Goal: Task Accomplishment & Management: Use online tool/utility

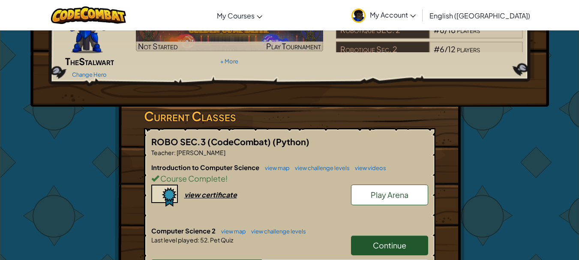
scroll to position [214, 0]
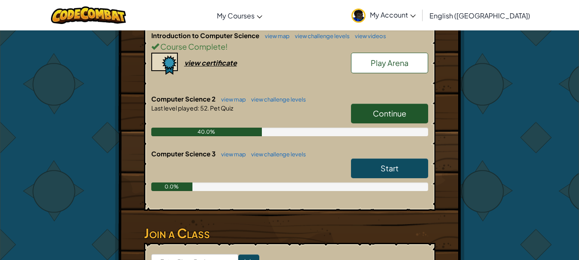
click at [380, 108] on span "Continue" at bounding box center [389, 113] width 33 height 10
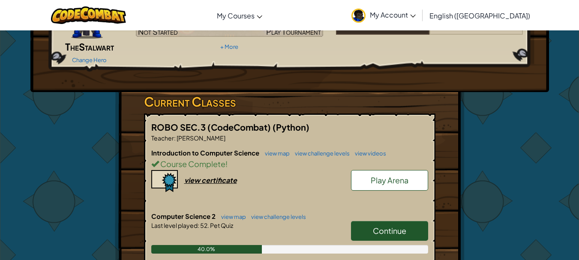
scroll to position [129, 0]
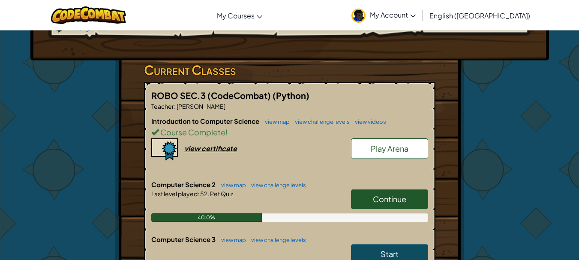
click at [401, 194] on span "Continue" at bounding box center [389, 199] width 33 height 10
click at [229, 182] on link "view map" at bounding box center [231, 185] width 29 height 7
click at [396, 194] on span "Continue" at bounding box center [389, 199] width 33 height 10
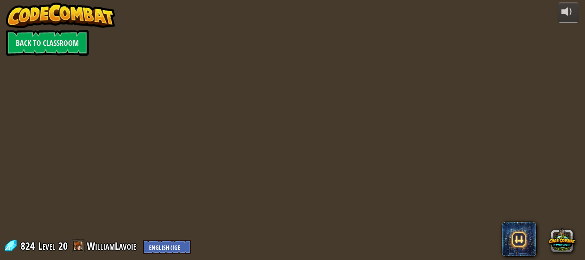
click at [400, 187] on div "powered by Back to Classroom 824 Level 20 WilliamLavoie English ([GEOGRAPHIC_DA…" at bounding box center [292, 130] width 585 height 260
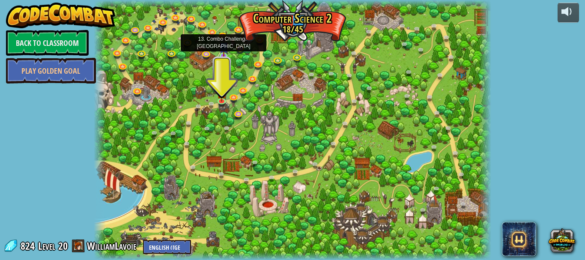
click at [224, 51] on img at bounding box center [223, 46] width 9 height 21
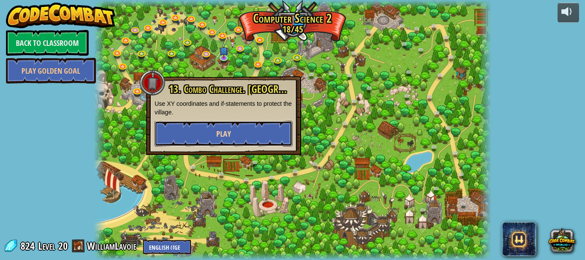
click at [265, 133] on button "Play" at bounding box center [224, 134] width 138 height 26
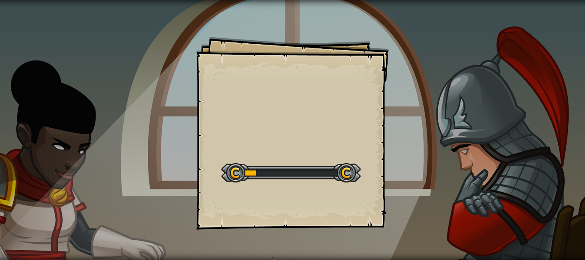
click at [459, 130] on div "Goals Start Level Error loading from server. Try refreshing the page. You'll ne…" at bounding box center [292, 130] width 585 height 260
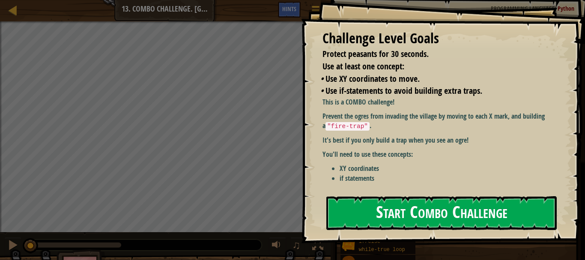
click at [423, 213] on button "Start Combo Challenge" at bounding box center [441, 213] width 231 height 34
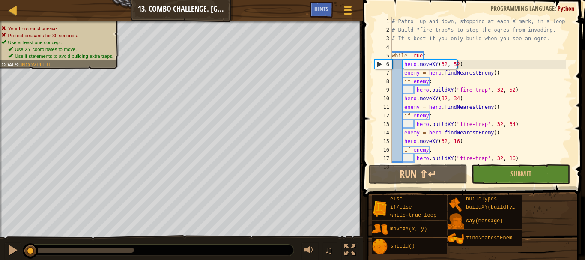
click at [428, 82] on div "# Patrol up and down, stopping at each X mark, in a loop. # Build "fire-trap"s …" at bounding box center [478, 98] width 176 height 163
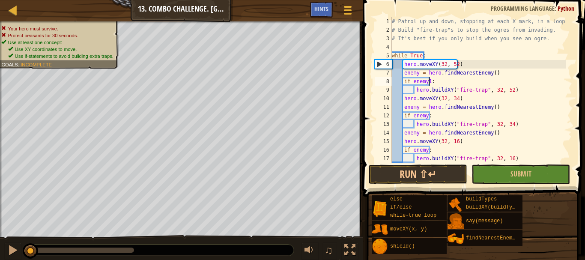
scroll to position [4, 3]
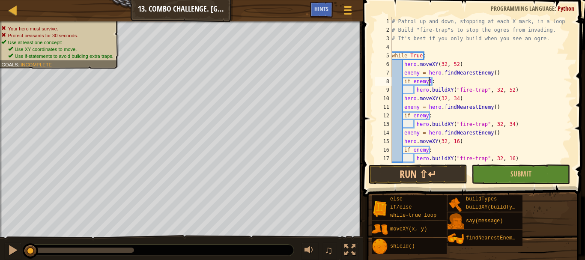
click at [426, 115] on div "# Patrol up and down, stopping at each X mark, in a loop. # Build "fire-trap"s …" at bounding box center [478, 98] width 176 height 163
click at [426, 150] on div "# Patrol up and down, stopping at each X mark, in a loop. # Build "fire-trap"s …" at bounding box center [478, 98] width 176 height 163
click at [537, 174] on button "Submit" at bounding box center [521, 175] width 99 height 20
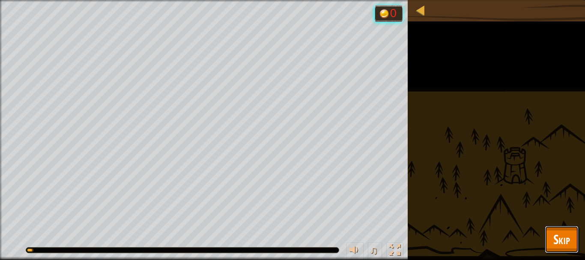
click at [559, 232] on span "Skip" at bounding box center [562, 240] width 17 height 18
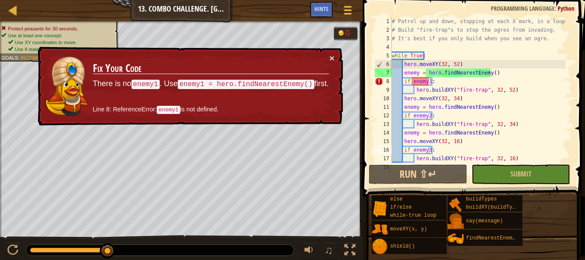
click at [429, 82] on div "# Patrol up and down, stopping at each X mark, in a loop. # Build "fire-trap"s …" at bounding box center [478, 98] width 176 height 163
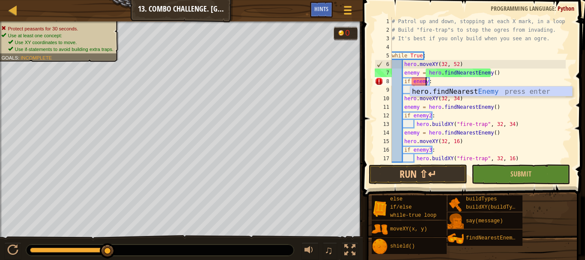
scroll to position [4, 3]
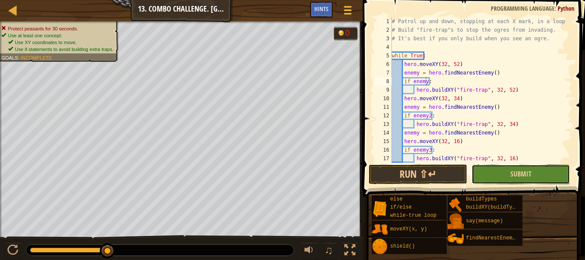
click at [493, 170] on button "Submit" at bounding box center [521, 175] width 99 height 20
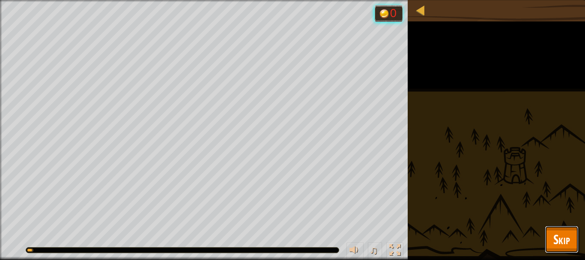
click at [562, 237] on span "Skip" at bounding box center [562, 240] width 17 height 18
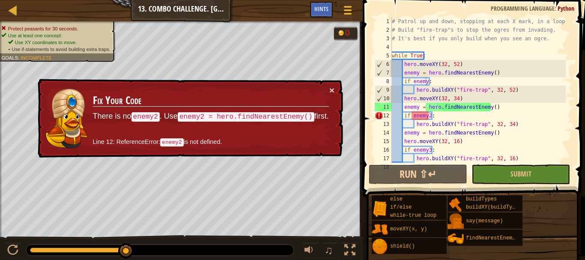
click at [416, 72] on div "# Patrol up and down, stopping at each X mark, in a loop. # Build "fire-trap"s …" at bounding box center [478, 98] width 176 height 163
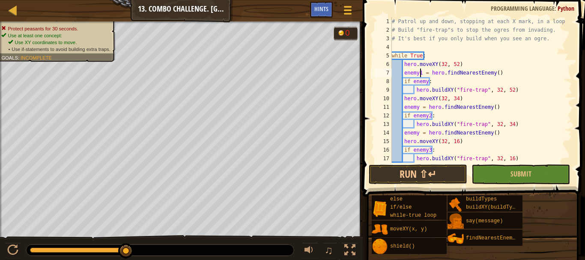
click at [425, 81] on div "# Patrol up and down, stopping at each X mark, in a loop. # Build "fire-trap"s …" at bounding box center [478, 98] width 176 height 163
click at [417, 108] on div "# Patrol up and down, stopping at each X mark, in a loop. # Build "fire-trap"s …" at bounding box center [478, 98] width 176 height 163
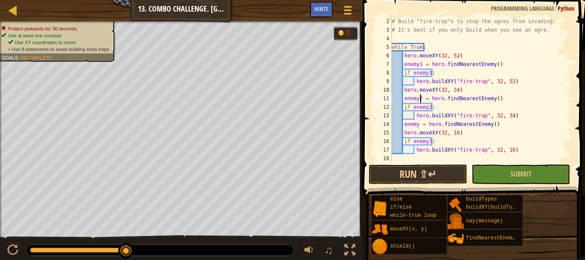
scroll to position [9, 0]
click at [418, 124] on div "# Build "fire-trap"s to stop the ogres from invading. # It's best if you only b…" at bounding box center [478, 98] width 176 height 163
click at [491, 171] on button "Submit" at bounding box center [521, 175] width 99 height 20
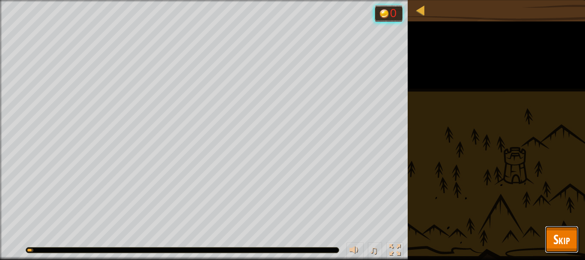
click at [567, 237] on span "Skip" at bounding box center [562, 240] width 17 height 18
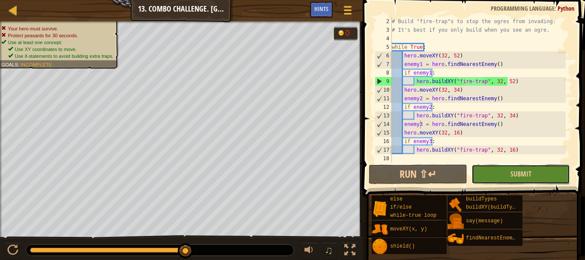
click at [502, 172] on button "Submit" at bounding box center [521, 175] width 99 height 20
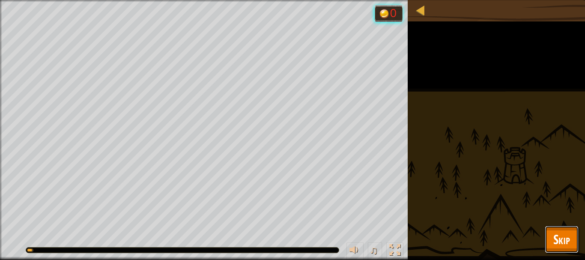
click at [554, 241] on span "Skip" at bounding box center [562, 240] width 17 height 18
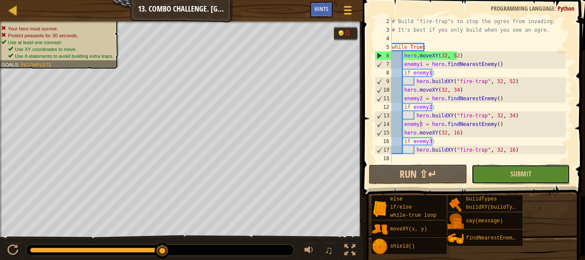
click at [491, 174] on button "Submit" at bounding box center [521, 175] width 99 height 20
click at [491, 174] on div "Your hero must survive. Protect peasants for 30 seconds. Use at least one conce…" at bounding box center [292, 141] width 585 height 240
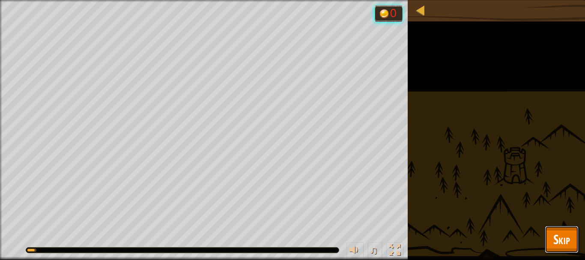
click at [563, 242] on span "Skip" at bounding box center [562, 240] width 17 height 18
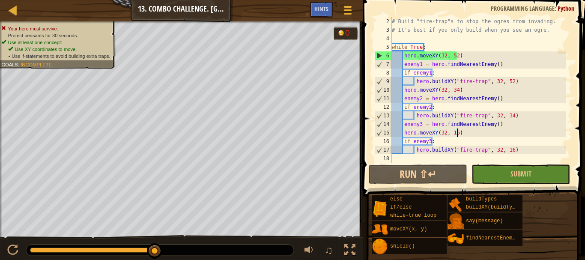
click at [464, 132] on div "# Build "fire-trap"s to stop the ogres from invading. # It's best if you only b…" at bounding box center [478, 98] width 176 height 163
click at [463, 132] on div "# Build "fire-trap"s to stop the ogres from invading. # It's best if you only b…" at bounding box center [478, 98] width 176 height 163
drag, startPoint x: 417, startPoint y: 65, endPoint x: 423, endPoint y: 64, distance: 6.1
click at [422, 65] on div "# Build "fire-trap"s to stop the ogres from invading. # It's best if you only b…" at bounding box center [478, 98] width 176 height 163
click at [422, 64] on div "# Build "fire-trap"s to stop the ogres from invading. # It's best if you only b…" at bounding box center [478, 98] width 176 height 163
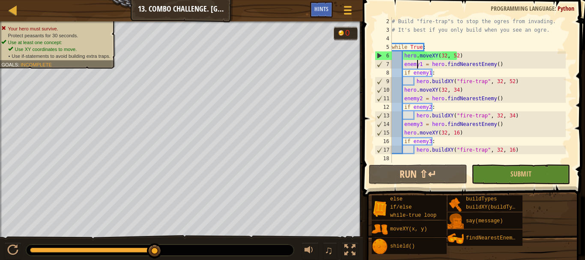
click at [419, 66] on div "# Build "fire-trap"s to stop the ogres from invading. # It's best if you only b…" at bounding box center [478, 98] width 176 height 163
click at [420, 64] on div "# Build "fire-trap"s to stop the ogres from invading. # It's best if you only b…" at bounding box center [478, 98] width 176 height 163
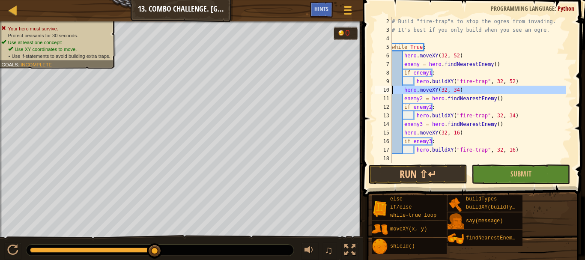
click at [384, 89] on div "10" at bounding box center [383, 90] width 17 height 9
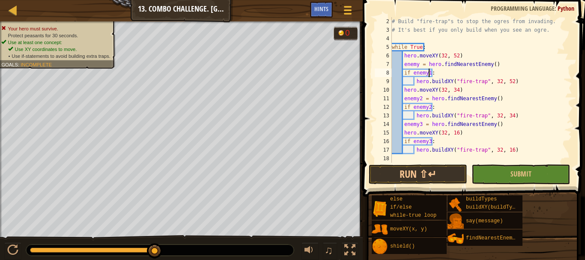
click at [428, 75] on div "# Build "fire-trap"s to stop the ogres from invading. # It's best if you only b…" at bounding box center [478, 98] width 176 height 163
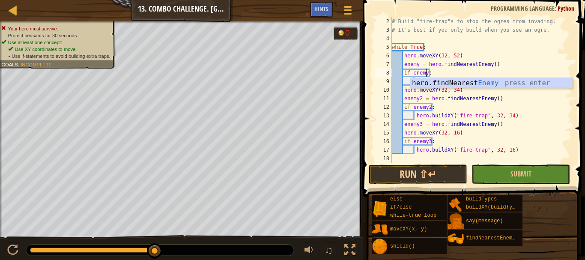
click at [359, 104] on div at bounding box center [359, 130] width 1 height 260
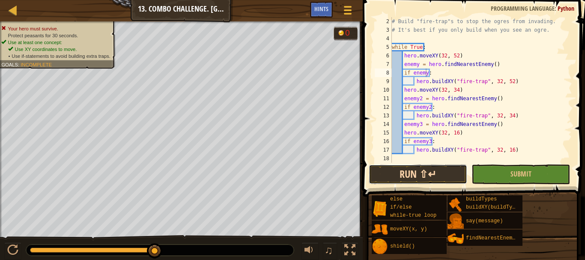
click at [418, 176] on button "Run ⇧↵" at bounding box center [418, 175] width 99 height 20
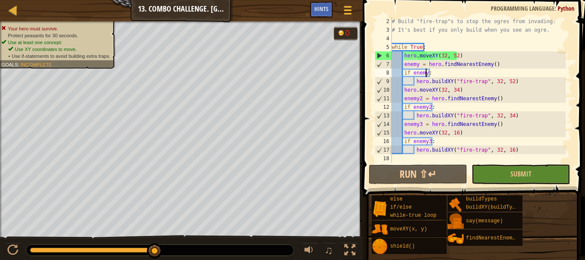
click at [486, 97] on div "# Build "fire-trap"s to stop the ogres from invading. # It's best if you only b…" at bounding box center [478, 98] width 176 height 163
drag, startPoint x: 460, startPoint y: 132, endPoint x: 391, endPoint y: 135, distance: 69.0
click at [391, 135] on div "hero.moveXY(32, 34) enemy2 = hero.findNearestEnemy() 2 3 4 5 6 7 8 9 10 11 12 1…" at bounding box center [472, 90] width 199 height 146
type textarea "hero.moveXY(32, 16)"
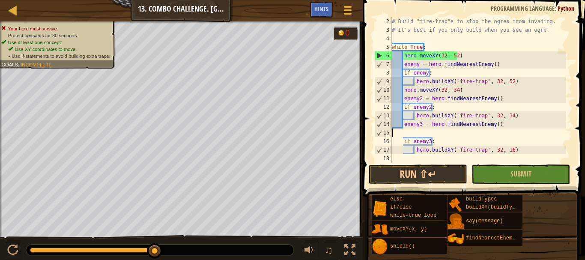
type textarea "enemy3 = hero.findNearestEnemy()"
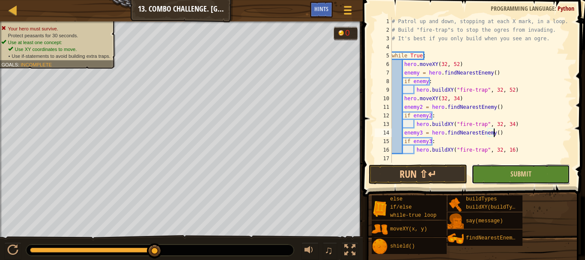
click at [477, 171] on button "Submit" at bounding box center [521, 175] width 99 height 20
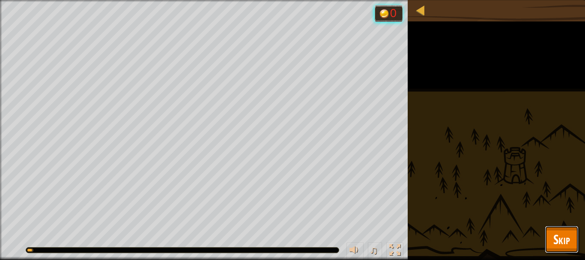
click at [559, 237] on span "Skip" at bounding box center [562, 240] width 17 height 18
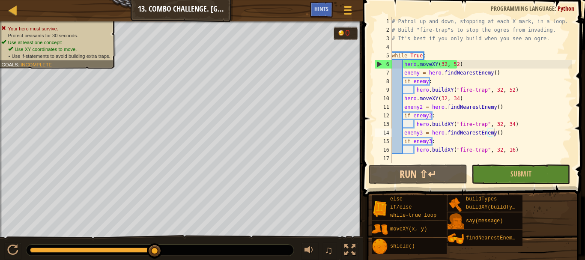
click at [506, 132] on div "# Patrol up and down, stopping at each X mark, in a loop. # Build "fire-trap"s …" at bounding box center [481, 98] width 182 height 163
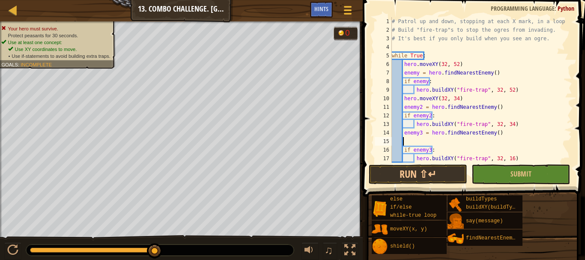
scroll to position [4, 1]
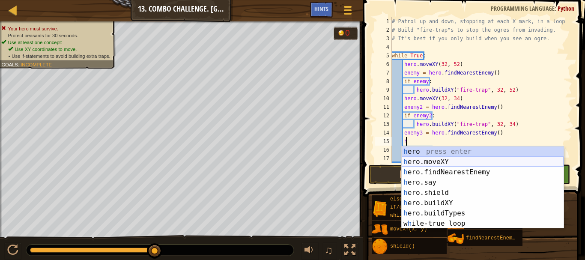
click at [427, 159] on div "h ero press enter h ero.moveXY press enter h ero.findNearestEnemy press enter h…" at bounding box center [483, 198] width 162 height 103
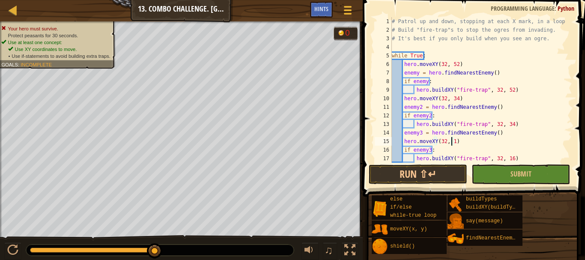
scroll to position [4, 5]
type textarea "hero.moveXY(32, 16)"
click at [585, 123] on span at bounding box center [474, 86] width 229 height 222
click at [520, 163] on span at bounding box center [474, 86] width 229 height 222
click at [522, 172] on span "Submit" at bounding box center [521, 173] width 21 height 9
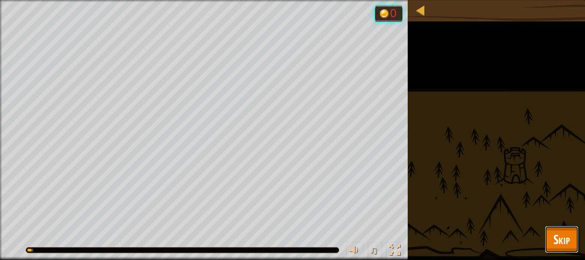
click at [566, 234] on span "Skip" at bounding box center [562, 240] width 17 height 18
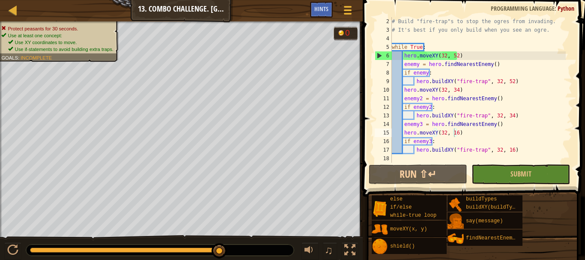
scroll to position [9, 0]
click at [431, 172] on button "Run ⇧↵" at bounding box center [418, 175] width 99 height 20
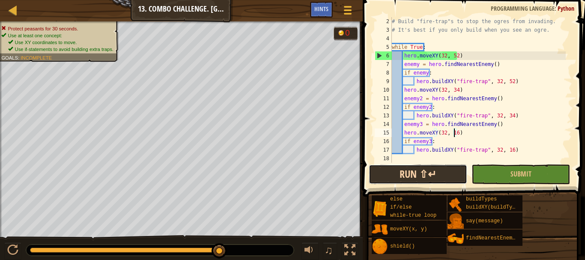
click at [434, 177] on button "Run ⇧↵" at bounding box center [418, 175] width 99 height 20
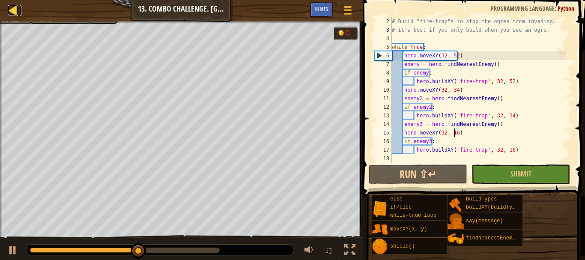
click at [14, 13] on div at bounding box center [13, 10] width 11 height 11
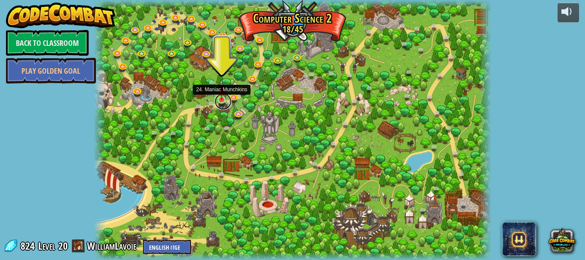
click at [222, 101] on link at bounding box center [223, 101] width 17 height 17
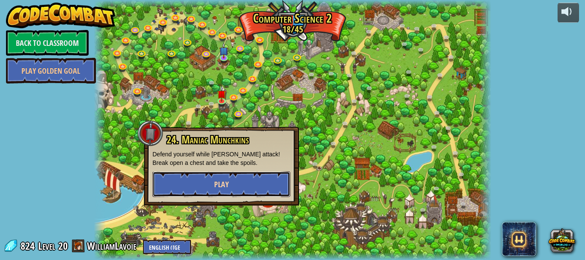
click at [261, 182] on button "Play" at bounding box center [222, 184] width 138 height 26
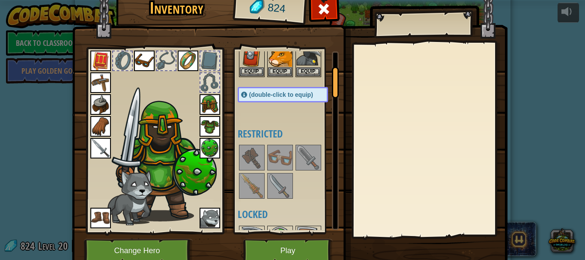
scroll to position [86, 0]
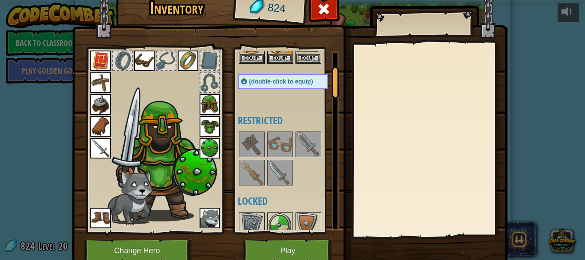
click at [96, 147] on img at bounding box center [100, 148] width 21 height 21
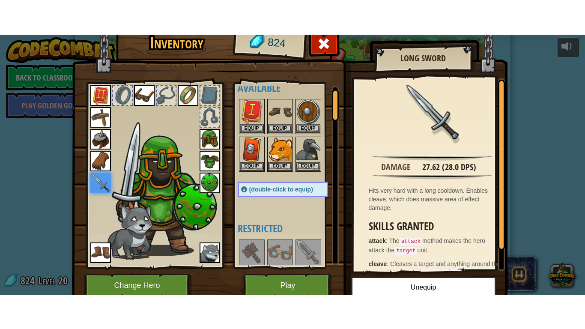
scroll to position [0, 0]
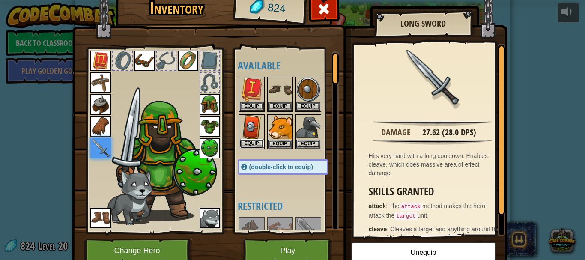
click at [255, 140] on button "Equip" at bounding box center [252, 143] width 24 height 9
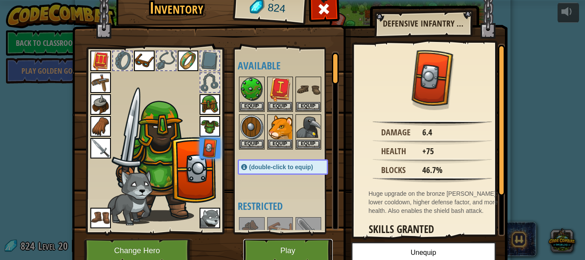
click at [296, 247] on button "Play" at bounding box center [288, 251] width 90 height 24
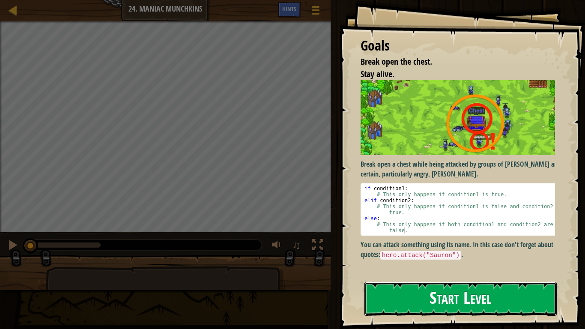
click at [492, 260] on button "Start Level" at bounding box center [461, 299] width 192 height 34
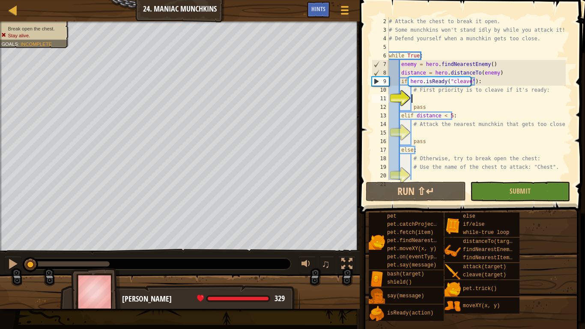
scroll to position [4, 2]
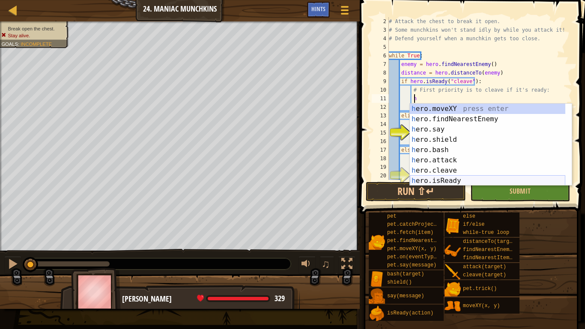
click at [447, 180] on div "h ero.moveXY press enter h ero.findNearestEnemy press enter h ero.say press ent…" at bounding box center [488, 155] width 156 height 103
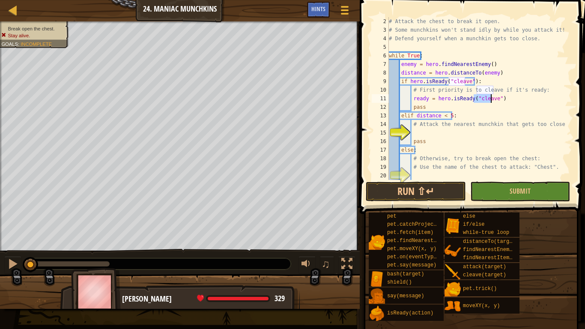
click at [504, 119] on div "# Attack the chest to break it open. # Some munchkins won't stand idly by while…" at bounding box center [476, 107] width 179 height 180
click at [417, 128] on div "# Attack the chest to break it open. # Some munchkins won't stand idly by while…" at bounding box center [476, 107] width 179 height 180
type textarea "# Attack the nearest munchkin that gets too close:"
click at [414, 133] on div "# Attack the chest to break it open. # Some munchkins won't stand idly by while…" at bounding box center [476, 107] width 179 height 180
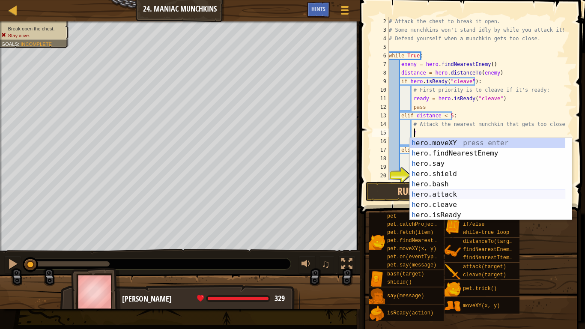
click at [452, 195] on div "h ero.moveXY press enter h ero.findNearestEnemy press enter h ero.say press ent…" at bounding box center [488, 189] width 156 height 103
type textarea "hero.attack(enemy)"
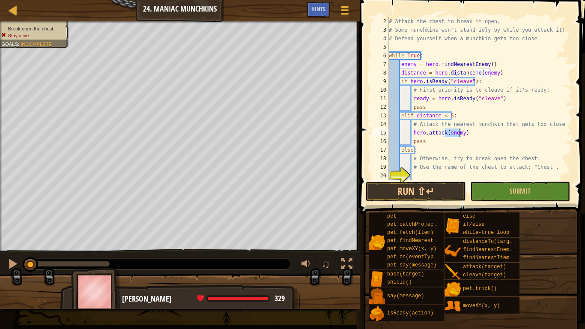
scroll to position [34, 0]
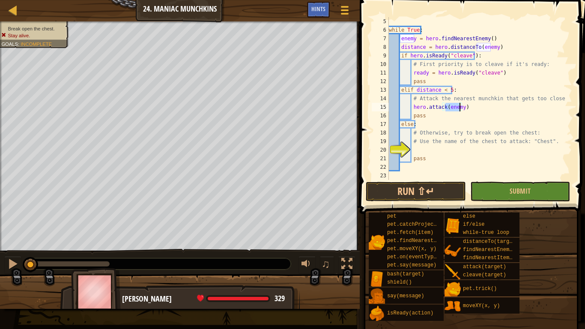
click at [422, 150] on div "while True : enemy = hero . findNearestEnemy ( ) distance = hero . distanceTo (…" at bounding box center [476, 107] width 179 height 180
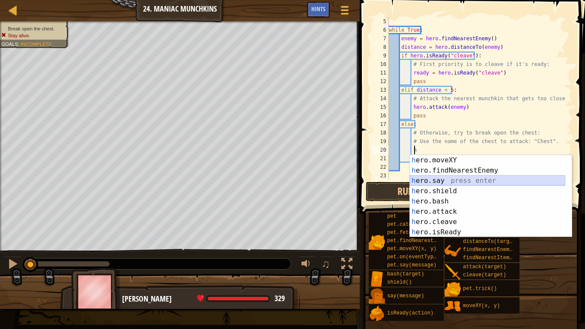
click at [440, 178] on div "h ero.moveXY press enter h ero.findNearestEnemy press enter h ero.say press ent…" at bounding box center [488, 206] width 156 height 103
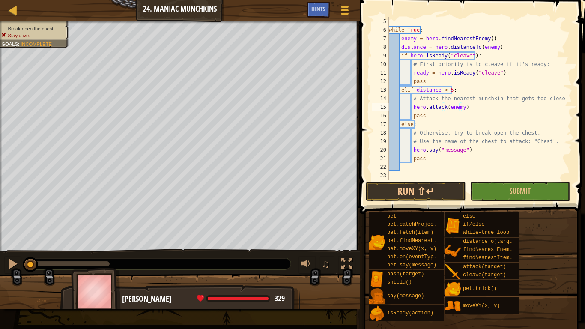
click at [458, 108] on div "while True : enemy = hero . findNearestEnemy ( ) distance = hero . distanceTo (…" at bounding box center [476, 107] width 179 height 180
click at [467, 111] on div "while True : enemy = hero . findNearestEnemy ( ) distance = hero . distanceTo (…" at bounding box center [476, 107] width 179 height 180
click at [487, 161] on div "while True : enemy = hero . findNearestEnemy ( ) distance = hero . distanceTo (…" at bounding box center [476, 107] width 179 height 180
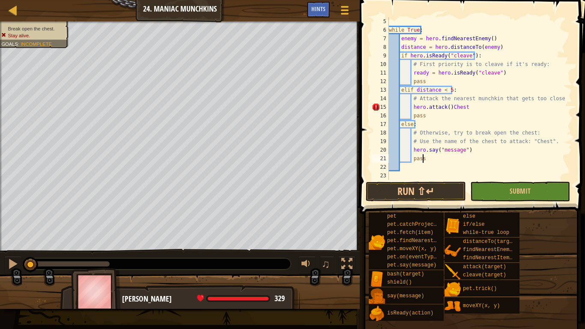
click at [448, 109] on div "while True : enemy = hero . findNearestEnemy ( ) distance = hero . distanceTo (…" at bounding box center [476, 107] width 179 height 180
click at [474, 107] on div "while True : enemy = hero . findNearestEnemy ( ) distance = hero . distanceTo (…" at bounding box center [476, 107] width 179 height 180
type textarea "hero.attack(Chest)"
click at [469, 169] on div "while True : enemy = hero . findNearestEnemy ( ) distance = hero . distanceTo (…" at bounding box center [476, 107] width 179 height 180
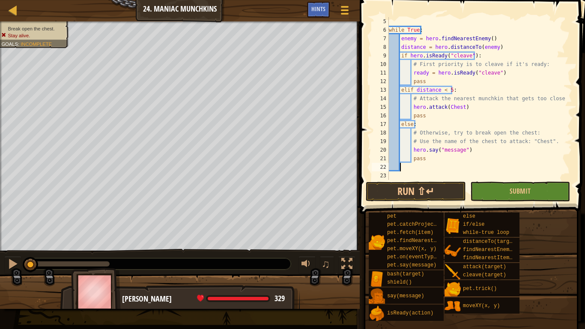
scroll to position [4, 0]
drag, startPoint x: 471, startPoint y: 152, endPoint x: 413, endPoint y: 150, distance: 58.3
click at [413, 150] on div "while True : enemy = hero . findNearestEnemy ( ) distance = hero . distanceTo (…" at bounding box center [476, 107] width 179 height 180
type textarea "hero.say("message")"
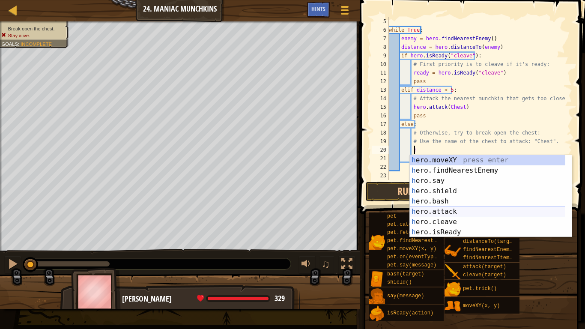
click at [449, 210] on div "h ero.moveXY press enter h ero.findNearestEnemy press enter h ero.say press ent…" at bounding box center [491, 206] width 162 height 103
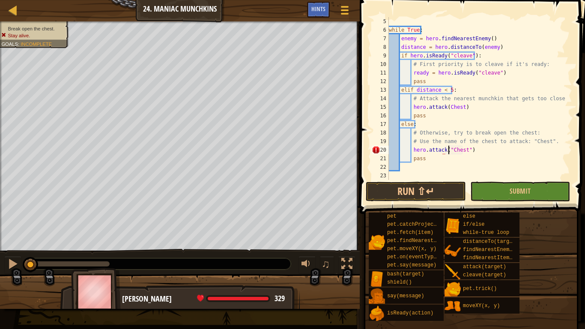
scroll to position [4, 5]
click at [441, 191] on button "Run ⇧↵" at bounding box center [416, 192] width 100 height 20
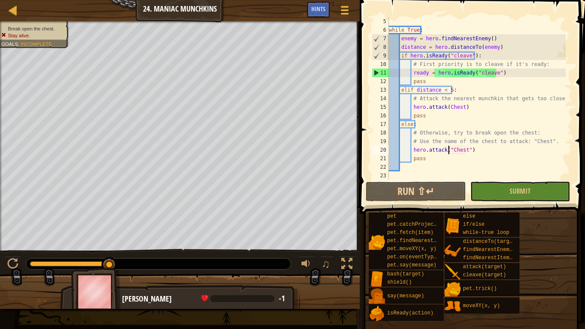
click at [460, 106] on div "while True : enemy = hero . findNearestEnemy ( ) distance = hero . distanceTo (…" at bounding box center [476, 107] width 179 height 180
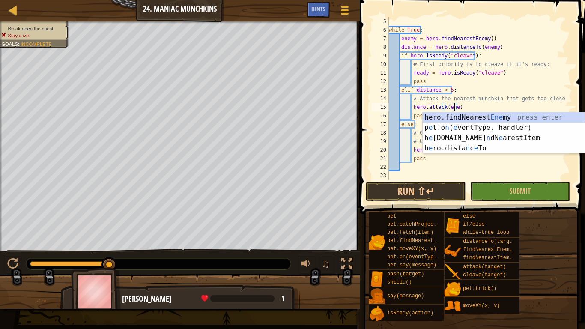
scroll to position [4, 6]
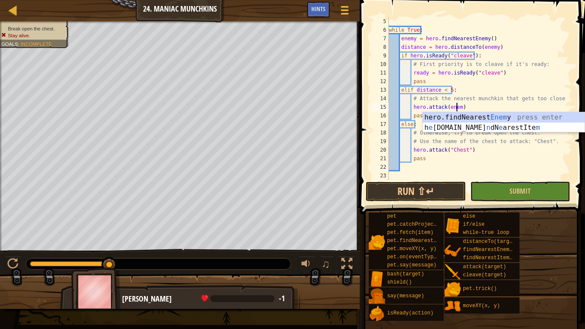
type textarea "hero.attack(enemy)"
click at [482, 169] on div "while True : enemy = hero . findNearestEnemy ( ) distance = hero . distanceTo (…" at bounding box center [476, 107] width 179 height 180
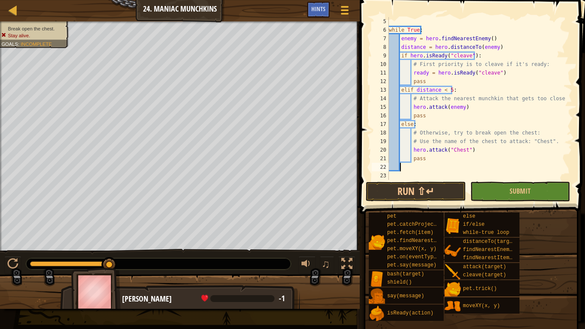
scroll to position [4, 0]
drag, startPoint x: 498, startPoint y: 198, endPoint x: 475, endPoint y: 194, distance: 23.8
click at [496, 198] on button "Submit" at bounding box center [520, 192] width 100 height 20
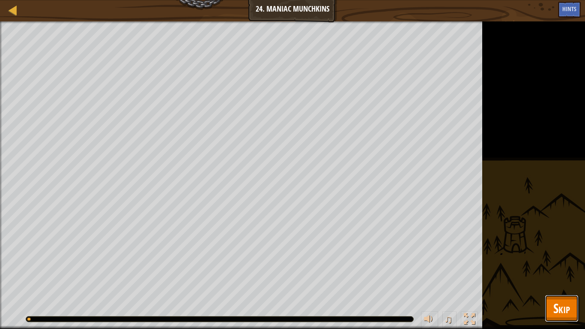
click at [557, 260] on span "Skip" at bounding box center [562, 309] width 17 height 18
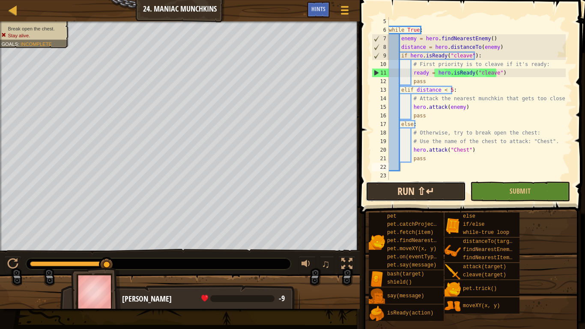
click at [413, 188] on button "Run ⇧↵" at bounding box center [416, 192] width 100 height 20
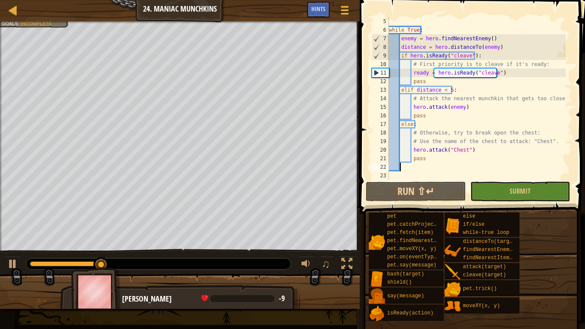
click at [469, 161] on div "while True : enemy = hero . findNearestEnemy ( ) distance = hero . distanceTo (…" at bounding box center [476, 107] width 179 height 180
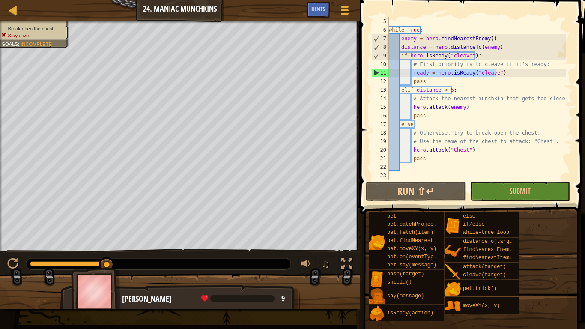
drag, startPoint x: 500, startPoint y: 74, endPoint x: 412, endPoint y: 75, distance: 88.3
click at [412, 75] on div "while True : enemy = hero . findNearestEnemy ( ) distance = hero . distanceTo (…" at bounding box center [476, 107] width 179 height 180
type textarea "ready = hero.isReady("cleave")"
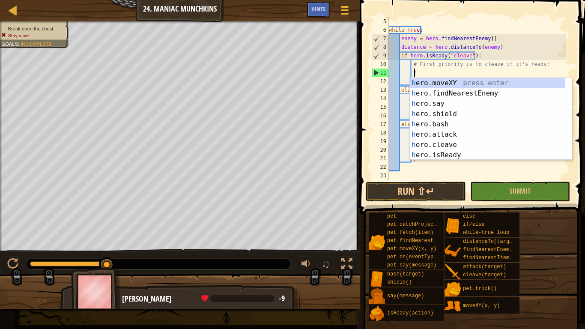
scroll to position [4, 2]
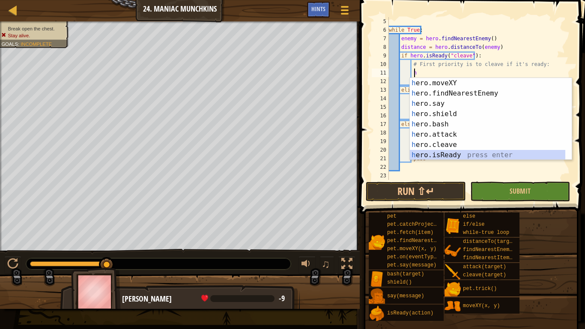
click at [453, 152] on div "h ero.moveXY press enter h ero.findNearestEnemy press enter h ero.say press ent…" at bounding box center [491, 129] width 162 height 103
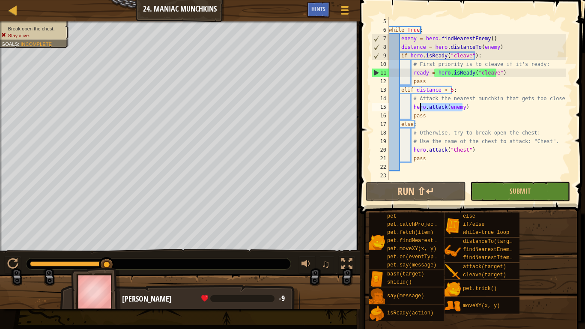
drag, startPoint x: 464, startPoint y: 108, endPoint x: 419, endPoint y: 108, distance: 45.0
click at [419, 108] on div "while True : enemy = hero . findNearestEnemy ( ) distance = hero . distanceTo (…" at bounding box center [476, 107] width 179 height 180
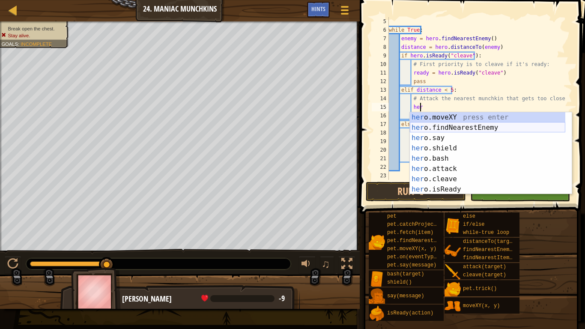
scroll to position [4, 3]
click at [446, 177] on div "hero .moveXY press enter hero .findNearestEnemy press enter hero .say press ent…" at bounding box center [488, 163] width 156 height 103
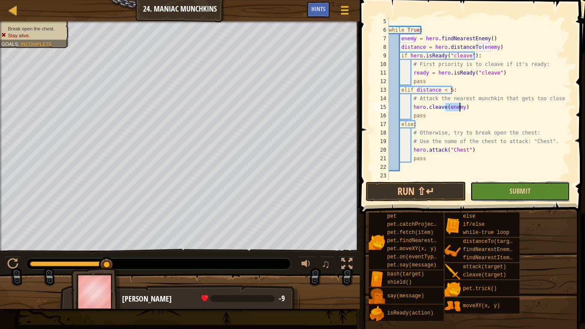
click at [491, 187] on button "Submit" at bounding box center [520, 192] width 100 height 20
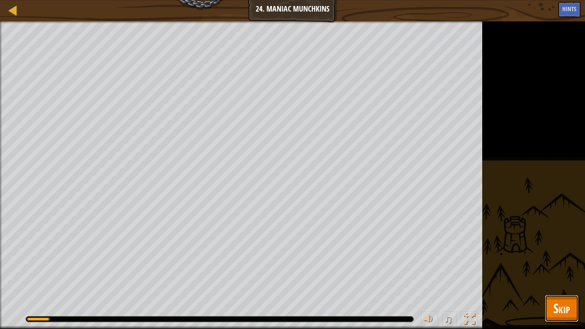
click at [564, 260] on span "Skip" at bounding box center [562, 309] width 17 height 18
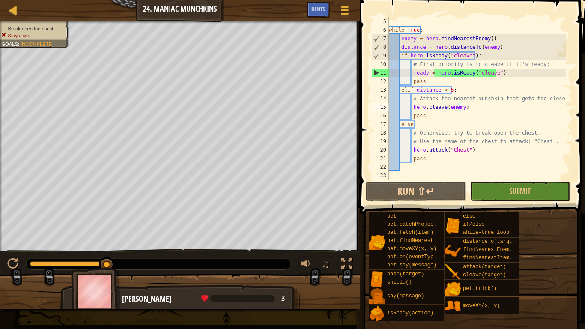
click at [503, 146] on div "while True : enemy = hero . findNearestEnemy ( ) distance = hero . distanceTo (…" at bounding box center [476, 107] width 179 height 180
click at [413, 192] on button "Run ⇧↵" at bounding box center [416, 192] width 100 height 20
drag, startPoint x: 498, startPoint y: 71, endPoint x: 413, endPoint y: 70, distance: 85.3
click at [413, 70] on div "while True : enemy = hero . findNearestEnemy ( ) distance = hero . distanceTo (…" at bounding box center [476, 107] width 179 height 180
type textarea "ready = hero.isReady("cleave")"
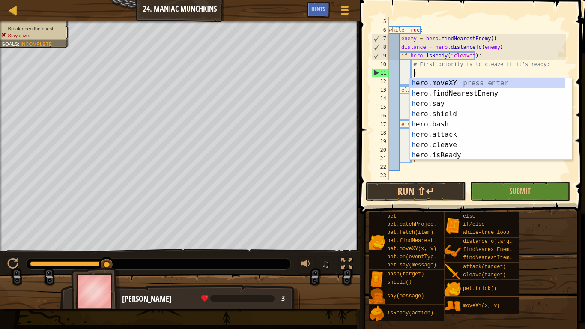
scroll to position [4, 2]
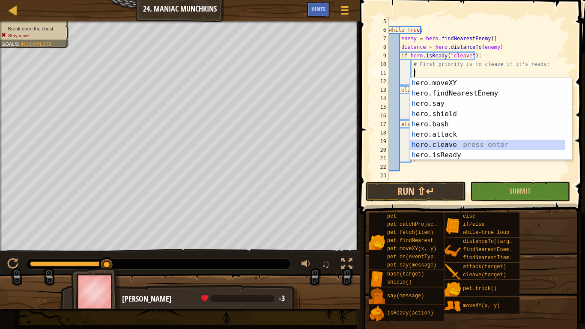
click at [458, 145] on div "h ero.moveXY press enter h ero.findNearestEnemy press enter h ero.say press ent…" at bounding box center [488, 129] width 156 height 103
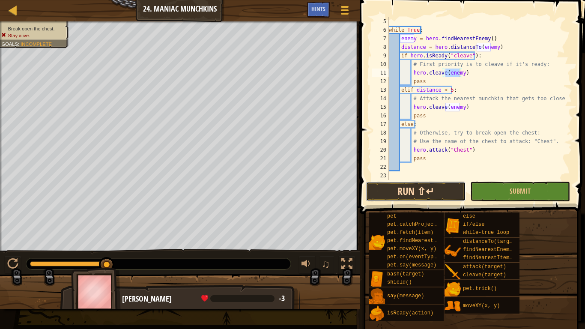
click at [456, 187] on button "Run ⇧↵" at bounding box center [416, 192] width 100 height 20
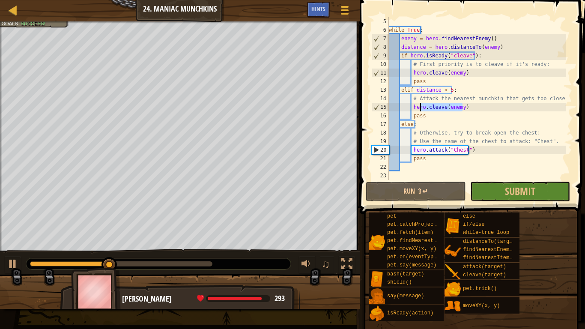
drag, startPoint x: 468, startPoint y: 107, endPoint x: 419, endPoint y: 107, distance: 48.8
click at [419, 107] on div "while True : enemy = hero . findNearestEnemy ( ) distance = hero . distanceTo (…" at bounding box center [476, 107] width 179 height 180
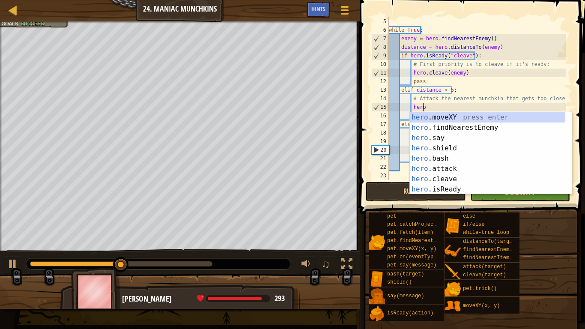
scroll to position [4, 3]
drag, startPoint x: 455, startPoint y: 167, endPoint x: 458, endPoint y: 135, distance: 31.8
click at [455, 168] on div "hero .moveXY press enter hero .findNearestEnemy press enter hero .say press ent…" at bounding box center [488, 163] width 156 height 103
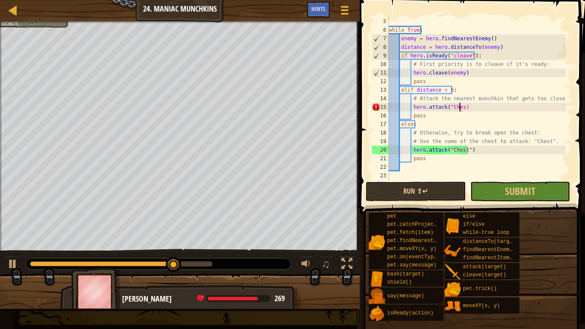
scroll to position [4, 6]
type textarea "hero.attack("Chest")"
click at [475, 177] on div "while True : enemy = hero . findNearestEnemy ( ) distance = hero . distanceTo (…" at bounding box center [476, 107] width 179 height 180
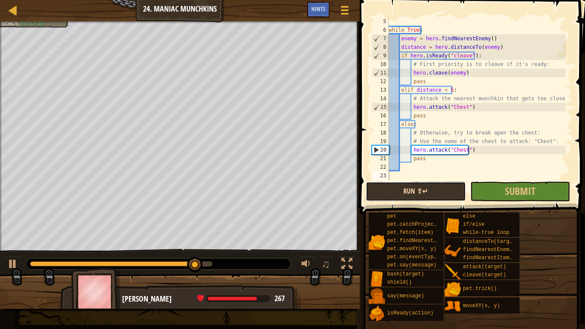
click at [446, 191] on button "Run ⇧↵" at bounding box center [416, 192] width 100 height 20
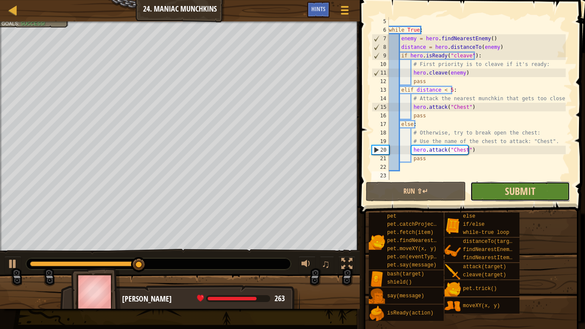
click at [513, 195] on span "Submit" at bounding box center [520, 191] width 30 height 14
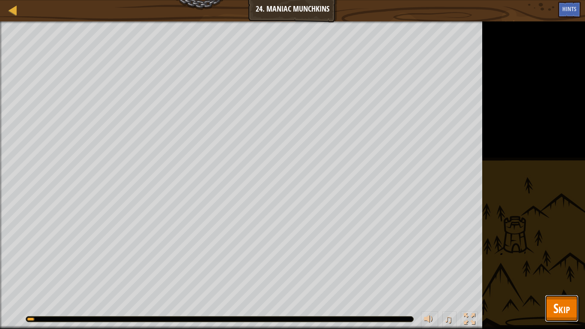
click at [565, 260] on span "Skip" at bounding box center [562, 309] width 17 height 18
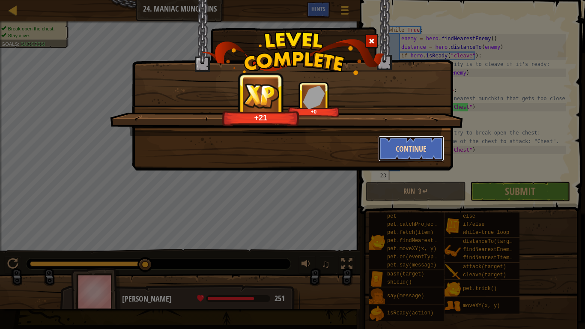
click at [398, 150] on button "Continue" at bounding box center [411, 149] width 66 height 26
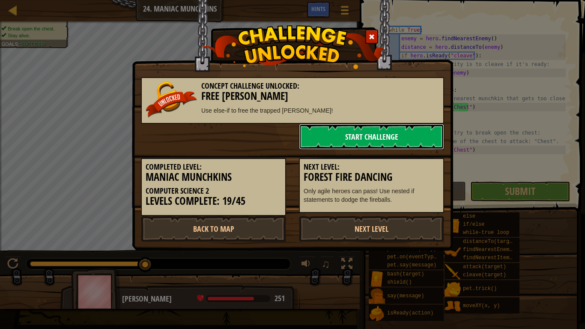
click at [382, 137] on link "Start Challenge" at bounding box center [371, 137] width 145 height 26
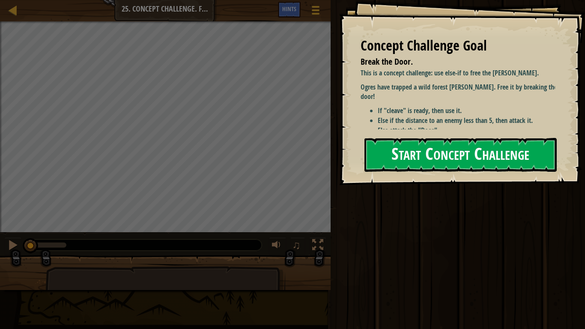
click at [406, 162] on button "Start Concept Challenge" at bounding box center [461, 155] width 192 height 34
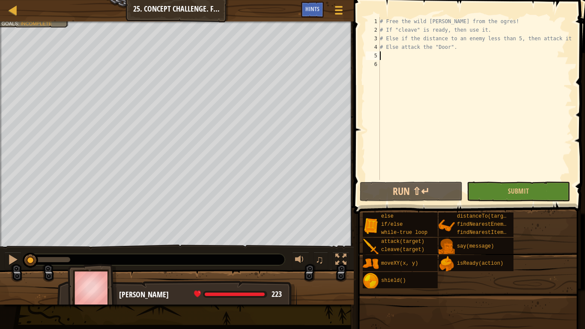
click at [392, 55] on div "# Free the wild [PERSON_NAME] from the ogres! # If "cleave" is ready, then use …" at bounding box center [475, 107] width 194 height 180
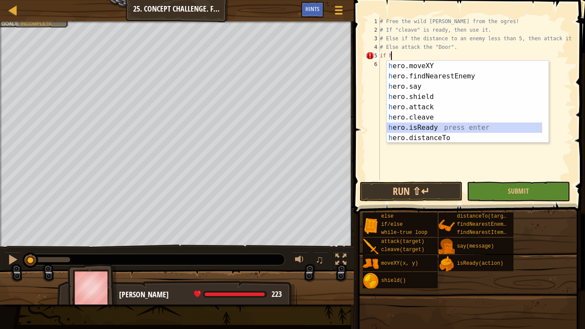
click at [437, 127] on div "h ero.moveXY press enter h ero.findNearestEnemy press enter h ero.say press ent…" at bounding box center [465, 112] width 156 height 103
type textarea "if hero.isReady("cleave")"
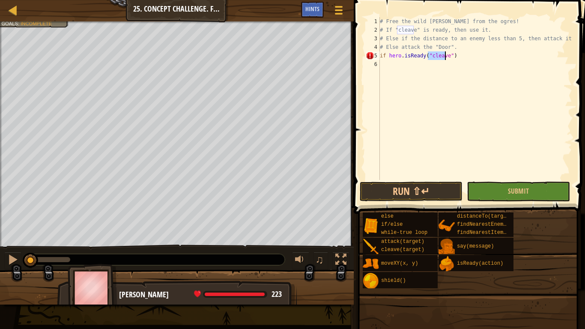
click at [455, 60] on div "# Free the wild [PERSON_NAME] from the ogres! # If "cleave" is ready, then use …" at bounding box center [475, 107] width 194 height 180
click at [455, 54] on div "# Free the wild [PERSON_NAME] from the ogres! # If "cleave" is ready, then use …" at bounding box center [475, 107] width 194 height 180
type textarea "if hero.isReady("cleave"):"
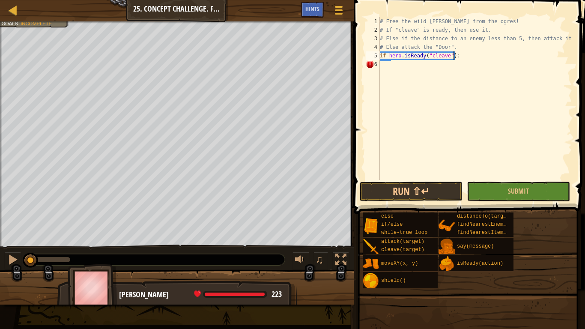
click at [382, 66] on div "# Free the wild [PERSON_NAME] from the ogres! # If "cleave" is ready, then use …" at bounding box center [475, 107] width 194 height 180
type textarea "g"
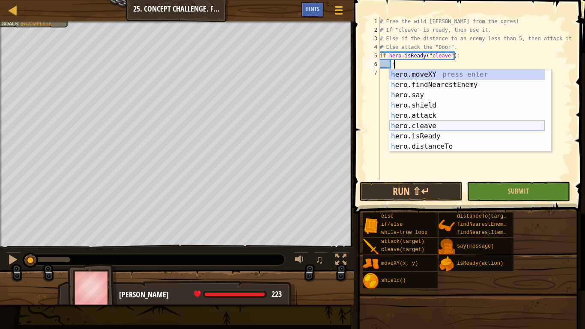
click at [441, 123] on div "h ero.moveXY press enter h ero.findNearestEnemy press enter h ero.say press ent…" at bounding box center [467, 120] width 156 height 103
type textarea "hero.cleave(enemy)"
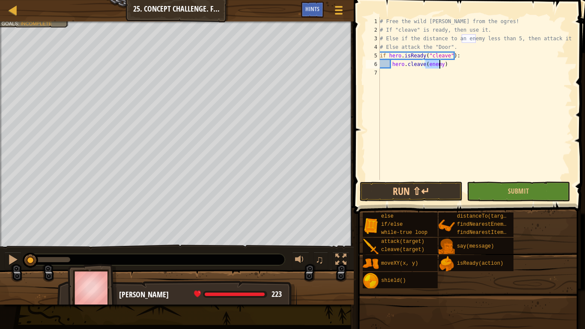
click at [474, 68] on div "# Free the wild [PERSON_NAME] from the ogres! # If "cleave" is ready, then use …" at bounding box center [475, 107] width 194 height 180
click at [388, 73] on div "# Free the wild [PERSON_NAME] from the ogres! # If "cleave" is ready, then use …" at bounding box center [475, 107] width 194 height 180
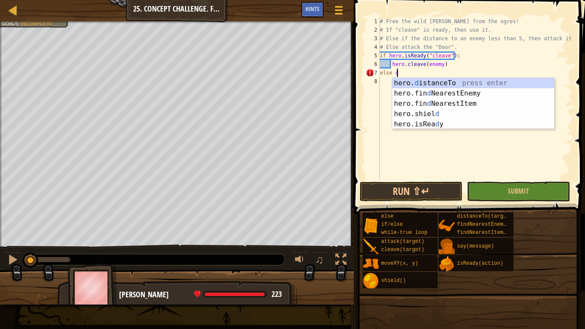
scroll to position [4, 1]
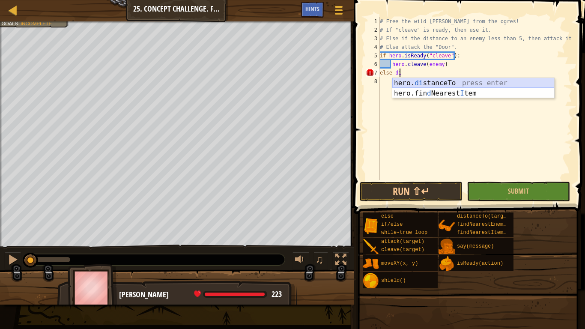
click at [415, 84] on div "hero. di stanceTo press enter hero.fin d Nearest I tem press enter" at bounding box center [473, 98] width 162 height 41
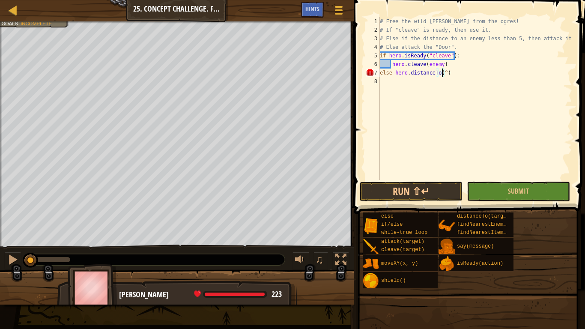
scroll to position [4, 5]
type textarea "else hero.distanceTo()"
click at [439, 72] on div "# Free the wild [PERSON_NAME] from the ogres! # If "cleave" is ready, then use …" at bounding box center [475, 107] width 194 height 180
click at [449, 74] on div "# Free the wild [PERSON_NAME] from the ogres! # If "cleave" is ready, then use …" at bounding box center [475, 107] width 194 height 180
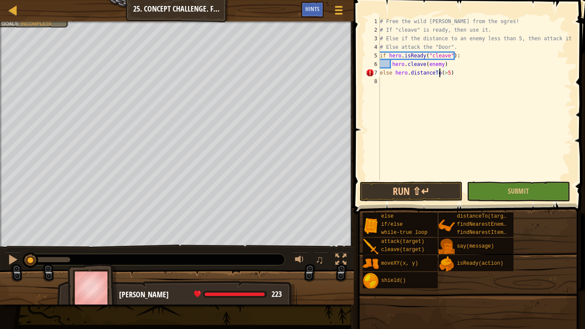
click at [446, 72] on div "# Free the wild [PERSON_NAME] from the ogres! # If "cleave" is ready, then use …" at bounding box center [475, 107] width 194 height 180
click at [446, 74] on div "# Free the wild [PERSON_NAME] from the ogres! # If "cleave" is ready, then use …" at bounding box center [475, 107] width 194 height 180
click at [447, 72] on div "# Free the wild [PERSON_NAME] from the ogres! # If "cleave" is ready, then use …" at bounding box center [475, 107] width 194 height 180
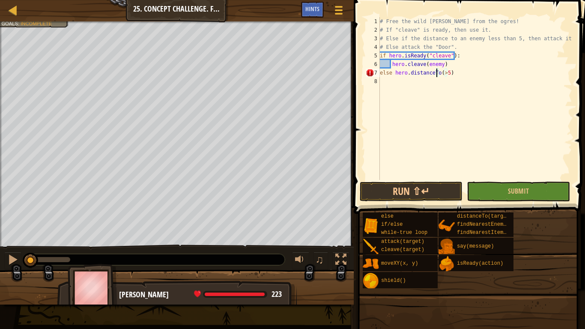
click at [437, 73] on div "# Free the wild [PERSON_NAME] from the ogres! # If "cleave" is ready, then use …" at bounding box center [475, 107] width 194 height 180
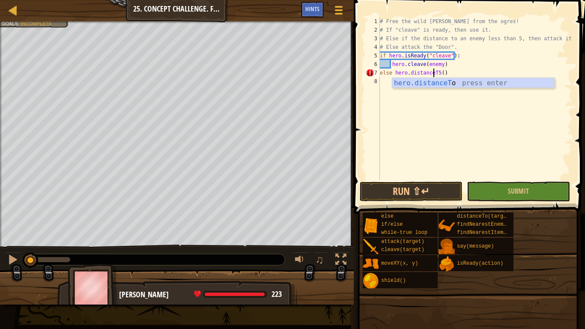
scroll to position [4, 5]
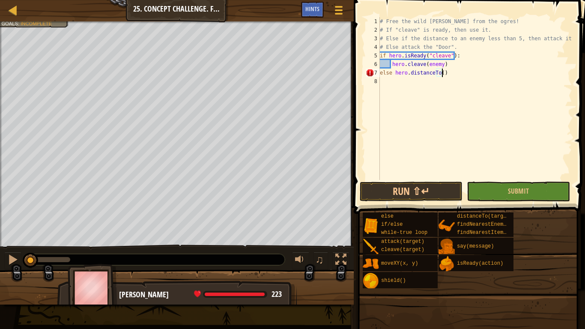
click at [446, 72] on div "# Free the wild [PERSON_NAME] from the ogres! # If "cleave" is ready, then use …" at bounding box center [475, 107] width 194 height 180
click at [440, 75] on div "# Free the wild [PERSON_NAME] from the ogres! # If "cleave" is ready, then use …" at bounding box center [475, 107] width 194 height 180
type textarea "else hero.distanceTo(>5):"
click at [480, 133] on div "# Free the wild [PERSON_NAME] from the ogres! # If "cleave" is ready, then use …" at bounding box center [475, 107] width 194 height 180
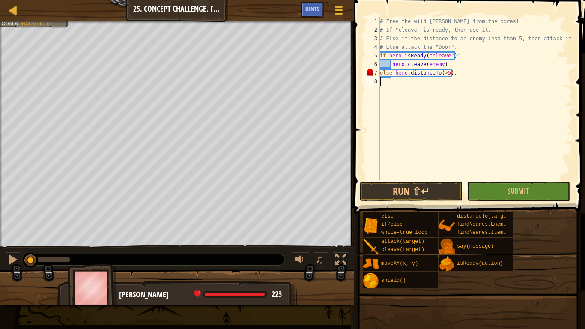
scroll to position [4, 0]
click at [370, 72] on div "7" at bounding box center [373, 73] width 14 height 9
type textarea "else hero.distanceTo(>5):"
click at [394, 82] on div "# Free the wild [PERSON_NAME] from the ogres! # If "cleave" is ready, then use …" at bounding box center [475, 107] width 194 height 180
click at [422, 192] on button "Run ⇧↵" at bounding box center [411, 192] width 103 height 20
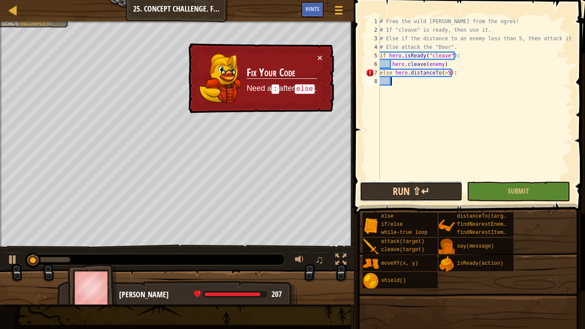
click at [420, 190] on button "Run ⇧↵" at bounding box center [411, 192] width 103 height 20
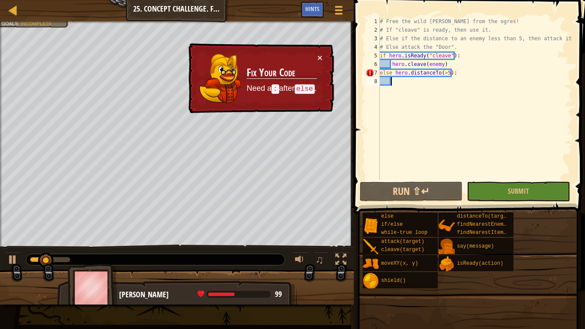
click at [395, 73] on div "# Free the wild [PERSON_NAME] from the ogres! # If "cleave" is ready, then use …" at bounding box center [475, 107] width 194 height 180
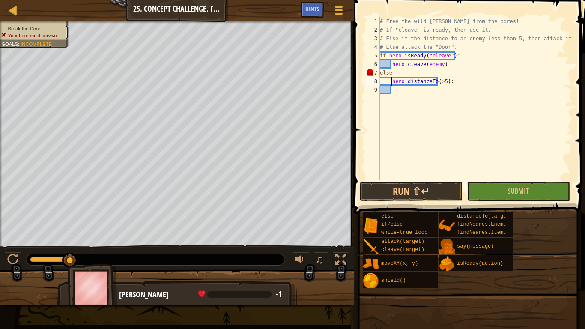
click at [449, 80] on div "# Free the wild [PERSON_NAME] from the ogres! # If "cleave" is ready, then use …" at bounding box center [475, 107] width 194 height 180
click at [392, 74] on div "# Free the wild [PERSON_NAME] from the ogres! # If "cleave" is ready, then use …" at bounding box center [475, 107] width 194 height 180
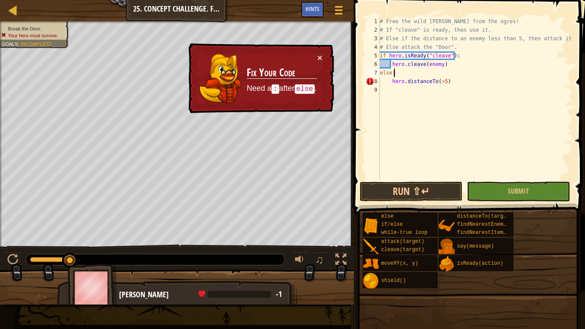
click at [390, 79] on div "# Free the wild [PERSON_NAME] from the ogres! # If "cleave" is ready, then use …" at bounding box center [475, 107] width 194 height 180
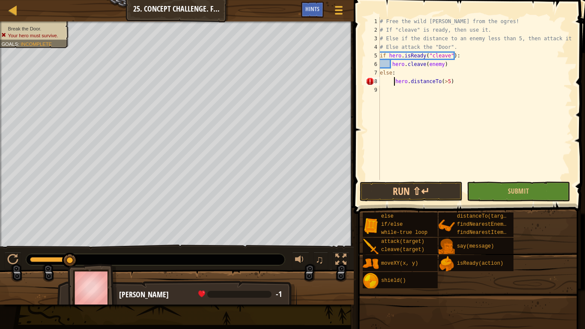
type textarea "hero.distanceTo(>5)"
click at [433, 101] on div "# Free the wild [PERSON_NAME] from the ogres! # If "cleave" is ready, then use …" at bounding box center [475, 107] width 194 height 180
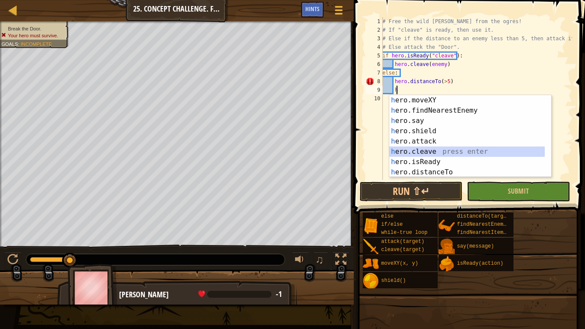
click at [435, 151] on div "h ero.moveXY press enter h ero.findNearestEnemy press enter h ero.say press ent…" at bounding box center [467, 146] width 156 height 103
type textarea "hero.cleave(enemy)"
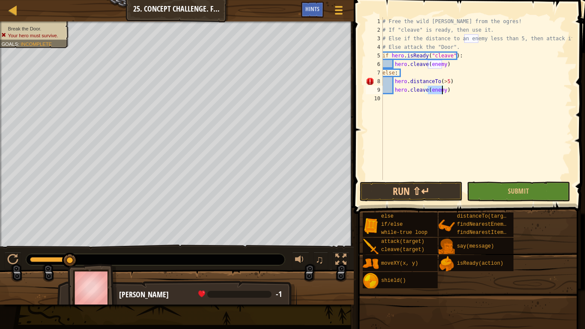
click at [446, 122] on div "# Free the wild [PERSON_NAME] from the ogres! # If "cleave" is ready, then use …" at bounding box center [477, 107] width 192 height 180
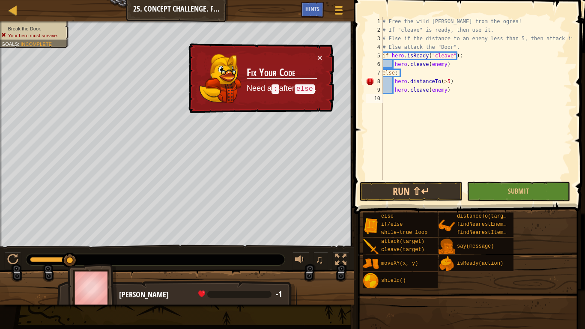
click at [395, 81] on div "# Free the wild [PERSON_NAME] from the ogres! # If "cleave" is ready, then use …" at bounding box center [477, 107] width 192 height 180
click at [440, 82] on div "# Free the wild [PERSON_NAME] from the ogres! # If "cleave" is ready, then use …" at bounding box center [477, 107] width 192 height 180
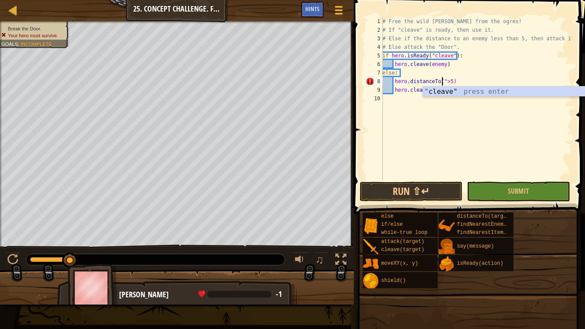
scroll to position [4, 5]
type textarea "hero.distanceTo(">5")"
click at [458, 115] on div "# Free the wild [PERSON_NAME] from the ogres! # If "cleave" is ready, then use …" at bounding box center [477, 107] width 192 height 180
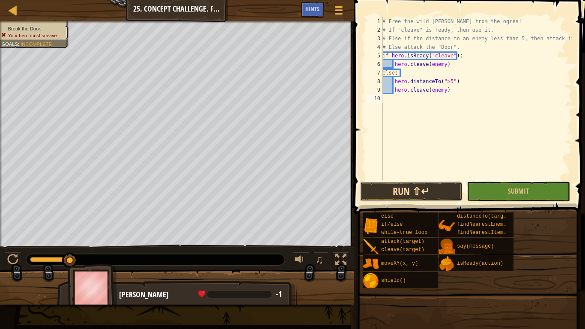
click at [439, 195] on button "Run ⇧↵" at bounding box center [411, 192] width 103 height 20
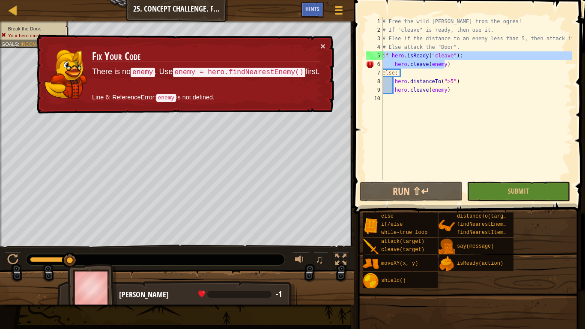
drag, startPoint x: 455, startPoint y: 66, endPoint x: 369, endPoint y: 55, distance: 86.4
click at [369, 55] on div "1 2 3 4 5 6 7 8 9 10 # Free the wild [PERSON_NAME] from the ogres! # If "cleave…" at bounding box center [468, 98] width 208 height 163
type textarea "if hero.isReady("cleave"): hero.cleave(enemy)"
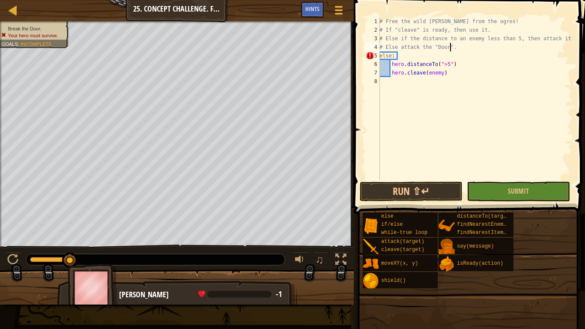
click at [392, 54] on div "# Free the wild [PERSON_NAME] from the ogres! # If "cleave" is ready, then use …" at bounding box center [475, 107] width 195 height 180
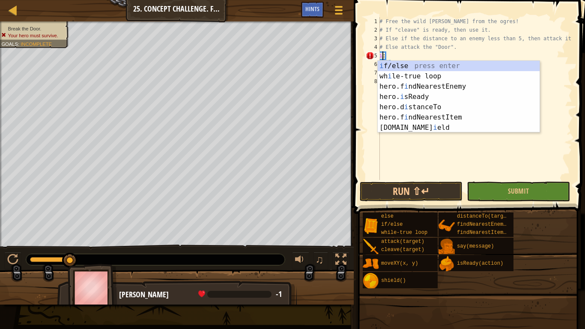
type textarea "if:"
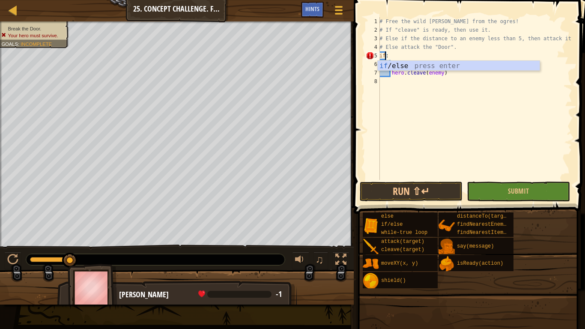
click at [406, 98] on div "# Free the wild [PERSON_NAME] from the ogres! # If "cleave" is ready, then use …" at bounding box center [475, 107] width 195 height 180
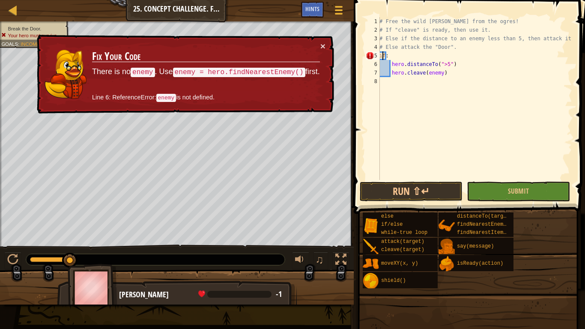
click at [381, 55] on div "# Free the wild [PERSON_NAME] from the ogres! # If "cleave" is ready, then use …" at bounding box center [475, 107] width 195 height 180
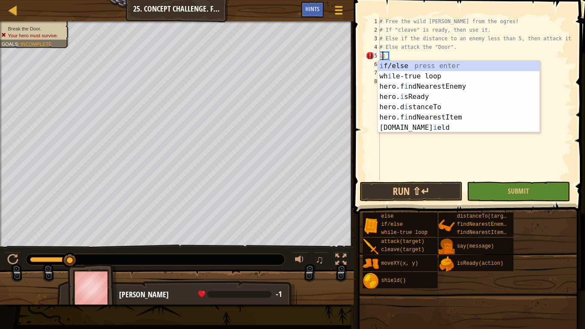
type textarea "if:"
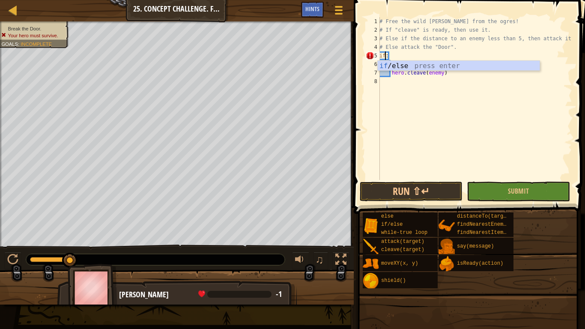
drag, startPoint x: 424, startPoint y: 130, endPoint x: 386, endPoint y: 87, distance: 57.4
click at [421, 125] on div "# Free the wild [PERSON_NAME] from the ogres! # If "cleave" is ready, then use …" at bounding box center [475, 107] width 195 height 180
click at [385, 54] on div "# Free the wild [PERSON_NAME] from the ogres! # If "cleave" is ready, then use …" at bounding box center [475, 107] width 195 height 180
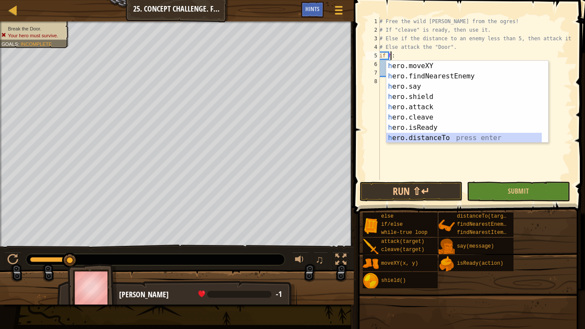
click at [433, 138] on div "h ero.moveXY press enter h ero.findNearestEnemy press enter h ero.say press ent…" at bounding box center [467, 112] width 162 height 103
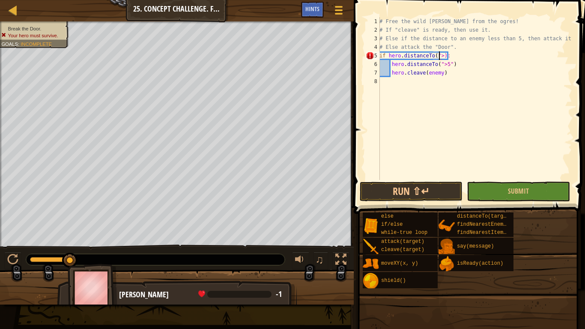
scroll to position [4, 5]
drag, startPoint x: 458, startPoint y: 66, endPoint x: 370, endPoint y: 66, distance: 87.8
click at [370, 66] on div "if hero.distanceTo(">5"): 1 2 3 4 5 6 7 8 # Free the wild [PERSON_NAME] from th…" at bounding box center [468, 98] width 208 height 163
type textarea "hero.distanceTo(">5")"
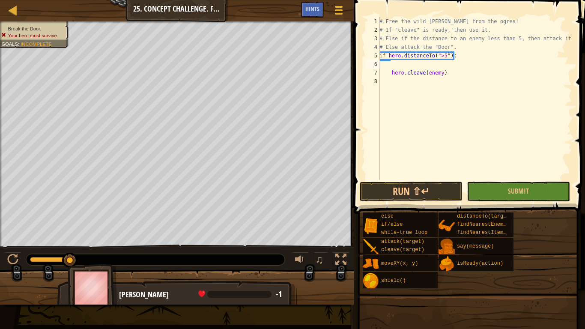
type textarea "if hero.distanceTo(">5"):"
click at [425, 122] on div "# Free the wild [PERSON_NAME] from the ogres! # If "cleave" is ready, then use …" at bounding box center [475, 107] width 195 height 180
click at [423, 190] on button "Run ⇧↵" at bounding box center [411, 192] width 103 height 20
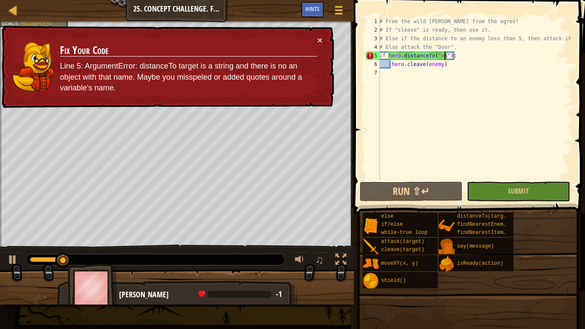
click at [444, 54] on div "# Free the wild [PERSON_NAME] from the ogres! # If "cleave" is ready, then use …" at bounding box center [475, 107] width 195 height 180
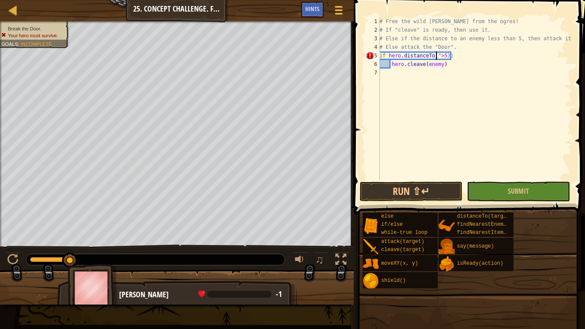
type textarea "if hero.distanceTo(>5):"
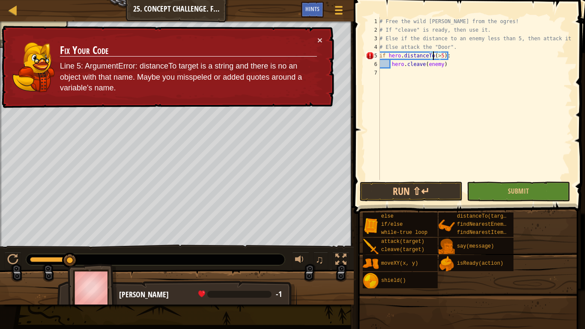
click at [454, 144] on div "# Free the wild [PERSON_NAME] from the ogres! # If "cleave" is ready, then use …" at bounding box center [475, 107] width 195 height 180
click at [446, 191] on button "Run ⇧↵" at bounding box center [411, 192] width 103 height 20
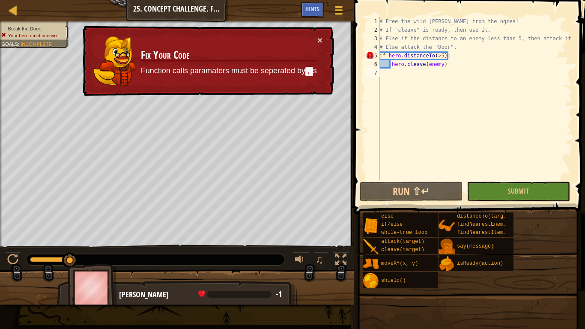
click at [432, 54] on div "# Free the wild [PERSON_NAME] from the ogres! # If "cleave" is ready, then use …" at bounding box center [475, 107] width 195 height 180
click at [439, 54] on div "# Free the wild [PERSON_NAME] from the ogres! # If "cleave" is ready, then use …" at bounding box center [475, 107] width 195 height 180
click at [436, 56] on div "# Free the wild [PERSON_NAME] from the ogres! # If "cleave" is ready, then use …" at bounding box center [475, 107] width 195 height 180
type textarea "if hero.distanceTo(>,5):"
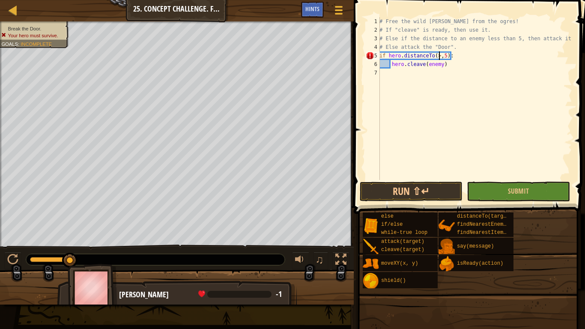
click at [440, 129] on div "# Free the wild [PERSON_NAME] from the ogres! # If "cleave" is ready, then use …" at bounding box center [475, 107] width 195 height 180
click at [442, 194] on button "Run ⇧↵" at bounding box center [411, 192] width 103 height 20
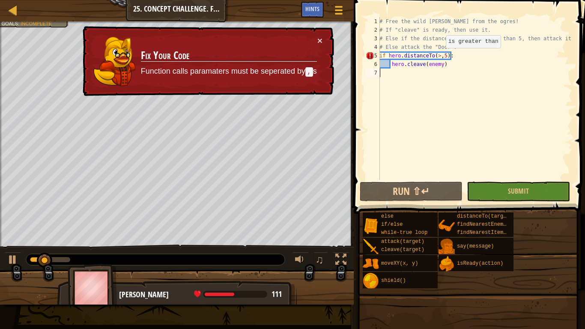
click at [438, 57] on div "# Free the wild [PERSON_NAME] from the ogres! # If "cleave" is ready, then use …" at bounding box center [475, 107] width 195 height 180
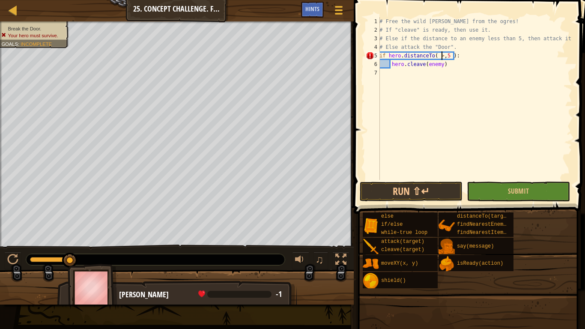
scroll to position [4, 5]
click at [454, 57] on div "# Free the wild [PERSON_NAME] from the ogres! # If "cleave" is ready, then use …" at bounding box center [475, 107] width 195 height 180
type textarea "if hero.distanceTo( >5 ):"
click at [446, 104] on div "# Free the wild [PERSON_NAME] from the ogres! # If "cleave" is ready, then use …" at bounding box center [475, 107] width 195 height 180
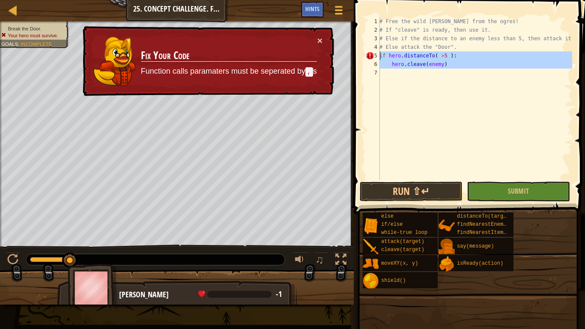
drag, startPoint x: 470, startPoint y: 72, endPoint x: 375, endPoint y: 57, distance: 95.9
click at [375, 57] on div "1 2 3 4 5 6 7 # Free the wild [PERSON_NAME] from the ogres! # If "cleave" is re…" at bounding box center [468, 98] width 208 height 163
type textarea "if hero.distanceTo( >5 ): hero.cleave(enemy)"
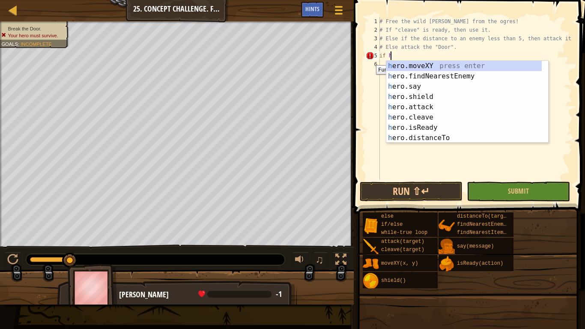
scroll to position [4, 0]
click at [446, 75] on div "h ero.moveXY press enter h ero.findNearestEnemy press enter h ero.say press ent…" at bounding box center [467, 112] width 162 height 103
type textarea "if hero.findNearestEnemy()"
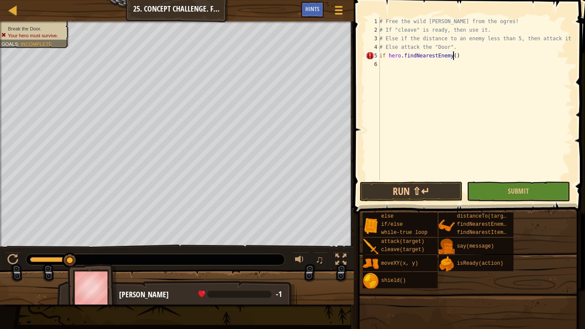
scroll to position [4, 0]
click at [468, 60] on div "# Free the wild [PERSON_NAME] from the ogres! # If "cleave" is ready, then use …" at bounding box center [475, 107] width 195 height 180
click at [462, 48] on div "# Free the wild [PERSON_NAME] from the ogres! # If "cleave" is ready, then use …" at bounding box center [475, 107] width 195 height 180
click at [461, 59] on div "# Free the wild [PERSON_NAME] from the ogres! # If "cleave" is ready, then use …" at bounding box center [475, 107] width 195 height 180
type textarea "if hero.findNearestEnemy():"
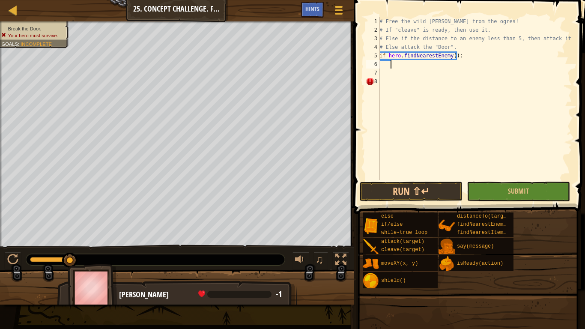
scroll to position [4, 0]
click at [383, 80] on div "# Free the wild [PERSON_NAME] from the ogres! # If "cleave" is ready, then use …" at bounding box center [475, 107] width 195 height 180
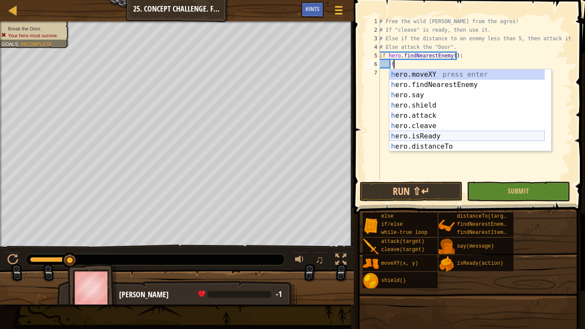
drag, startPoint x: 428, startPoint y: 136, endPoint x: 417, endPoint y: 135, distance: 10.3
click at [417, 135] on div "h ero.moveXY press enter h ero.findNearestEnemy press enter h ero.say press ent…" at bounding box center [467, 120] width 156 height 103
type textarea "ready = hero.isReady("cleave")"
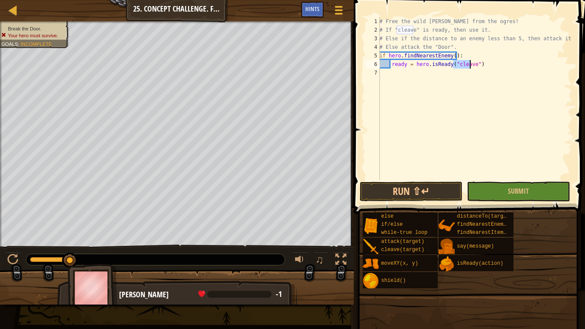
click at [479, 63] on div "# Free the wild [PERSON_NAME] from the ogres! # If "cleave" is ready, then use …" at bounding box center [475, 107] width 195 height 180
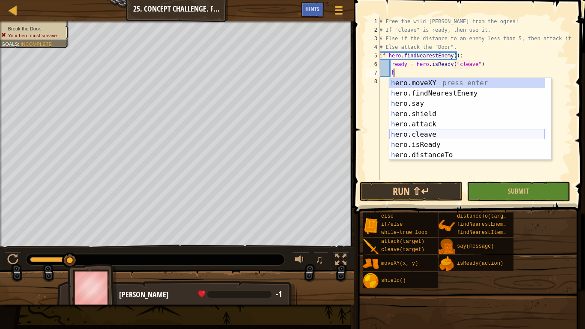
click at [438, 132] on div "h ero.moveXY press enter h ero.findNearestEnemy press enter h ero.say press ent…" at bounding box center [467, 129] width 156 height 103
type textarea "hero.cleave(enemy)"
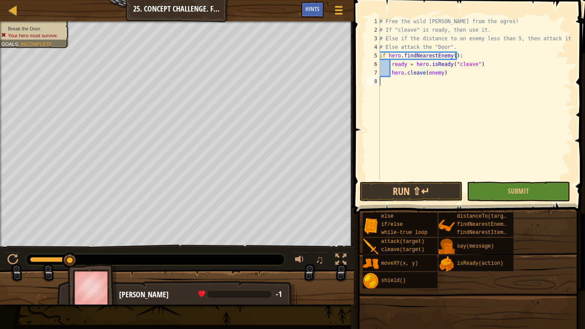
click at [446, 171] on div "# Free the wild [PERSON_NAME] from the ogres! # If "cleave" is ready, then use …" at bounding box center [475, 107] width 195 height 180
click at [439, 186] on button "Run ⇧↵" at bounding box center [411, 192] width 103 height 20
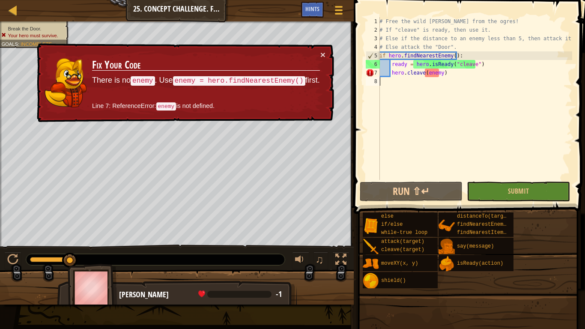
click at [426, 73] on div "# Free the wild [PERSON_NAME] from the ogres! # If "cleave" is ready, then use …" at bounding box center [475, 107] width 195 height 180
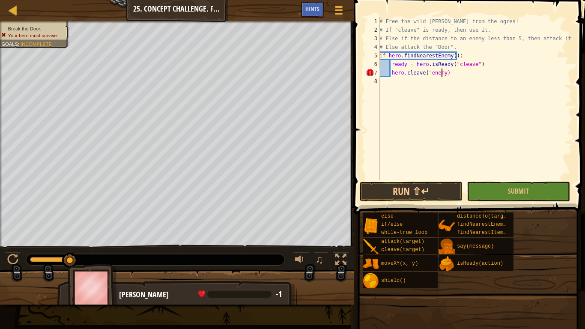
type textarea "hero.cleave("enemy")"
click at [515, 160] on div "# Free the wild [PERSON_NAME] from the ogres! # If "cleave" is ready, then use …" at bounding box center [475, 107] width 195 height 180
click at [434, 186] on button "Run ⇧↵" at bounding box center [411, 192] width 103 height 20
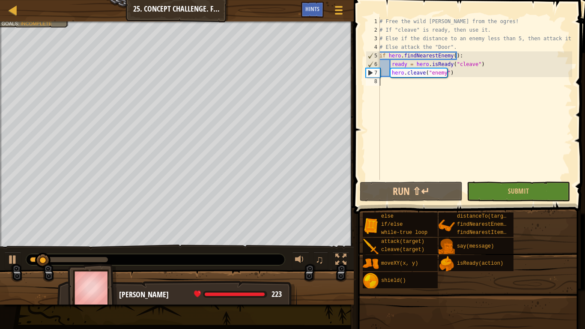
click at [389, 86] on div "# Free the wild [PERSON_NAME] from the ogres! # If "cleave" is ready, then use …" at bounding box center [475, 107] width 195 height 180
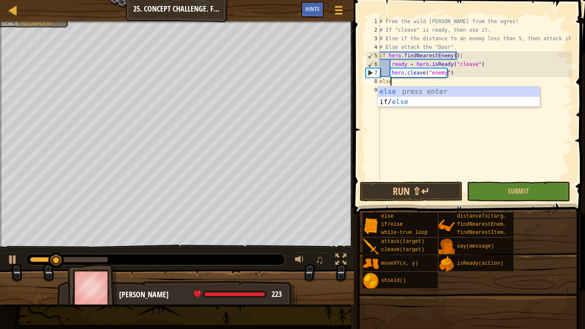
scroll to position [4, 0]
type textarea "else:"
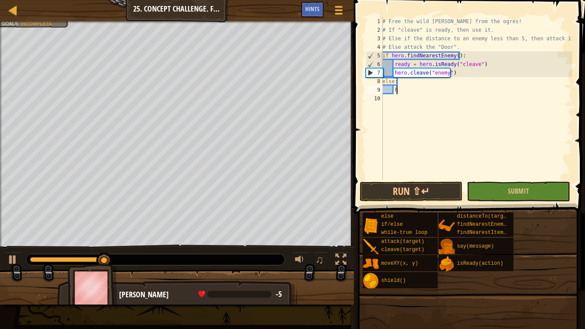
scroll to position [4, 1]
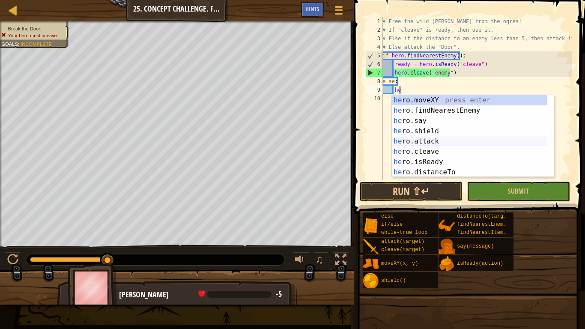
click at [437, 141] on div "he ro.moveXY press enter he ro.findNearestEnemy press enter he ro.say press ent…" at bounding box center [470, 146] width 156 height 103
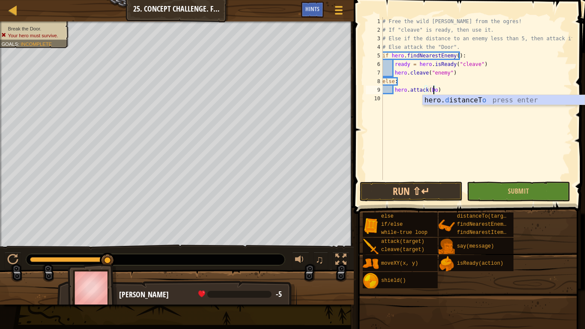
scroll to position [4, 4]
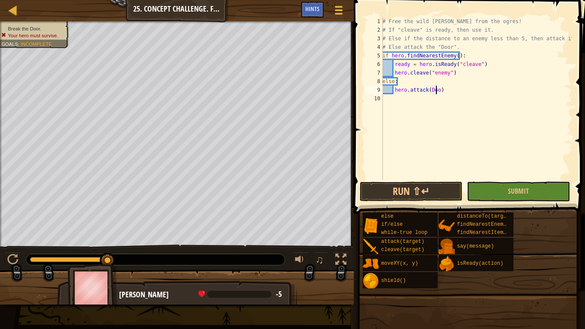
type textarea "hero.attack(Door)"
click at [446, 129] on div "# Free the wild [PERSON_NAME] from the ogres! # If "cleave" is ready, then use …" at bounding box center [477, 107] width 192 height 180
click at [439, 192] on button "Run ⇧↵" at bounding box center [411, 192] width 103 height 20
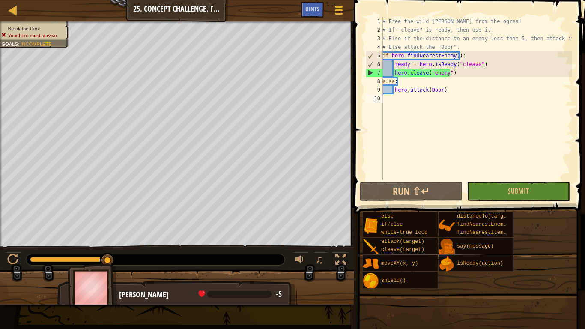
click at [475, 55] on div "# Free the wild [PERSON_NAME] from the ogres! # If "cleave" is ready, then use …" at bounding box center [477, 107] width 192 height 180
type textarea "if hero.findNearestEnemy():"
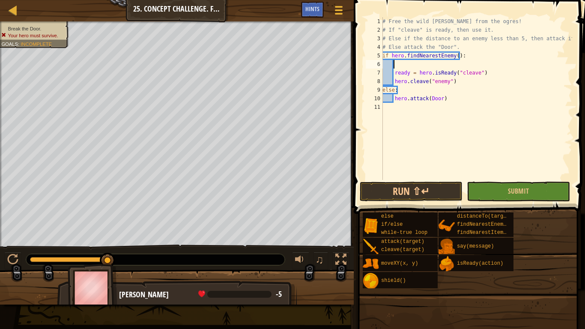
type textarea "h"
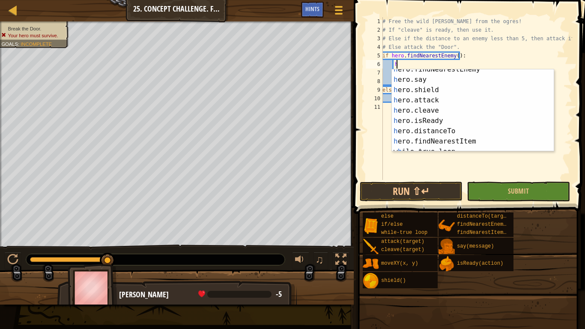
scroll to position [26, 0]
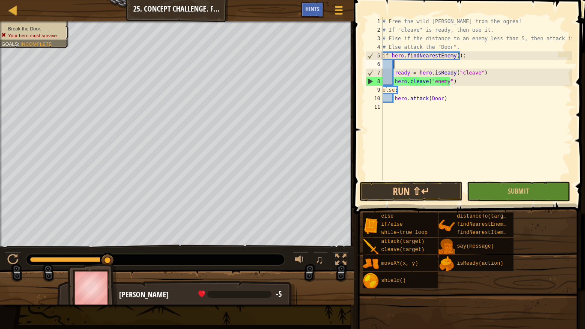
type textarea "d"
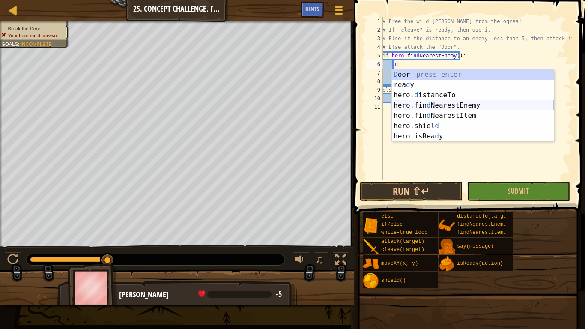
click at [455, 104] on div "D oor press enter [PERSON_NAME] press enter hero. d istanceTo press enter hero.…" at bounding box center [473, 115] width 162 height 93
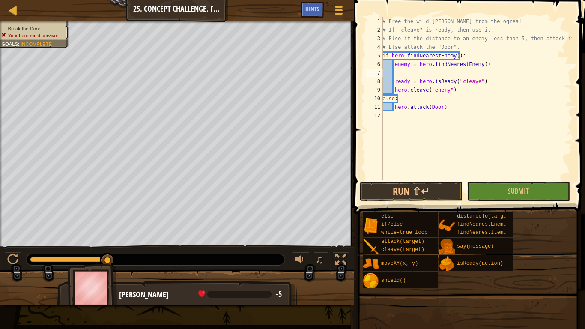
scroll to position [4, 0]
type textarea "enemy = hero.findNearestEnemy()"
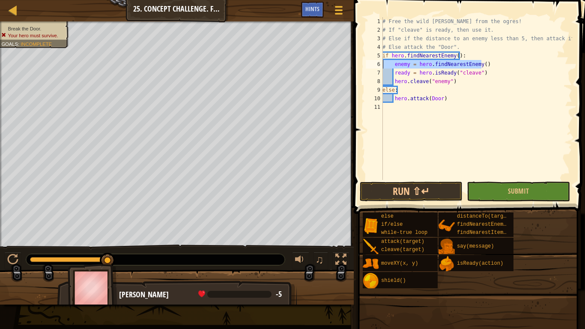
drag, startPoint x: 481, startPoint y: 66, endPoint x: 375, endPoint y: 64, distance: 106.3
click at [375, 64] on div "enemy = hero.findNearestEnemy() 1 2 3 4 5 6 7 8 9 10 11 # Free the wild [PERSON…" at bounding box center [468, 98] width 208 height 163
type textarea "if hero.findNearestEnemy():"
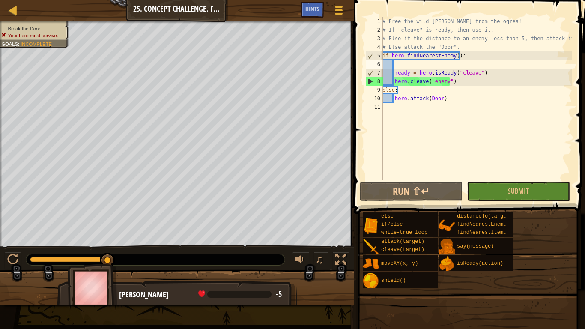
type textarea "h"
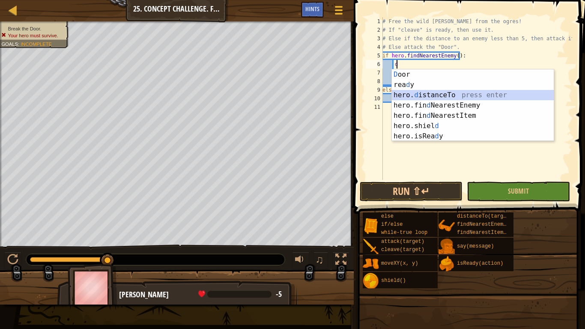
click at [461, 95] on div "D oor press enter [PERSON_NAME] press enter hero. d istanceTo press enter hero.…" at bounding box center [473, 115] width 162 height 93
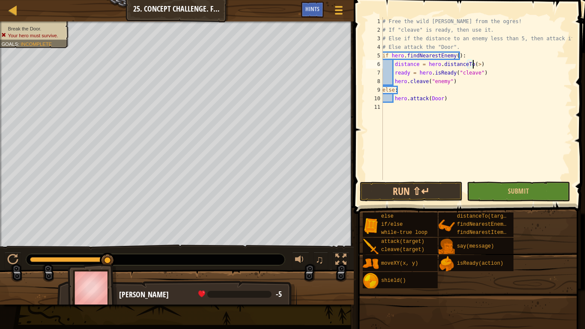
scroll to position [4, 7]
type textarea "distance = hero.distanceTo(>5)"
click at [474, 139] on div "# Free the wild [PERSON_NAME] from the ogres! # If "cleave" is ready, then use …" at bounding box center [477, 107] width 192 height 180
click at [468, 65] on div "# Free the wild [PERSON_NAME] from the ogres! # If "cleave" is ready, then use …" at bounding box center [477, 107] width 192 height 180
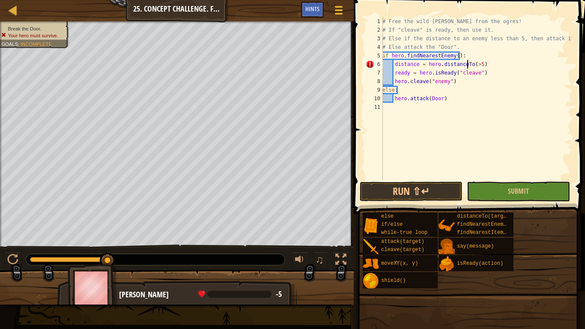
click at [471, 65] on div "# Free the wild [PERSON_NAME] from the ogres! # If "cleave" is ready, then use …" at bounding box center [477, 107] width 192 height 180
click at [479, 64] on div "# Free the wild [PERSON_NAME] from the ogres! # If "cleave" is ready, then use …" at bounding box center [477, 107] width 192 height 180
type textarea "distance = hero.distanceTo(>5)"
click at [481, 174] on div "# Free the wild [PERSON_NAME] from the ogres! # If "cleave" is ready, then use …" at bounding box center [477, 107] width 192 height 180
click at [415, 128] on div "# Free the wild [PERSON_NAME] from the ogres! # If "cleave" is ready, then use …" at bounding box center [477, 107] width 192 height 180
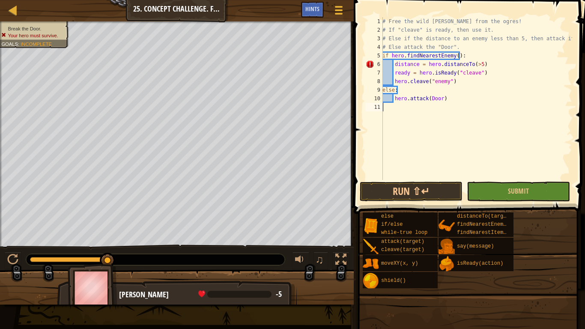
drag, startPoint x: 424, startPoint y: 132, endPoint x: 445, endPoint y: 147, distance: 26.7
click at [425, 135] on div "# Free the wild [PERSON_NAME] from the ogres! # If "cleave" is ready, then use …" at bounding box center [477, 107] width 192 height 180
click at [452, 174] on div "# Free the wild [PERSON_NAME] from the ogres! # If "cleave" is ready, then use …" at bounding box center [477, 107] width 192 height 180
click at [449, 168] on div "# Free the wild [PERSON_NAME] from the ogres! # If "cleave" is ready, then use …" at bounding box center [477, 107] width 192 height 180
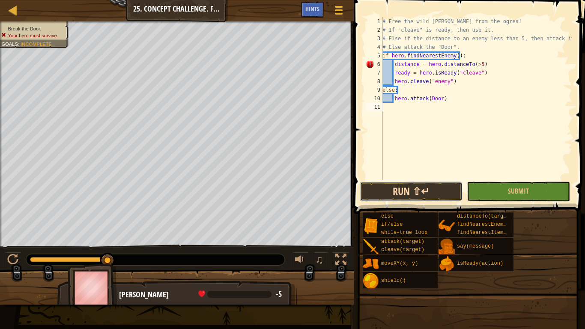
click at [432, 192] on button "Run ⇧↵" at bounding box center [411, 192] width 103 height 20
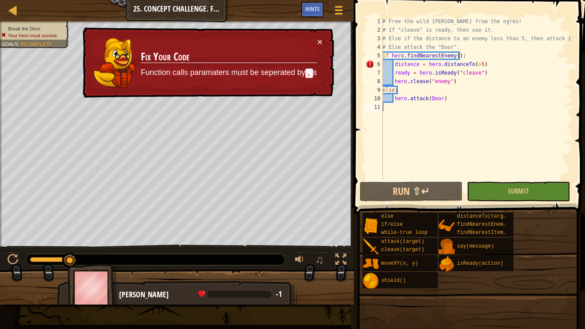
click at [467, 65] on div "# Free the wild [PERSON_NAME] from the ogres! # If "cleave" is ready, then use …" at bounding box center [477, 107] width 192 height 180
type textarea "distance = hero.distanceTo,(>5)"
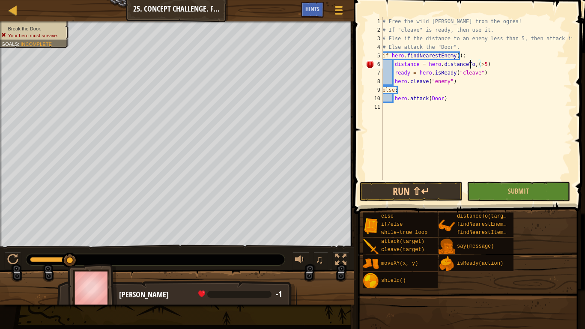
click at [459, 118] on div "# Free the wild [PERSON_NAME] from the ogres! # If "cleave" is ready, then use …" at bounding box center [477, 107] width 192 height 180
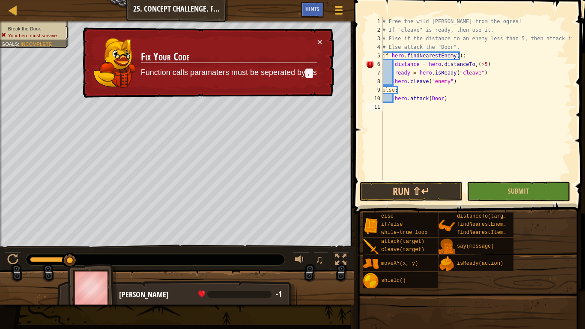
click at [468, 64] on div "# Free the wild [PERSON_NAME] from the ogres! # If "cleave" is ready, then use …" at bounding box center [477, 107] width 192 height 180
type textarea "distance = hero.distanceTo(>5)"
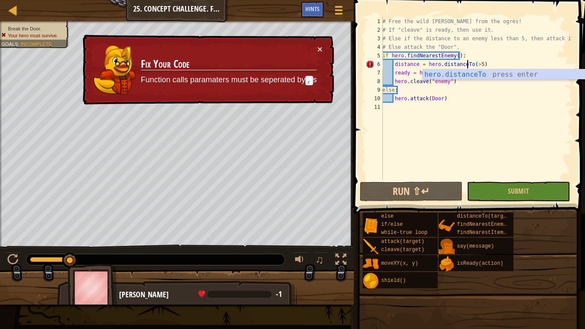
click at [519, 128] on div "# Free the wild [PERSON_NAME] from the ogres! # If "cleave" is ready, then use …" at bounding box center [477, 107] width 192 height 180
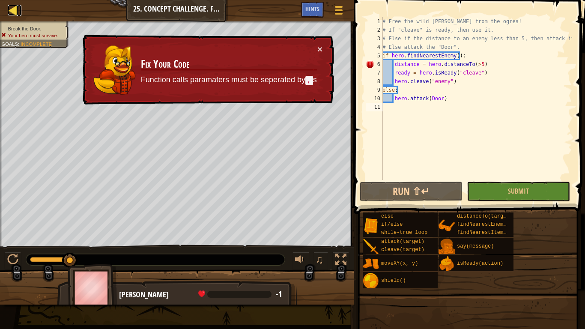
click at [19, 8] on link "Map" at bounding box center [19, 11] width 4 height 12
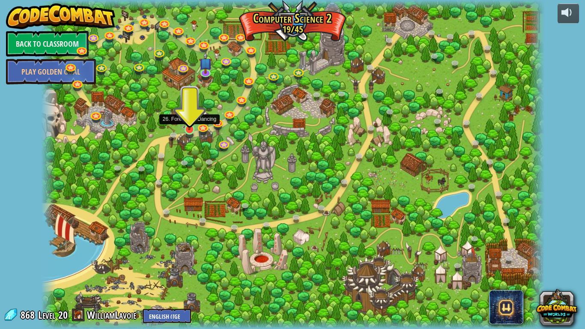
click at [188, 126] on img at bounding box center [189, 115] width 13 height 29
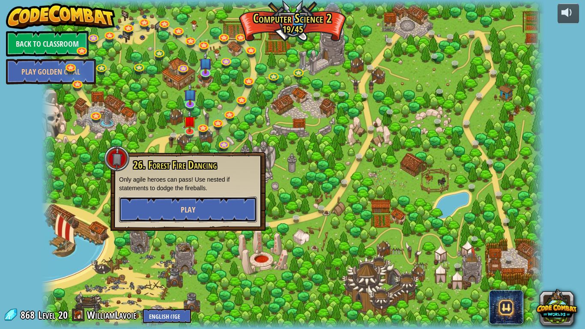
click at [240, 214] on button "Play" at bounding box center [188, 210] width 138 height 26
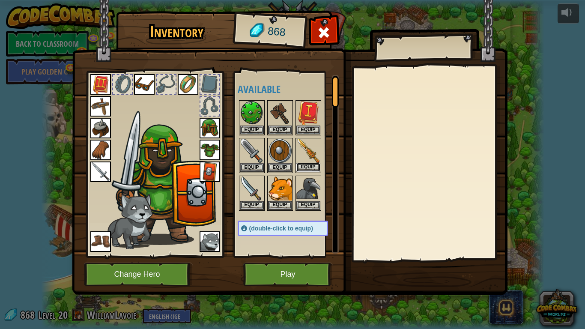
click at [307, 167] on button "Equip" at bounding box center [309, 167] width 24 height 9
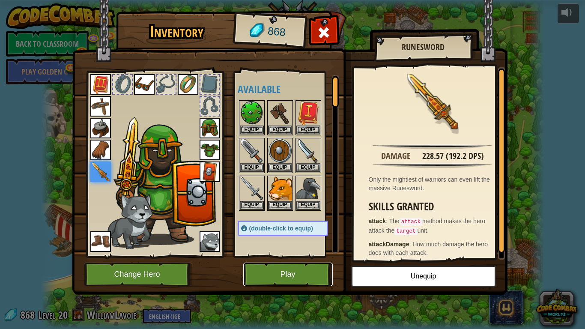
click at [306, 260] on button "Play" at bounding box center [288, 275] width 90 height 24
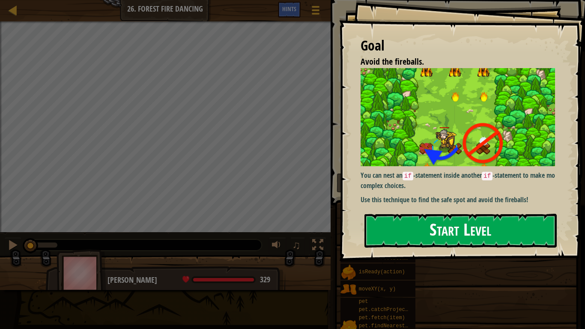
click at [428, 232] on button "Start Level" at bounding box center [461, 231] width 192 height 34
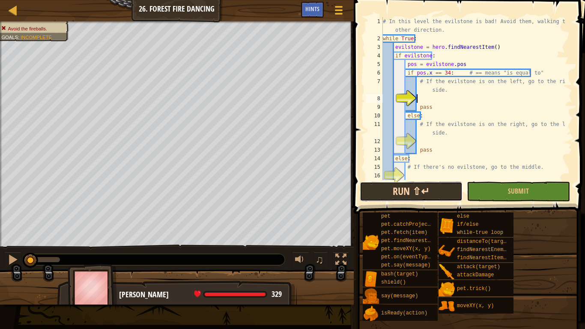
click at [433, 192] on button "Run ⇧↵" at bounding box center [411, 192] width 103 height 20
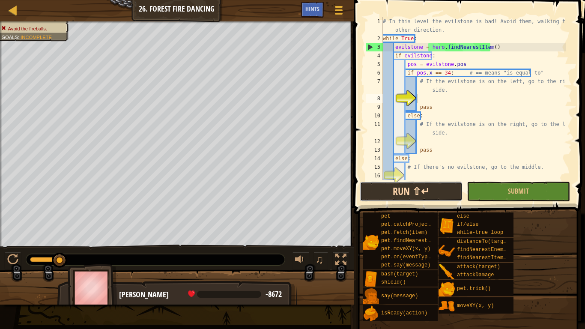
click at [416, 188] on button "Run ⇧↵" at bounding box center [411, 192] width 103 height 20
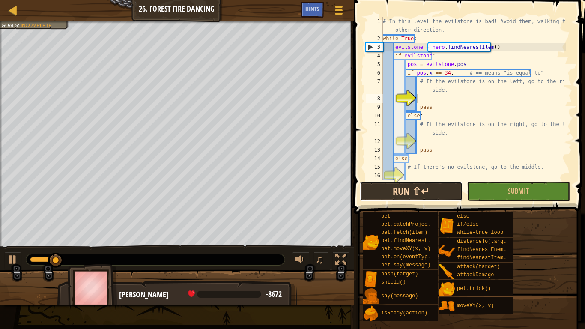
click at [413, 191] on button "Run ⇧↵" at bounding box center [411, 192] width 103 height 20
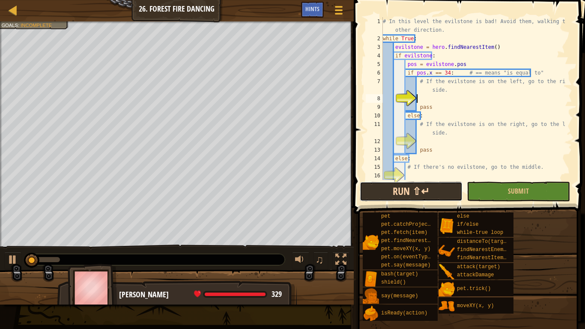
click at [411, 191] on button "Run ⇧↵" at bounding box center [411, 192] width 103 height 20
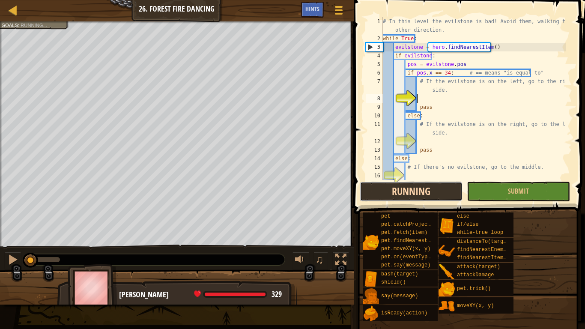
click at [411, 191] on button "Running" at bounding box center [411, 192] width 103 height 20
click at [411, 191] on button "Run ⇧↵" at bounding box center [411, 192] width 103 height 20
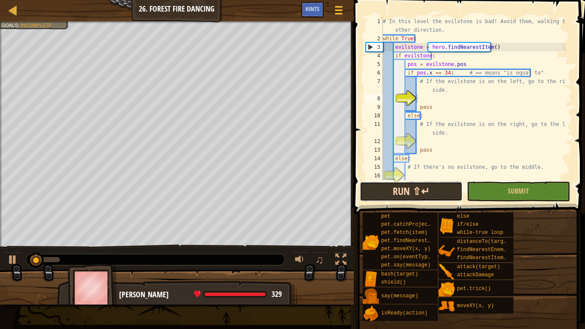
click at [411, 191] on button "Run ⇧↵" at bounding box center [411, 192] width 103 height 20
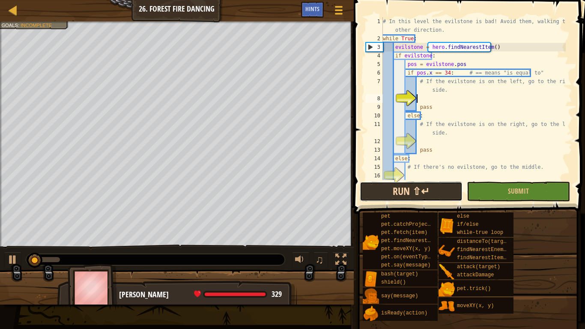
click at [413, 186] on button "Run ⇧↵" at bounding box center [411, 192] width 103 height 20
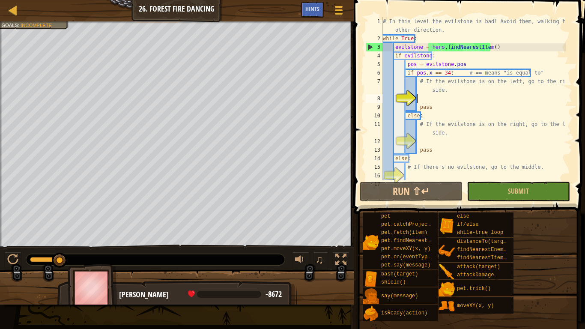
click at [319, 6] on div "Hints" at bounding box center [312, 10] width 23 height 16
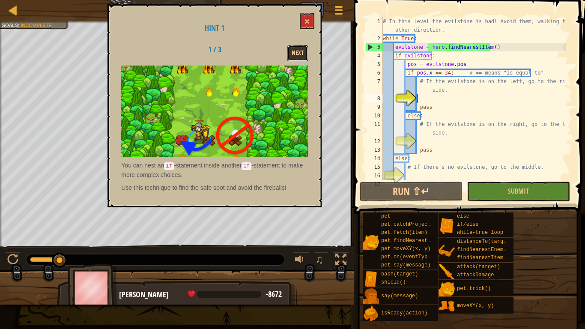
click at [300, 54] on button "Next" at bounding box center [298, 53] width 21 height 16
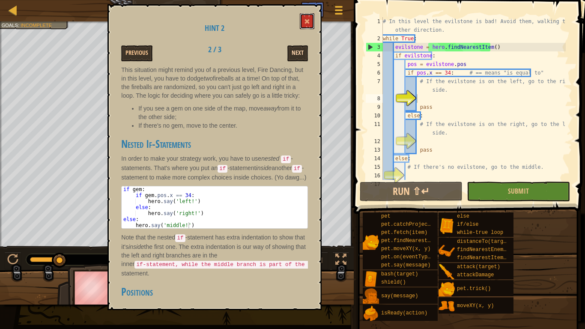
drag, startPoint x: 303, startPoint y: 18, endPoint x: 300, endPoint y: 49, distance: 31.9
click at [300, 49] on div "Hint 2 Previous 2 / 3 Next This situation might remind you of a previous level,…" at bounding box center [215, 157] width 214 height 306
click at [299, 50] on button "Next" at bounding box center [298, 53] width 21 height 16
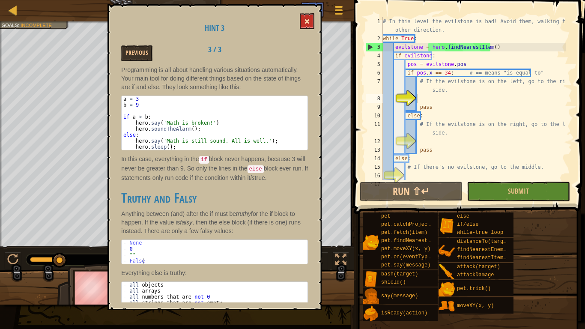
drag, startPoint x: 309, startPoint y: 11, endPoint x: 304, endPoint y: 13, distance: 5.7
click at [307, 12] on div "Hint 3 Previous 3 / 3 Programming is all about handling various situations auto…" at bounding box center [215, 157] width 214 height 306
click at [303, 24] on button at bounding box center [307, 21] width 15 height 16
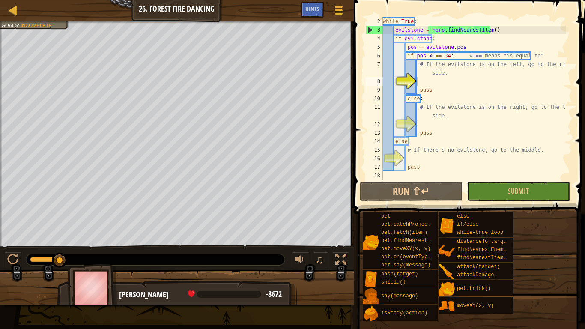
scroll to position [17, 0]
click at [383, 81] on div "8" at bounding box center [374, 81] width 17 height 9
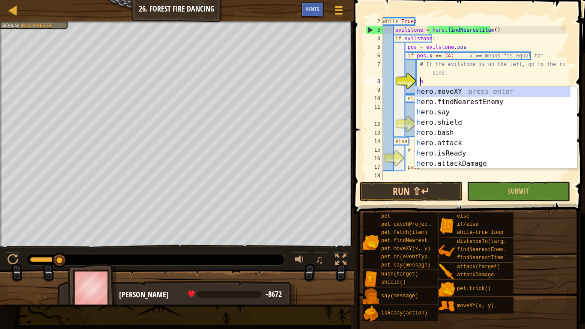
scroll to position [4, 3]
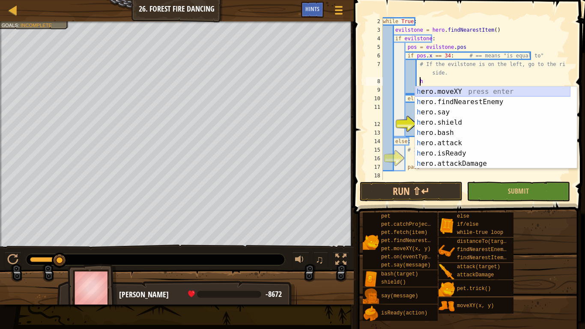
click at [452, 90] on div "h ero.moveXY press enter h ero.findNearestEnemy press enter h ero.say press ent…" at bounding box center [493, 138] width 156 height 103
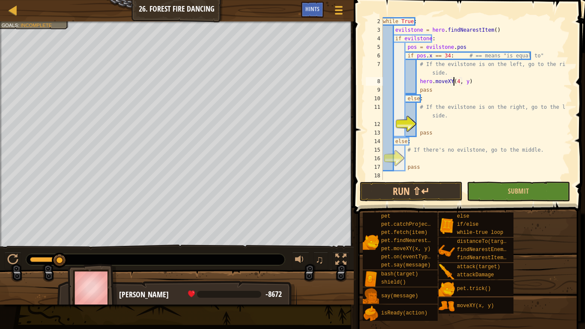
scroll to position [4, 6]
click at [528, 134] on div "while True : evilstone = hero . findNearestItem ( ) if evilstone : pos = evilst…" at bounding box center [473, 107] width 185 height 180
type textarea "pass"
click at [437, 192] on button "Run ⇧↵" at bounding box center [411, 192] width 103 height 20
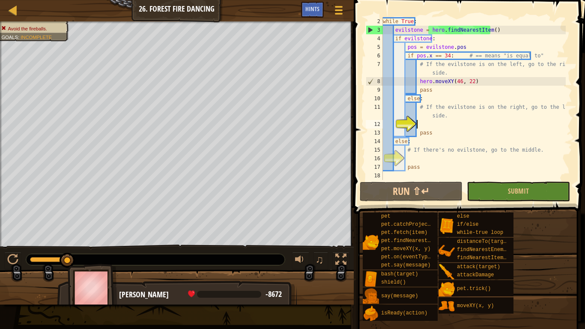
click at [419, 126] on div "while True : evilstone = hero . findNearestItem ( ) if evilstone : pos = evilst…" at bounding box center [473, 107] width 185 height 180
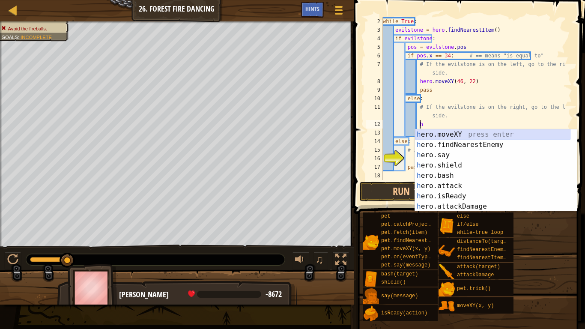
click at [463, 135] on div "h ero.moveXY press enter h ero.findNearestEnemy press enter h ero.say press ent…" at bounding box center [493, 180] width 156 height 103
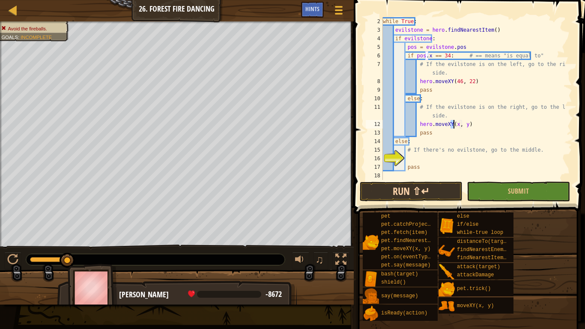
type textarea "hero.moveXY(x, y)"
click at [391, 189] on button "Run ⇧↵" at bounding box center [411, 192] width 103 height 20
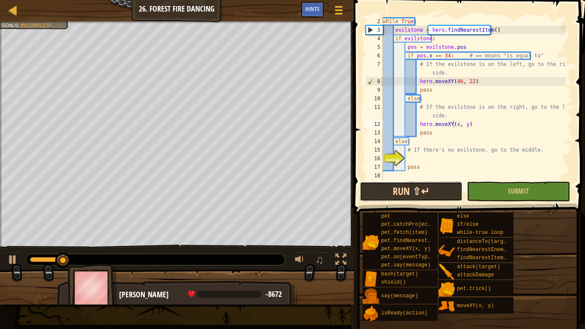
click at [391, 189] on button "Run ⇧↵" at bounding box center [411, 192] width 103 height 20
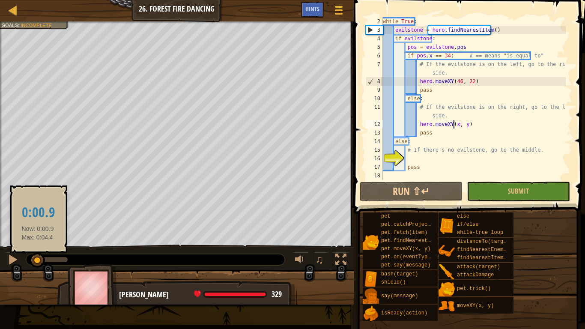
click at [38, 260] on div at bounding box center [34, 259] width 8 height 5
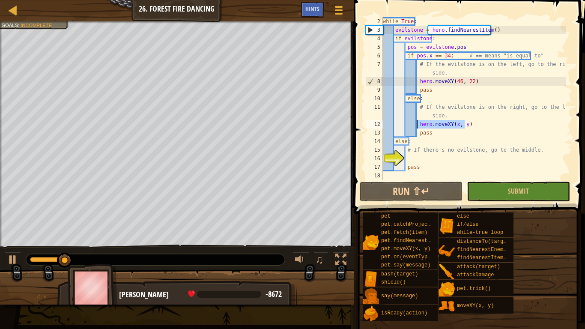
drag, startPoint x: 472, startPoint y: 124, endPoint x: 417, endPoint y: 128, distance: 55.0
click at [417, 128] on div "while True : evilstone = hero . findNearestItem ( ) if evilstone : pos = evilst…" at bounding box center [473, 107] width 185 height 180
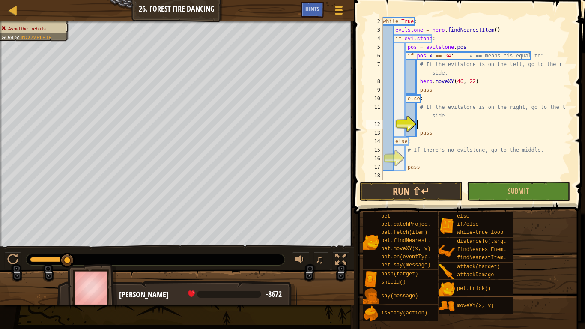
click at [455, 81] on div "while True : evilstone = hero . findNearestItem ( ) if evilstone : pos = evilst…" at bounding box center [473, 107] width 185 height 180
click at [437, 192] on button "Run ⇧↵" at bounding box center [411, 192] width 103 height 20
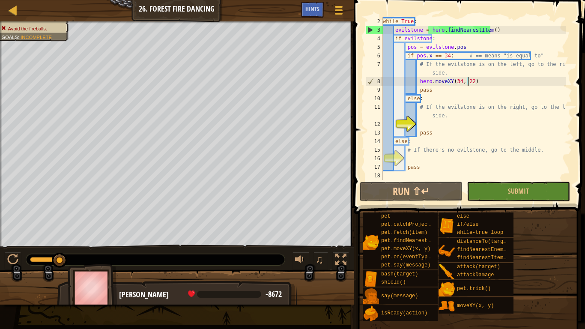
click at [457, 81] on div "while True : evilstone = hero . findNearestItem ( ) if evilstone : pos = evilst…" at bounding box center [473, 107] width 185 height 180
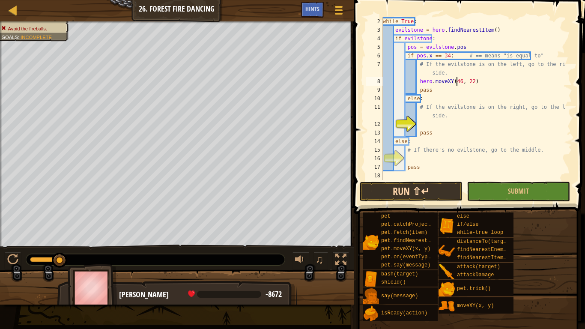
type textarea "hero.moveXY(46, 22)"
click at [440, 189] on button "Run ⇧↵" at bounding box center [411, 192] width 103 height 20
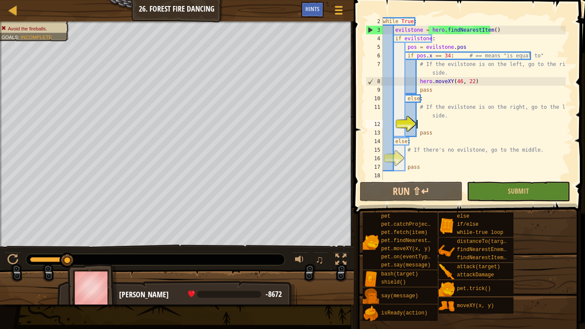
click at [421, 120] on div "while True : evilstone = hero . findNearestItem ( ) if evilstone : pos = evilst…" at bounding box center [473, 107] width 185 height 180
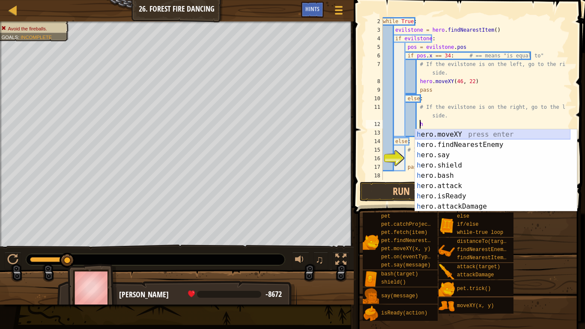
click at [460, 135] on div "h ero.moveXY press enter h ero.findNearestEnemy press enter h ero.say press ent…" at bounding box center [493, 180] width 156 height 103
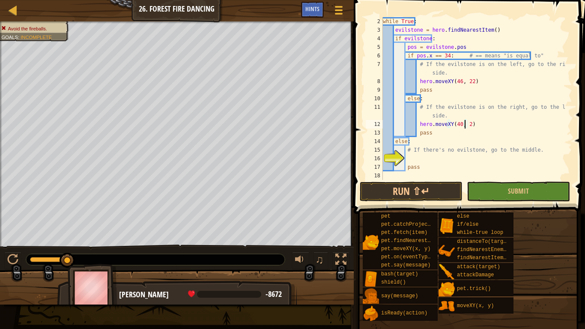
scroll to position [4, 7]
drag, startPoint x: 422, startPoint y: 186, endPoint x: 412, endPoint y: 183, distance: 10.6
click at [422, 186] on button "Run ⇧↵" at bounding box center [411, 192] width 103 height 20
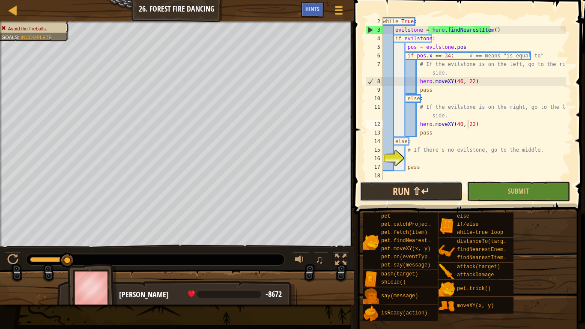
click at [422, 186] on button "Run ⇧↵" at bounding box center [411, 192] width 103 height 20
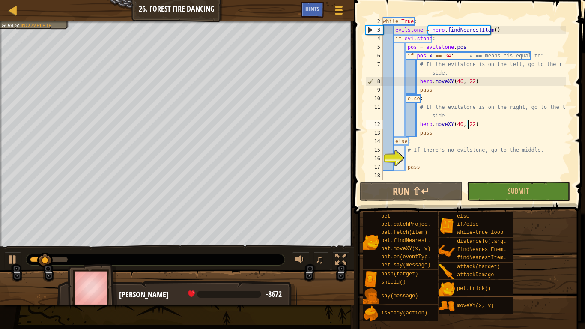
click at [461, 170] on div "while True : evilstone = hero . findNearestItem ( ) if evilstone : pos = evilst…" at bounding box center [473, 107] width 185 height 180
click at [505, 187] on button "Submit" at bounding box center [518, 192] width 103 height 20
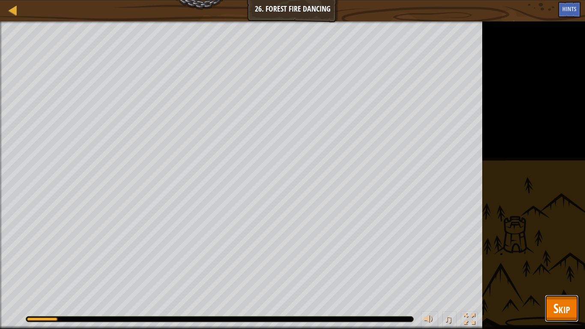
click at [574, 260] on button "Skip" at bounding box center [562, 308] width 34 height 27
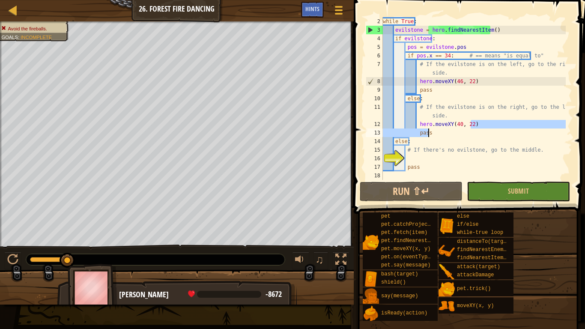
drag, startPoint x: 476, startPoint y: 128, endPoint x: 512, endPoint y: 132, distance: 35.8
click at [512, 132] on div "while True : evilstone = hero . findNearestItem ( ) if evilstone : pos = evilst…" at bounding box center [473, 107] width 185 height 180
click at [511, 132] on div "while True : evilstone = hero . findNearestItem ( ) if evilstone : pos = evilst…" at bounding box center [473, 98] width 185 height 163
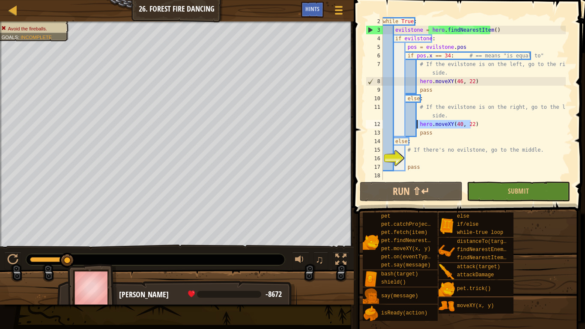
drag, startPoint x: 481, startPoint y: 125, endPoint x: 417, endPoint y: 124, distance: 63.4
click at [417, 124] on div "while True : evilstone = hero . findNearestItem ( ) if evilstone : pos = evilst…" at bounding box center [473, 107] width 185 height 180
type textarea "hero.moveXY(40, 22)"
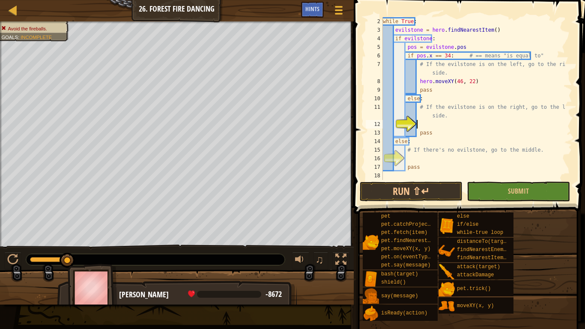
click at [431, 172] on div "while True : evilstone = hero . findNearestItem ( ) if evilstone : pos = evilst…" at bounding box center [473, 107] width 185 height 180
click at [411, 191] on button "Run ⇧↵" at bounding box center [411, 192] width 103 height 20
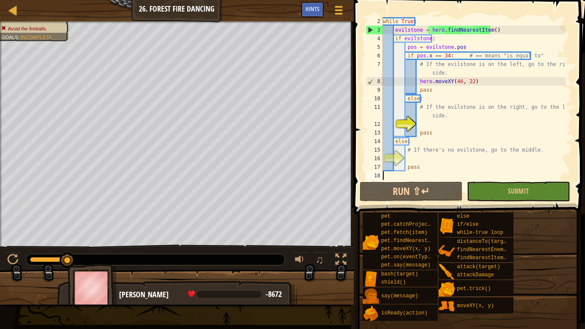
click at [467, 54] on div "while True : evilstone = hero . findNearestItem ( ) if evilstone : pos = evilst…" at bounding box center [473, 107] width 185 height 180
click at [484, 57] on div "while True : evilstone = hero . findNearestItem ( ) if evilstone : pos = evilst…" at bounding box center [473, 107] width 185 height 180
click at [450, 54] on div "while True : evilstone = hero . findNearestItem ( ) if evilstone : pos = evilst…" at bounding box center [473, 107] width 185 height 180
click at [444, 53] on div "while True : evilstone = hero . findNearestItem ( ) if evilstone : pos = evilst…" at bounding box center [473, 107] width 185 height 180
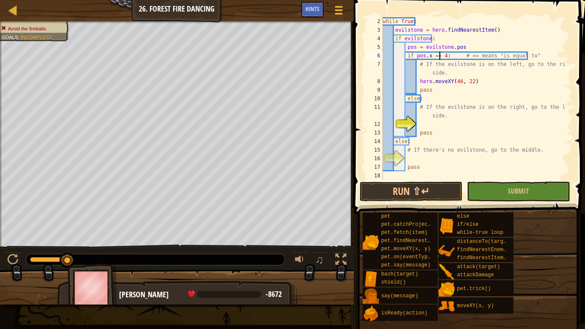
scroll to position [4, 5]
click at [444, 187] on button "Run ⇧↵" at bounding box center [411, 192] width 103 height 20
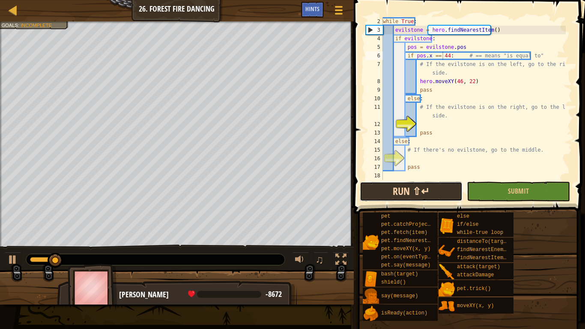
click at [446, 186] on button "Run ⇧↵" at bounding box center [411, 192] width 103 height 20
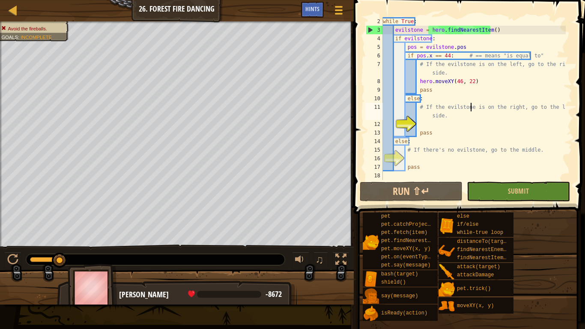
click at [472, 104] on div "while True : evilstone = hero . findNearestItem ( ) if evilstone : pos = evilst…" at bounding box center [473, 107] width 185 height 180
click at [440, 193] on button "Run ⇧↵" at bounding box center [411, 192] width 103 height 20
click at [445, 57] on div "while True : evilstone = hero . findNearestItem ( ) if evilstone : pos = evilst…" at bounding box center [473, 107] width 185 height 180
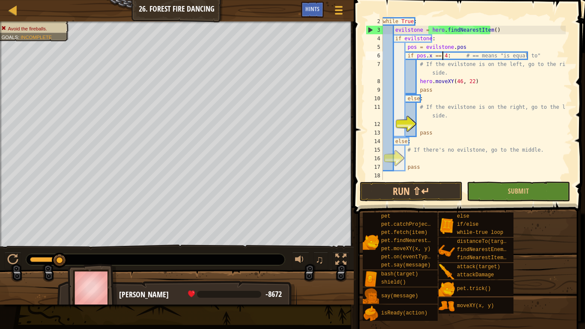
scroll to position [4, 5]
type textarea "if pos.x == 46: # == means "is equal to""
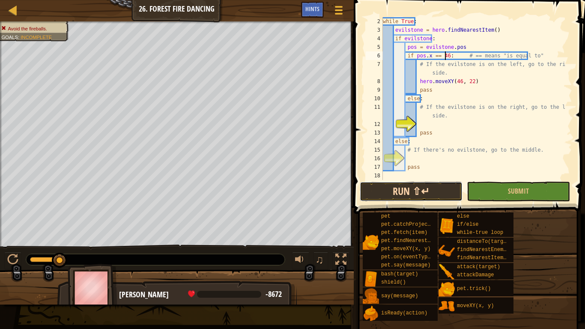
click at [427, 190] on button "Run ⇧↵" at bounding box center [411, 192] width 103 height 20
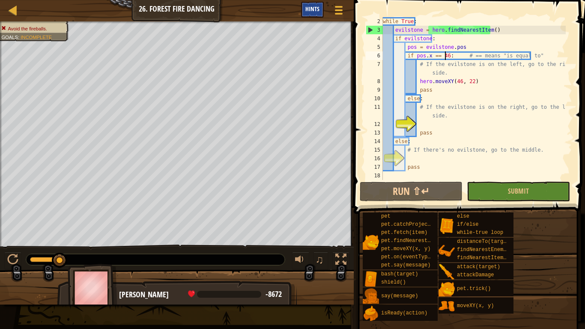
click at [317, 8] on span "Hints" at bounding box center [313, 9] width 14 height 8
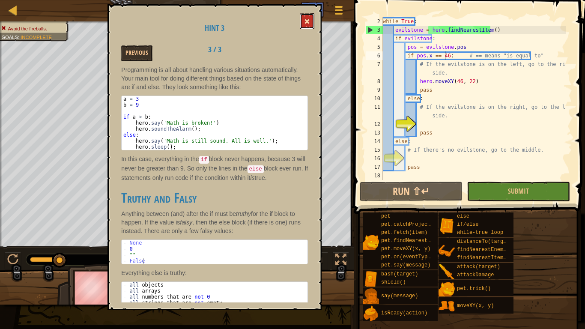
drag, startPoint x: 306, startPoint y: 24, endPoint x: 334, endPoint y: 11, distance: 31.1
click at [309, 22] on span at bounding box center [307, 21] width 6 height 6
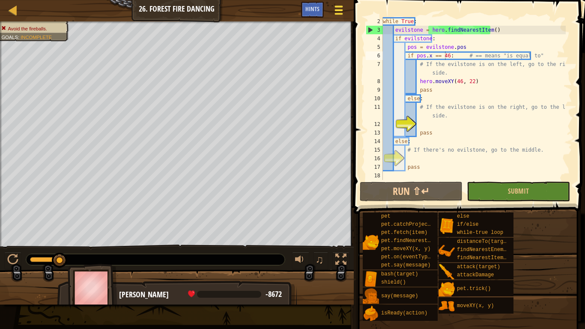
click at [334, 11] on div at bounding box center [339, 10] width 12 height 12
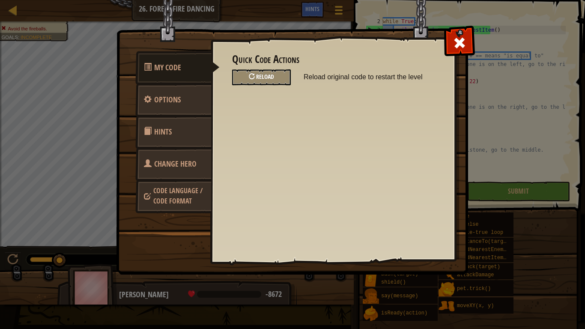
click at [278, 81] on div "Reload" at bounding box center [261, 77] width 59 height 16
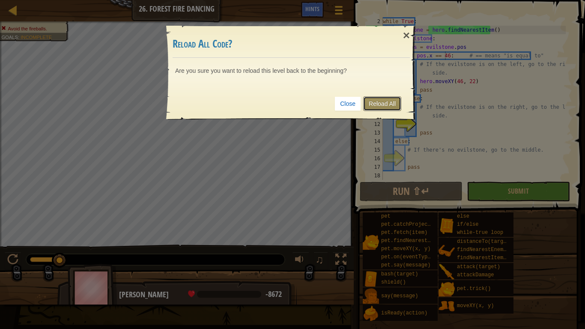
click at [373, 102] on link "Reload All" at bounding box center [382, 103] width 38 height 15
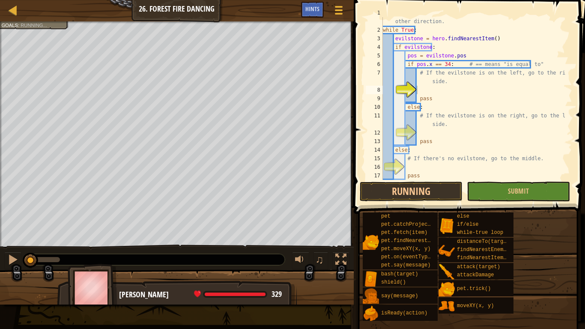
scroll to position [4, 3]
click at [424, 192] on button "Run ⇧↵" at bounding box center [411, 192] width 103 height 20
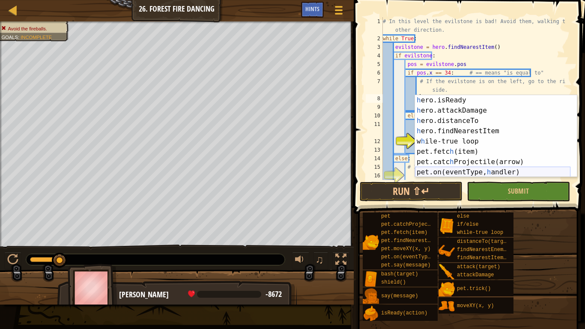
scroll to position [0, 0]
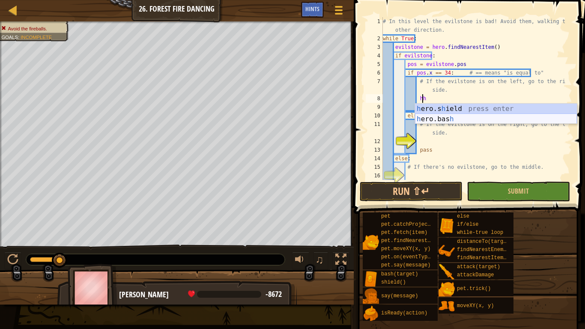
type textarea "h"
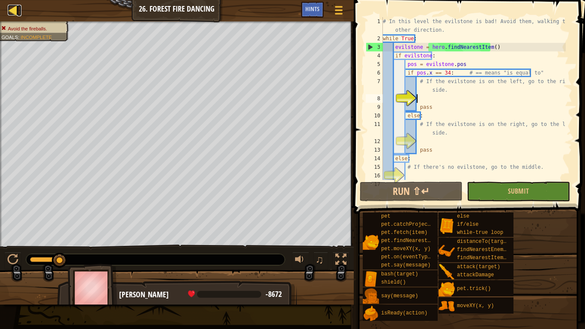
click at [11, 11] on div at bounding box center [13, 10] width 11 height 11
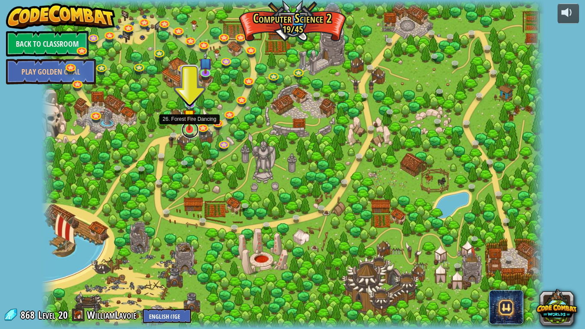
click at [187, 131] on link at bounding box center [190, 129] width 17 height 17
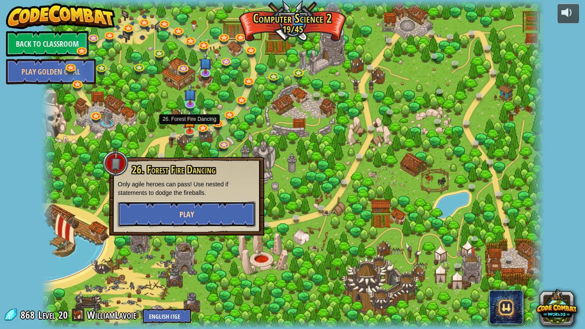
click at [213, 217] on button "Play" at bounding box center [187, 214] width 138 height 26
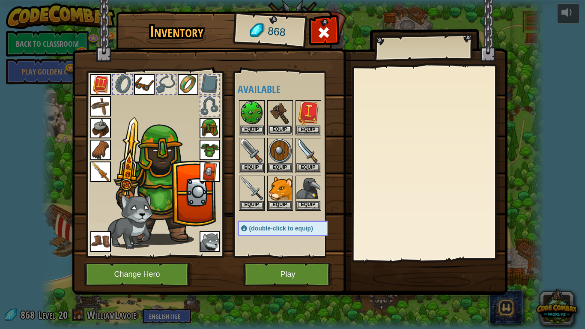
click at [282, 129] on button "Equip" at bounding box center [280, 129] width 24 height 9
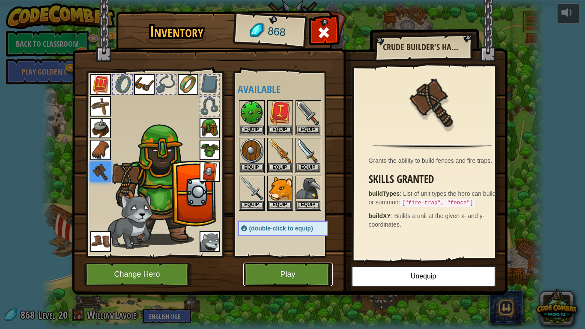
click at [300, 260] on button "Play" at bounding box center [288, 275] width 90 height 24
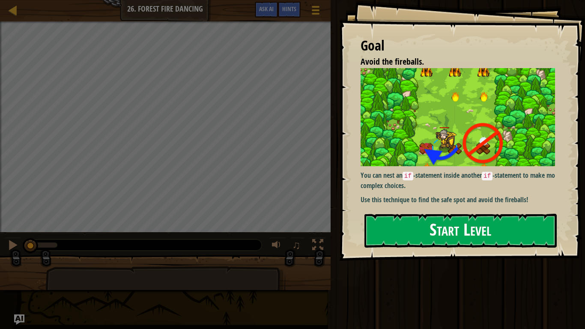
click at [454, 214] on button "Start Level" at bounding box center [461, 231] width 192 height 34
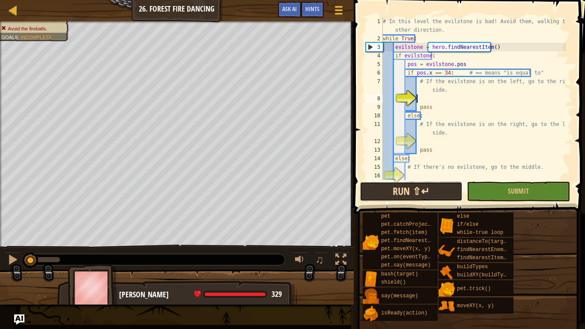
click at [436, 194] on button "Run ⇧↵" at bounding box center [411, 192] width 103 height 20
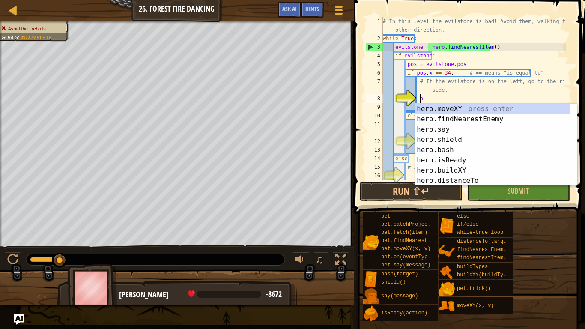
scroll to position [4, 3]
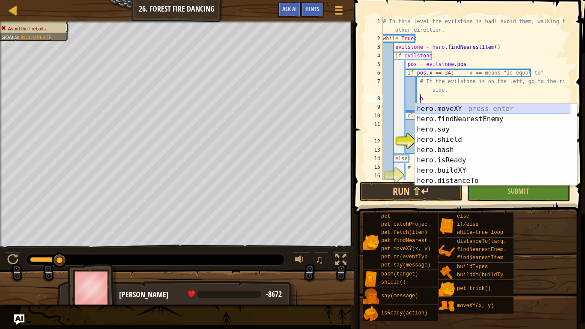
click at [460, 110] on div "h ero.moveXY press enter h ero.findNearestEnemy press enter h ero.say press ent…" at bounding box center [493, 155] width 156 height 103
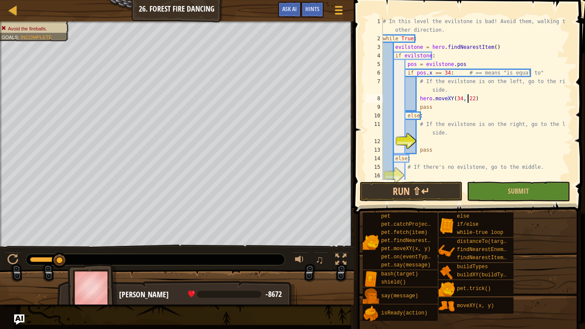
scroll to position [4, 7]
type textarea "hero.moveXY(34, 22)"
click at [435, 192] on button "Run ⇧↵" at bounding box center [411, 192] width 103 height 20
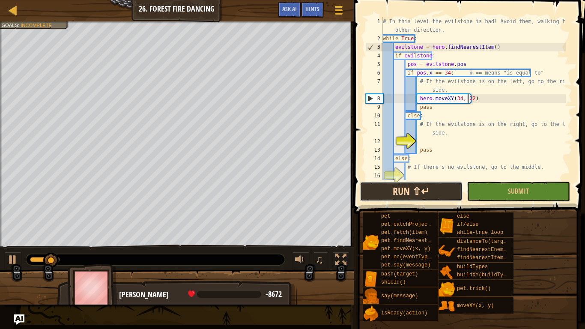
click at [424, 187] on button "Run ⇧↵" at bounding box center [411, 192] width 103 height 20
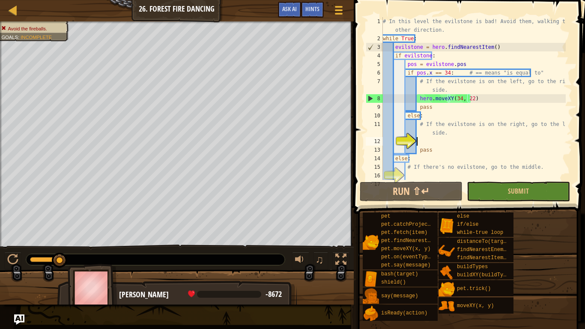
click at [423, 139] on div "# In this level the evilstone is bad! Avoid them, walking the other direction. …" at bounding box center [473, 111] width 185 height 189
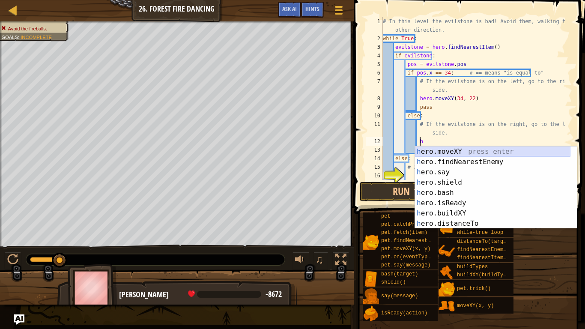
click at [443, 152] on div "h ero.moveXY press enter h ero.findNearestEnemy press enter h ero.say press ent…" at bounding box center [493, 198] width 156 height 103
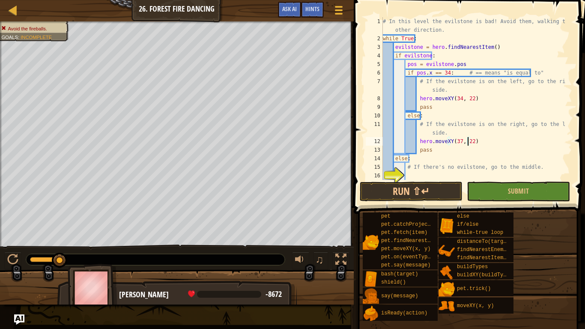
scroll to position [4, 7]
click at [428, 194] on button "Run ⇧↵" at bounding box center [411, 192] width 103 height 20
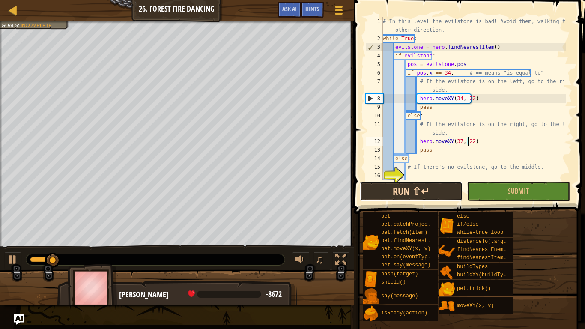
click at [422, 192] on button "Run ⇧↵" at bounding box center [411, 192] width 103 height 20
click at [419, 192] on button "Run ⇧↵" at bounding box center [411, 192] width 103 height 20
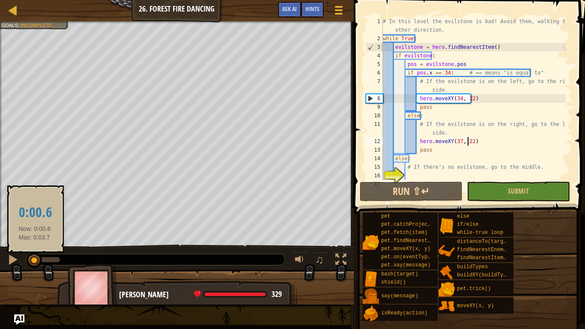
drag, startPoint x: 43, startPoint y: 259, endPoint x: 36, endPoint y: 258, distance: 7.4
click at [34, 258] on div at bounding box center [32, 259] width 5 height 5
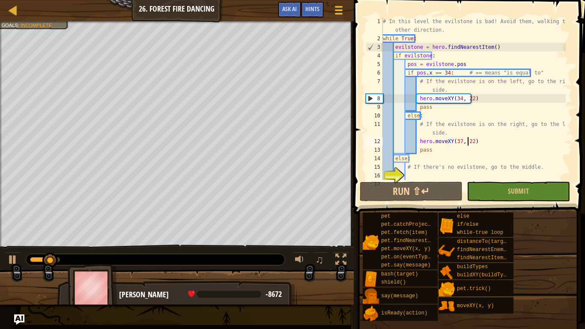
click at [457, 98] on div "# In this level the evilstone is bad! Avoid them, walking the other direction. …" at bounding box center [473, 111] width 185 height 189
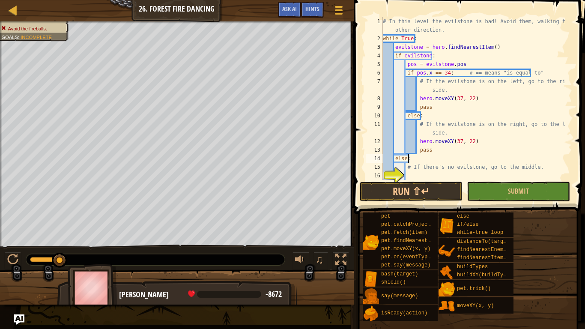
click at [483, 160] on div "# In this level the evilstone is bad! Avoid them, walking the other direction. …" at bounding box center [473, 111] width 185 height 189
click at [418, 193] on button "Run ⇧↵" at bounding box center [411, 192] width 103 height 20
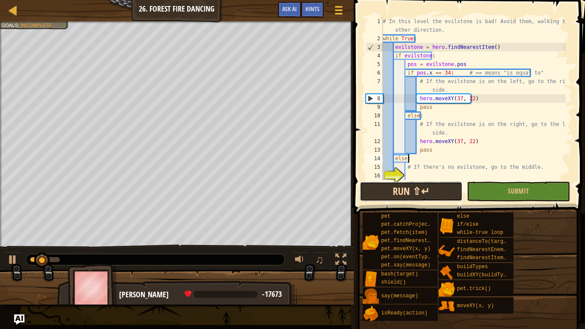
click at [409, 192] on button "Run ⇧↵" at bounding box center [411, 192] width 103 height 20
click at [404, 187] on button "Run ⇧↵" at bounding box center [411, 192] width 103 height 20
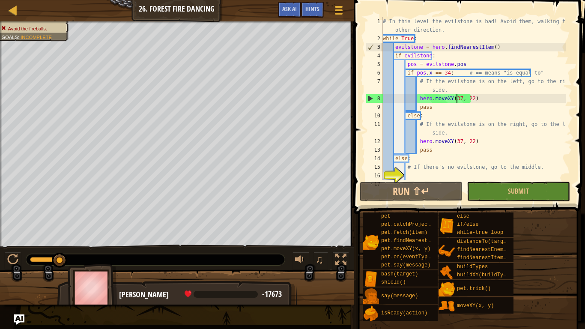
click at [457, 99] on div "# In this level the evilstone is bad! Avoid them, walking the other direction. …" at bounding box center [473, 111] width 185 height 189
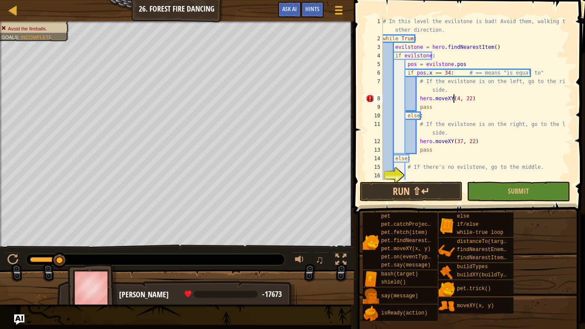
scroll to position [4, 6]
click at [443, 193] on button "Run ⇧↵" at bounding box center [411, 192] width 103 height 20
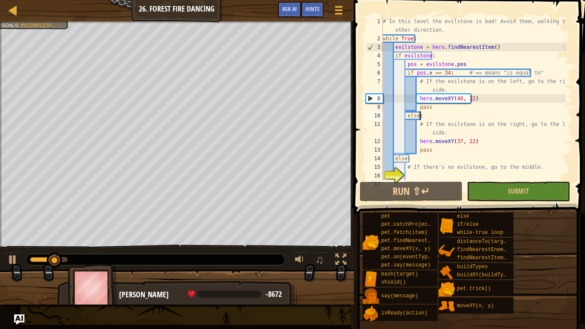
click at [491, 114] on div "# In this level the evilstone is bad! Avoid them, walking the other direction. …" at bounding box center [473, 111] width 185 height 189
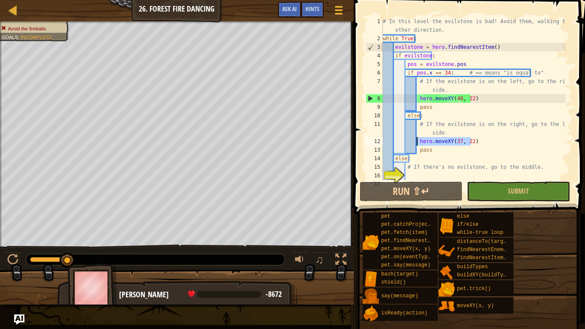
drag, startPoint x: 483, startPoint y: 138, endPoint x: 418, endPoint y: 142, distance: 65.3
click at [418, 142] on div "# In this level the evilstone is bad! Avoid them, walking the other direction. …" at bounding box center [473, 111] width 185 height 189
type textarea "hero.moveXY(37, 22)"
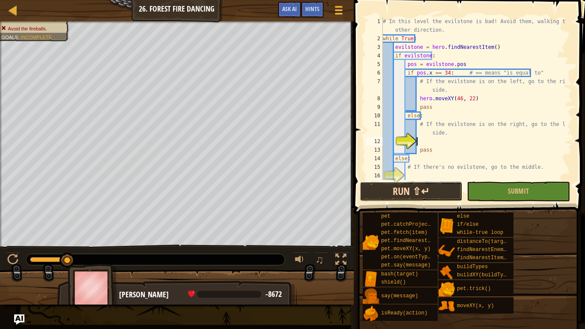
click at [430, 190] on button "Run ⇧↵" at bounding box center [411, 192] width 103 height 20
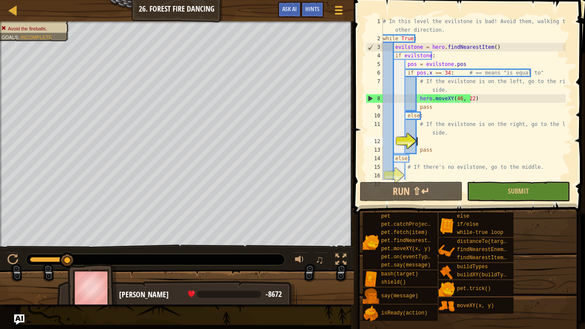
click at [457, 100] on div "# In this level the evilstone is bad! Avoid them, walking the other direction. …" at bounding box center [473, 111] width 185 height 189
type textarea "hero.moveXY(34, 22)"
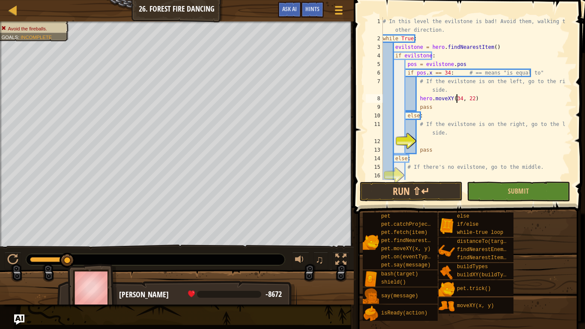
click at [429, 141] on div "# In this level the evilstone is bad! Avoid them, walking the other direction. …" at bounding box center [473, 111] width 185 height 189
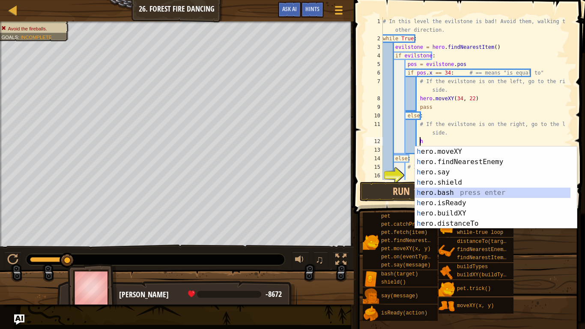
click at [462, 193] on div "h ero.moveXY press enter h ero.findNearestEnemy press enter h ero.say press ent…" at bounding box center [493, 198] width 156 height 103
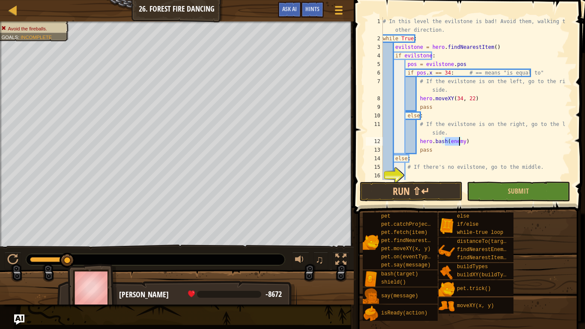
click at [51, 259] on div at bounding box center [49, 259] width 38 height 5
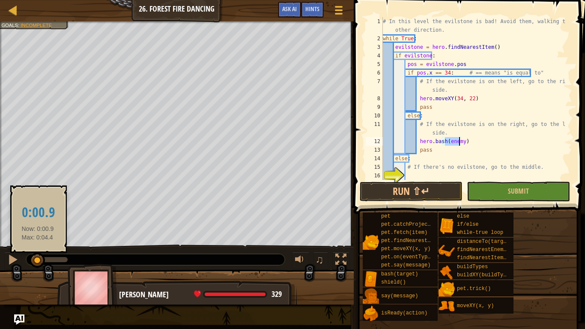
drag, startPoint x: 48, startPoint y: 257, endPoint x: 38, endPoint y: 258, distance: 10.7
click at [38, 258] on div at bounding box center [37, 260] width 15 height 15
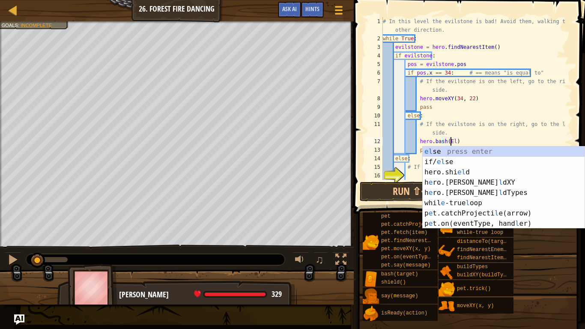
scroll to position [4, 6]
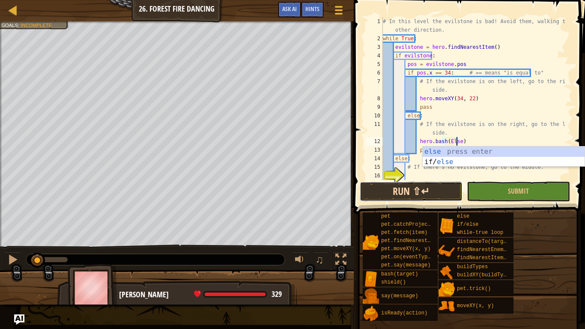
click at [449, 192] on button "Run ⇧↵" at bounding box center [411, 192] width 103 height 20
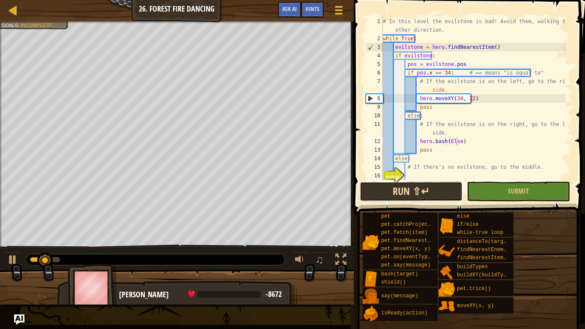
click at [440, 189] on button "Run ⇧↵" at bounding box center [411, 192] width 103 height 20
drag, startPoint x: 485, startPoint y: 147, endPoint x: 476, endPoint y: 151, distance: 9.4
click at [485, 147] on div "# In this level the evilstone is bad! Avoid them, walking the other direction. …" at bounding box center [473, 111] width 185 height 189
drag, startPoint x: 475, startPoint y: 139, endPoint x: 464, endPoint y: 140, distance: 10.7
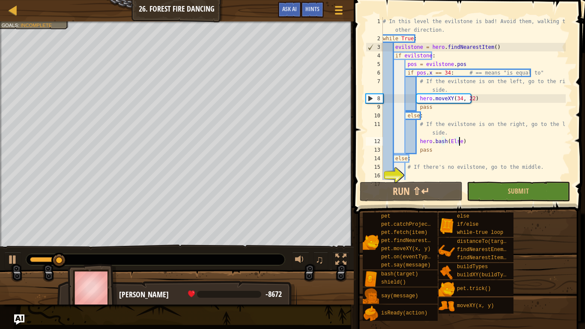
click at [470, 140] on div "# In this level the evilstone is bad! Avoid them, walking the other direction. …" at bounding box center [473, 111] width 185 height 189
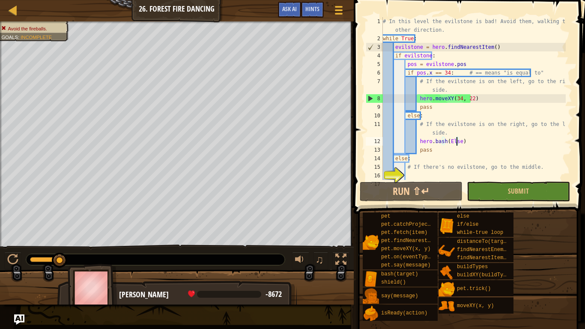
click at [455, 140] on div "# In this level the evilstone is bad! Avoid them, walking the other direction. …" at bounding box center [473, 111] width 185 height 189
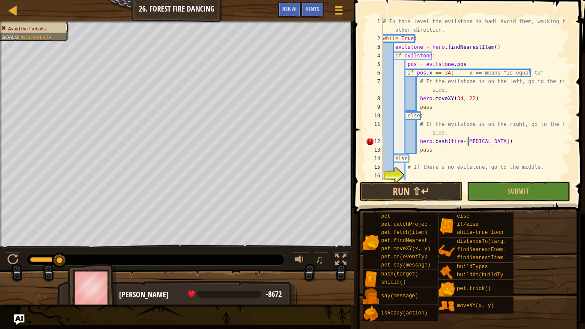
scroll to position [4, 7]
click at [435, 186] on button "Run ⇧↵" at bounding box center [411, 192] width 103 height 20
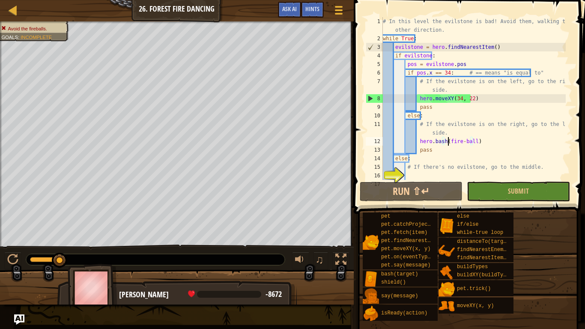
click at [447, 141] on div "# In this level the evilstone is bad! Avoid them, walking the other direction. …" at bounding box center [473, 111] width 185 height 189
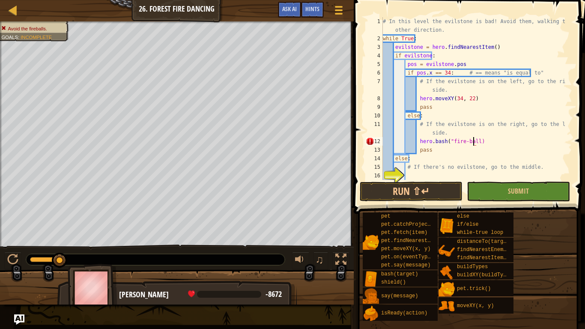
scroll to position [4, 7]
click at [437, 197] on button "Run ⇧↵" at bounding box center [411, 192] width 103 height 20
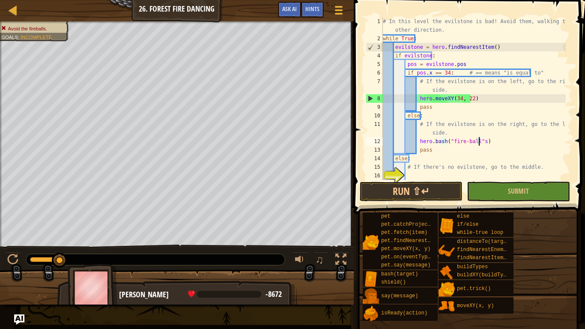
scroll to position [4, 8]
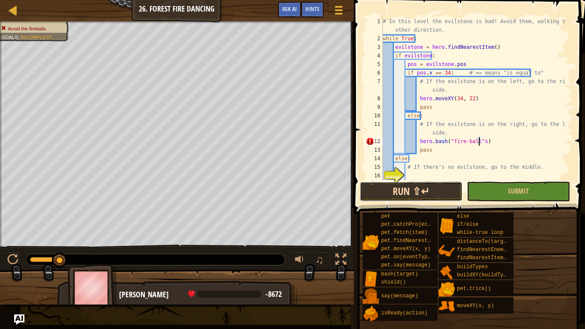
click at [421, 189] on button "Run ⇧↵" at bounding box center [411, 192] width 103 height 20
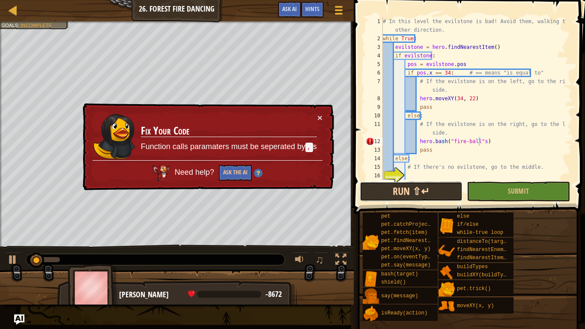
click at [423, 188] on button "Run ⇧↵" at bounding box center [411, 192] width 103 height 20
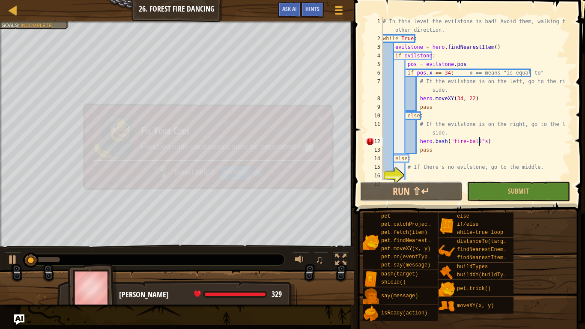
drag, startPoint x: 432, startPoint y: 184, endPoint x: 359, endPoint y: 181, distance: 72.9
click at [398, 188] on button "Run ⇧↵" at bounding box center [411, 192] width 103 height 20
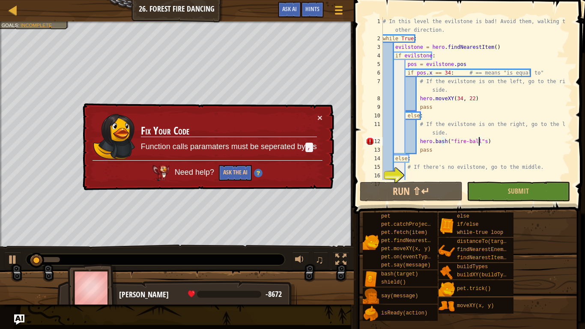
type textarea "hero.bash("fire-ball")"
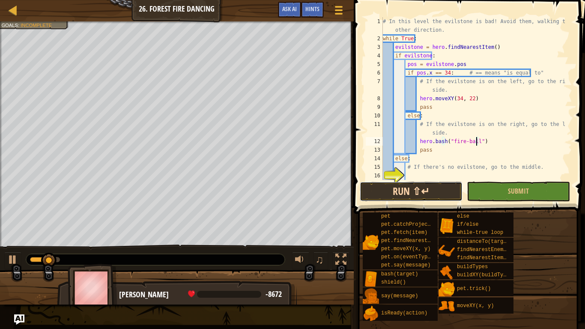
click at [426, 189] on button "Run ⇧↵" at bounding box center [411, 192] width 103 height 20
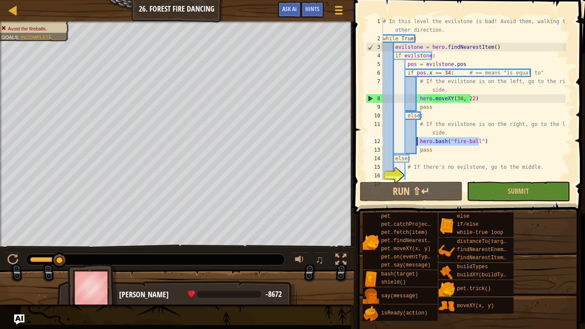
drag, startPoint x: 482, startPoint y: 141, endPoint x: 416, endPoint y: 143, distance: 66.4
click at [416, 143] on div "# In this level the evilstone is bad! Avoid them, walking the other direction. …" at bounding box center [473, 111] width 185 height 189
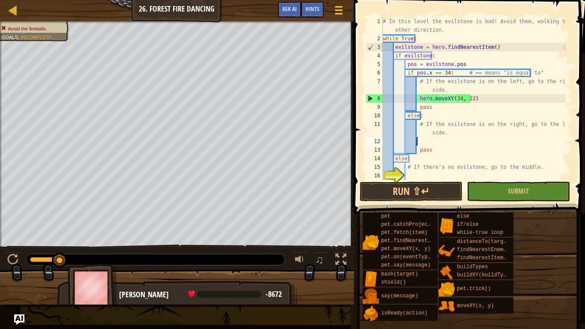
scroll to position [4, 3]
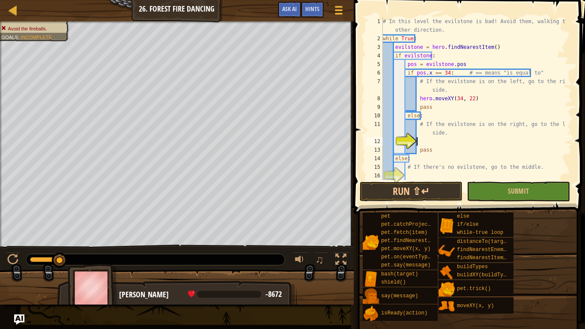
click at [480, 97] on div "# In this level the evilstone is bad! Avoid them, walking the other direction. …" at bounding box center [473, 111] width 185 height 189
type textarea "hero.moveXY(34, 22)"
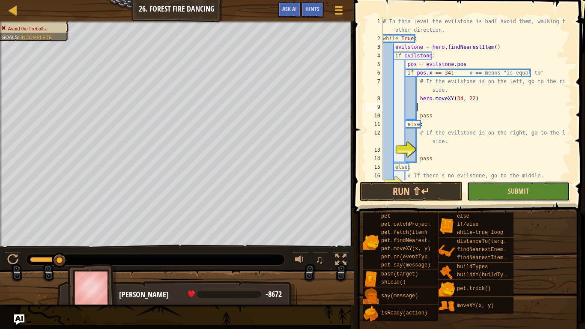
click at [518, 189] on span "Submit" at bounding box center [518, 190] width 21 height 9
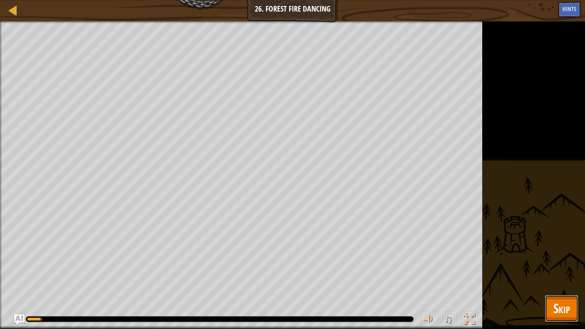
click at [574, 260] on button "Skip" at bounding box center [562, 308] width 34 height 27
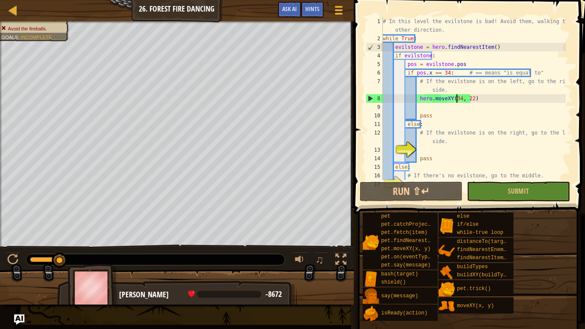
click at [457, 100] on div "# In this level the evilstone is bad! Avoid them, walking the other direction. …" at bounding box center [473, 111] width 185 height 189
type textarea "hero.moveXY(46, 22)"
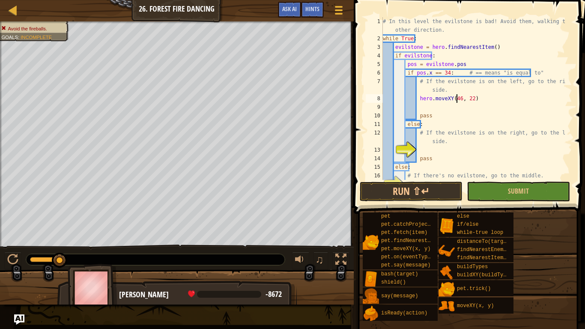
click at [440, 105] on div "# In this level the evilstone is bad! Avoid them, walking the other direction. …" at bounding box center [473, 111] width 185 height 189
click at [431, 189] on button "Run ⇧↵" at bounding box center [411, 192] width 103 height 20
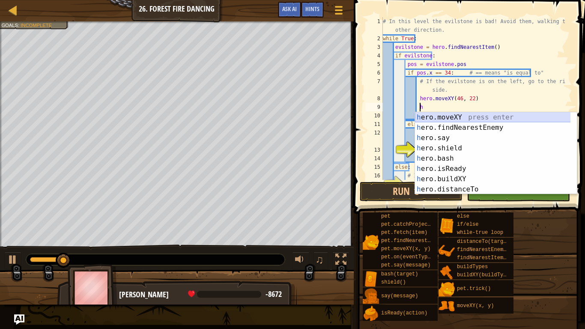
click at [447, 119] on div "h ero.moveXY press enter h ero.findNearestEnemy press enter h ero.say press ent…" at bounding box center [496, 163] width 162 height 103
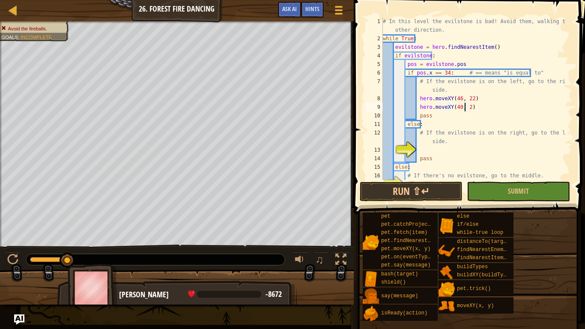
scroll to position [4, 7]
type textarea "hero.moveXY(40, 22)"
click at [428, 192] on button "Run ⇧↵" at bounding box center [411, 192] width 103 height 20
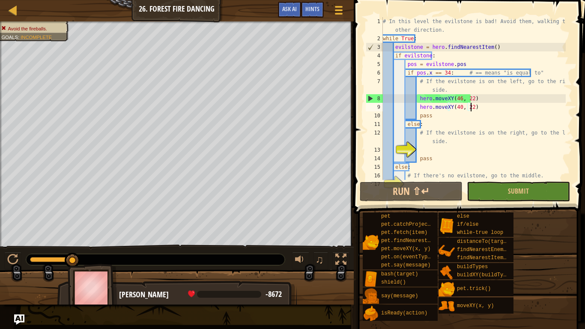
click at [491, 108] on div "# In this level the evilstone is bad! Avoid them, walking the other direction. …" at bounding box center [473, 111] width 185 height 189
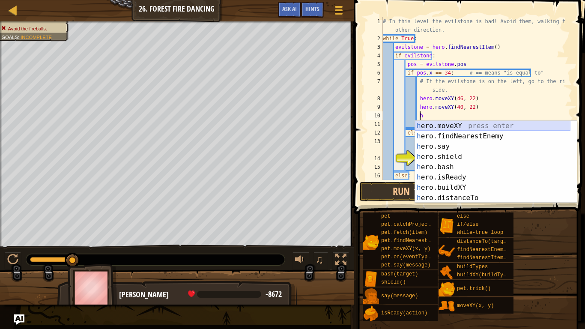
click at [453, 126] on div "h ero.moveXY press enter h ero.findNearestEnemy press enter h ero.say press ent…" at bounding box center [493, 172] width 156 height 103
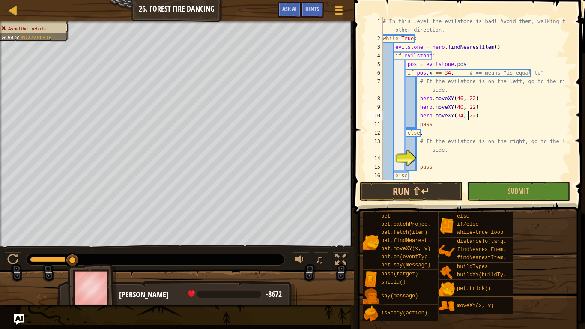
scroll to position [4, 7]
type textarea "hero.moveXY(34, 22)"
click at [428, 191] on button "Run ⇧↵" at bounding box center [411, 192] width 103 height 20
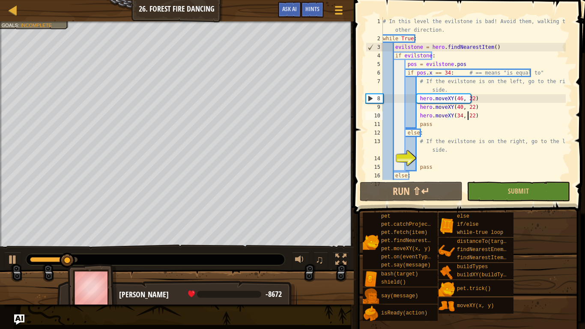
click at [484, 117] on div "# In this level the evilstone is bad! Avoid them, walking the other direction. …" at bounding box center [473, 111] width 185 height 189
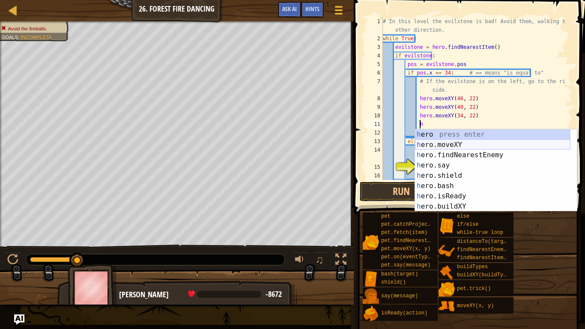
click at [450, 144] on div "h ero press enter h ero.moveXY press enter h ero.findNearestEnemy press enter h…" at bounding box center [493, 180] width 156 height 103
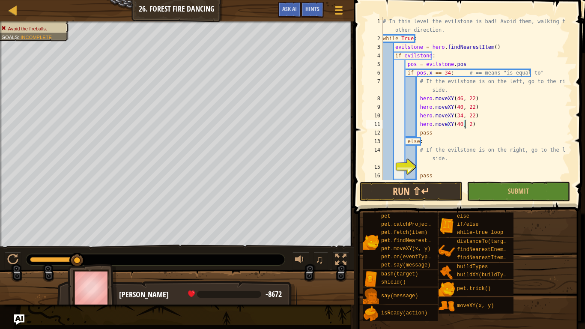
scroll to position [4, 7]
type textarea "hero.moveXY(40, 22)"
click at [432, 187] on button "Run ⇧↵" at bounding box center [411, 192] width 103 height 20
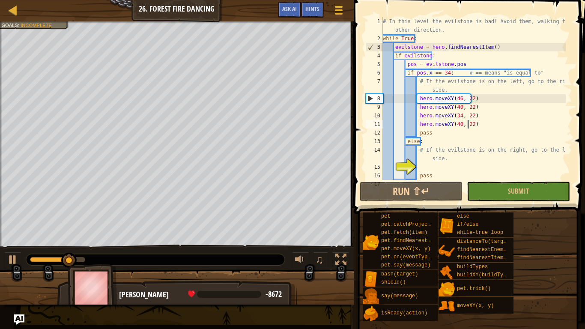
click at [485, 124] on div "# In this level the evilstone is bad! Avoid them, walking the other direction. …" at bounding box center [473, 111] width 185 height 189
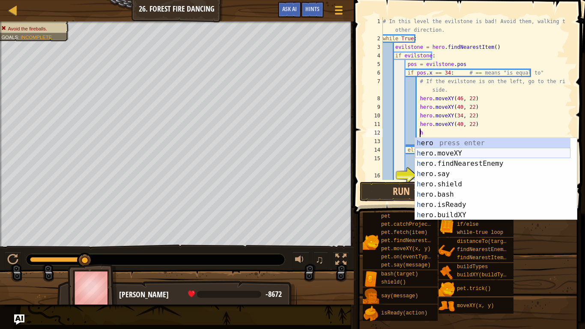
click at [454, 151] on div "h ero press enter h ero.moveXY press enter h ero.findNearestEnemy press enter h…" at bounding box center [493, 189] width 156 height 103
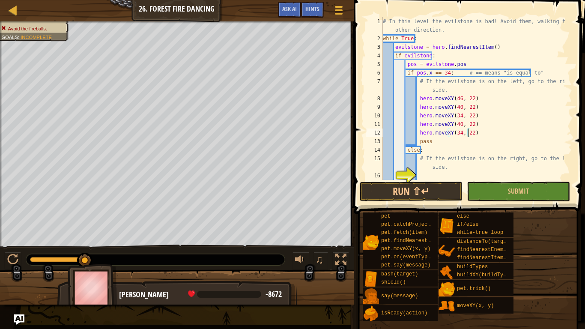
scroll to position [4, 7]
type textarea "hero.moveXY(34, 22)"
click at [434, 189] on button "Run ⇧↵" at bounding box center [411, 192] width 103 height 20
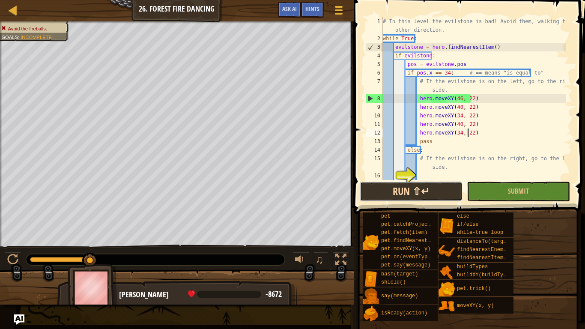
click at [394, 190] on button "Run ⇧↵" at bounding box center [411, 192] width 103 height 20
click at [480, 130] on div "# In this level the evilstone is bad! Avoid them, walking the other direction. …" at bounding box center [473, 111] width 185 height 189
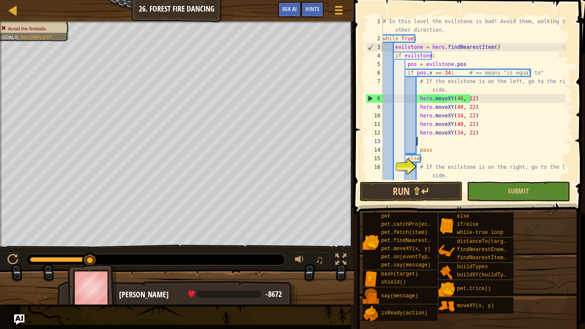
scroll to position [4, 3]
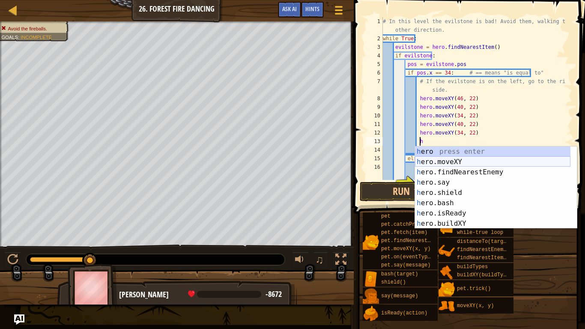
click at [459, 162] on div "h ero press enter h ero.moveXY press enter h ero.findNearestEnemy press enter h…" at bounding box center [493, 198] width 156 height 103
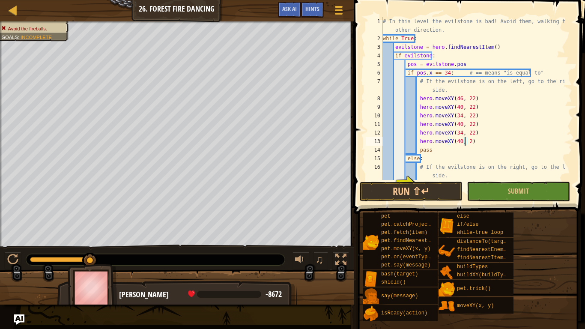
scroll to position [4, 7]
click at [423, 192] on button "Run ⇧↵" at bounding box center [411, 192] width 103 height 20
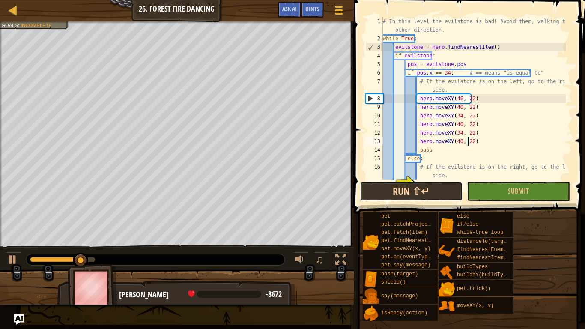
click at [423, 194] on button "Run ⇧↵" at bounding box center [411, 192] width 103 height 20
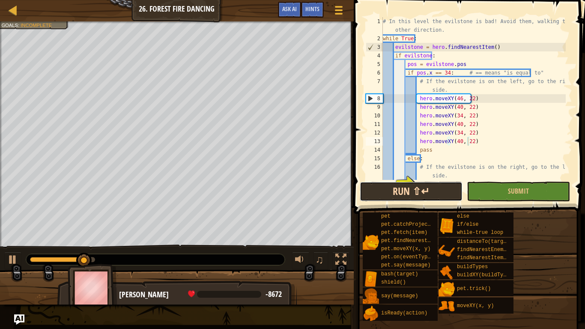
click at [423, 194] on button "Run ⇧↵" at bounding box center [411, 192] width 103 height 20
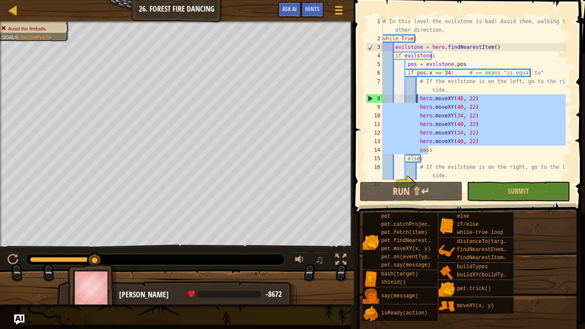
drag, startPoint x: 501, startPoint y: 147, endPoint x: 417, endPoint y: 96, distance: 98.0
click at [417, 96] on div "# In this level the evilstone is bad! Avoid them, walking the other direction. …" at bounding box center [473, 111] width 185 height 189
type textarea "hero.moveXY(46, 22) hero.moveXY(40, 22)"
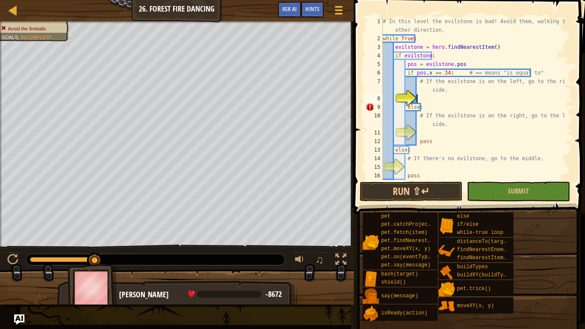
type textarea "h"
click at [422, 130] on div "# In this level the evilstone is bad! Avoid them, walking the other direction. …" at bounding box center [473, 111] width 185 height 189
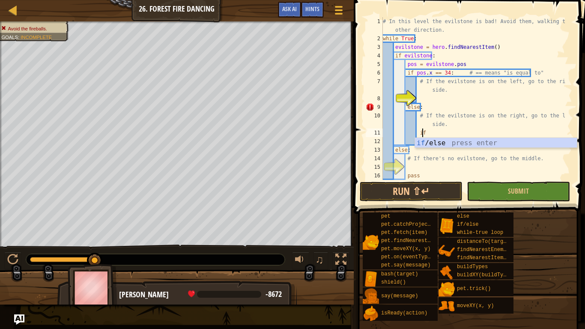
type textarea "i"
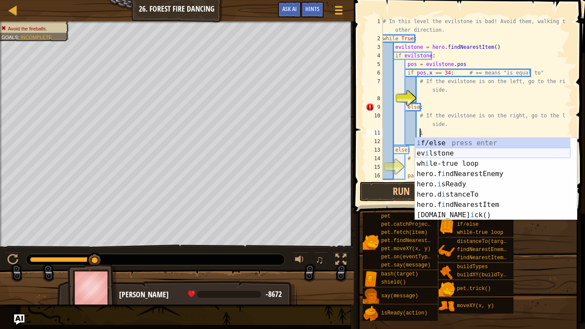
click at [440, 154] on div "i f/else press enter ev i lstone press enter wh i le-true loop press enter hero…" at bounding box center [493, 189] width 156 height 103
type textarea "evilstone"
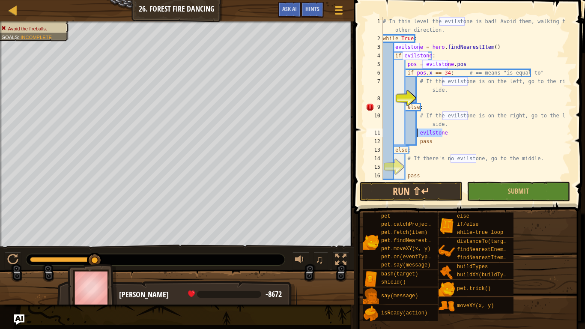
drag, startPoint x: 458, startPoint y: 134, endPoint x: 418, endPoint y: 133, distance: 40.3
click at [418, 133] on div "# In this level the evilstone is bad! Avoid them, walking the other direction. …" at bounding box center [473, 111] width 185 height 189
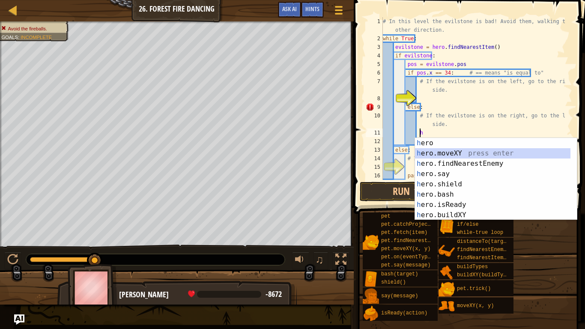
click at [453, 152] on div "h ero press enter h ero.moveXY press enter h ero.findNearestEnemy press enter h…" at bounding box center [493, 189] width 156 height 103
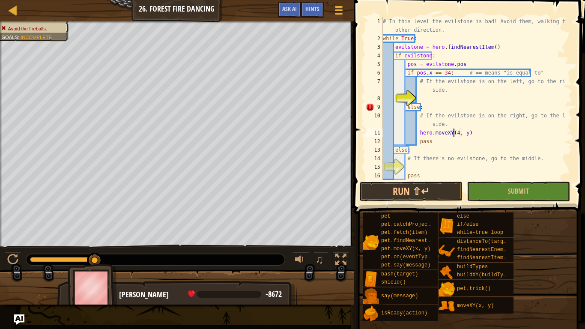
scroll to position [4, 6]
click at [486, 153] on div "# In this level the evilstone is bad! Avoid them, walking the other direction. …" at bounding box center [473, 111] width 185 height 189
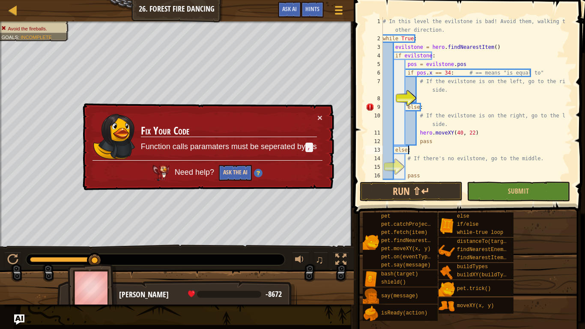
type textarea "else:"
click at [228, 169] on button "Ask the AI" at bounding box center [235, 173] width 33 height 16
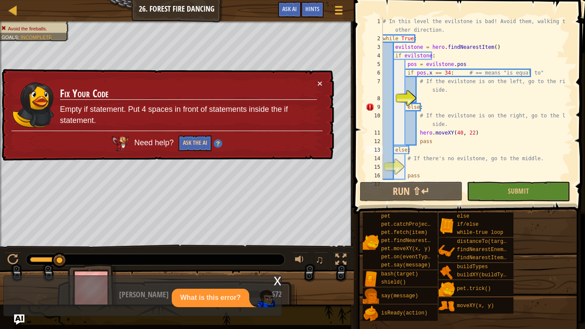
click at [177, 260] on div "What is this error?" at bounding box center [211, 298] width 78 height 18
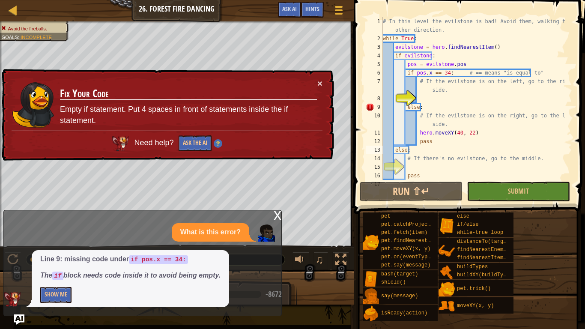
click at [422, 99] on div "# In this level the evilstone is bad! Avoid them, walking the other direction. …" at bounding box center [473, 111] width 185 height 189
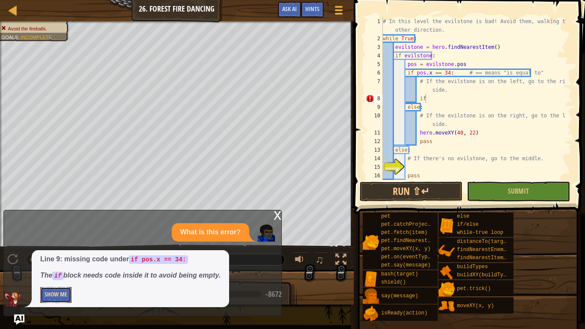
click at [66, 260] on button "Show Me" at bounding box center [55, 295] width 31 height 16
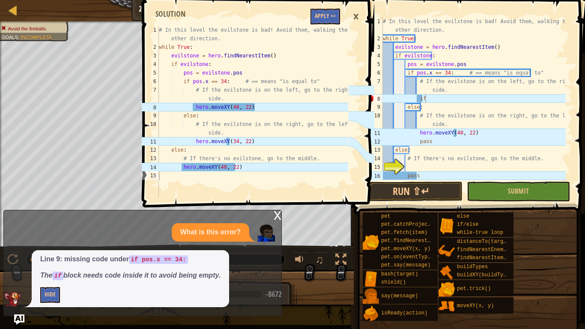
click at [436, 99] on div "# In this level the evilstone is bad! Avoid them, walking the other direction. …" at bounding box center [473, 111] width 185 height 189
click at [427, 96] on div "# In this level the evilstone is bad! Avoid them, walking the other direction. …" at bounding box center [473, 111] width 185 height 189
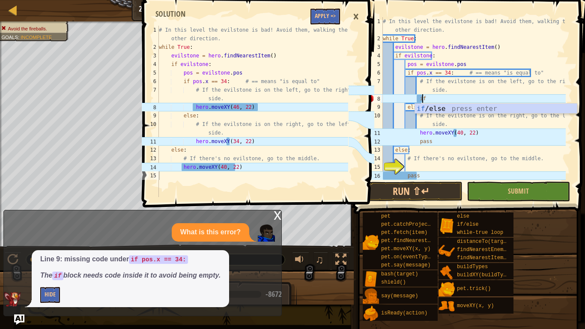
type textarea "i"
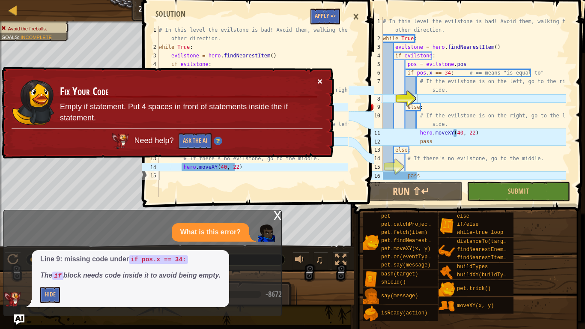
click at [322, 80] on button "×" at bounding box center [321, 82] width 6 height 9
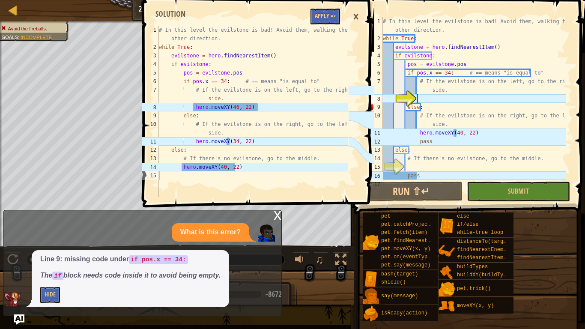
click at [354, 16] on div "×" at bounding box center [356, 17] width 15 height 20
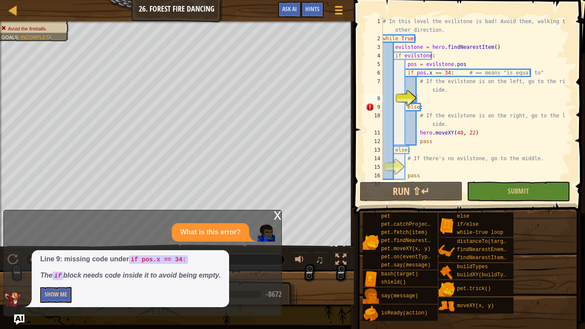
type textarea "else:"
click at [428, 107] on div "# In this level the evilstone is bad! Avoid them, walking the other direction. …" at bounding box center [473, 111] width 185 height 189
click at [275, 215] on div "x" at bounding box center [278, 214] width 8 height 9
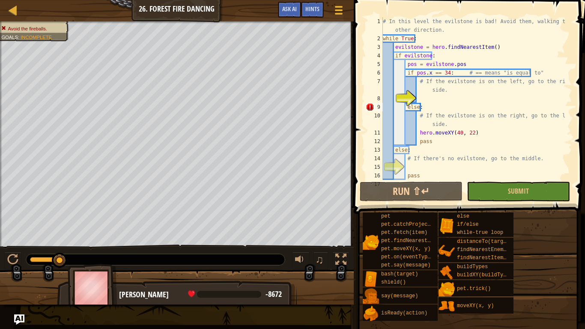
click at [432, 110] on div "# In this level the evilstone is bad! Avoid them, walking the other direction. …" at bounding box center [473, 111] width 185 height 189
click at [423, 98] on div "# In this level the evilstone is bad! Avoid them, walking the other direction. …" at bounding box center [473, 111] width 185 height 189
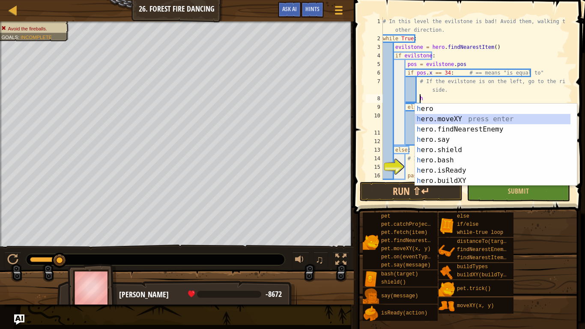
click at [449, 114] on div "h ero press enter h ero.moveXY press enter h ero.findNearestEnemy press enter h…" at bounding box center [493, 155] width 156 height 103
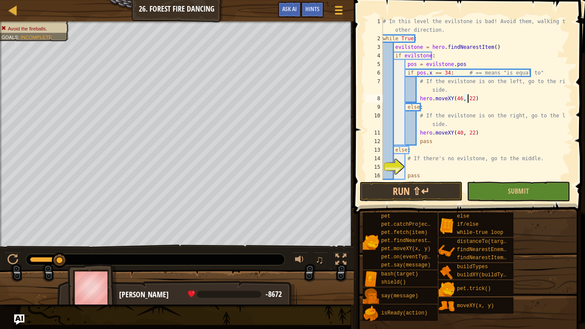
scroll to position [4, 7]
click at [438, 193] on button "Run ⇧↵" at bounding box center [411, 192] width 103 height 20
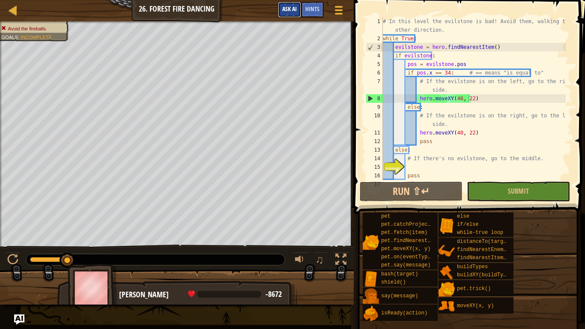
click at [288, 11] on span "Ask AI" at bounding box center [289, 9] width 15 height 8
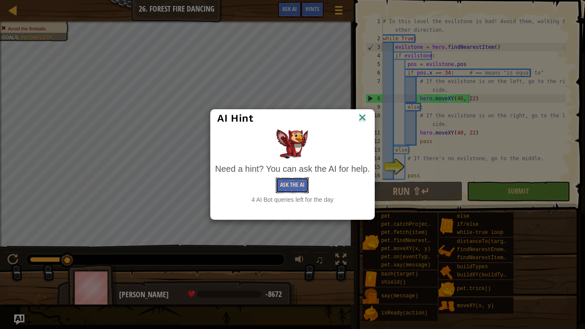
click at [297, 186] on button "Ask the AI" at bounding box center [292, 185] width 33 height 16
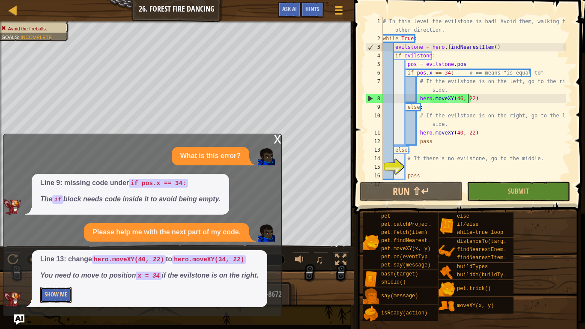
click at [57, 260] on button "Show Me" at bounding box center [55, 295] width 31 height 16
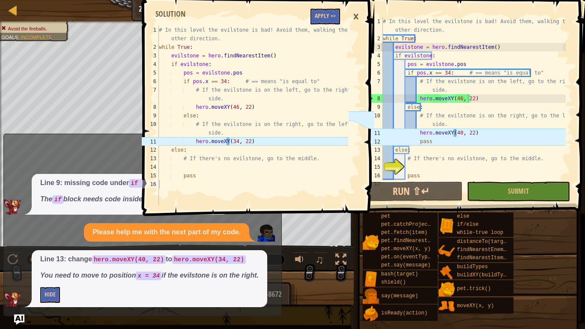
click at [357, 15] on div "×" at bounding box center [356, 17] width 15 height 20
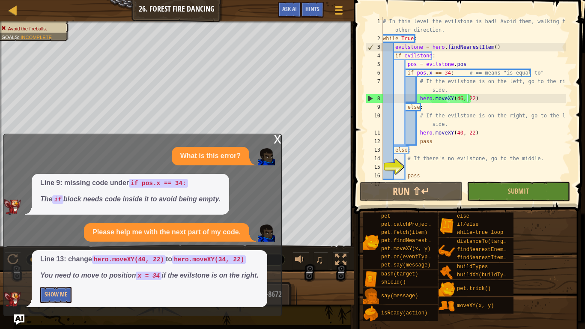
click at [279, 138] on div "x" at bounding box center [278, 138] width 8 height 9
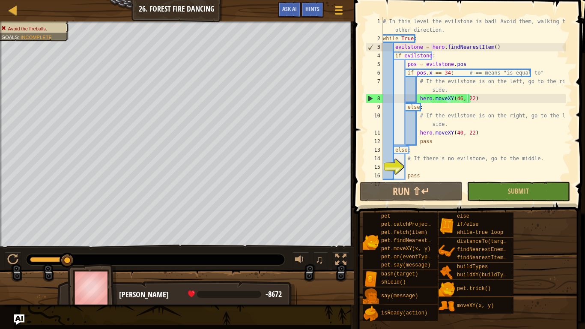
click at [458, 135] on div "# In this level the evilstone is bad! Avoid them, walking the other direction. …" at bounding box center [473, 111] width 185 height 189
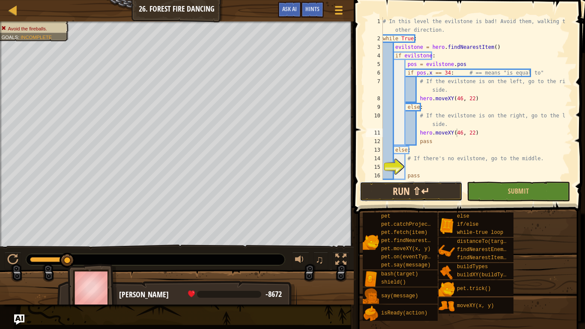
click at [439, 189] on button "Run ⇧↵" at bounding box center [411, 192] width 103 height 20
click at [509, 146] on div "# In this level the evilstone is bad! Avoid them, walking the other direction. …" at bounding box center [473, 111] width 185 height 189
click at [473, 99] on div "# In this level the evilstone is bad! Avoid them, walking the other direction. …" at bounding box center [473, 111] width 185 height 189
type textarea "hero.moveXY(46, 22)"
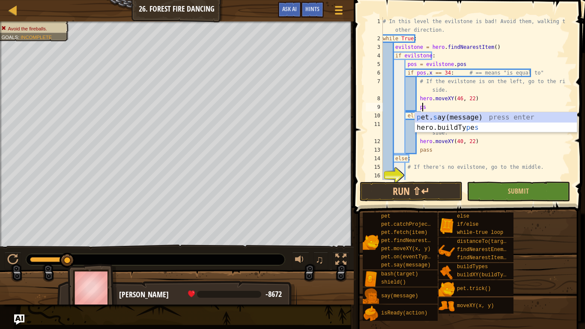
scroll to position [4, 3]
type textarea "p"
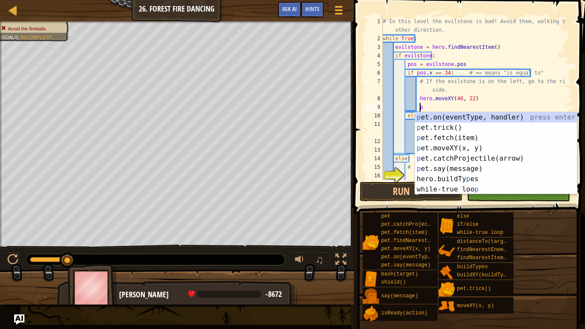
scroll to position [4, 3]
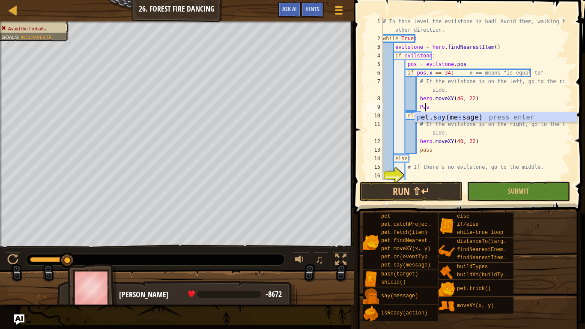
type textarea "Pass"
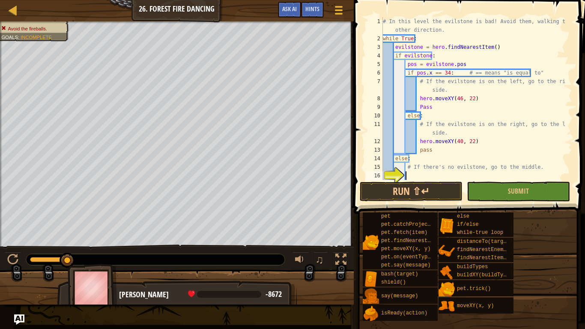
click at [482, 177] on div "# In this level the evilstone is bad! Avoid them, walking the other direction. …" at bounding box center [473, 111] width 185 height 189
click at [440, 189] on button "Run ⇧↵" at bounding box center [411, 192] width 103 height 20
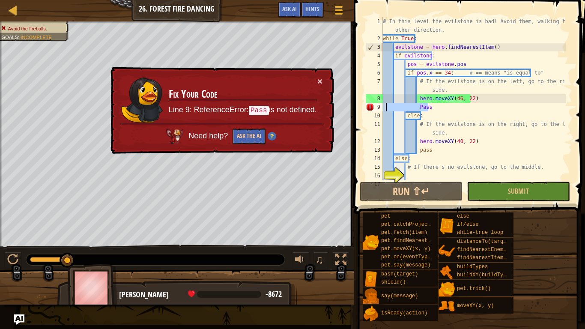
drag, startPoint x: 431, startPoint y: 108, endPoint x: 382, endPoint y: 107, distance: 48.9
click at [382, 107] on div "1 2 3 4 5 6 7 8 9 10 11 12 13 14 15 16 17 # In this level the evilstone is bad!…" at bounding box center [468, 98] width 208 height 163
type textarea "Pass"
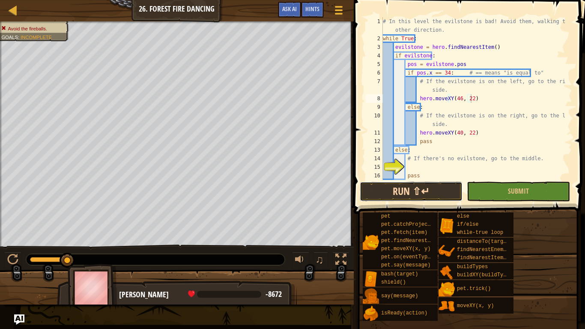
click at [434, 187] on button "Run ⇧↵" at bounding box center [411, 192] width 103 height 20
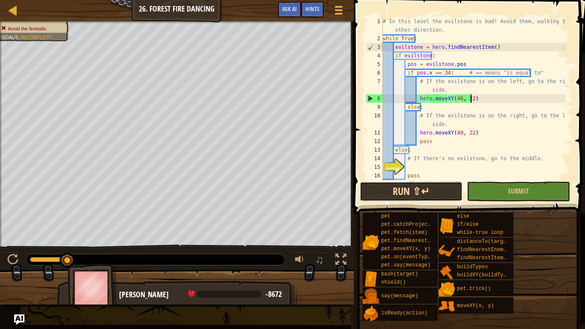
click at [417, 191] on button "Run ⇧↵" at bounding box center [411, 192] width 103 height 20
click at [407, 183] on button "Run ⇧↵" at bounding box center [411, 192] width 103 height 20
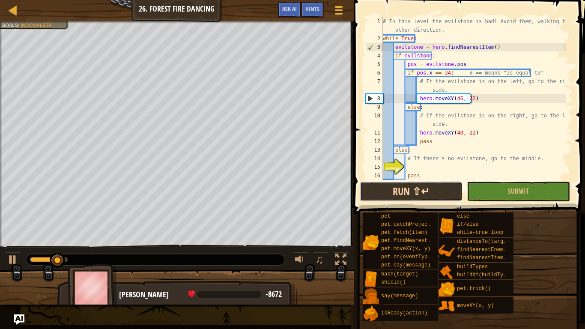
click at [407, 183] on button "Run ⇧↵" at bounding box center [411, 192] width 103 height 20
click at [406, 183] on button "Run ⇧↵" at bounding box center [411, 192] width 103 height 20
click at [406, 183] on button "Running" at bounding box center [411, 192] width 103 height 20
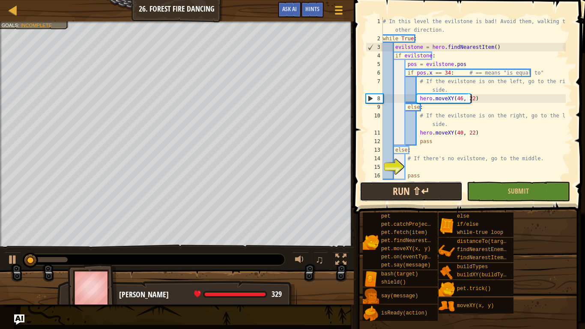
click at [406, 182] on button "Run ⇧↵" at bounding box center [411, 192] width 103 height 20
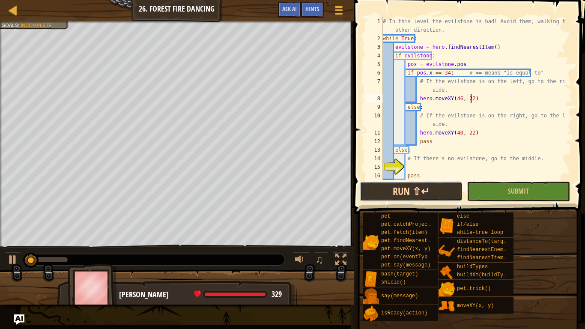
click at [406, 182] on button "Run ⇧↵" at bounding box center [411, 192] width 103 height 20
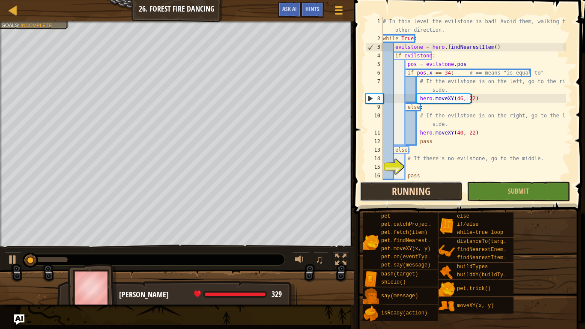
click at [406, 182] on button "Running" at bounding box center [411, 192] width 103 height 20
click at [406, 182] on button "Run ⇧↵" at bounding box center [411, 192] width 103 height 20
click at [406, 185] on button "Run ⇧↵" at bounding box center [411, 192] width 103 height 20
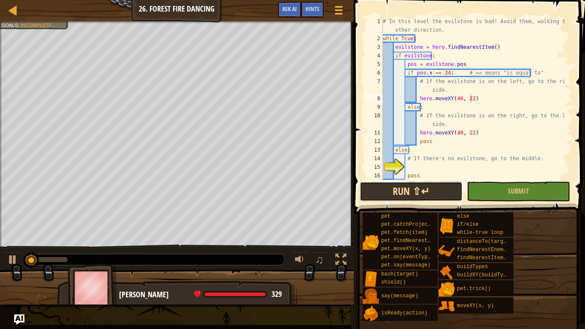
click at [406, 185] on button "Run ⇧↵" at bounding box center [411, 192] width 103 height 20
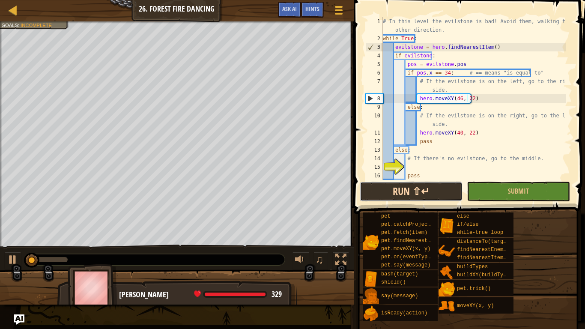
click at [406, 185] on button "Run ⇧↵" at bounding box center [411, 192] width 103 height 20
click at [410, 185] on button "Run ⇧↵" at bounding box center [411, 192] width 103 height 20
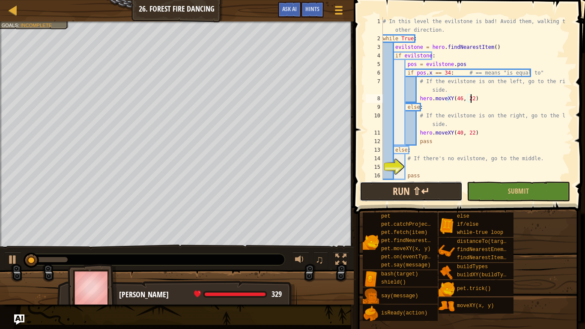
click at [410, 186] on button "Run ⇧↵" at bounding box center [411, 192] width 103 height 20
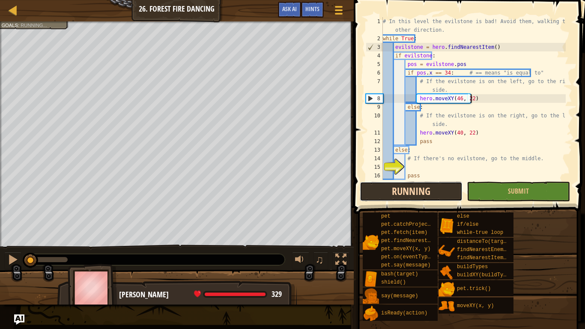
click at [410, 186] on button "Running" at bounding box center [411, 192] width 103 height 20
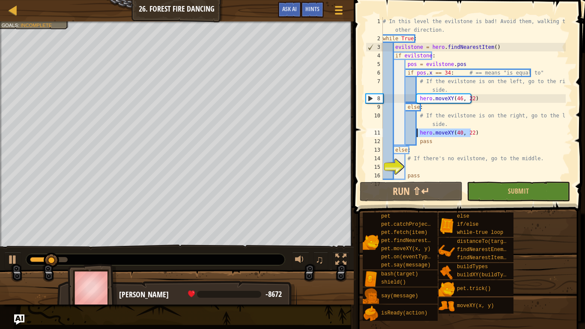
drag, startPoint x: 474, startPoint y: 132, endPoint x: 416, endPoint y: 132, distance: 57.9
click at [416, 132] on div "# In this level the evilstone is bad! Avoid them, walking the other direction. …" at bounding box center [473, 111] width 185 height 189
type textarea "hero.moveXY(40, 22)"
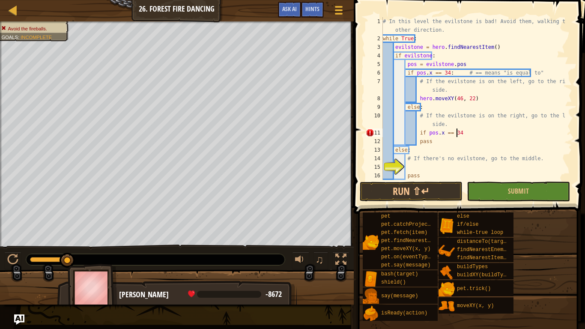
scroll to position [4, 6]
type textarea "if pos.x == 34:"
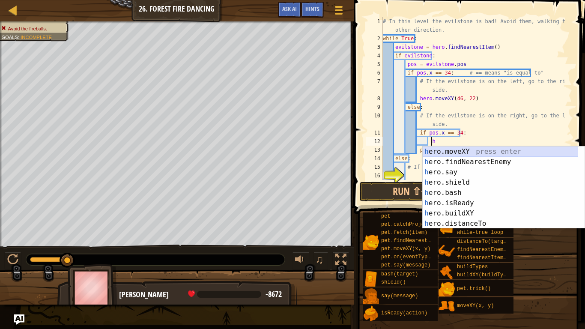
click at [465, 152] on div "h ero.moveXY press enter h ero.findNearestEnemy press enter h ero.say press ent…" at bounding box center [501, 198] width 156 height 103
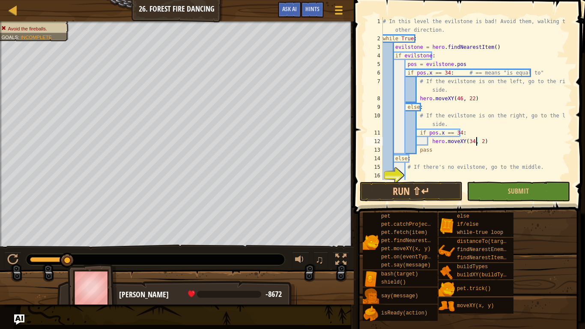
scroll to position [4, 8]
type textarea "hero.moveXY(34, 22)"
drag, startPoint x: 523, startPoint y: 188, endPoint x: 510, endPoint y: 193, distance: 14.4
click at [522, 188] on span "Submit" at bounding box center [518, 190] width 21 height 9
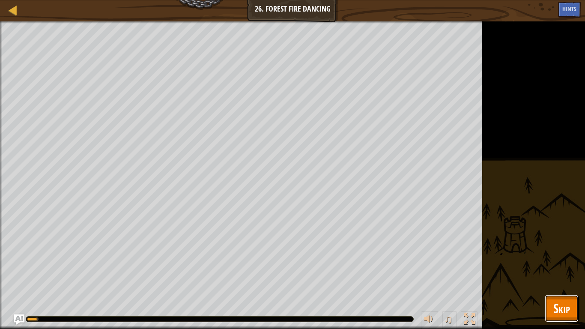
click at [560, 260] on span "Skip" at bounding box center [562, 309] width 17 height 18
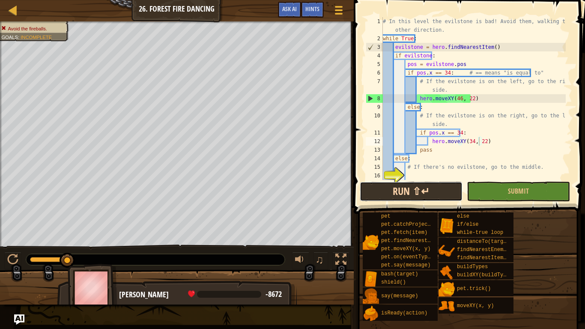
click at [407, 195] on button "Run ⇧↵" at bounding box center [411, 192] width 103 height 20
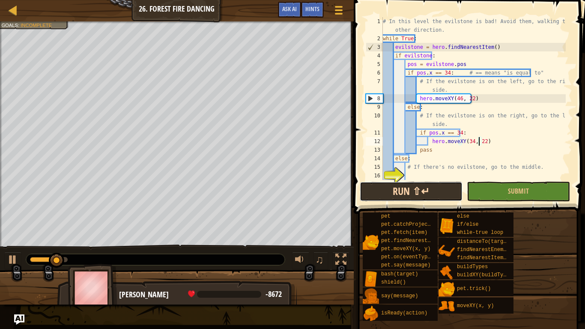
click at [406, 191] on button "Run ⇧↵" at bounding box center [411, 192] width 103 height 20
click at [409, 185] on button "Run ⇧↵" at bounding box center [411, 192] width 103 height 20
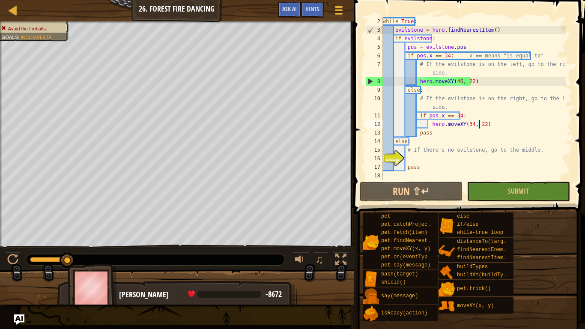
scroll to position [17, 0]
click at [411, 157] on div "while True : evilstone = hero . findNearestItem ( ) if evilstone : pos = evilst…" at bounding box center [473, 107] width 185 height 180
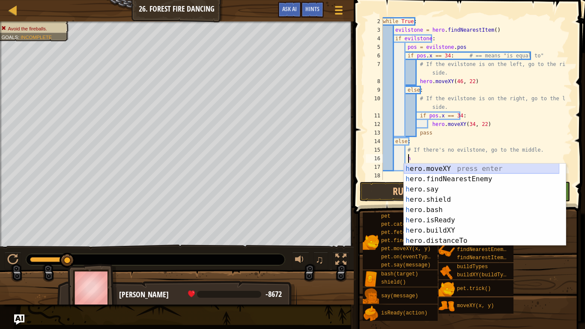
click at [432, 171] on div "h ero.moveXY press enter h ero.findNearestEnemy press enter h ero.say press ent…" at bounding box center [482, 215] width 156 height 103
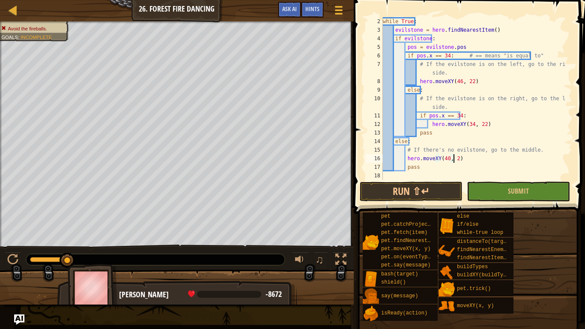
scroll to position [4, 6]
type textarea "hero.moveXY(40, 22)"
click at [440, 187] on button "Run ⇧↵" at bounding box center [411, 192] width 103 height 20
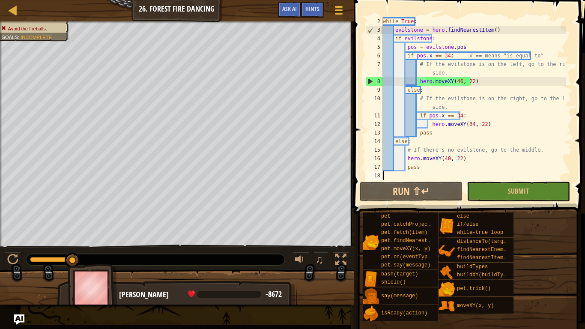
click at [465, 177] on div "while True : evilstone = hero . findNearestItem ( ) if evilstone : pos = evilst…" at bounding box center [473, 107] width 185 height 180
click at [456, 80] on div "while True : evilstone = hero . findNearestItem ( ) if evilstone : pos = evilst…" at bounding box center [473, 107] width 185 height 180
click at [460, 106] on div "while True : evilstone = hero . findNearestItem ( ) if evilstone : pos = evilst…" at bounding box center [473, 107] width 185 height 180
click at [456, 116] on div "while True : evilstone = hero . findNearestItem ( ) if evilstone : pos = evilst…" at bounding box center [473, 107] width 185 height 180
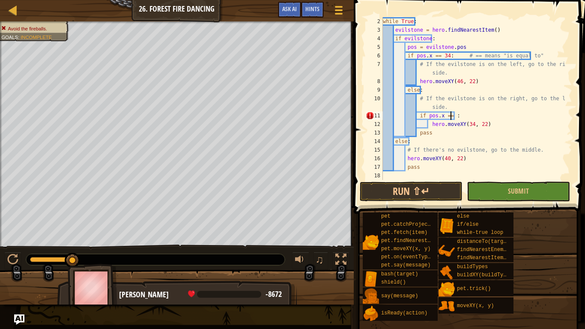
scroll to position [4, 6]
click at [499, 160] on div "while True : evilstone = hero . findNearestItem ( ) if evilstone : pos = evilst…" at bounding box center [473, 107] width 185 height 180
type textarea "hero.moveXY(40, 22)"
click at [441, 193] on button "Run ⇧↵" at bounding box center [411, 192] width 103 height 20
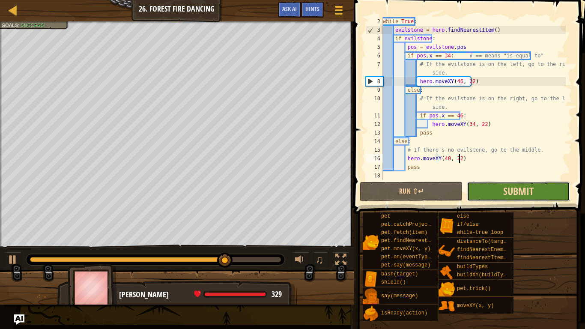
click at [505, 192] on span "Submit" at bounding box center [518, 191] width 30 height 14
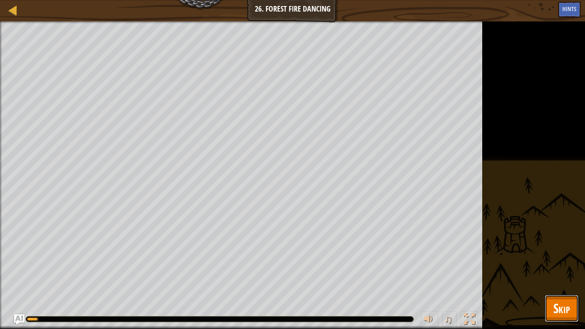
click at [560, 260] on span "Skip" at bounding box center [562, 309] width 17 height 18
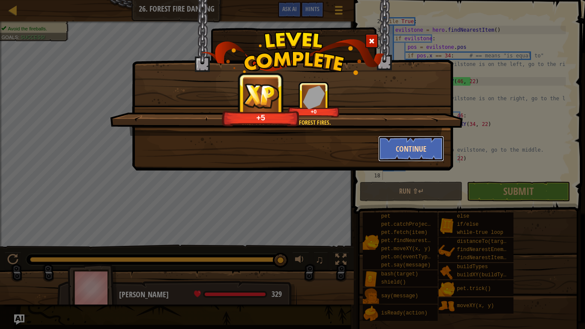
click at [405, 147] on button "Continue" at bounding box center [411, 149] width 66 height 26
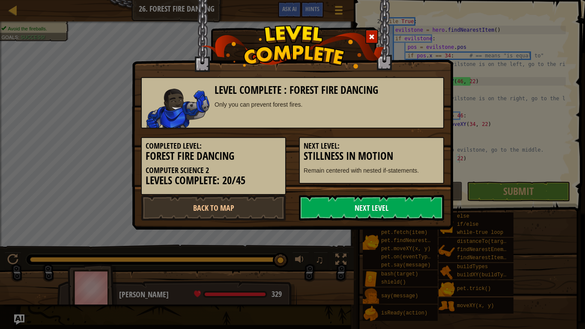
click at [377, 205] on link "Next Level" at bounding box center [371, 208] width 145 height 26
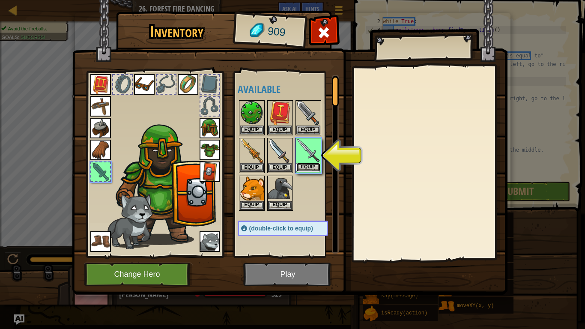
click at [305, 167] on button "Equip" at bounding box center [309, 167] width 24 height 9
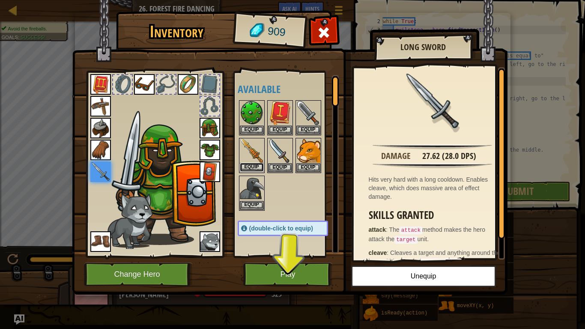
click at [259, 164] on button "Equip" at bounding box center [252, 167] width 24 height 9
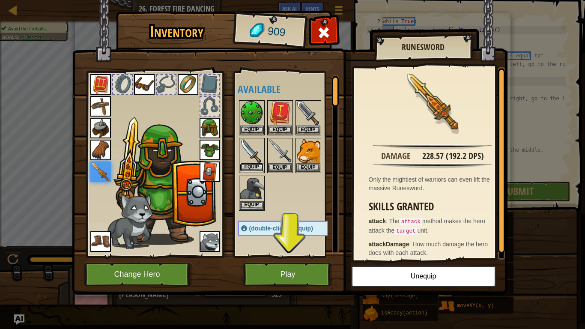
click at [252, 167] on button "Equip" at bounding box center [252, 167] width 24 height 9
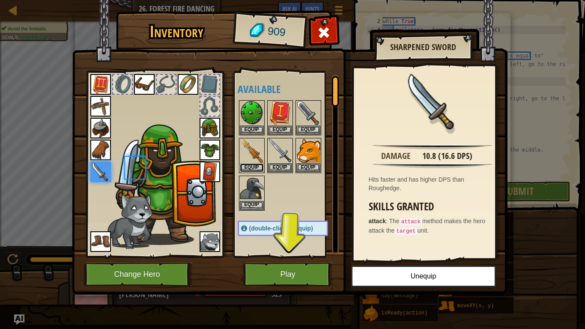
click at [252, 167] on button "Equip" at bounding box center [252, 167] width 24 height 9
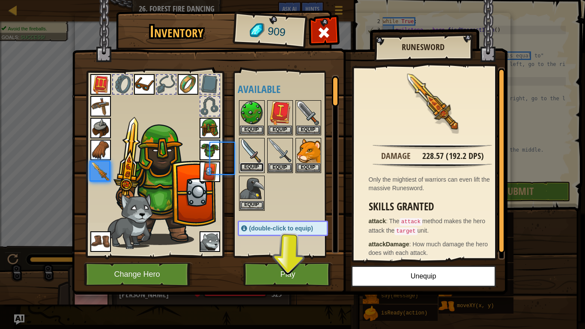
click at [252, 167] on button "Equip" at bounding box center [252, 167] width 24 height 9
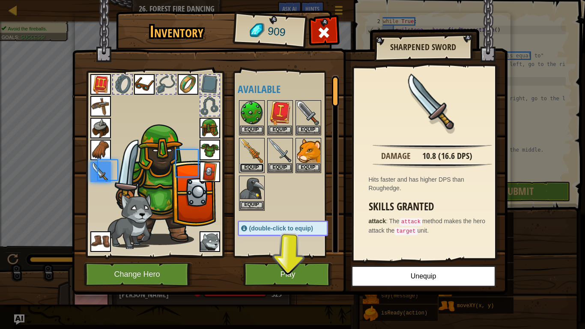
click at [252, 167] on button "Equip" at bounding box center [252, 167] width 24 height 9
click at [0, 0] on button "Equip" at bounding box center [0, 0] width 0 height 0
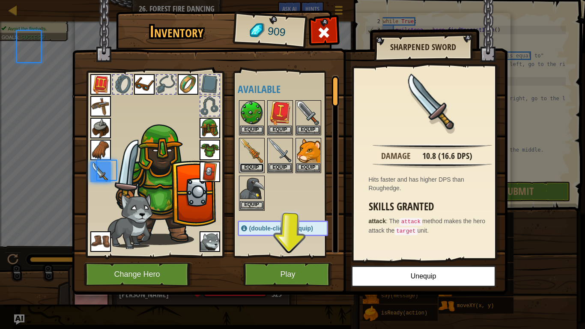
click at [252, 167] on button "Equip" at bounding box center [252, 167] width 24 height 9
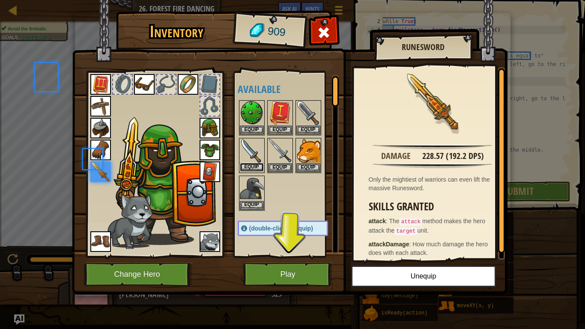
click at [252, 167] on button "Equip" at bounding box center [252, 167] width 24 height 9
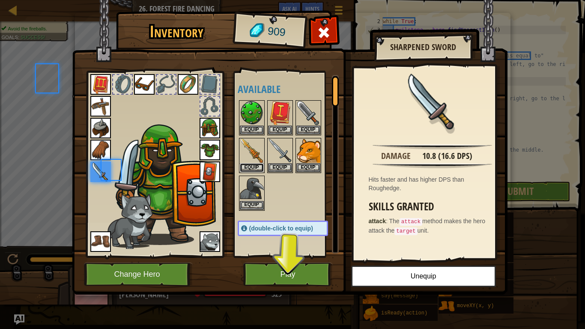
click at [252, 167] on button "Equip" at bounding box center [252, 167] width 24 height 9
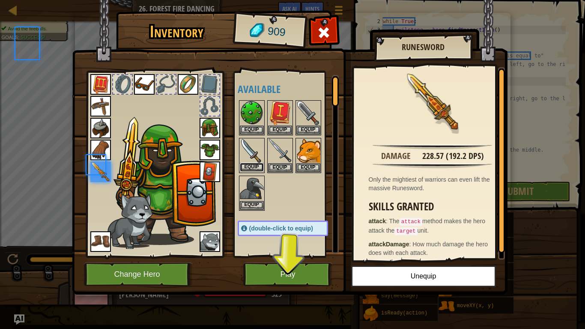
click at [252, 167] on button "Equip" at bounding box center [252, 167] width 24 height 9
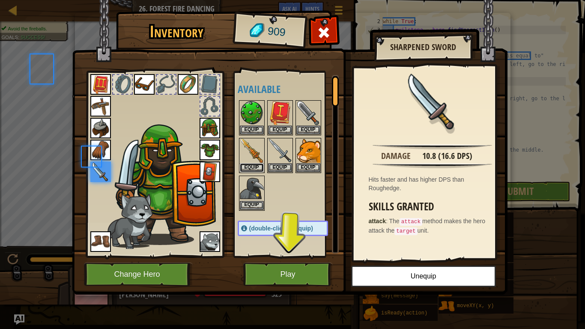
click at [252, 167] on button "Equip" at bounding box center [252, 167] width 24 height 9
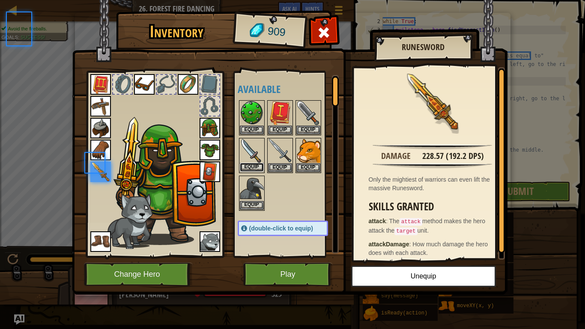
click at [252, 167] on button "Equip" at bounding box center [252, 167] width 24 height 9
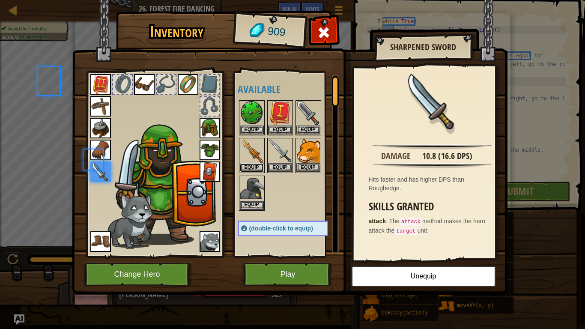
click at [252, 167] on button "Equip" at bounding box center [252, 167] width 24 height 9
click at [0, 0] on button "Equip" at bounding box center [0, 0] width 0 height 0
click at [252, 168] on button "Equip" at bounding box center [252, 167] width 24 height 9
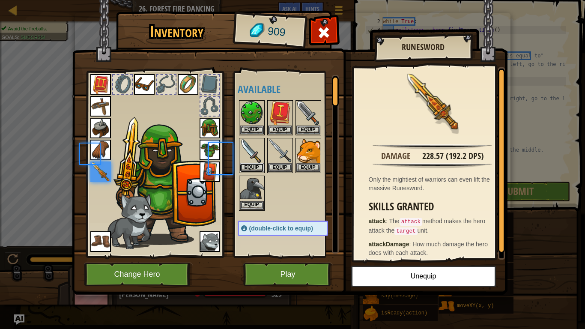
click at [252, 168] on button "Equip" at bounding box center [252, 167] width 24 height 9
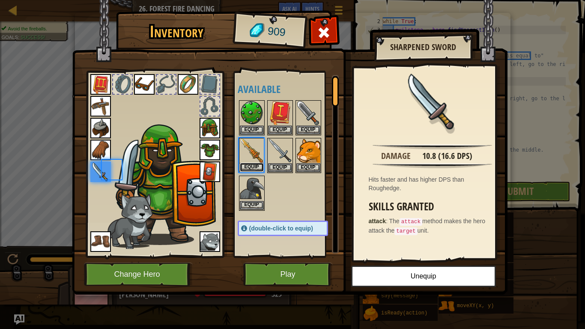
click at [252, 168] on button "Equip" at bounding box center [252, 167] width 24 height 9
click at [252, 1] on body "Map Computer Science 2 26. Forest Fire Dancing Game Menu Done Hints Ask AI 1 2 …" at bounding box center [292, 0] width 585 height 1
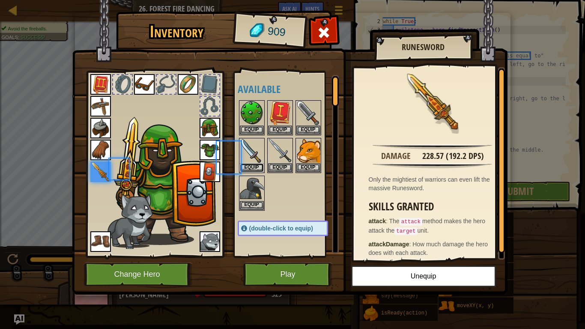
click at [252, 168] on button "Equip" at bounding box center [252, 167] width 24 height 9
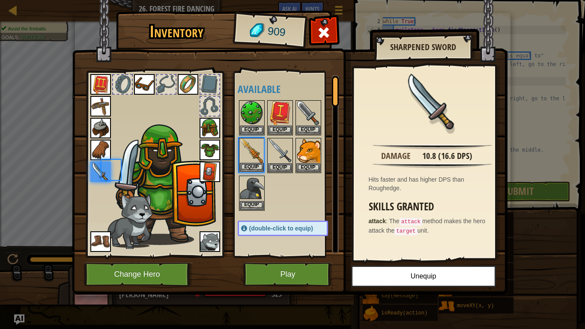
click at [252, 1] on body "Map Computer Science 2 26. Forest Fire Dancing Game Menu Done Hints Ask AI 1 2 …" at bounding box center [292, 0] width 585 height 1
click at [252, 168] on button "Equip" at bounding box center [252, 167] width 24 height 9
click at [0, 0] on button "Equip" at bounding box center [0, 0] width 0 height 0
click at [252, 168] on button "Equip" at bounding box center [252, 167] width 24 height 9
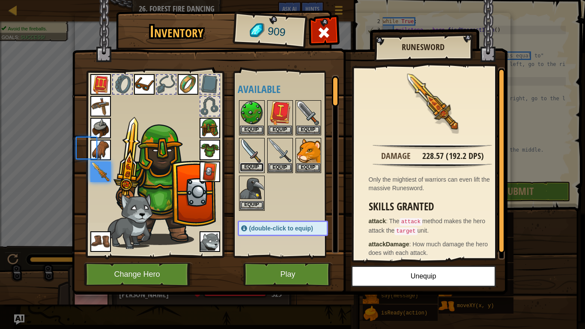
click at [253, 168] on button "Equip" at bounding box center [252, 167] width 24 height 9
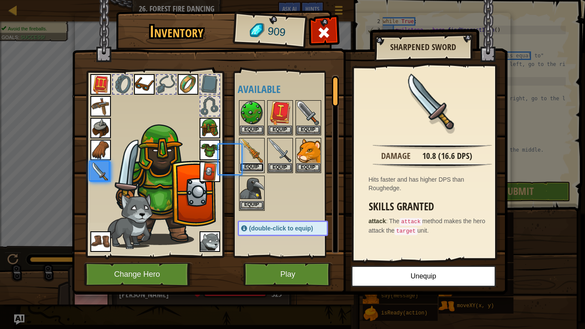
click at [254, 167] on button "Equip" at bounding box center [252, 167] width 24 height 9
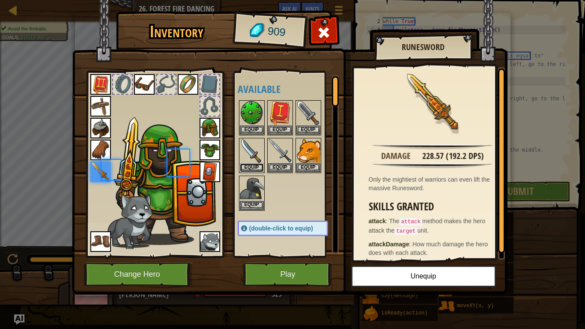
click at [254, 167] on button "Equip" at bounding box center [252, 167] width 24 height 9
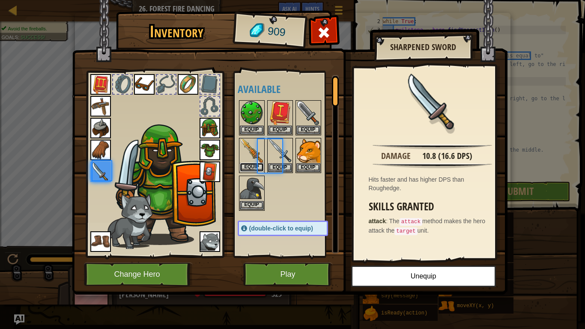
click at [254, 167] on button "Equip" at bounding box center [252, 167] width 24 height 9
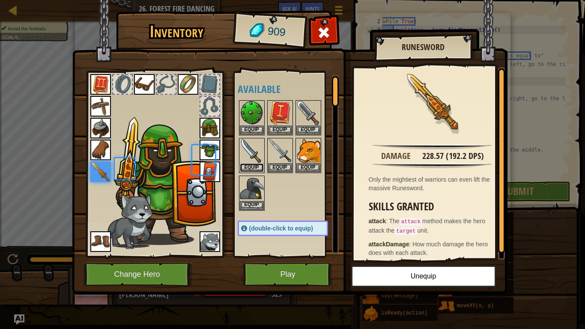
click at [254, 167] on button "Equip" at bounding box center [252, 167] width 24 height 9
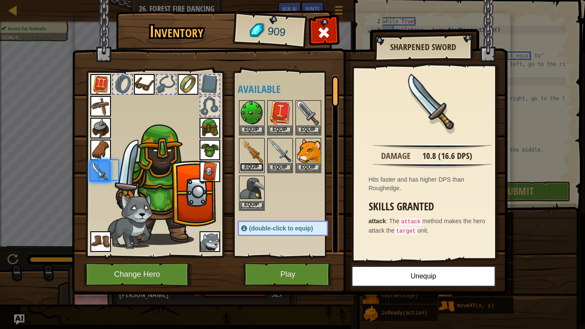
click at [254, 167] on button "Equip" at bounding box center [252, 167] width 24 height 9
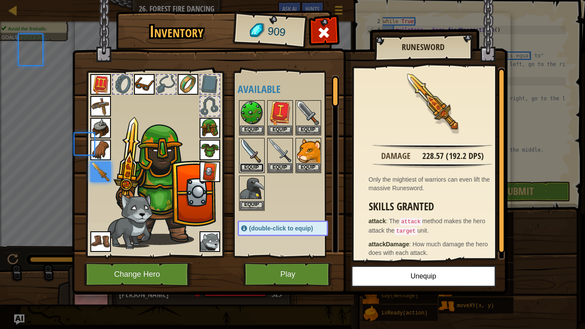
click at [254, 167] on button "Equip" at bounding box center [252, 167] width 24 height 9
click at [0, 0] on button "Equip" at bounding box center [0, 0] width 0 height 0
click at [254, 167] on button "Equip" at bounding box center [252, 167] width 24 height 9
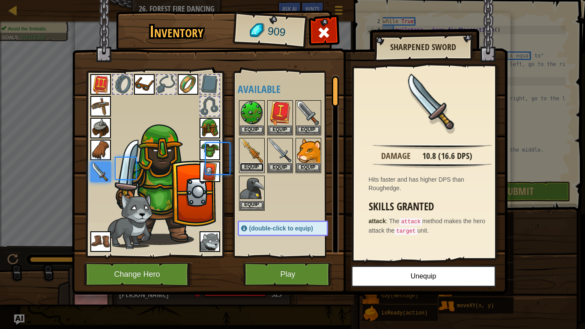
click at [254, 167] on button "Equip" at bounding box center [252, 167] width 24 height 9
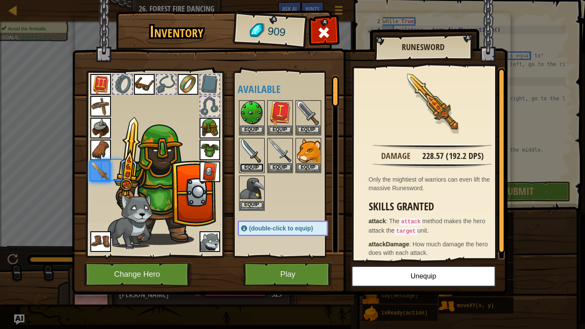
click at [254, 167] on button "Equip" at bounding box center [252, 167] width 24 height 9
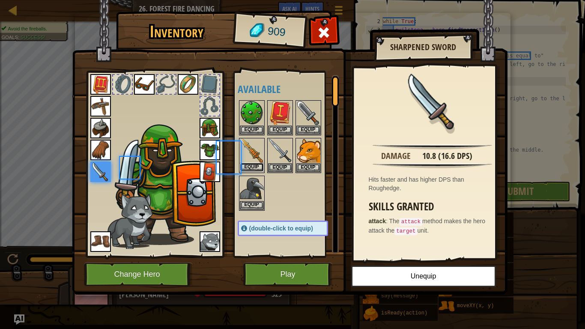
click at [254, 167] on button "Equip" at bounding box center [252, 167] width 24 height 9
click at [0, 0] on button "Equip" at bounding box center [0, 0] width 0 height 0
click at [254, 167] on button "Equip" at bounding box center [252, 167] width 24 height 9
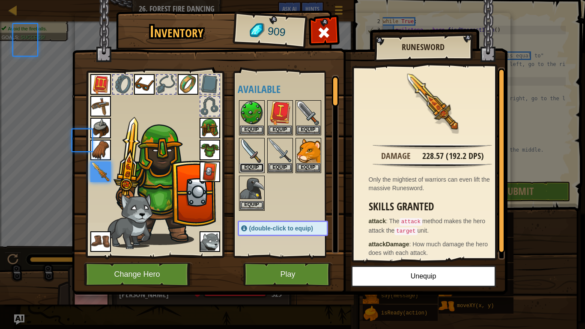
click at [254, 167] on button "Equip" at bounding box center [252, 167] width 24 height 9
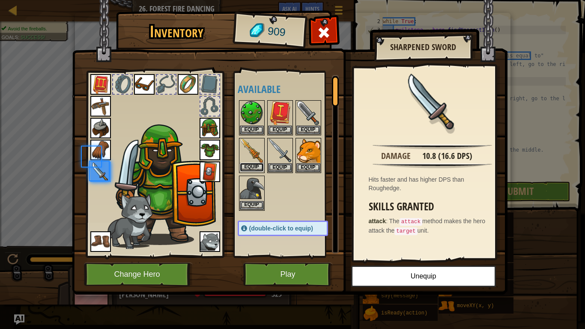
click at [254, 167] on button "Equip" at bounding box center [252, 167] width 24 height 9
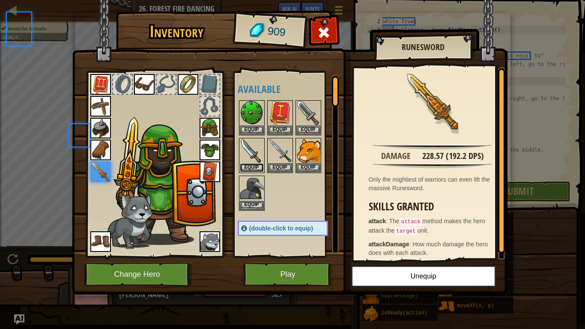
click at [254, 167] on button "Equip" at bounding box center [252, 167] width 24 height 9
click at [0, 0] on button "Equip" at bounding box center [0, 0] width 0 height 0
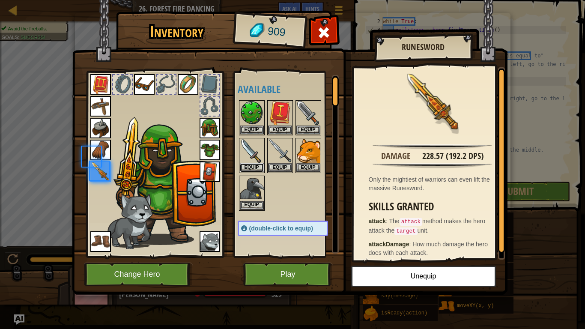
click at [254, 167] on button "Equip" at bounding box center [252, 167] width 24 height 9
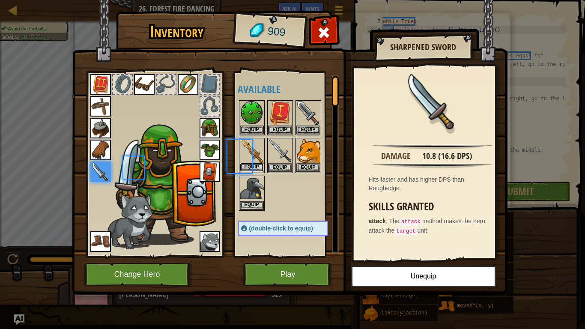
click at [254, 167] on button "Equip" at bounding box center [252, 167] width 24 height 9
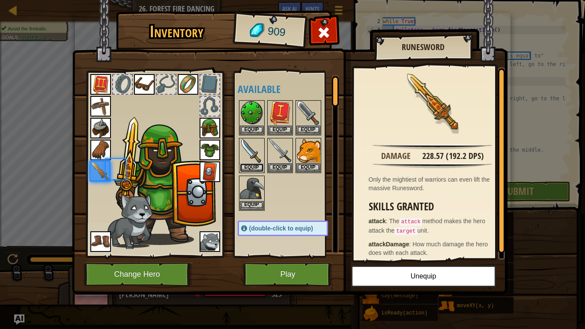
click at [254, 167] on button "Equip" at bounding box center [252, 167] width 24 height 9
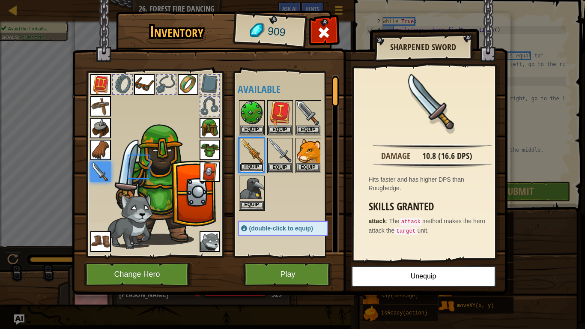
click at [254, 1] on body "Map Computer Science 2 26. Forest Fire Dancing Game Menu Done Hints Ask AI 1 2 …" at bounding box center [292, 0] width 585 height 1
click at [254, 167] on button "Equip" at bounding box center [252, 167] width 24 height 9
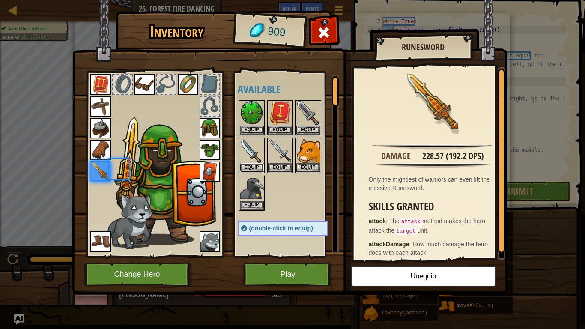
click at [254, 167] on button "Equip" at bounding box center [252, 167] width 24 height 9
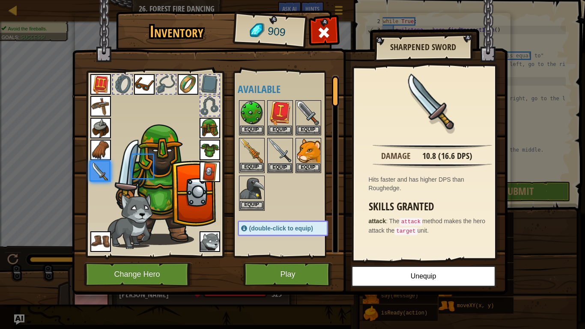
click at [254, 1] on body "Map Computer Science 2 26. Forest Fire Dancing Game Menu Done Hints Ask AI 1 2 …" at bounding box center [292, 0] width 585 height 1
click at [254, 167] on button "Equip" at bounding box center [252, 167] width 24 height 9
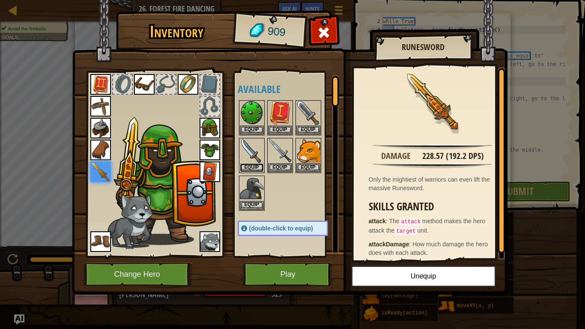
click at [254, 167] on button "Equip" at bounding box center [252, 167] width 24 height 9
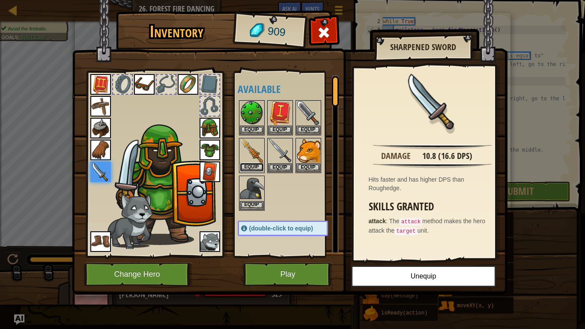
click at [254, 167] on button "Equip" at bounding box center [252, 167] width 24 height 9
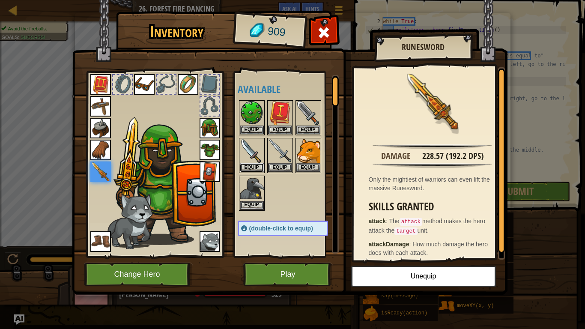
click at [254, 167] on button "Equip" at bounding box center [252, 167] width 24 height 9
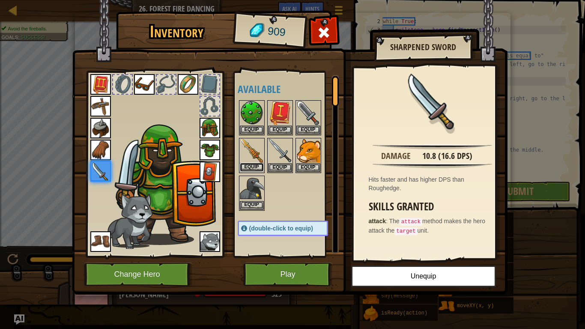
click at [254, 167] on button "Equip" at bounding box center [252, 167] width 24 height 9
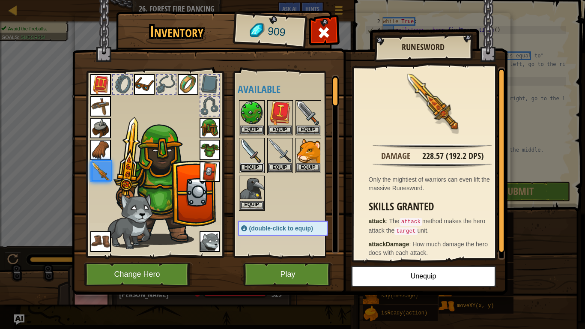
click at [254, 167] on button "Equip" at bounding box center [252, 167] width 24 height 9
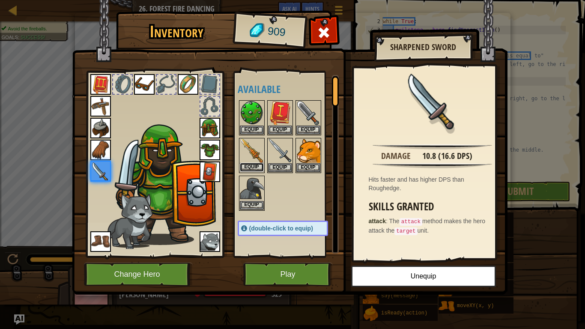
click at [254, 167] on button "Equip" at bounding box center [252, 167] width 24 height 9
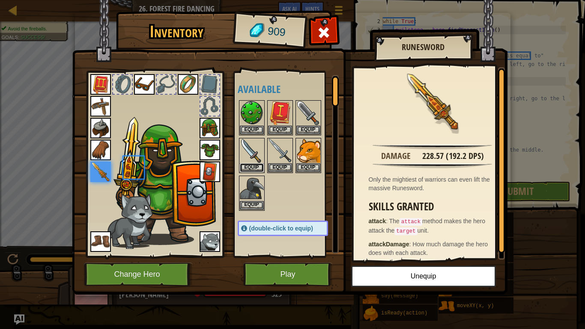
click at [254, 167] on button "Equip" at bounding box center [252, 167] width 24 height 9
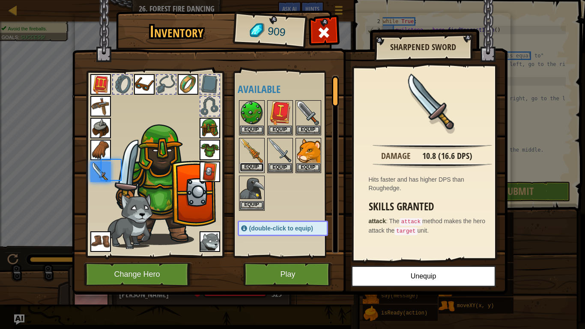
click at [254, 167] on button "Equip" at bounding box center [252, 167] width 24 height 9
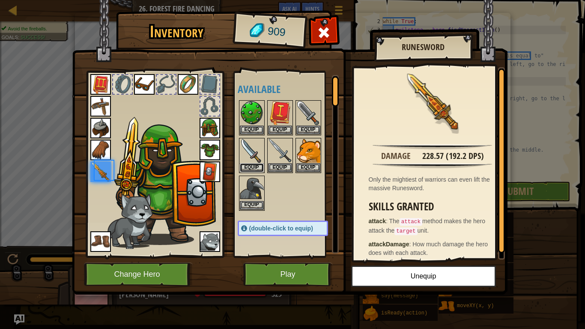
click at [254, 167] on button "Equip" at bounding box center [252, 167] width 24 height 9
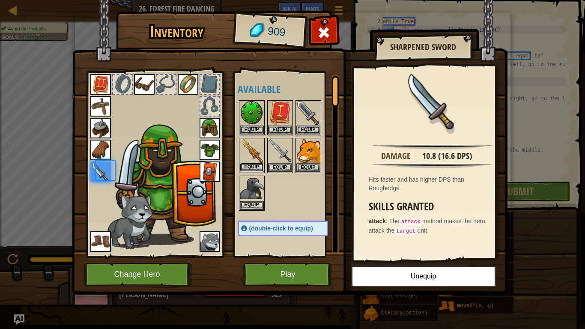
click at [254, 167] on button "Equip" at bounding box center [252, 167] width 24 height 9
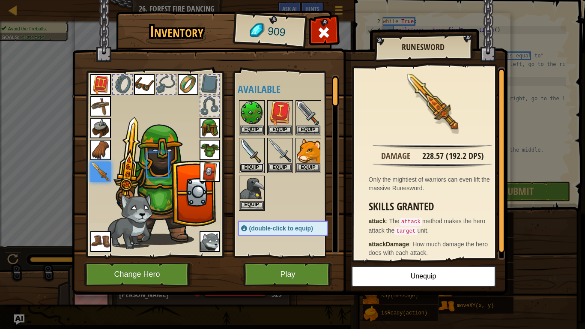
click at [254, 167] on button "Equip" at bounding box center [252, 167] width 24 height 9
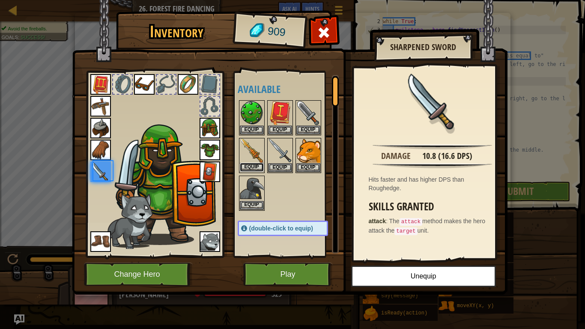
click at [254, 167] on button "Equip" at bounding box center [252, 167] width 24 height 9
click at [0, 0] on button "Equip" at bounding box center [0, 0] width 0 height 0
click at [254, 1] on body "Map Computer Science 2 26. Forest Fire Dancing Game Menu Done Hints Ask AI 1 2 …" at bounding box center [292, 0] width 585 height 1
click at [254, 167] on button "Equip" at bounding box center [252, 167] width 24 height 9
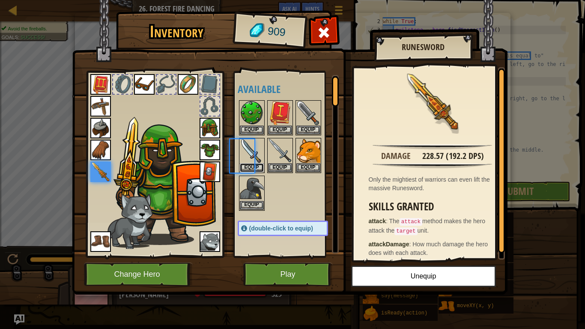
click at [254, 167] on button "Equip" at bounding box center [252, 167] width 24 height 9
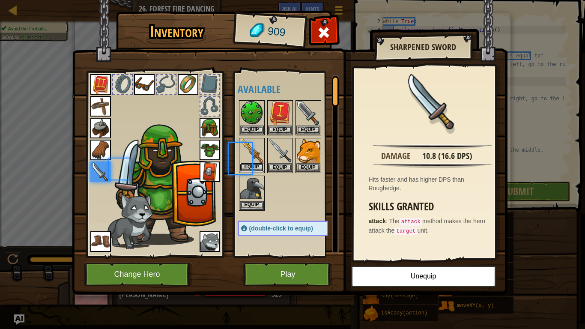
click at [254, 167] on button "Equip" at bounding box center [252, 167] width 24 height 9
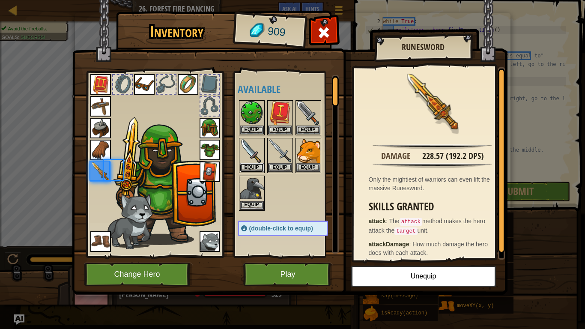
click at [254, 167] on button "Equip" at bounding box center [252, 167] width 24 height 9
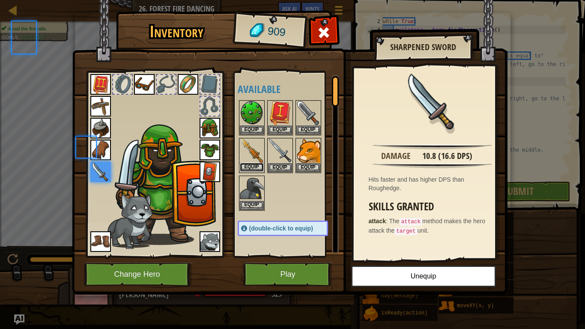
click at [254, 167] on button "Equip" at bounding box center [252, 167] width 24 height 9
click at [0, 0] on button "Equip" at bounding box center [0, 0] width 0 height 0
click at [254, 167] on button "Equip" at bounding box center [252, 167] width 24 height 9
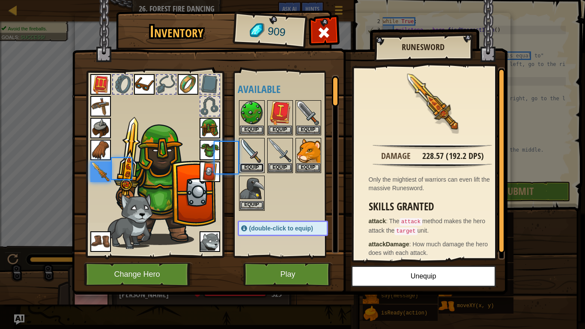
click at [254, 167] on button "Equip" at bounding box center [252, 167] width 24 height 9
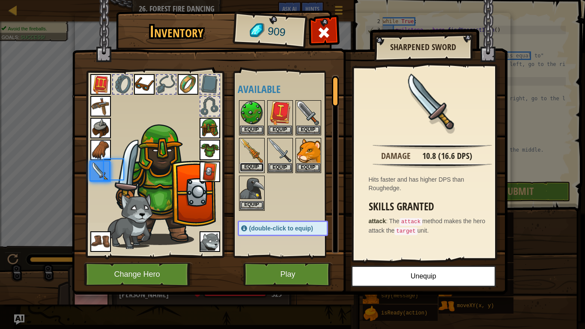
click at [254, 167] on button "Equip" at bounding box center [252, 167] width 24 height 9
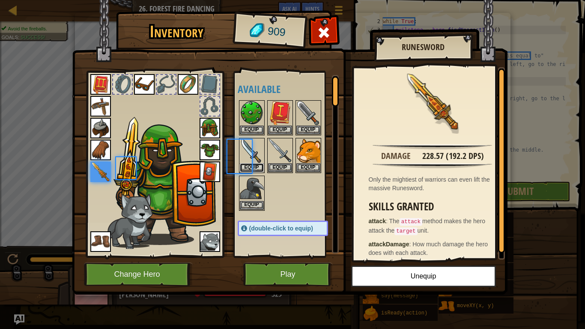
click at [254, 167] on button "Equip" at bounding box center [252, 167] width 24 height 9
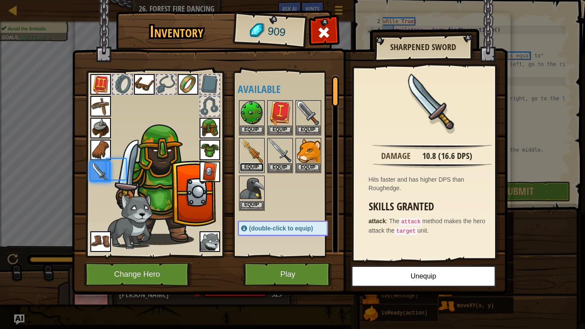
click at [254, 167] on button "Equip" at bounding box center [252, 167] width 24 height 9
click at [0, 0] on button "Equip" at bounding box center [0, 0] width 0 height 0
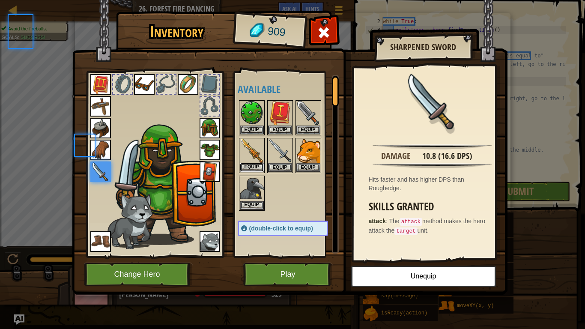
click at [254, 167] on button "Equip" at bounding box center [252, 167] width 24 height 9
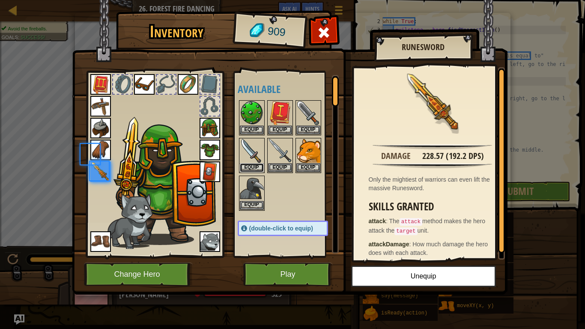
click at [254, 167] on button "Equip" at bounding box center [252, 167] width 24 height 9
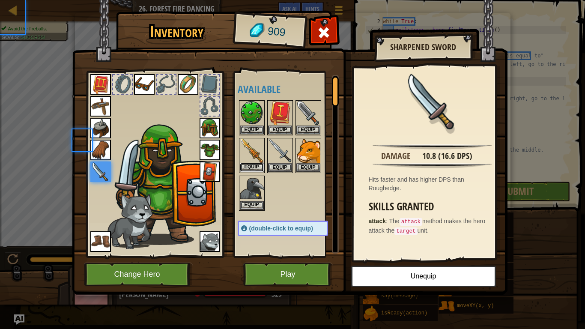
click at [254, 167] on button "Equip" at bounding box center [252, 167] width 24 height 9
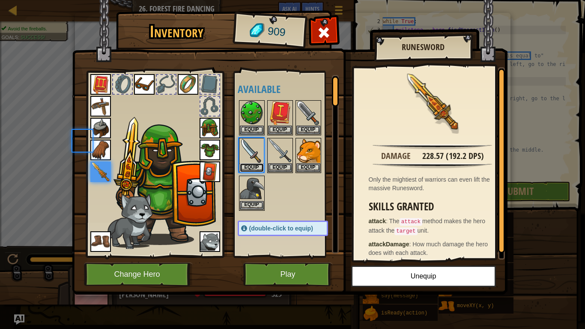
click at [254, 1] on body "Map Computer Science 2 26. Forest Fire Dancing Game Menu Done Hints Ask AI 1 2 …" at bounding box center [292, 0] width 585 height 1
click at [254, 167] on button "Equip" at bounding box center [252, 167] width 24 height 9
click at [0, 0] on button "Equip" at bounding box center [0, 0] width 0 height 0
click at [254, 167] on button "Equip" at bounding box center [252, 167] width 24 height 9
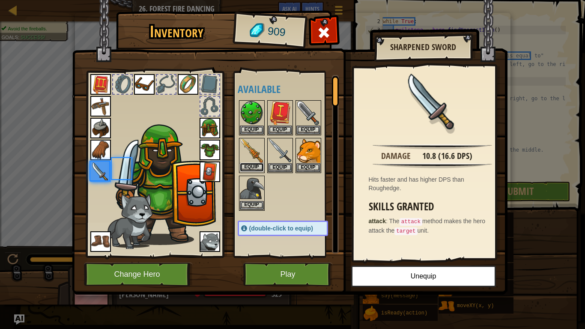
click at [254, 167] on button "Equip" at bounding box center [252, 167] width 24 height 9
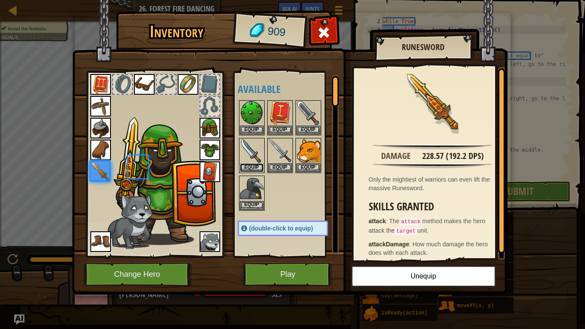
click at [254, 167] on button "Equip" at bounding box center [252, 167] width 24 height 9
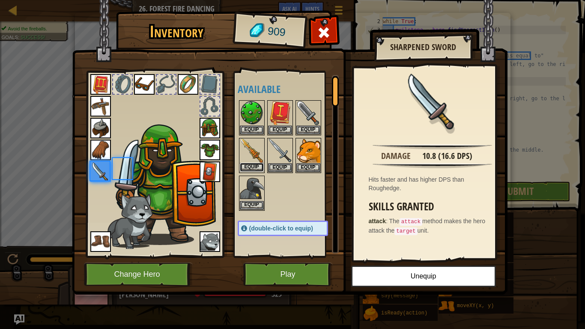
click at [254, 167] on button "Equip" at bounding box center [252, 167] width 24 height 9
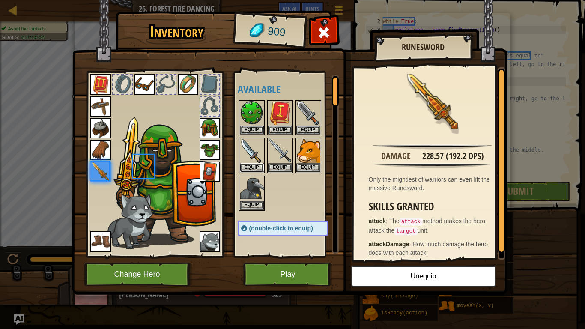
click at [254, 167] on button "Equip" at bounding box center [252, 167] width 24 height 9
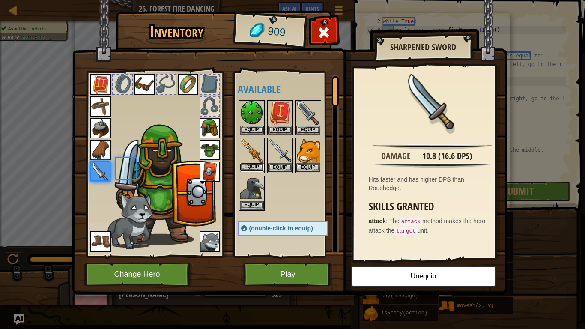
click at [254, 1] on body "Map Computer Science 2 26. Forest Fire Dancing Game Menu Done Hints Ask AI 1 2 …" at bounding box center [292, 0] width 585 height 1
click at [254, 167] on button "Equip" at bounding box center [252, 167] width 24 height 9
click at [0, 0] on button "Equip" at bounding box center [0, 0] width 0 height 0
click at [254, 167] on button "Equip" at bounding box center [252, 167] width 24 height 9
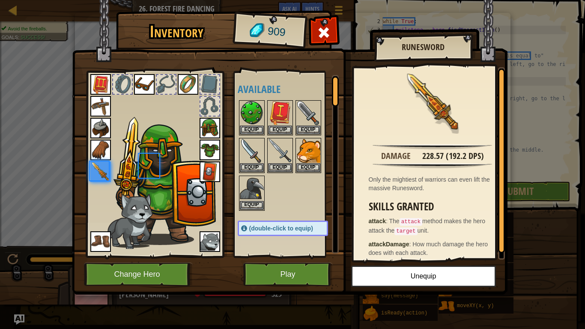
click at [254, 1] on body "Map Computer Science 2 26. Forest Fire Dancing Game Menu Done Hints Ask AI 1 2 …" at bounding box center [292, 0] width 585 height 1
click at [254, 167] on button "Equip" at bounding box center [252, 167] width 24 height 9
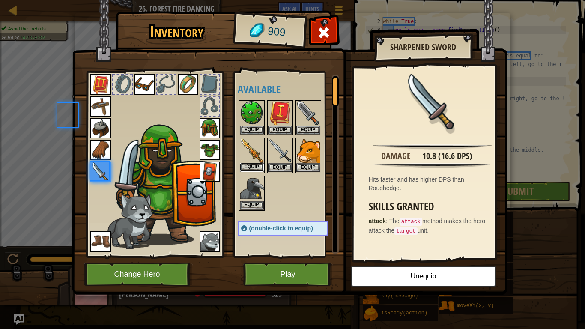
click at [254, 167] on button "Equip" at bounding box center [252, 167] width 24 height 9
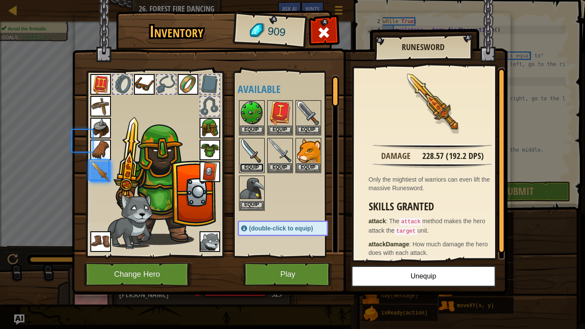
click at [254, 167] on button "Equip" at bounding box center [252, 167] width 24 height 9
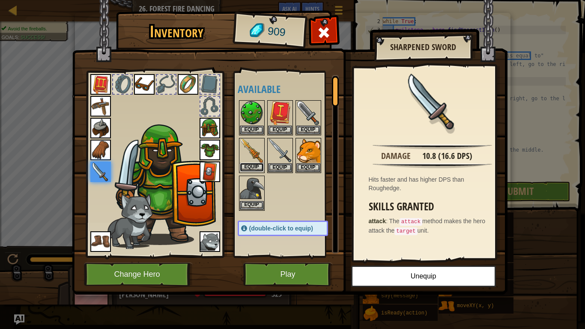
click at [254, 167] on button "Equip" at bounding box center [252, 167] width 24 height 9
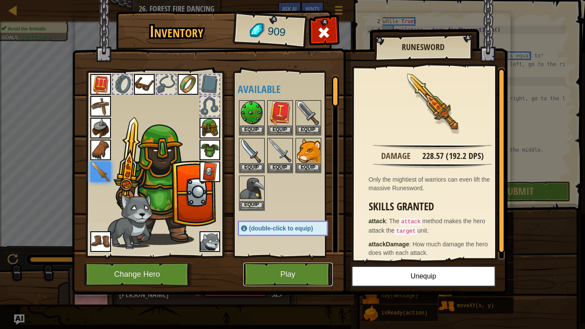
click at [304, 260] on button "Play" at bounding box center [288, 275] width 90 height 24
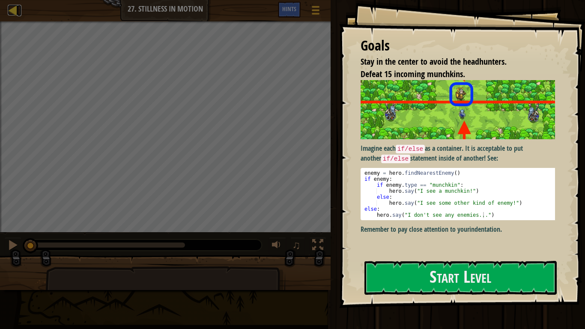
click at [15, 12] on div at bounding box center [13, 10] width 11 height 11
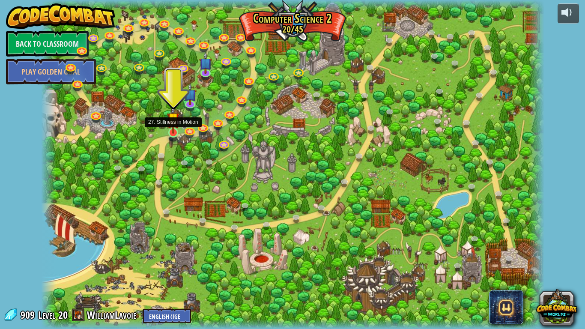
click at [169, 130] on img at bounding box center [173, 118] width 13 height 29
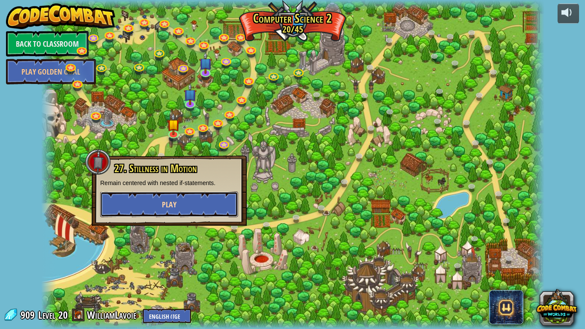
click at [213, 211] on button "Play" at bounding box center [169, 205] width 138 height 26
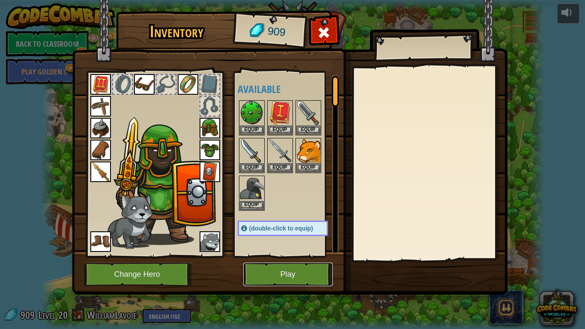
click at [277, 260] on button "Play" at bounding box center [288, 275] width 90 height 24
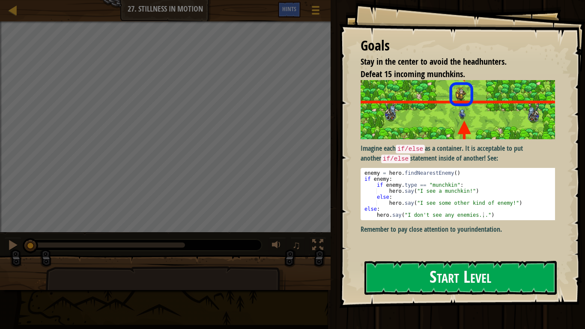
click at [439, 260] on button "Start Level" at bounding box center [461, 278] width 192 height 34
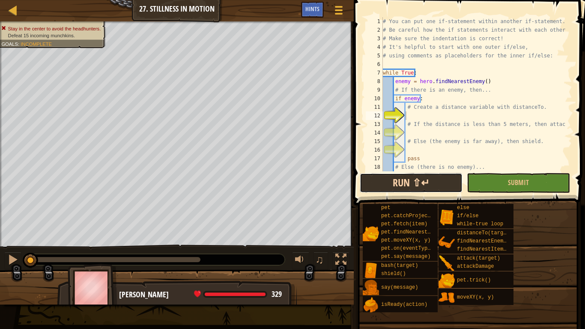
click at [416, 183] on button "Run ⇧↵" at bounding box center [411, 183] width 103 height 20
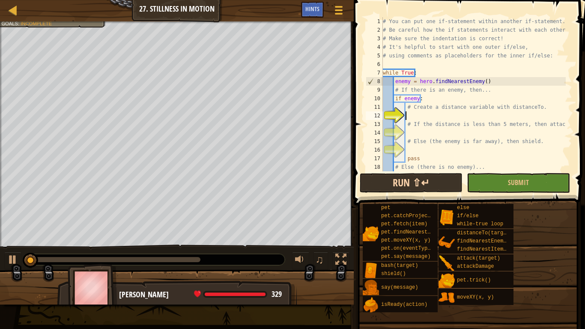
scroll to position [17, 0]
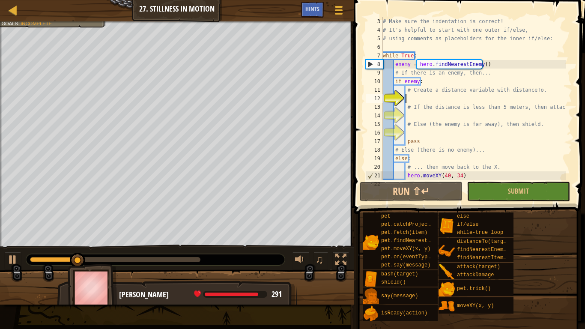
type textarea "h"
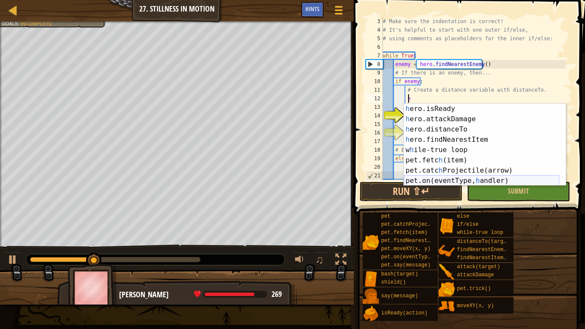
scroll to position [0, 0]
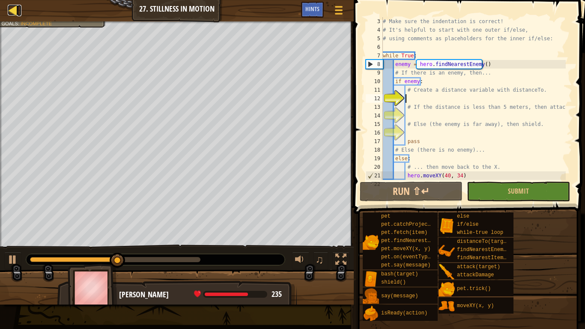
click at [11, 13] on div at bounding box center [13, 10] width 11 height 11
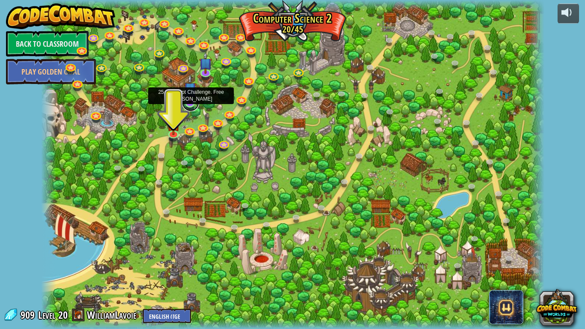
click at [192, 106] on link at bounding box center [190, 102] width 17 height 17
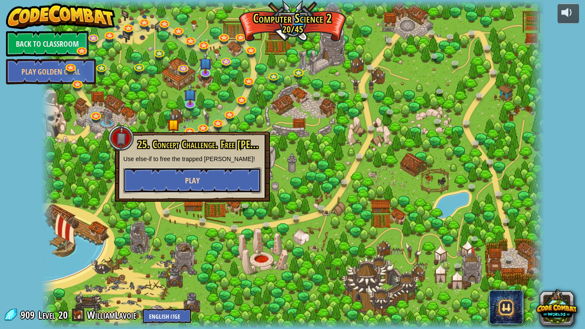
click at [225, 179] on button "Play" at bounding box center [192, 181] width 138 height 26
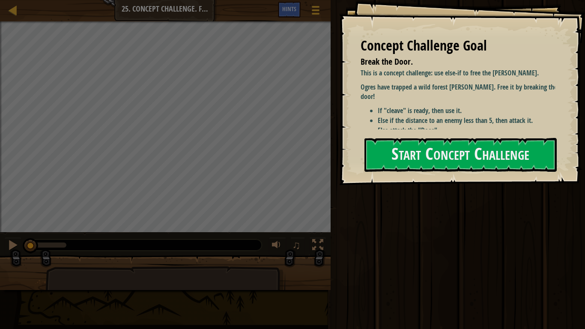
click at [451, 136] on div "Concept Challenge Goal Break the Door. This is a concept challenge: use else-if…" at bounding box center [462, 92] width 246 height 185
click at [462, 177] on div "Concept Challenge Goal Break the Door. This is a concept challenge: use else-if…" at bounding box center [462, 92] width 246 height 185
drag, startPoint x: 454, startPoint y: 157, endPoint x: 452, endPoint y: 164, distance: 7.6
click at [453, 159] on button "Start Concept Challenge" at bounding box center [461, 155] width 192 height 34
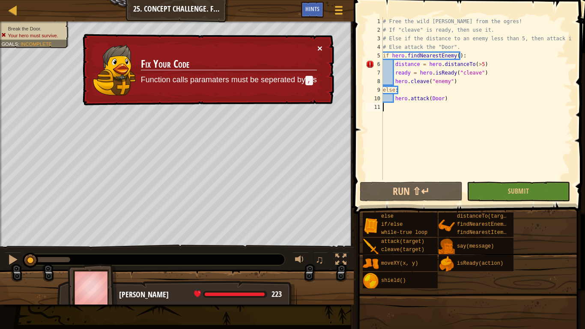
click at [320, 45] on button "×" at bounding box center [319, 48] width 5 height 9
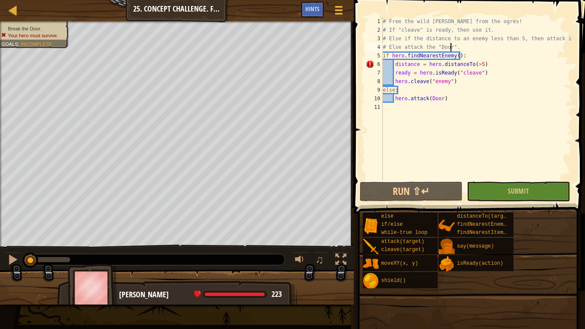
click at [452, 48] on div "# Free the wild [PERSON_NAME] from the ogres! # If "cleave" is ready, then use …" at bounding box center [476, 107] width 191 height 180
type textarea "# Else attack the "Door"."
drag, startPoint x: 460, startPoint y: 45, endPoint x: 446, endPoint y: 50, distance: 15.0
click at [460, 45] on div "# Free the wild [PERSON_NAME] from the ogres! # If "cleave" is ready, then use …" at bounding box center [476, 107] width 191 height 180
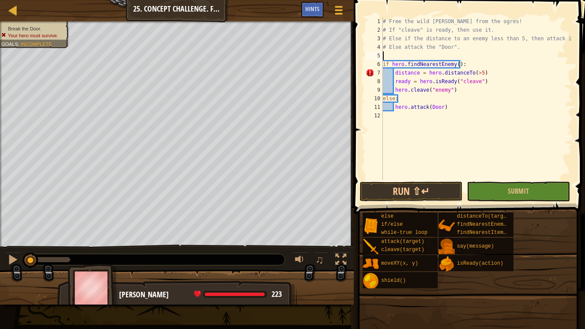
scroll to position [4, 0]
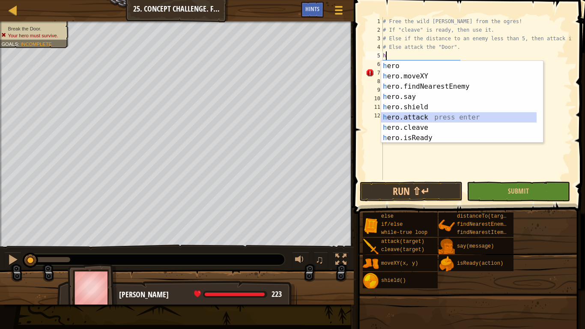
click at [422, 118] on div "h ero press enter h ero.moveXY press enter h ero.findNearestEnemy press enter h…" at bounding box center [459, 112] width 156 height 103
type textarea "hero.attack(enemy)"
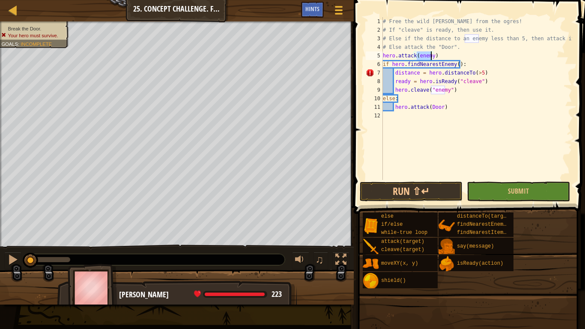
click at [446, 55] on div "# Free the wild [PERSON_NAME] from the ogres! # If "cleave" is ready, then use …" at bounding box center [476, 107] width 191 height 180
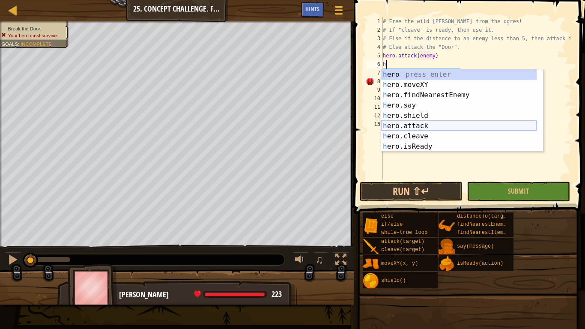
click at [415, 126] on div "h ero press enter h ero.moveXY press enter h ero.findNearestEnemy press enter h…" at bounding box center [459, 120] width 156 height 103
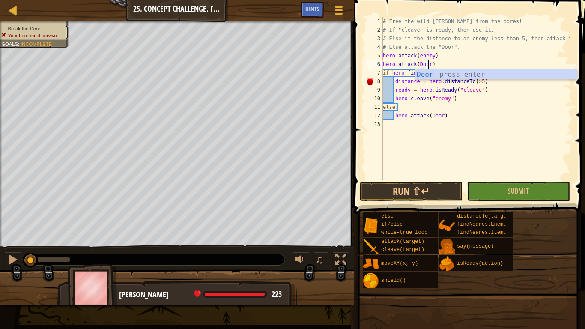
scroll to position [4, 3]
click at [429, 55] on div "# Free the wild [PERSON_NAME] from the ogres! # If "cleave" is ready, then use …" at bounding box center [476, 107] width 191 height 180
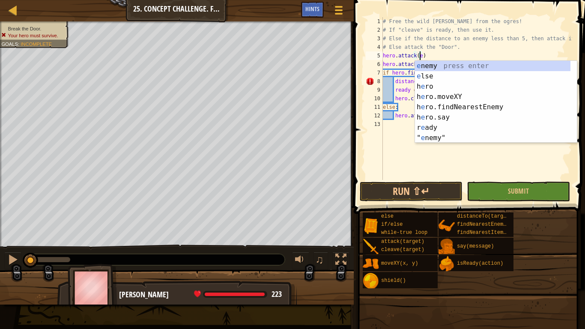
scroll to position [4, 3]
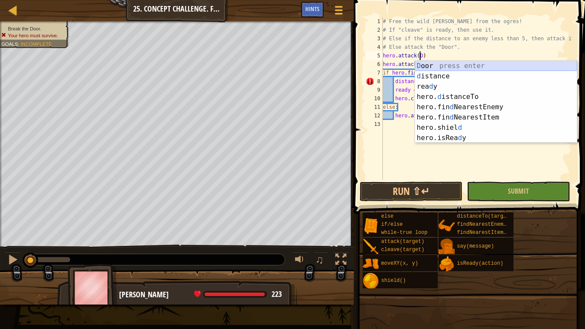
click at [440, 66] on div "D oor press enter d istance press enter [PERSON_NAME] press enter hero. d istan…" at bounding box center [496, 112] width 162 height 103
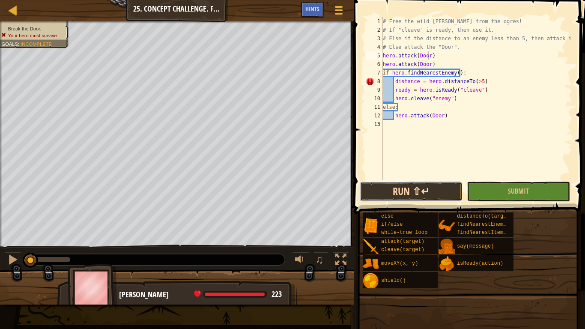
click at [441, 191] on button "Run ⇧↵" at bounding box center [411, 192] width 103 height 20
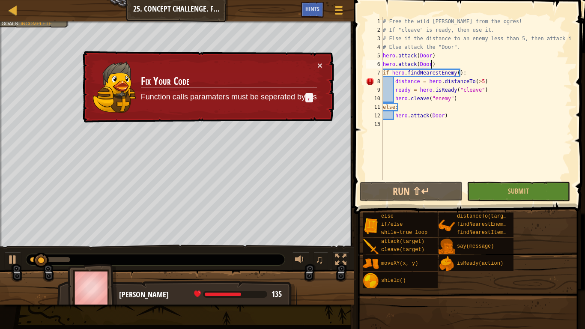
click at [432, 64] on div "# Free the wild [PERSON_NAME] from the ogres! # If "cleave" is ready, then use …" at bounding box center [476, 107] width 191 height 180
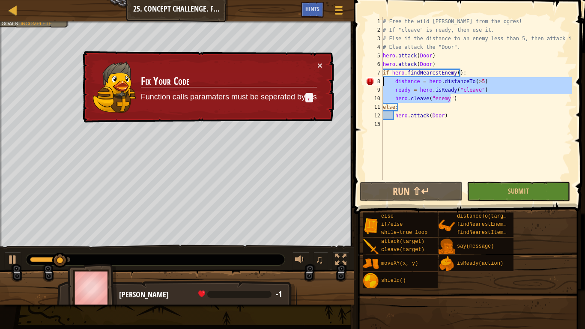
drag, startPoint x: 467, startPoint y: 98, endPoint x: 381, endPoint y: 84, distance: 86.4
click at [381, 84] on div "hero.attack(Door) 1 2 3 4 5 6 7 8 9 10 11 12 13 # Free the wild [PERSON_NAME] f…" at bounding box center [468, 98] width 208 height 163
type textarea "distance = hero.distanceTo(>5) ready = hero.isReady("cleave")"
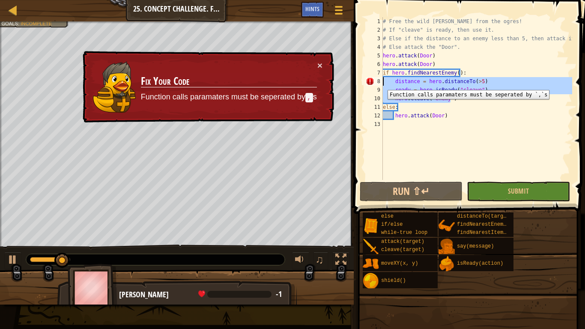
scroll to position [4, 0]
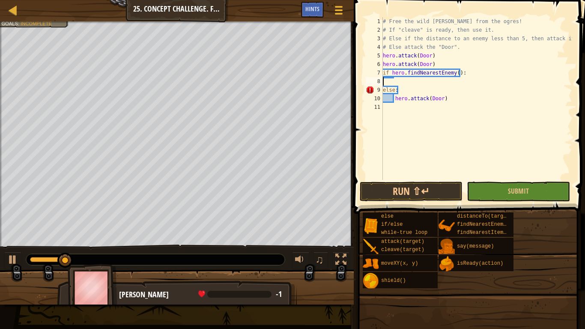
click at [461, 144] on div "# Free the wild [PERSON_NAME] from the ogres! # If "cleave" is ready, then use …" at bounding box center [476, 107] width 191 height 180
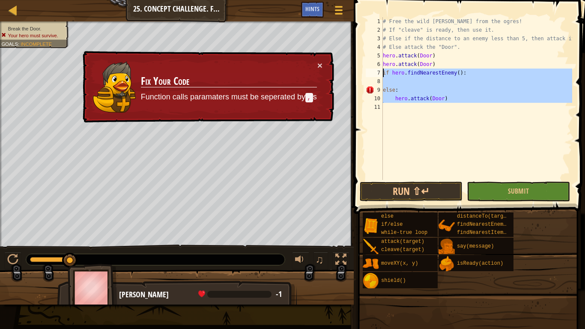
drag, startPoint x: 424, startPoint y: 115, endPoint x: 377, endPoint y: 73, distance: 63.1
click at [377, 73] on div "1 2 3 4 5 6 7 8 9 10 11 # Free the wild [PERSON_NAME] from the ogres! # If "cle…" at bounding box center [468, 98] width 208 height 163
type textarea "if hero.findNearestEnemy():"
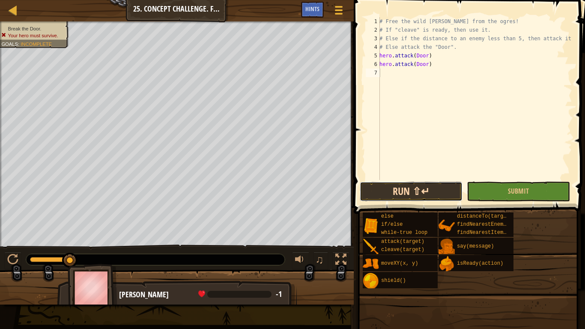
click at [437, 195] on button "Run ⇧↵" at bounding box center [411, 192] width 103 height 20
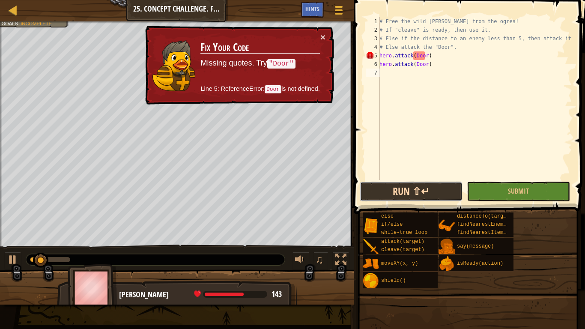
click at [426, 191] on button "Run ⇧↵" at bounding box center [411, 192] width 103 height 20
click at [413, 56] on div "# Free the wild [PERSON_NAME] from the ogres! # If "cleave" is ready, then use …" at bounding box center [475, 107] width 195 height 180
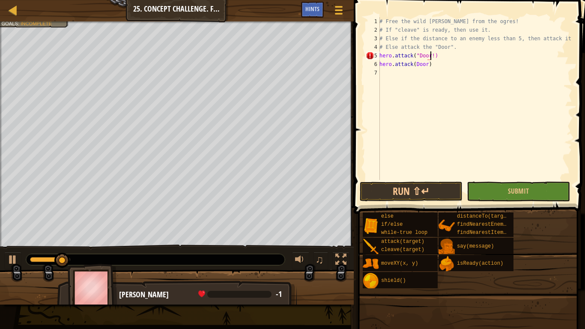
scroll to position [4, 4]
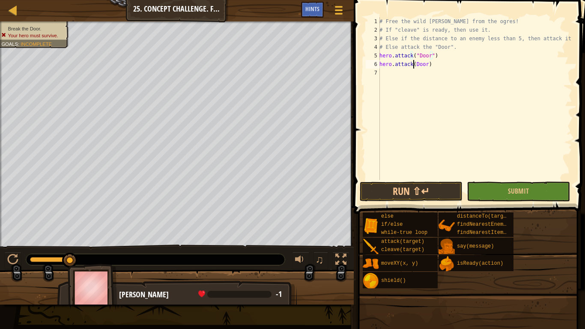
click at [414, 63] on div "# Free the wild [PERSON_NAME] from the ogres! # If "cleave" is ready, then use …" at bounding box center [475, 107] width 195 height 180
type textarea "hero.attack("Door")"
click at [430, 193] on button "Run ⇧↵" at bounding box center [411, 192] width 103 height 20
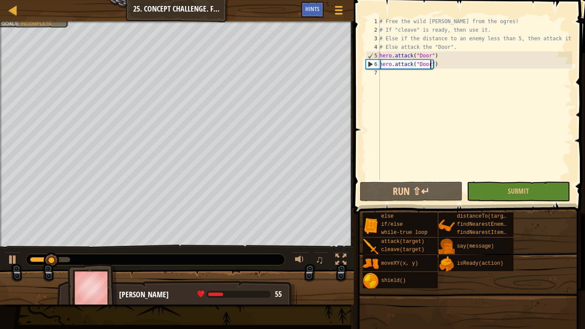
click at [447, 70] on div "# Free the wild [PERSON_NAME] from the ogres! # If "cleave" is ready, then use …" at bounding box center [475, 107] width 195 height 180
type textarea "g"
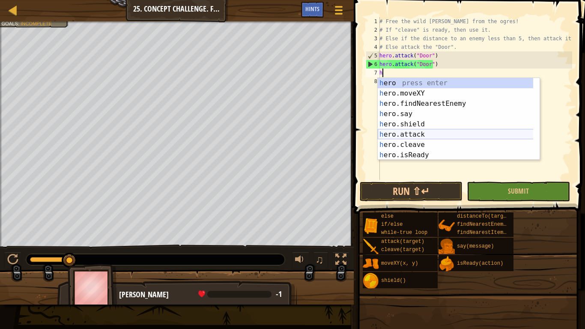
click at [430, 134] on div "h ero press enter h ero.moveXY press enter h ero.findNearestEnemy press enter h…" at bounding box center [459, 129] width 162 height 103
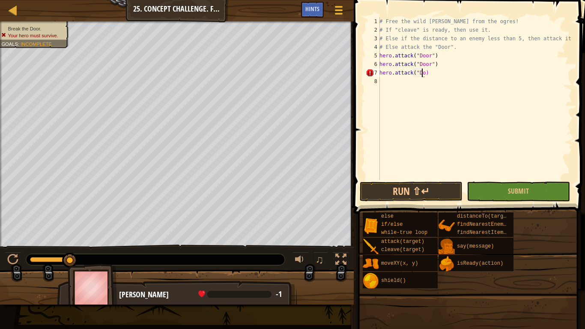
scroll to position [4, 3]
type textarea "hero.attack("Door")"
click at [469, 90] on div "# Free the wild [PERSON_NAME] from the ogres! # If "cleave" is ready, then use …" at bounding box center [475, 107] width 195 height 180
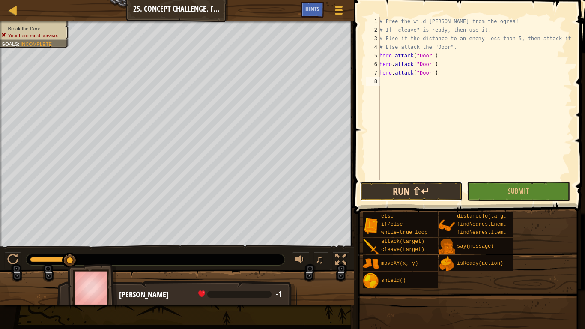
click at [422, 188] on button "Run ⇧↵" at bounding box center [411, 192] width 103 height 20
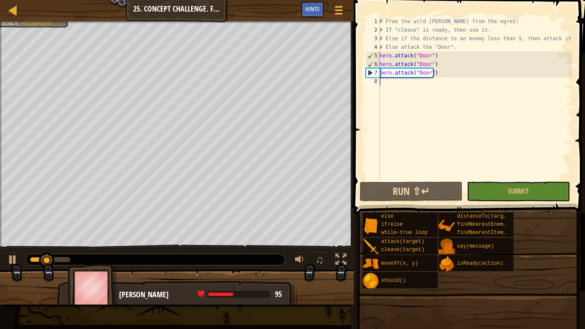
click at [443, 74] on div "# Free the wild [PERSON_NAME] from the ogres! # If "cleave" is ready, then use …" at bounding box center [475, 107] width 195 height 180
type textarea "hero.attack("Door")"
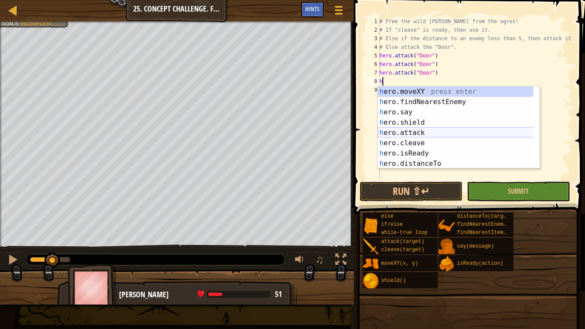
click at [421, 133] on div "h ero.moveXY press enter h ero.findNearestEnemy press enter h ero.say press ent…" at bounding box center [459, 138] width 162 height 103
type textarea "hero.attack(enemy)"
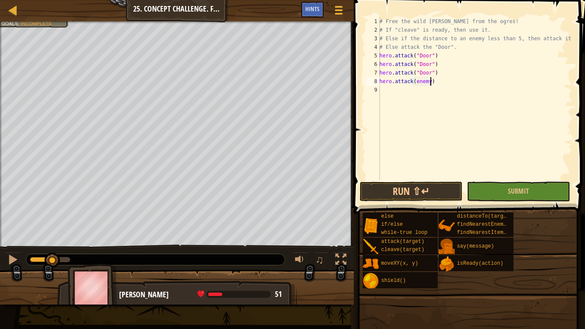
click at [450, 84] on div "# Free the wild [PERSON_NAME] from the ogres! # If "cleave" is ready, then use …" at bounding box center [475, 107] width 195 height 180
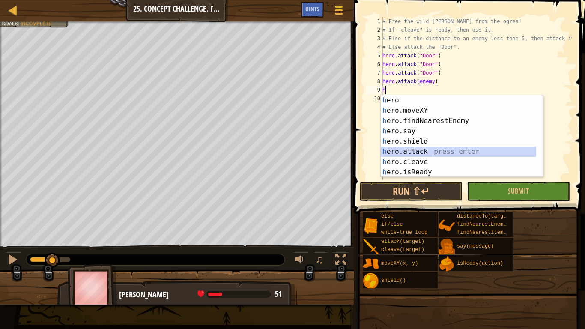
click at [417, 150] on div "h ero press enter h ero.moveXY press enter h ero.findNearestEnemy press enter h…" at bounding box center [459, 146] width 156 height 103
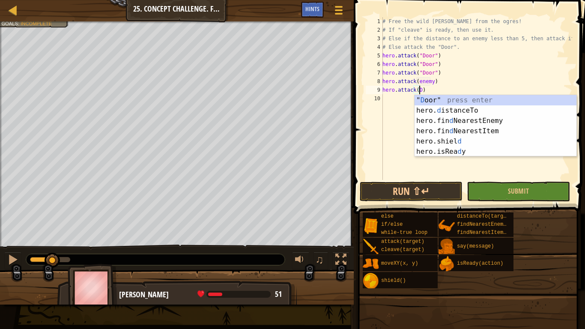
scroll to position [4, 3]
click at [429, 100] on div "" D oor" press enter hero. d istanceTo press enter hero.fin d NearestEnemy pres…" at bounding box center [496, 136] width 162 height 82
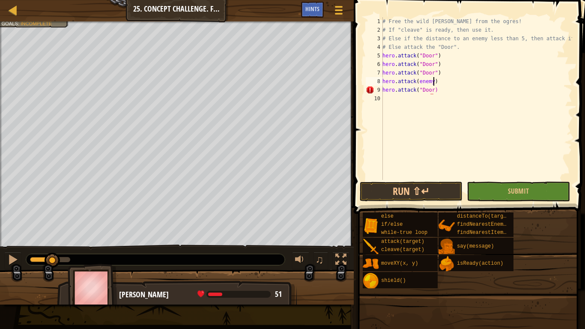
click at [432, 82] on div "# Free the wild [PERSON_NAME] from the ogres! # If "cleave" is ready, then use …" at bounding box center [477, 107] width 192 height 180
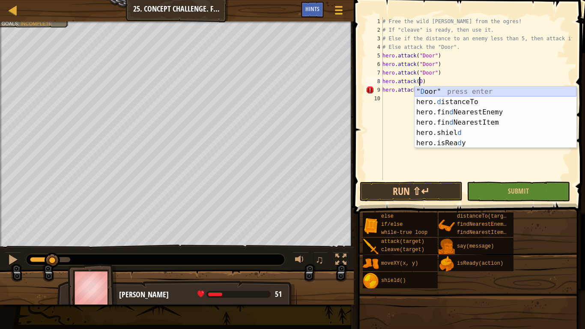
click at [434, 92] on div "" D oor" press enter hero. d istanceTo press enter hero.fin d NearestEnemy pres…" at bounding box center [496, 128] width 162 height 82
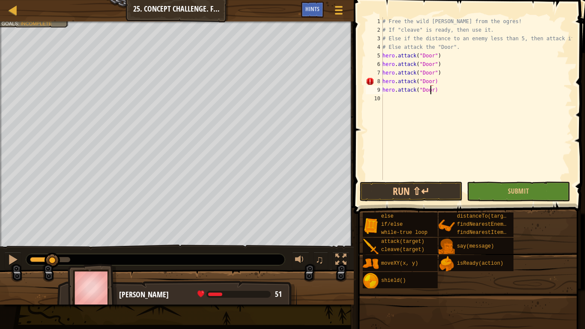
click at [430, 93] on div "# Free the wild [PERSON_NAME] from the ogres! # If "cleave" is ready, then use …" at bounding box center [477, 107] width 192 height 180
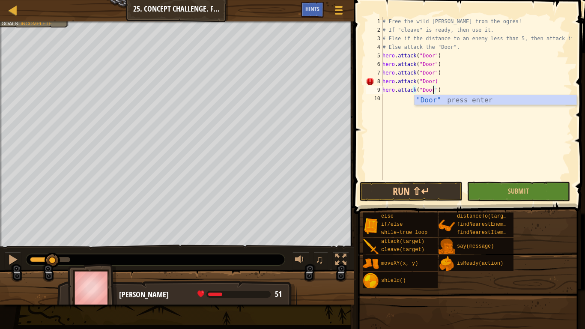
click at [430, 80] on div "# Free the wild [PERSON_NAME] from the ogres! # If "cleave" is ready, then use …" at bounding box center [477, 107] width 192 height 180
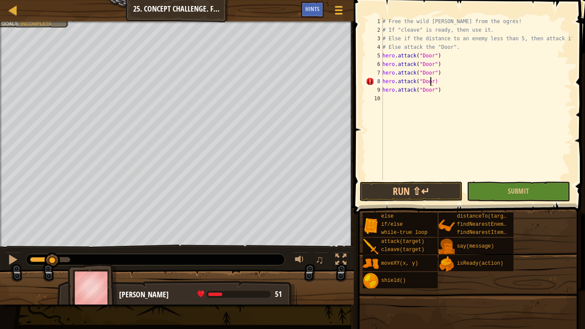
type textarea "hero.attack("Door")"
click at [490, 99] on div "# Free the wild [PERSON_NAME] from the ogres! # If "cleave" is ready, then use …" at bounding box center [477, 107] width 192 height 180
click at [433, 192] on button "Run ⇧↵" at bounding box center [411, 192] width 103 height 20
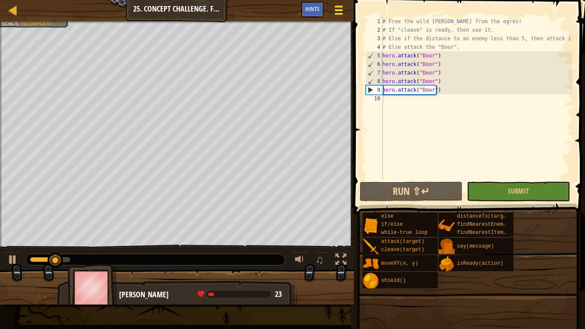
click at [336, 8] on div at bounding box center [339, 10] width 12 height 12
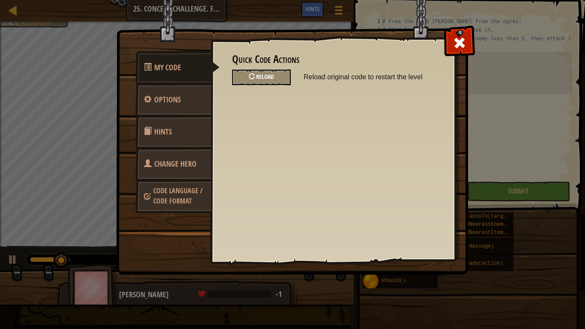
click at [258, 78] on span "Reload" at bounding box center [265, 76] width 18 height 8
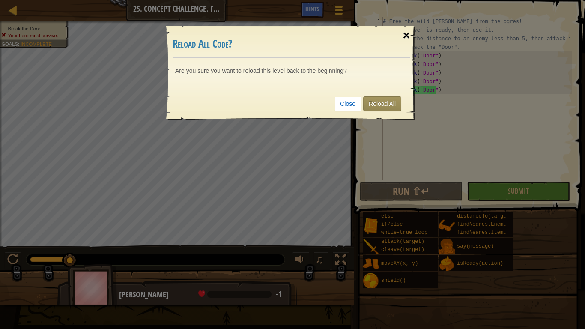
click at [403, 36] on div "×" at bounding box center [407, 35] width 20 height 25
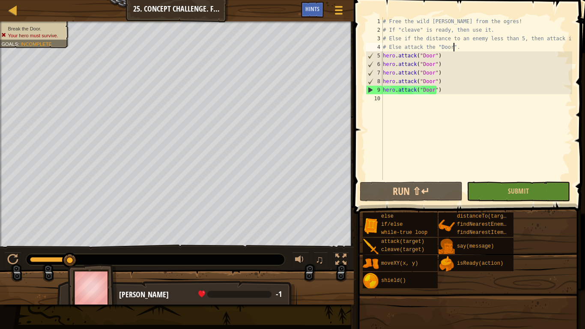
click at [452, 48] on div "# Free the wild [PERSON_NAME] from the ogres! # If "cleave" is ready, then use …" at bounding box center [476, 107] width 191 height 180
type textarea "# Else attack the "Door"."
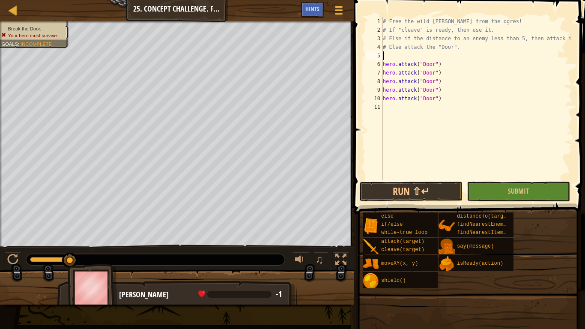
type textarea "h"
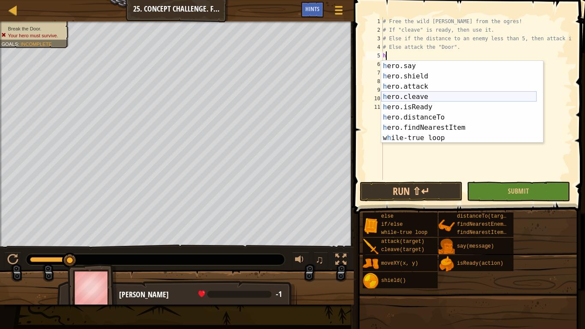
scroll to position [31, 0]
click at [428, 136] on div "h ero.say press enter h ero.shield press enter h ero.attack press enter h ero.c…" at bounding box center [459, 112] width 156 height 103
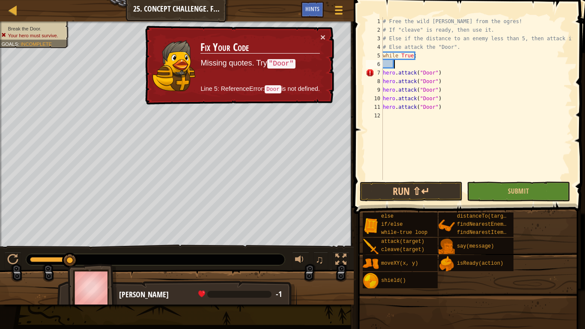
click at [383, 71] on div "# Free the wild [PERSON_NAME] from the ogres! # If "cleave" is ready, then use …" at bounding box center [476, 107] width 191 height 180
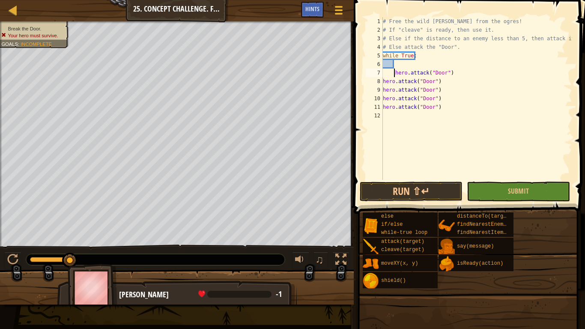
click at [385, 83] on div "# Free the wild [PERSON_NAME] from the ogres! # If "cleave" is ready, then use …" at bounding box center [476, 107] width 191 height 180
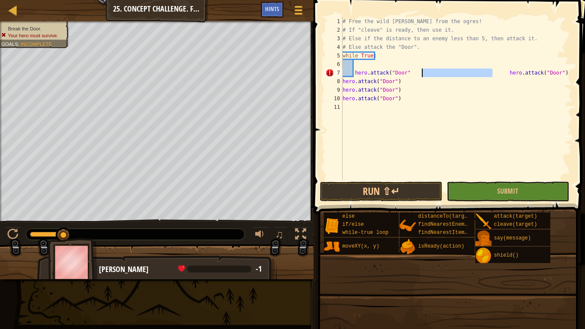
drag, startPoint x: 494, startPoint y: 70, endPoint x: 419, endPoint y: 75, distance: 75.1
click at [419, 75] on div "# Free the wild burl from the ogres! # If "cleave" is ready, then use it. # Els…" at bounding box center [456, 107] width 231 height 180
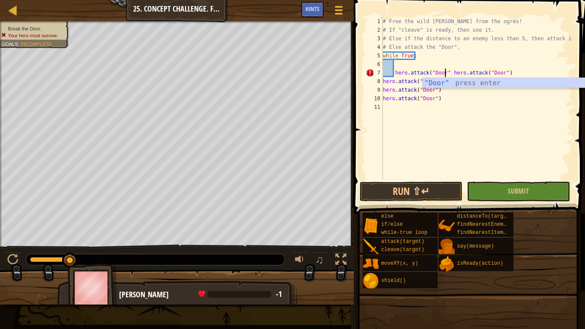
scroll to position [4, 5]
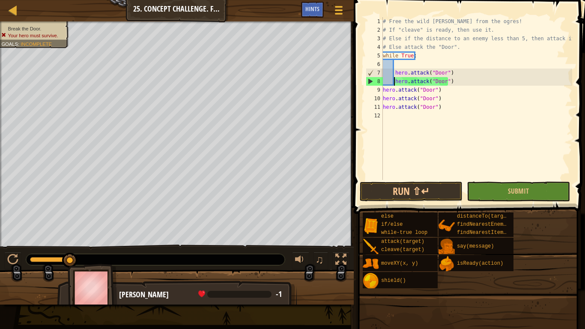
click at [382, 93] on div "9" at bounding box center [374, 90] width 17 height 9
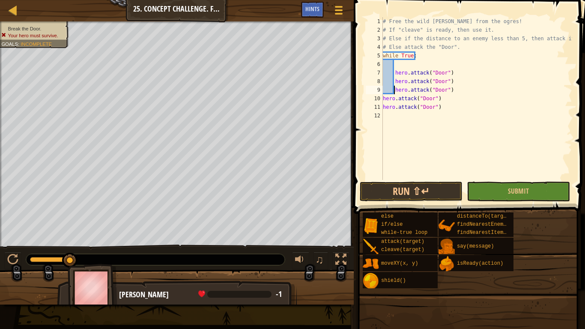
click at [383, 102] on div "# Free the wild burl from the ogres! # If "cleave" is ready, then use it. # Els…" at bounding box center [476, 107] width 191 height 180
click at [382, 107] on div "11" at bounding box center [374, 107] width 17 height 9
type textarea "hero.attack("Door")"
click at [419, 140] on div "# Free the wild burl from the ogres! # If "cleave" is ready, then use it. # Els…" at bounding box center [476, 107] width 191 height 180
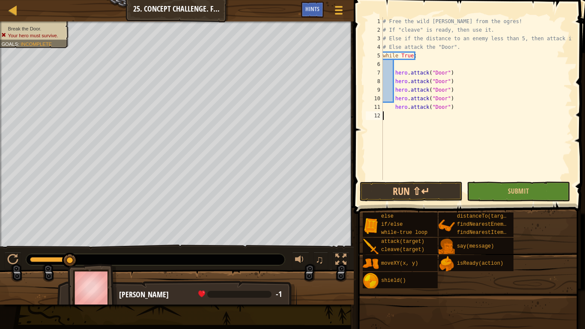
click at [395, 108] on div "# Free the wild burl from the ogres! # If "cleave" is ready, then use it. # Els…" at bounding box center [476, 107] width 191 height 180
type textarea "hero.attack("Door")"
click at [477, 190] on button "Submit" at bounding box center [518, 192] width 103 height 20
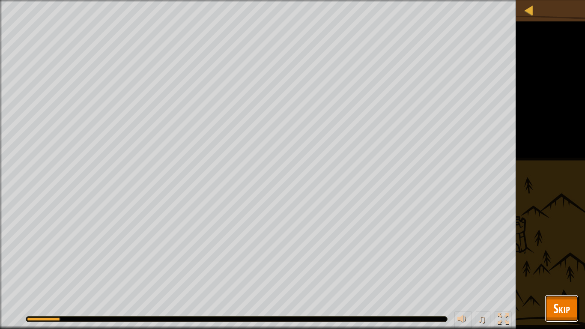
click at [563, 309] on span "Skip" at bounding box center [562, 309] width 17 height 18
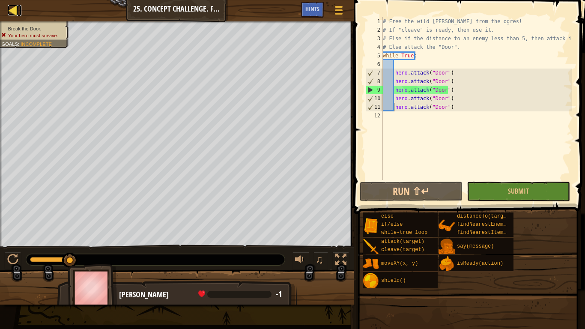
click at [13, 9] on div at bounding box center [13, 10] width 11 height 11
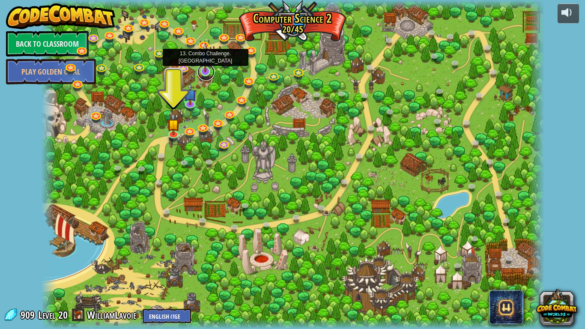
click at [205, 74] on link at bounding box center [206, 71] width 17 height 17
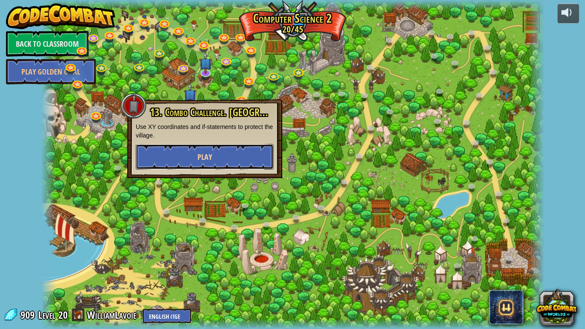
click at [237, 156] on button "Play" at bounding box center [205, 157] width 138 height 26
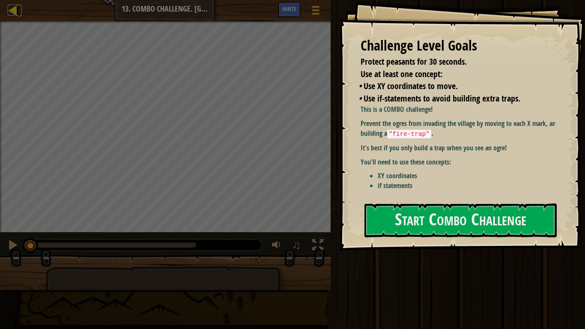
click at [15, 10] on div at bounding box center [13, 10] width 11 height 11
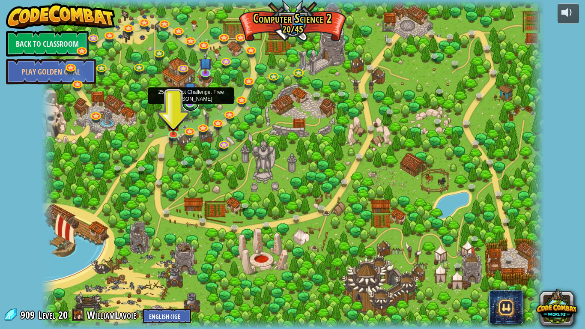
click at [194, 108] on link at bounding box center [190, 102] width 17 height 17
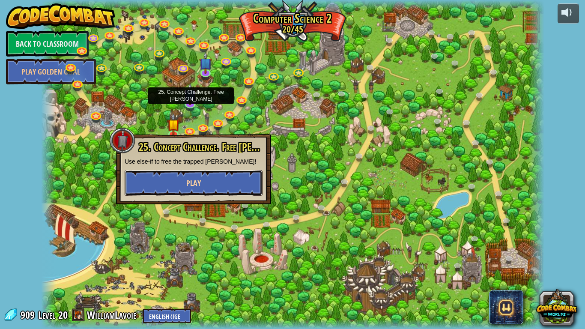
click at [234, 173] on button "Play" at bounding box center [194, 183] width 138 height 26
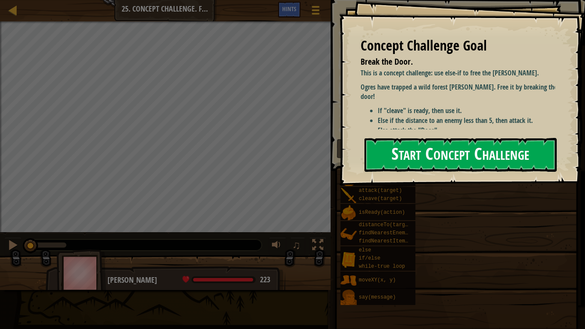
click at [430, 146] on button "Start Concept Challenge" at bounding box center [461, 155] width 192 height 34
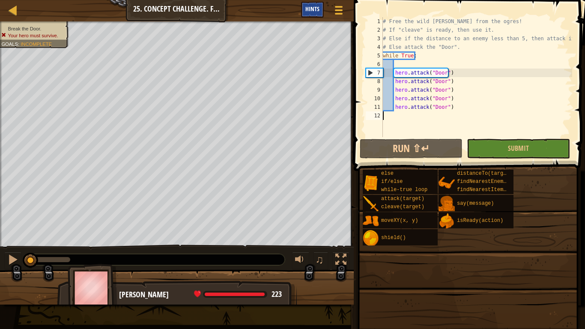
click at [312, 8] on span "Hints" at bounding box center [313, 9] width 14 height 8
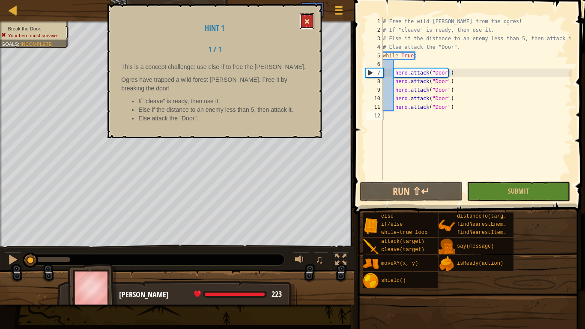
click at [309, 20] on span at bounding box center [307, 21] width 6 height 6
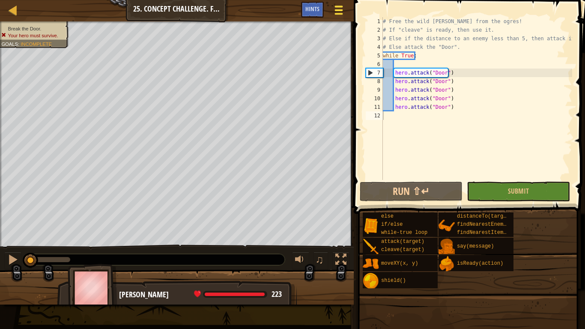
click at [344, 7] on div at bounding box center [339, 10] width 12 height 12
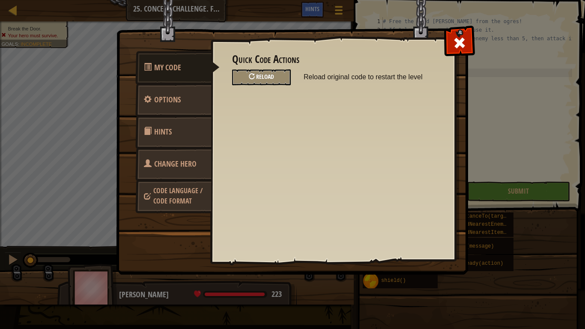
click at [261, 72] on div "Reload" at bounding box center [261, 77] width 59 height 16
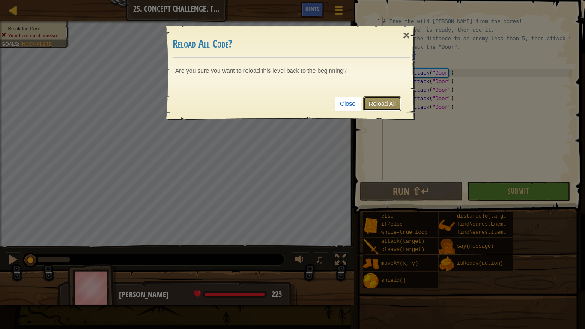
click at [379, 98] on link "Reload All" at bounding box center [382, 103] width 38 height 15
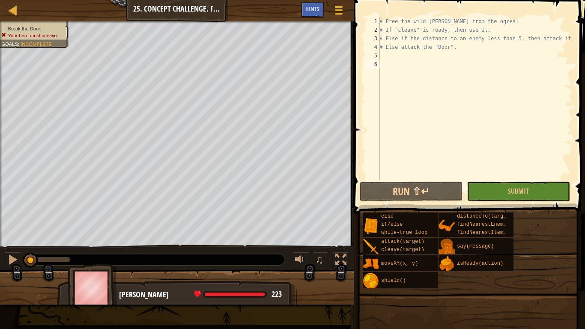
drag, startPoint x: 360, startPoint y: 102, endPoint x: 390, endPoint y: 177, distance: 80.9
click at [367, 130] on div "1 2 3 4 5 6 # Free the wild burl from the ogres! # If "cleave" is ready, then u…" at bounding box center [468, 123] width 234 height 239
click at [390, 177] on div "# Free the wild [PERSON_NAME] from the ogres! # If "cleave" is ready, then use …" at bounding box center [475, 107] width 195 height 180
click at [383, 68] on div "# Free the wild [PERSON_NAME] from the ogres! # If "cleave" is ready, then use …" at bounding box center [475, 107] width 195 height 180
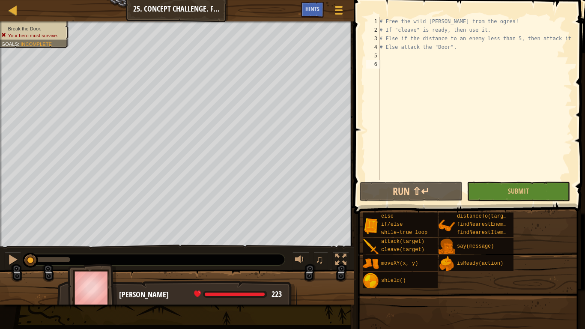
click at [383, 68] on div "# Free the wild [PERSON_NAME] from the ogres! # If "cleave" is ready, then use …" at bounding box center [475, 107] width 195 height 180
click at [384, 71] on div "# Free the wild [PERSON_NAME] from the ogres! # If "cleave" is ready, then use …" at bounding box center [475, 107] width 195 height 180
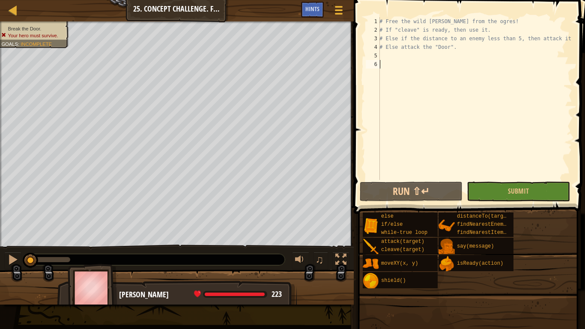
click at [384, 72] on div "# Free the wild [PERSON_NAME] from the ogres! # If "cleave" is ready, then use …" at bounding box center [475, 107] width 195 height 180
click at [385, 73] on div "# Free the wild [PERSON_NAME] from the ogres! # If "cleave" is ready, then use …" at bounding box center [475, 107] width 195 height 180
click at [385, 75] on div "# Free the wild [PERSON_NAME] from the ogres! # If "cleave" is ready, then use …" at bounding box center [475, 107] width 195 height 180
click at [386, 75] on div "# Free the wild [PERSON_NAME] from the ogres! # If "cleave" is ready, then use …" at bounding box center [475, 107] width 195 height 180
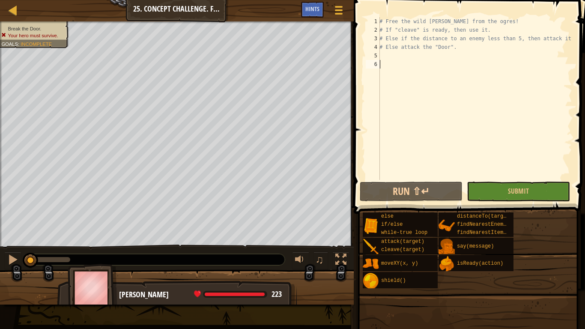
click at [386, 75] on div "# Free the wild [PERSON_NAME] from the ogres! # If "cleave" is ready, then use …" at bounding box center [475, 107] width 195 height 180
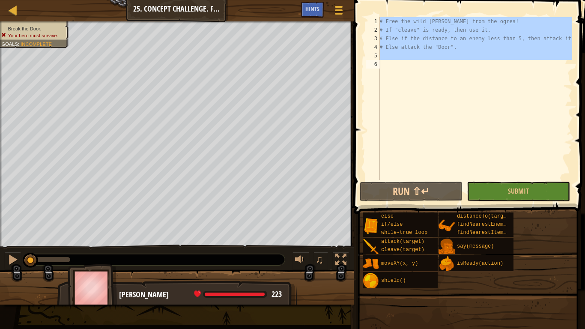
click at [386, 75] on div "# Free the wild [PERSON_NAME] from the ogres! # If "cleave" is ready, then use …" at bounding box center [475, 107] width 195 height 180
click at [386, 76] on div "# Free the wild [PERSON_NAME] from the ogres! # If "cleave" is ready, then use …" at bounding box center [475, 107] width 195 height 180
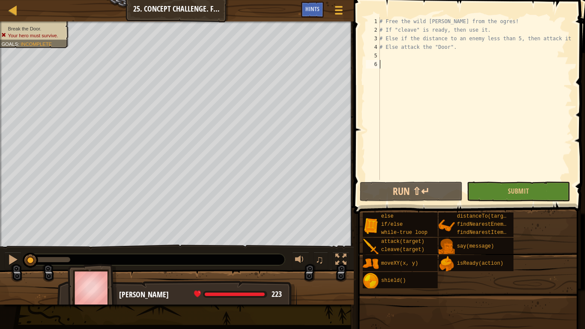
click at [386, 76] on div "# Free the wild [PERSON_NAME] from the ogres! # If "cleave" is ready, then use …" at bounding box center [475, 107] width 195 height 180
click at [387, 79] on div "# Free the wild [PERSON_NAME] from the ogres! # If "cleave" is ready, then use …" at bounding box center [475, 107] width 195 height 180
click at [387, 80] on div "# Free the wild [PERSON_NAME] from the ogres! # If "cleave" is ready, then use …" at bounding box center [475, 107] width 195 height 180
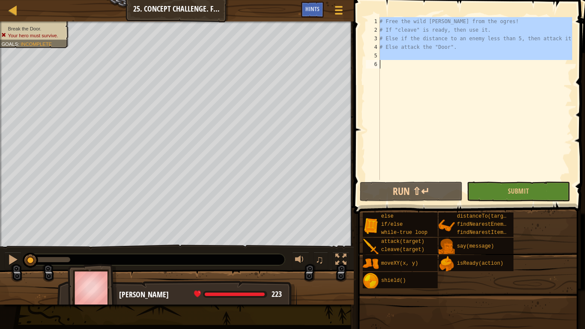
click at [387, 80] on div "# Free the wild [PERSON_NAME] from the ogres! # If "cleave" is ready, then use …" at bounding box center [475, 107] width 195 height 180
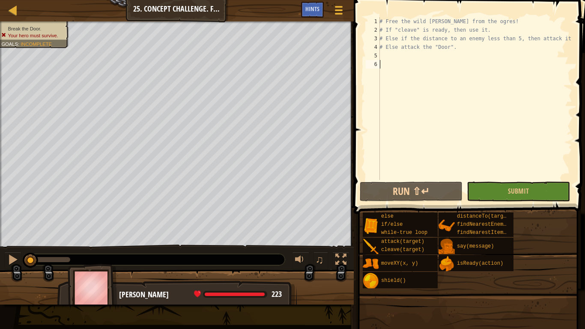
click at [387, 80] on div "# Free the wild [PERSON_NAME] from the ogres! # If "cleave" is ready, then use …" at bounding box center [475, 107] width 195 height 180
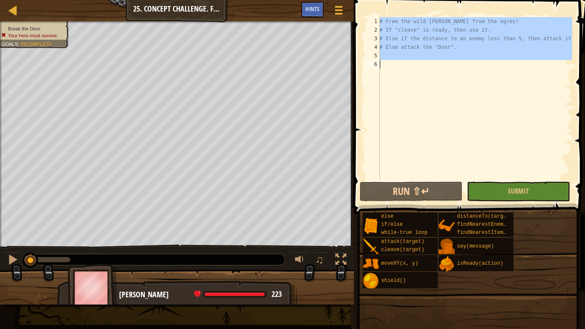
click at [387, 80] on div "# Free the wild [PERSON_NAME] from the ogres! # If "cleave" is ready, then use …" at bounding box center [475, 107] width 195 height 180
click at [387, 81] on div "# Free the wild [PERSON_NAME] from the ogres! # If "cleave" is ready, then use …" at bounding box center [475, 107] width 195 height 180
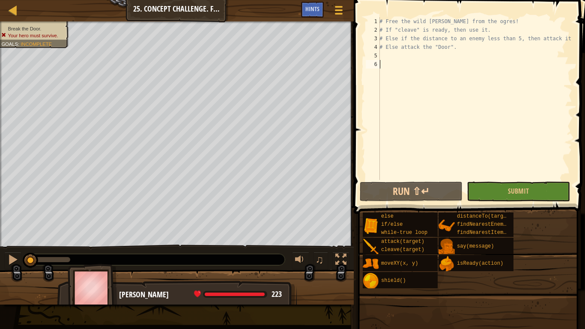
click at [387, 81] on div "# Free the wild [PERSON_NAME] from the ogres! # If "cleave" is ready, then use …" at bounding box center [475, 107] width 195 height 180
click at [388, 83] on div "# Free the wild [PERSON_NAME] from the ogres! # If "cleave" is ready, then use …" at bounding box center [475, 107] width 195 height 180
click at [390, 84] on div "# Free the wild [PERSON_NAME] from the ogres! # If "cleave" is ready, then use …" at bounding box center [475, 107] width 195 height 180
click at [406, 96] on div "# Free the wild [PERSON_NAME] from the ogres! # If "cleave" is ready, then use …" at bounding box center [475, 107] width 195 height 180
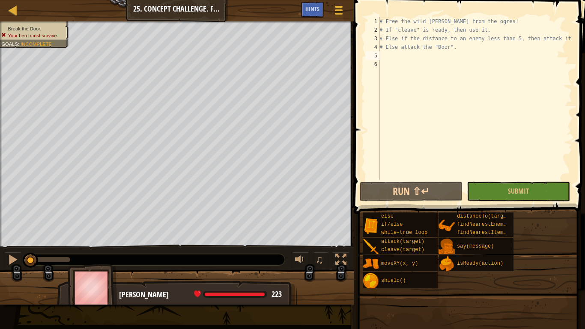
click at [395, 55] on div "# Free the wild [PERSON_NAME] from the ogres! # If "cleave" is ready, then use …" at bounding box center [475, 107] width 195 height 180
type textarea "h"
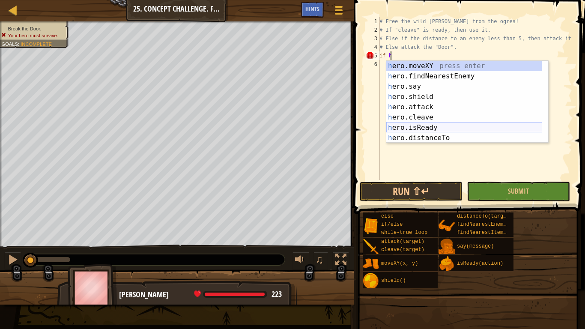
click at [427, 127] on div "h ero.moveXY press enter h ero.findNearestEnemy press enter h ero.say press ent…" at bounding box center [467, 112] width 162 height 103
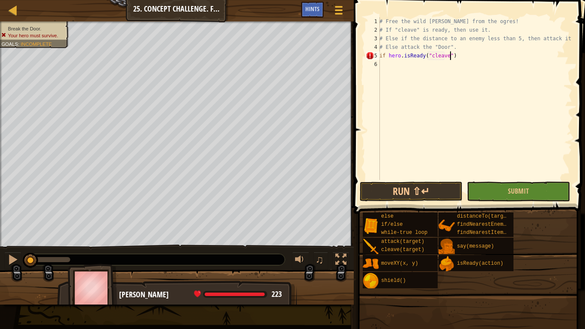
click at [463, 57] on div "# Free the wild [PERSON_NAME] from the ogres! # If "cleave" is ready, then use …" at bounding box center [475, 107] width 195 height 180
type textarea "if hero.isReady("cleave"):"
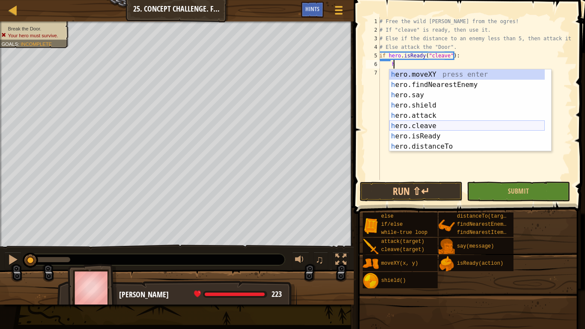
click at [435, 124] on div "h ero.moveXY press enter h ero.findNearestEnemy press enter h ero.say press ent…" at bounding box center [467, 120] width 156 height 103
type textarea "hero.cleave(enemy)"
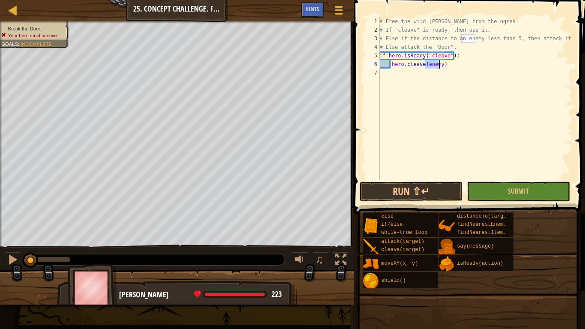
click at [463, 102] on div "# Free the wild [PERSON_NAME] from the ogres! # If "cleave" is ready, then use …" at bounding box center [475, 107] width 195 height 180
click at [448, 194] on button "Run ⇧↵" at bounding box center [411, 192] width 103 height 20
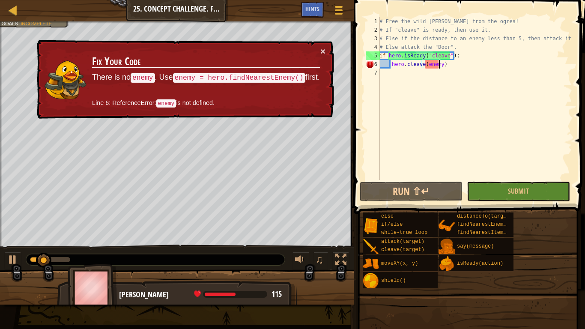
click at [438, 65] on div "# Free the wild [PERSON_NAME] from the ogres! # If "cleave" is ready, then use …" at bounding box center [475, 107] width 195 height 180
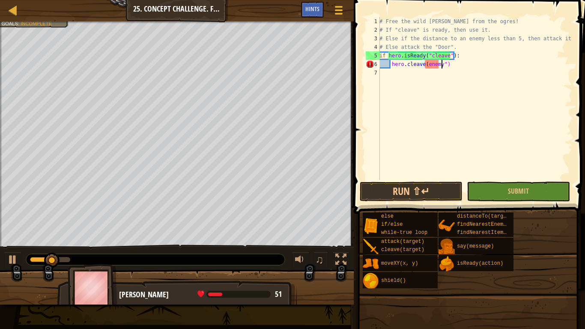
scroll to position [4, 5]
type textarea "hero.cleave("enemy")"
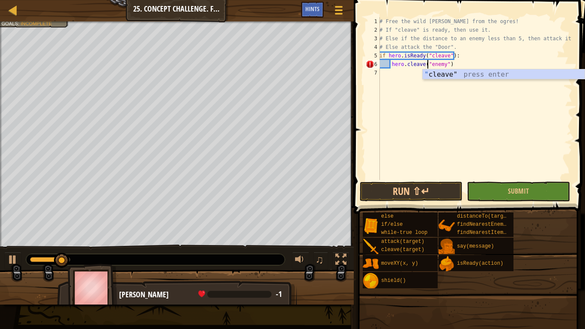
scroll to position [4, 4]
click at [444, 112] on div "# Free the wild burl from the ogres! # If "cleave" is ready, then use it. # Els…" at bounding box center [475, 107] width 195 height 180
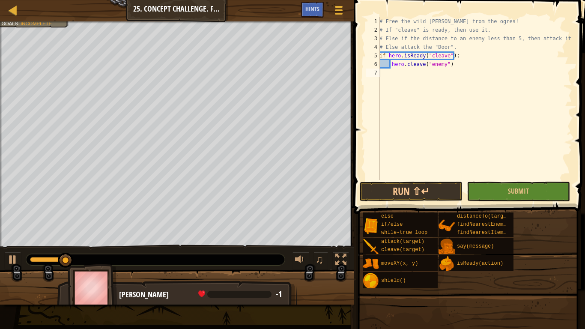
scroll to position [4, 0]
click at [419, 193] on button "Run ⇧↵" at bounding box center [411, 192] width 103 height 20
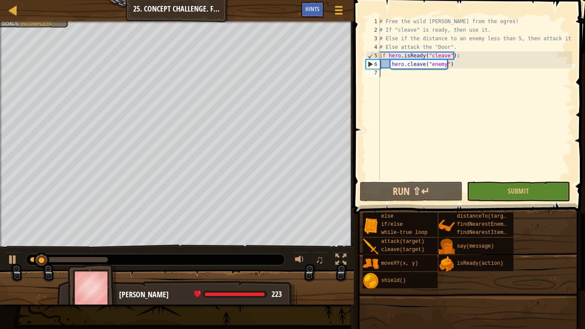
click at [389, 72] on div "# Free the wild burl from the ogres! # If "cleave" is ready, then use it. # Els…" at bounding box center [475, 107] width 195 height 180
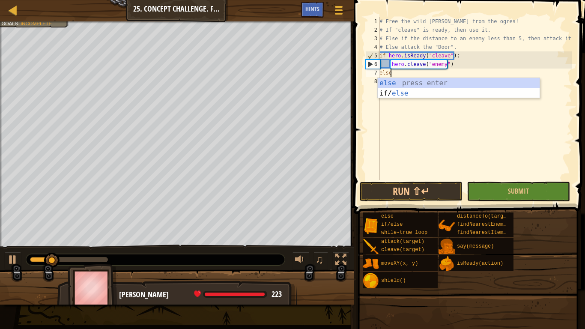
scroll to position [4, 0]
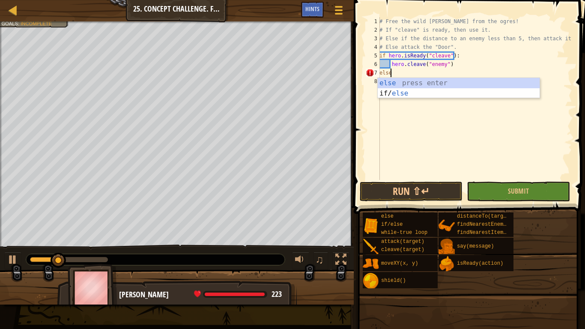
type textarea "else:"
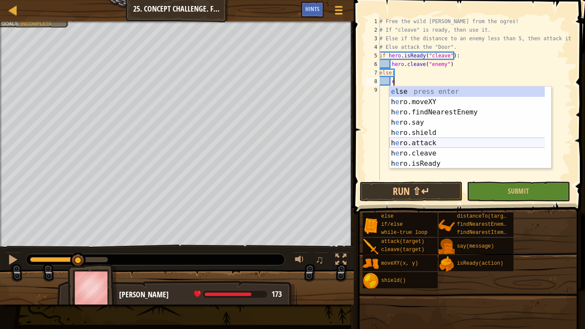
click at [436, 144] on div "e lse press enter h e ro.moveXY press enter h e ro.findNearestEnemy press enter…" at bounding box center [470, 138] width 162 height 103
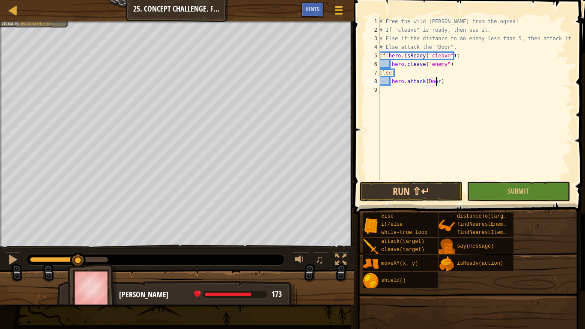
scroll to position [4, 5]
type textarea "hero.attack(Door)"
click at [430, 187] on button "Run ⇧↵" at bounding box center [411, 192] width 103 height 20
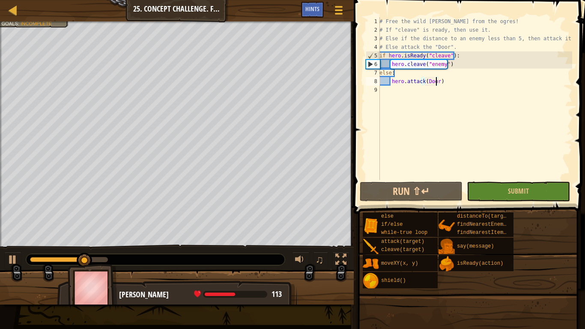
click at [452, 113] on div "# Free the wild burl from the ogres! # If "cleave" is ready, then use it. # Els…" at bounding box center [475, 107] width 195 height 180
click at [421, 195] on button "Run ⇧↵" at bounding box center [411, 192] width 103 height 20
click at [382, 72] on div "# Free the wild burl from the ogres! # If "cleave" is ready, then use it. # Els…" at bounding box center [475, 107] width 195 height 180
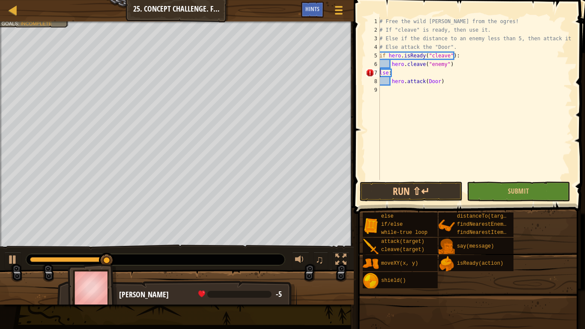
type textarea "else:"
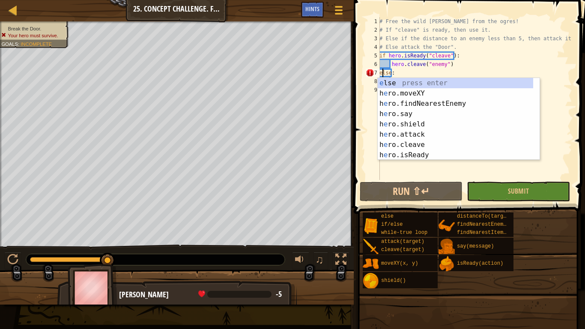
scroll to position [4, 0]
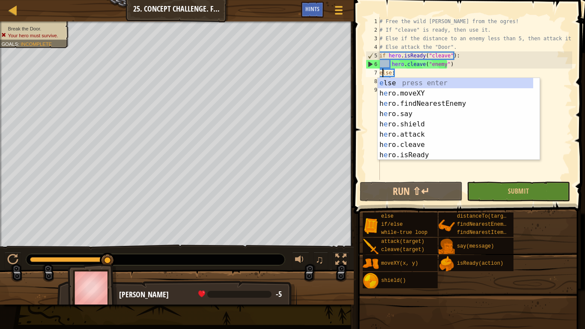
click at [409, 170] on div "# Free the wild burl from the ogres! # If "cleave" is ready, then use it. # Els…" at bounding box center [475, 107] width 195 height 180
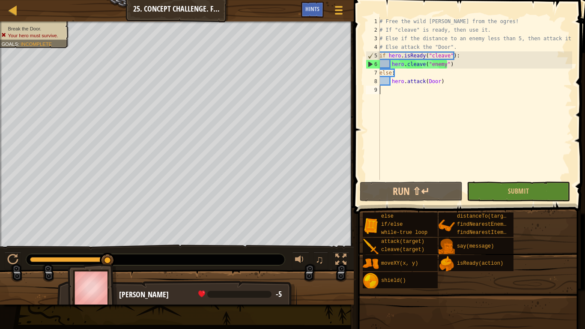
click at [404, 70] on div "# Free the wild burl from the ogres! # If "cleave" is ready, then use it. # Els…" at bounding box center [475, 107] width 195 height 180
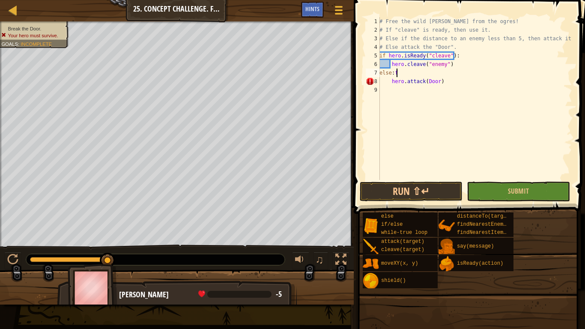
type textarea "else:"
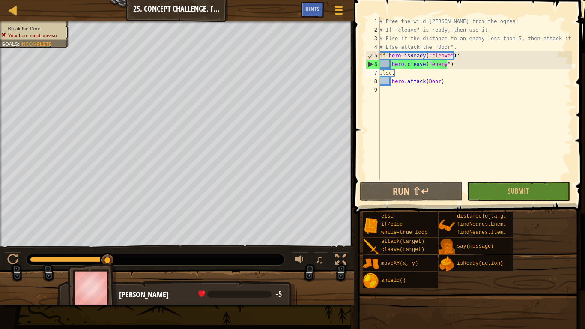
click at [410, 119] on div "# Free the wild burl from the ogres! # If "cleave" is ready, then use it. # Els…" at bounding box center [475, 107] width 195 height 180
click at [437, 191] on button "Run ⇧↵" at bounding box center [411, 192] width 103 height 20
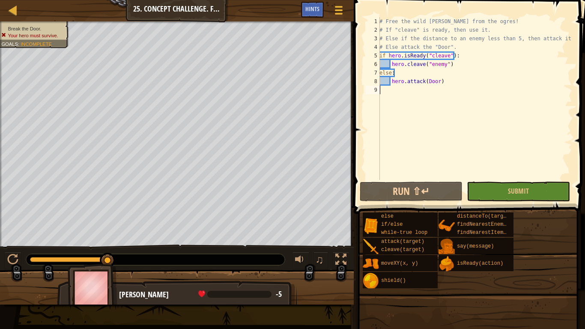
drag, startPoint x: 434, startPoint y: 141, endPoint x: 426, endPoint y: 144, distance: 8.3
click at [430, 142] on div "# Free the wild burl from the ogres! # If "cleave" is ready, then use it. # Els…" at bounding box center [475, 107] width 195 height 180
click at [461, 100] on div "# Free the wild burl from the ogres! # If "cleave" is ready, then use it. # Els…" at bounding box center [475, 107] width 195 height 180
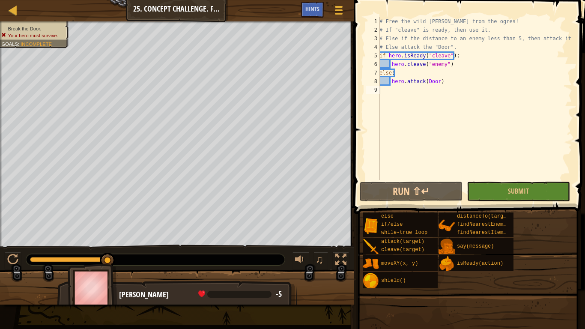
click at [462, 101] on div "# Free the wild burl from the ogres! # If "cleave" is ready, then use it. # Els…" at bounding box center [475, 107] width 195 height 180
type textarea "hero.attack(Door)"
click at [463, 102] on div "# Free the wild burl from the ogres! # If "cleave" is ready, then use it. # Els…" at bounding box center [475, 98] width 195 height 163
click at [464, 103] on div "# Free the wild burl from the ogres! # If "cleave" is ready, then use it. # Els…" at bounding box center [475, 107] width 195 height 180
click at [464, 104] on div "# Free the wild burl from the ogres! # If "cleave" is ready, then use it. # Els…" at bounding box center [475, 107] width 195 height 180
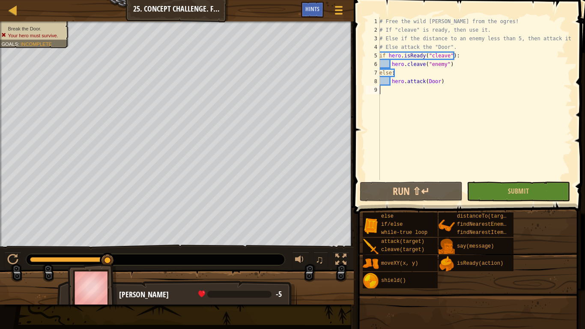
click at [464, 104] on div "# Free the wild burl from the ogres! # If "cleave" is ready, then use it. # Els…" at bounding box center [475, 107] width 195 height 180
click at [465, 105] on div "# Free the wild burl from the ogres! # If "cleave" is ready, then use it. # Els…" at bounding box center [475, 107] width 195 height 180
type textarea "hero.attack(Door)"
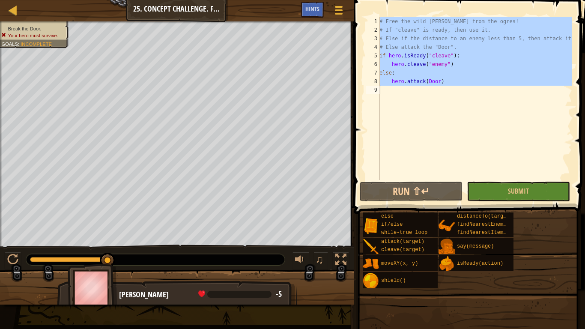
click at [468, 111] on div "# Free the wild burl from the ogres! # If "cleave" is ready, then use it. # Els…" at bounding box center [475, 98] width 195 height 163
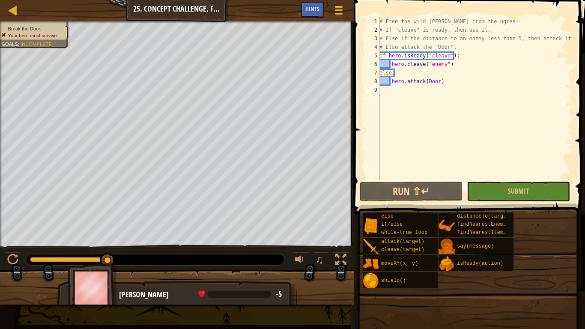
click at [465, 114] on div "# Free the wild burl from the ogres! # If "cleave" is ready, then use it. # Els…" at bounding box center [475, 107] width 195 height 180
click at [465, 115] on div "# Free the wild burl from the ogres! # If "cleave" is ready, then use it. # Els…" at bounding box center [475, 107] width 195 height 180
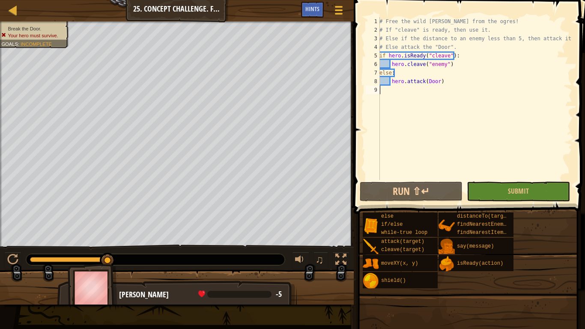
click at [465, 117] on div "# Free the wild burl from the ogres! # If "cleave" is ready, then use it. # Els…" at bounding box center [475, 107] width 195 height 180
click at [466, 117] on div "# Free the wild burl from the ogres! # If "cleave" is ready, then use it. # Els…" at bounding box center [475, 107] width 195 height 180
click at [413, 195] on button "Run ⇧↵" at bounding box center [411, 192] width 103 height 20
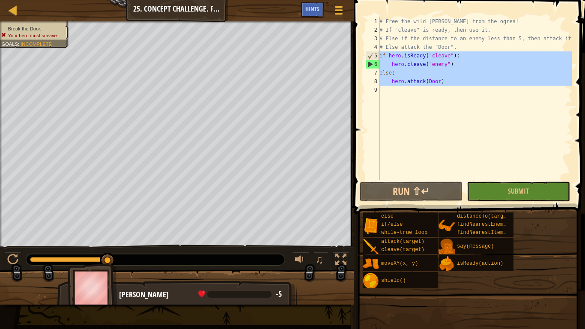
drag, startPoint x: 421, startPoint y: 84, endPoint x: 376, endPoint y: 54, distance: 54.1
click at [376, 54] on div "1 2 3 4 5 6 7 8 9 # Free the wild burl from the ogres! # If "cleave" is ready, …" at bounding box center [468, 98] width 208 height 163
type textarea "if hero.isReady("cleave"): hero.cleave("enemy")"
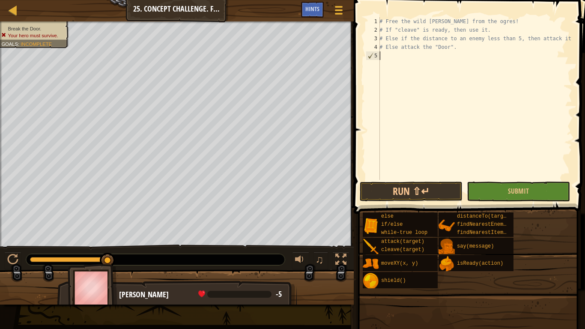
type textarea "h"
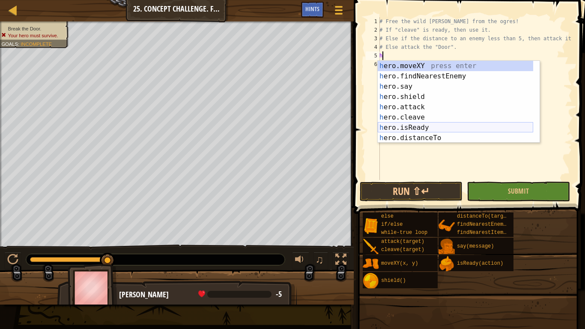
scroll to position [21, 0]
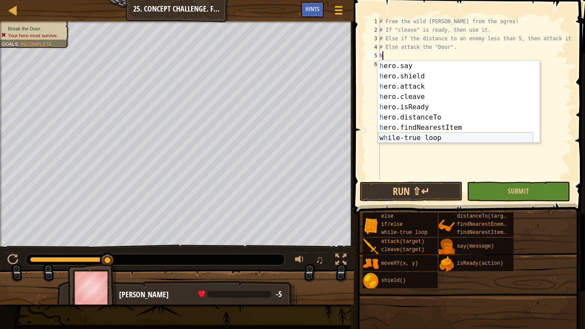
click at [435, 138] on div "h ero.say press enter h ero.shield press enter h ero.attack press enter h ero.c…" at bounding box center [456, 112] width 156 height 103
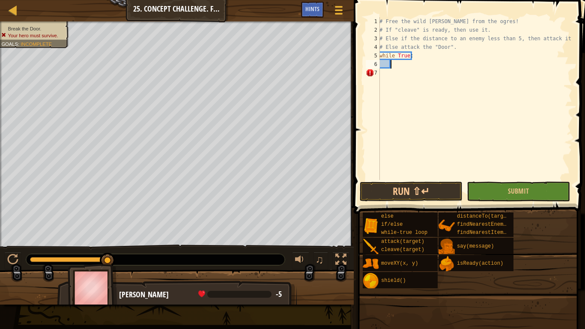
type textarea "h"
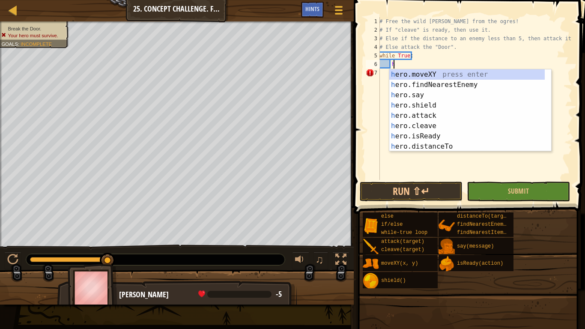
scroll to position [0, 0]
click at [441, 85] on div "h ero.moveXY press enter h ero.findNearestEnemy press enter h ero.say press ent…" at bounding box center [467, 120] width 156 height 103
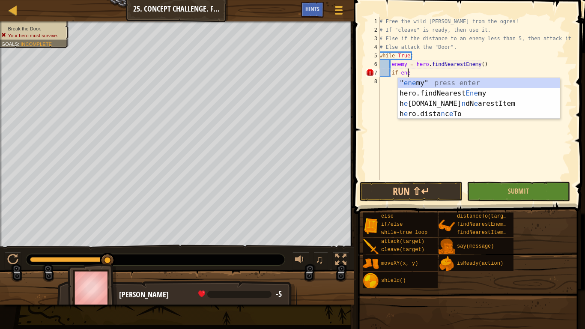
scroll to position [4, 2]
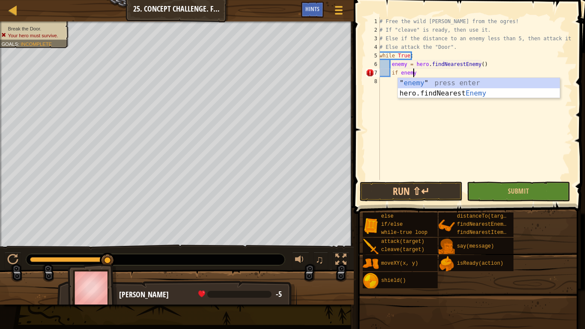
type textarea "if enemy:"
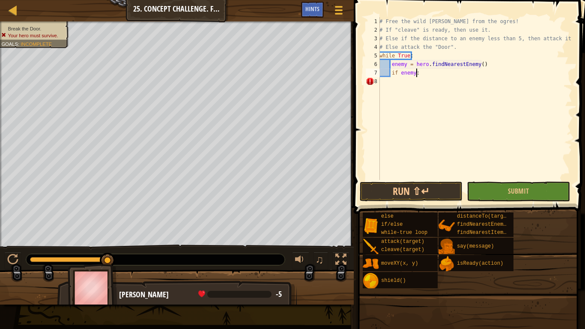
scroll to position [4, 1]
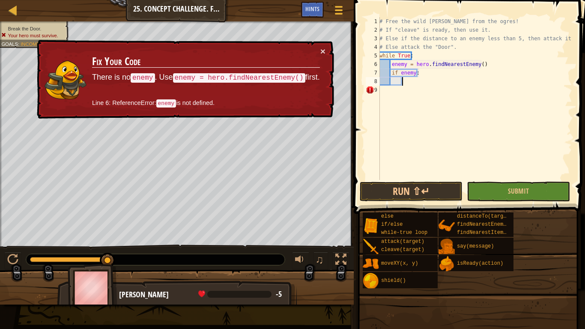
type textarea "d"
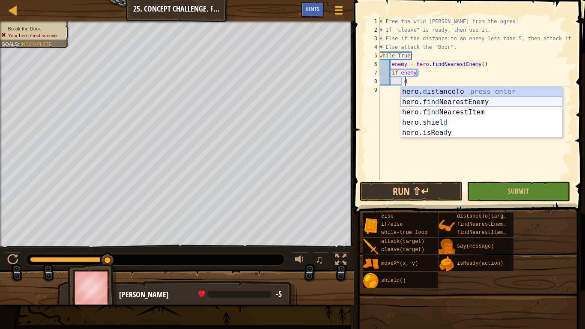
click at [447, 100] on div "hero. d istanceTo press enter hero.fin d NearestEnemy press enter hero.fin d Ne…" at bounding box center [482, 123] width 162 height 72
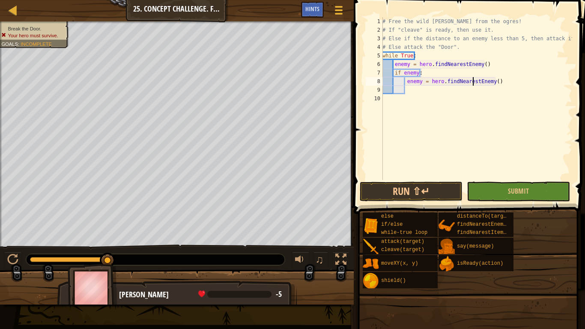
click at [473, 82] on div "# Free the wild burl from the ogres! # If "cleave" is ready, then use it. # Els…" at bounding box center [477, 107] width 192 height 180
type textarea "enemy = hero.findNearest(enemy)"
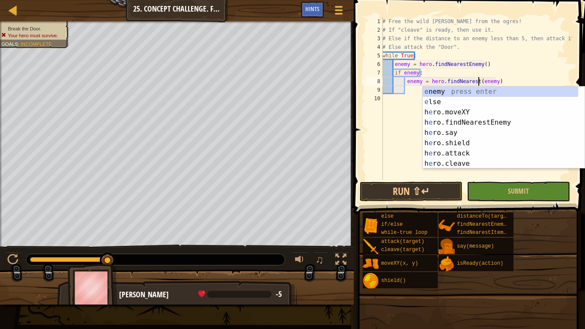
click at [383, 124] on div "# Free the wild burl from the ogres! # If "cleave" is ready, then use it. # Els…" at bounding box center [477, 107] width 192 height 180
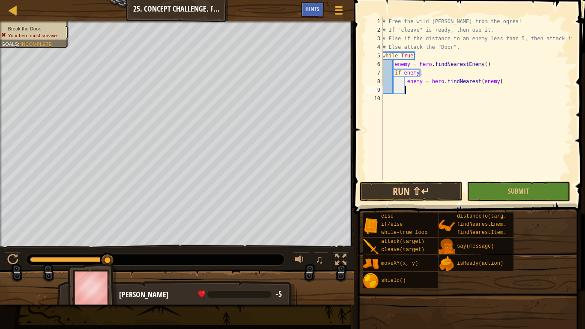
click at [421, 88] on div "# Free the wild burl from the ogres! # If "cleave" is ready, then use it. # Els…" at bounding box center [477, 107] width 192 height 180
drag, startPoint x: 507, startPoint y: 83, endPoint x: 404, endPoint y: 83, distance: 103.3
click at [404, 83] on div "# Free the wild burl from the ogres! # If "cleave" is ready, then use it. # Els…" at bounding box center [477, 107] width 192 height 180
type textarea "enemy = hero.findNearest(enemy)"
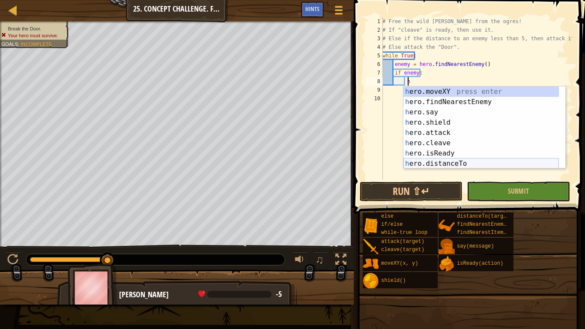
click at [430, 161] on div "h ero.moveXY press enter h ero.findNearestEnemy press enter h ero.say press ent…" at bounding box center [482, 138] width 156 height 103
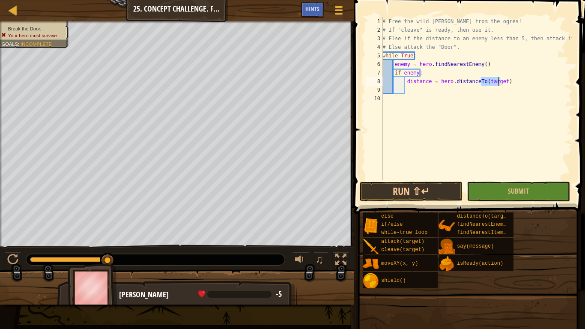
click at [422, 76] on div "# Free the wild burl from the ogres! # If "cleave" is ready, then use it. # Els…" at bounding box center [477, 107] width 192 height 180
click at [498, 82] on div "# Free the wild burl from the ogres! # If "cleave" is ready, then use it. # Els…" at bounding box center [477, 107] width 192 height 180
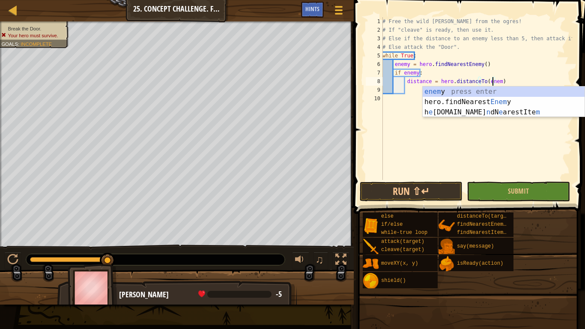
scroll to position [4, 9]
type textarea "distance = hero.distanceTo(enemy)"
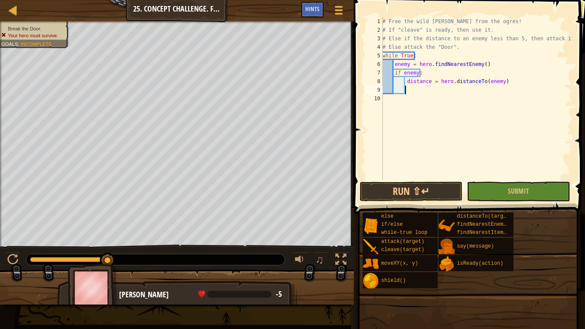
click at [407, 90] on div "# Free the wild burl from the ogres! # If "cleave" is ready, then use it. # Els…" at bounding box center [477, 107] width 192 height 180
type textarea "if distance > 10:"
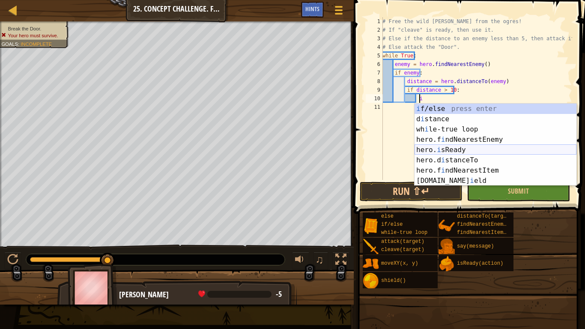
click at [463, 150] on div "i f/else press enter d i stance press enter wh i le-true loop press enter hero.…" at bounding box center [496, 155] width 162 height 103
type textarea "ready = hero.isReady("cleave")"
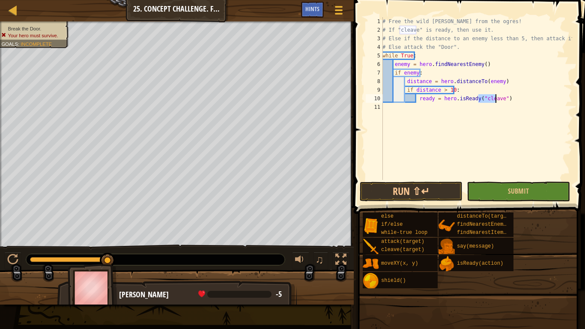
click at [512, 103] on div "# Free the wild burl from the ogres! # If "cleave" is ready, then use it. # Els…" at bounding box center [477, 107] width 192 height 180
click at [507, 99] on div "# Free the wild burl from the ogres! # If "cleave" is ready, then use it. # Els…" at bounding box center [477, 107] width 192 height 180
type textarea "ready = hero.isReady("cleave"):"
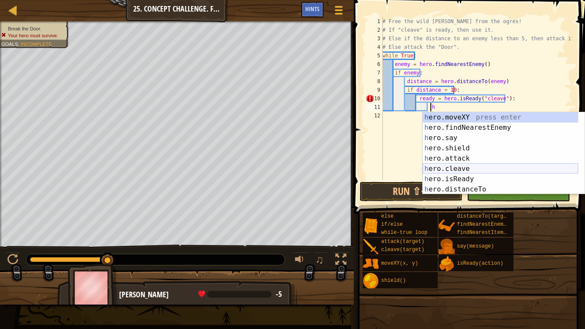
click at [468, 167] on div "h ero.moveXY press enter h ero.findNearestEnemy press enter h ero.say press ent…" at bounding box center [501, 163] width 156 height 103
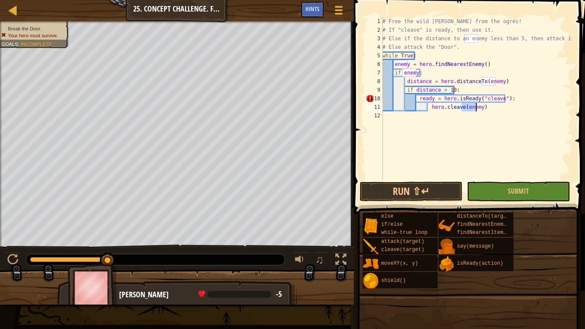
click at [486, 105] on div "# Free the wild burl from the ogres! # If "cleave" is ready, then use it. # Els…" at bounding box center [477, 107] width 192 height 180
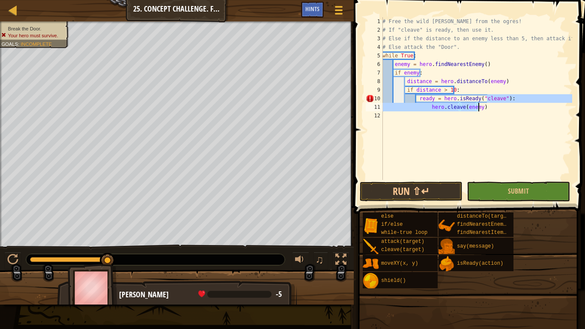
click at [485, 106] on div "# Free the wild burl from the ogres! # If "cleave" is ready, then use it. # Els…" at bounding box center [477, 98] width 192 height 163
type textarea "hero.cleave(enemy)"
click at [490, 105] on div "# Free the wild burl from the ogres! # If "cleave" is ready, then use it. # Els…" at bounding box center [477, 107] width 192 height 180
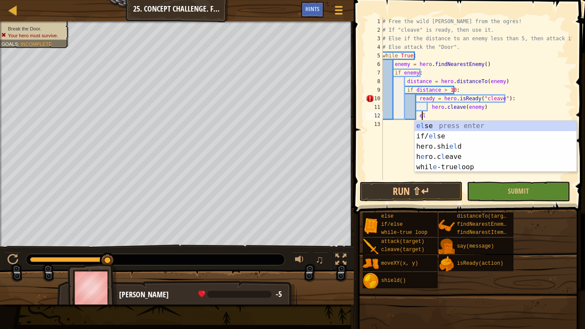
scroll to position [4, 3]
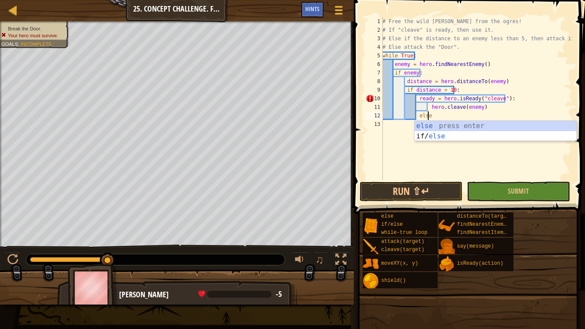
type textarea "else:"
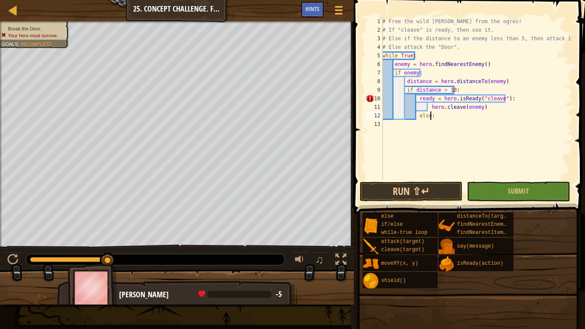
scroll to position [4, 3]
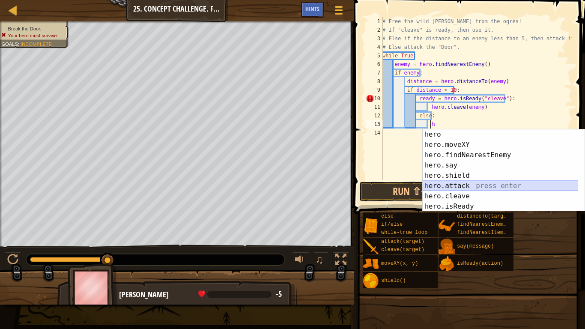
drag, startPoint x: 471, startPoint y: 186, endPoint x: 464, endPoint y: 186, distance: 7.7
click at [468, 186] on div "h ero press enter h ero.moveXY press enter h ero.findNearestEnemy press enter h…" at bounding box center [504, 180] width 162 height 103
type textarea "hero.attack(enemy)"
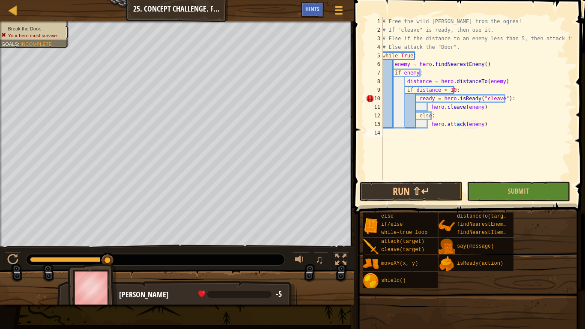
click at [478, 148] on div "# Free the wild burl from the ogres! # If "cleave" is ready, then use it. # Els…" at bounding box center [477, 107] width 192 height 180
click at [495, 124] on div "# Free the wild burl from the ogres! # If "cleave" is ready, then use it. # Els…" at bounding box center [477, 107] width 192 height 180
type textarea "hero.attack(enemy)"
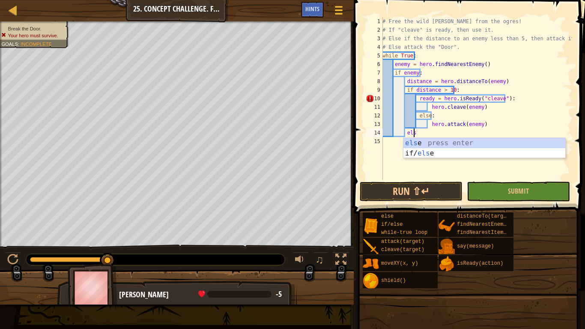
scroll to position [4, 2]
type textarea "else:"
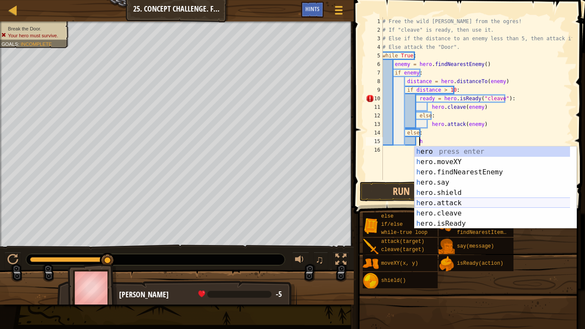
click at [464, 203] on div "h ero press enter h ero.moveXY press enter h ero.findNearestEnemy press enter h…" at bounding box center [496, 198] width 162 height 103
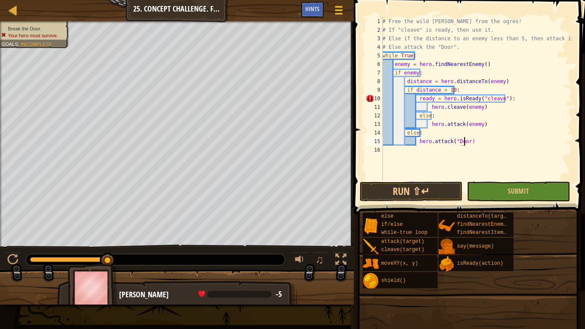
scroll to position [4, 6]
type textarea "hero.attack("Door")"
click at [478, 157] on div "# Free the wild burl from the ogres! # If "cleave" is ready, then use it. # Els…" at bounding box center [477, 107] width 192 height 180
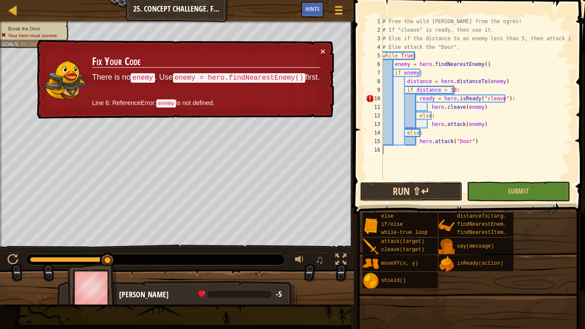
click at [437, 191] on button "Run ⇧↵" at bounding box center [411, 192] width 103 height 20
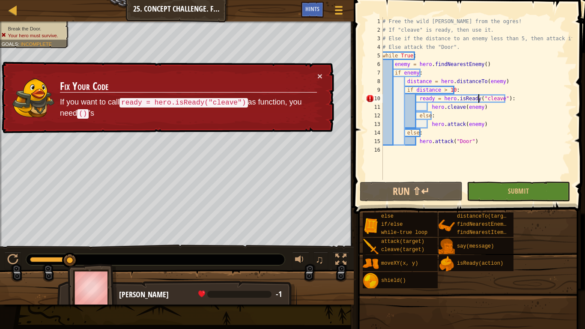
click at [478, 97] on div "# Free the wild burl from the ogres! # If "cleave" is ready, then use it. # Els…" at bounding box center [477, 107] width 192 height 180
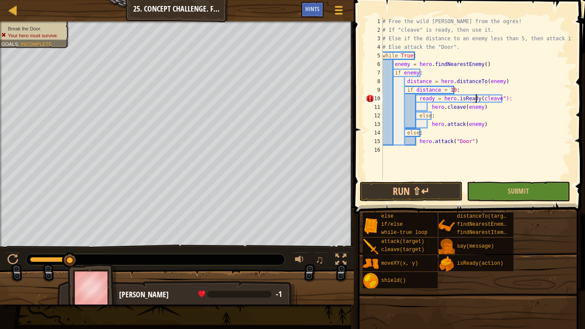
click at [495, 98] on div "# Free the wild burl from the ogres! # If "cleave" is ready, then use it. # Els…" at bounding box center [477, 107] width 192 height 180
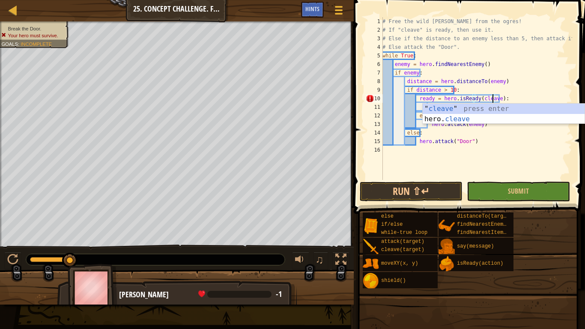
click at [503, 141] on div "# Free the wild burl from the ogres! # If "cleave" is ready, then use it. # Els…" at bounding box center [477, 107] width 192 height 180
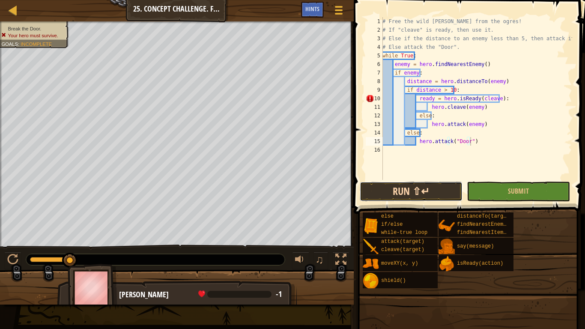
click at [449, 186] on button "Run ⇧↵" at bounding box center [411, 192] width 103 height 20
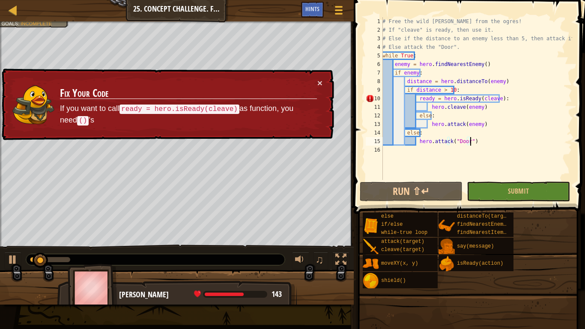
click at [476, 100] on div "# Free the wild burl from the ogres! # If "cleave" is ready, then use it. # Els…" at bounding box center [477, 107] width 192 height 180
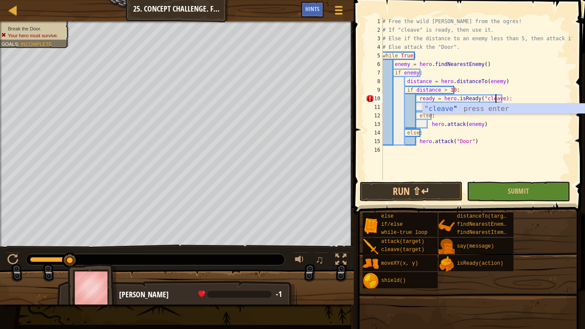
type textarea "ready = hero.isReady("cleave"):"
click at [518, 157] on div "# Free the wild burl from the ogres! # If "cleave" is ready, then use it. # Els…" at bounding box center [477, 107] width 192 height 180
click at [517, 102] on div "# Free the wild burl from the ogres! # If "cleave" is ready, then use it. # Els…" at bounding box center [477, 107] width 192 height 180
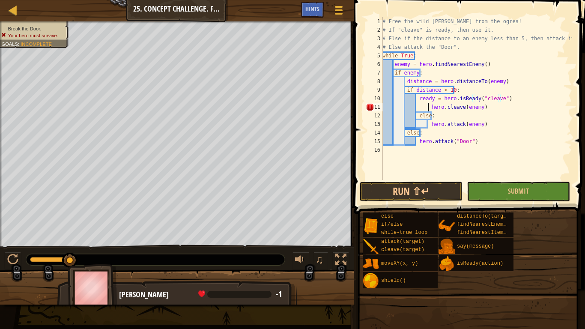
click at [427, 107] on div "# Free the wild burl from the ogres! # If "cleave" is ready, then use it. # Els…" at bounding box center [477, 107] width 192 height 180
click at [432, 118] on div "# Free the wild burl from the ogres! # If "cleave" is ready, then use it. # Els…" at bounding box center [477, 107] width 192 height 180
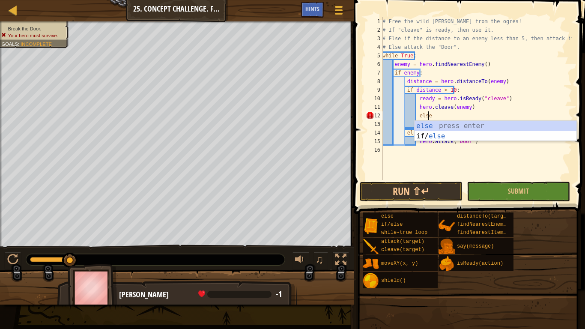
scroll to position [4, 3]
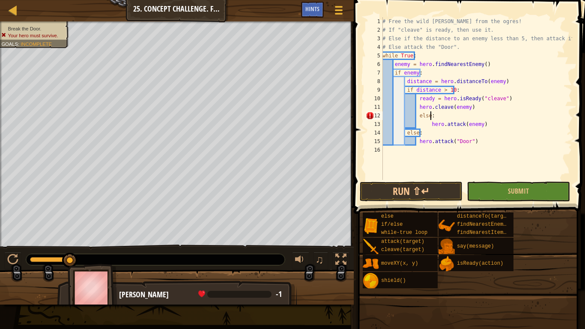
click at [512, 102] on div "# Free the wild burl from the ogres! # If "cleave" is ready, then use it. # Els…" at bounding box center [477, 107] width 192 height 180
click at [417, 107] on div "# Free the wild burl from the ogres! # If "cleave" is ready, then use it. # Els…" at bounding box center [477, 107] width 192 height 180
click at [512, 101] on div "# Free the wild burl from the ogres! # If "cleave" is ready, then use it. # Els…" at bounding box center [477, 107] width 192 height 180
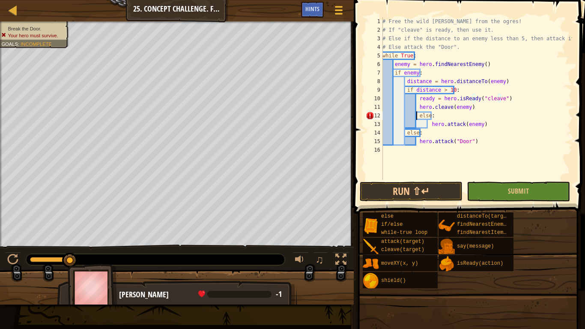
click at [416, 116] on div "# Free the wild burl from the ogres! # If "cleave" is ready, then use it. # Els…" at bounding box center [477, 107] width 192 height 180
click at [512, 100] on div "# Free the wild burl from the ogres! # If "cleave" is ready, then use it. # Els…" at bounding box center [477, 107] width 192 height 180
click at [416, 107] on div "# Free the wild burl from the ogres! # If "cleave" is ready, then use it. # Els…" at bounding box center [477, 107] width 192 height 180
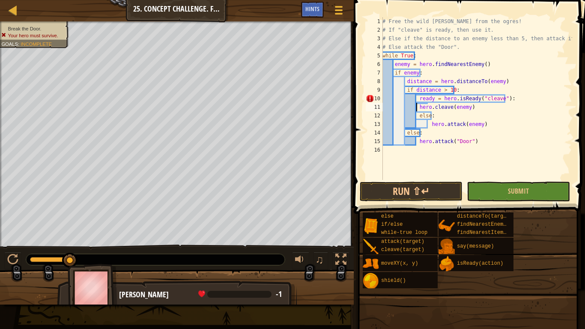
scroll to position [4, 7]
type textarea "hero.cleave(enemy)"
click at [489, 180] on span at bounding box center [470, 94] width 238 height 239
click at [447, 193] on button "Run ⇧↵" at bounding box center [411, 192] width 103 height 20
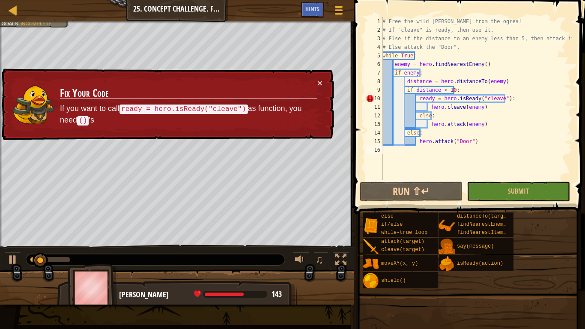
click at [474, 155] on div "# Free the wild burl from the ogres! # If "cleave" is ready, then use it. # Els…" at bounding box center [477, 107] width 192 height 180
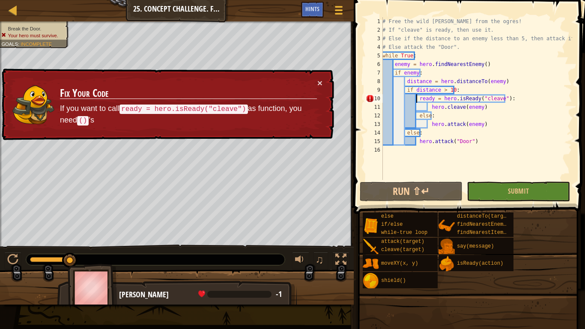
click at [416, 97] on div "# Free the wild burl from the ogres! # If "cleave" is ready, then use it. # Els…" at bounding box center [477, 107] width 192 height 180
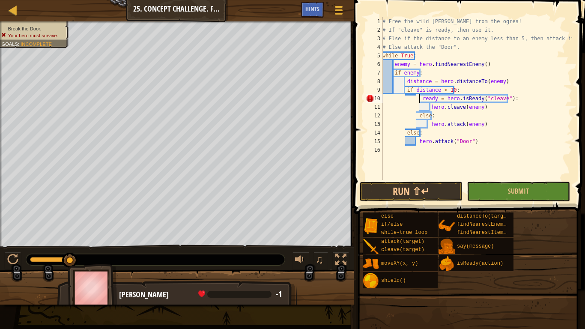
type textarea "ready = hero.isReady("cleave"):"
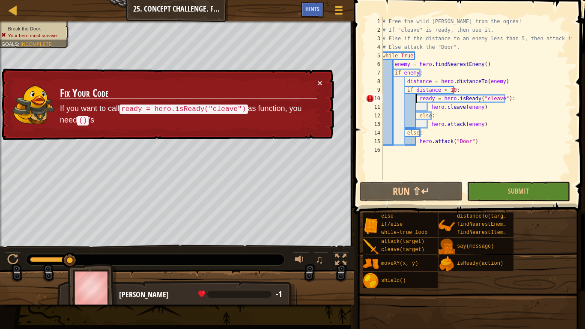
click at [476, 162] on div "# Free the wild burl from the ogres! # If "cleave" is ready, then use it. # Els…" at bounding box center [477, 107] width 192 height 180
click at [502, 102] on div "# Free the wild burl from the ogres! # If "cleave" is ready, then use it. # Els…" at bounding box center [477, 107] width 192 height 180
click at [514, 100] on div "# Free the wild burl from the ogres! # If "cleave" is ready, then use it. # Els…" at bounding box center [477, 107] width 192 height 180
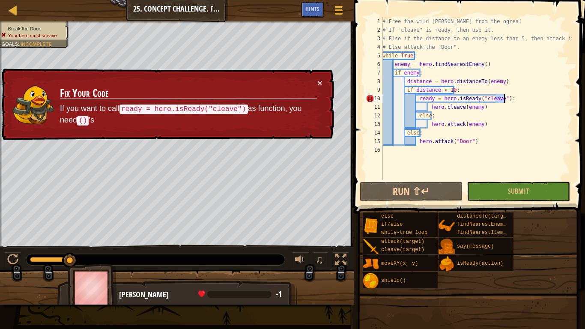
click at [514, 100] on div "# Free the wild burl from the ogres! # If "cleave" is ready, then use it. # Els…" at bounding box center [477, 107] width 192 height 180
click at [506, 180] on span at bounding box center [470, 94] width 238 height 239
type textarea "hero.cleave(enemy)"
click at [434, 177] on div "# Free the wild burl from the ogres! # If "cleave" is ready, then use it. # Els…" at bounding box center [477, 107] width 192 height 180
click at [439, 97] on div "# Free the wild burl from the ogres! # If "cleave" is ready, then use it. # Els…" at bounding box center [477, 107] width 192 height 180
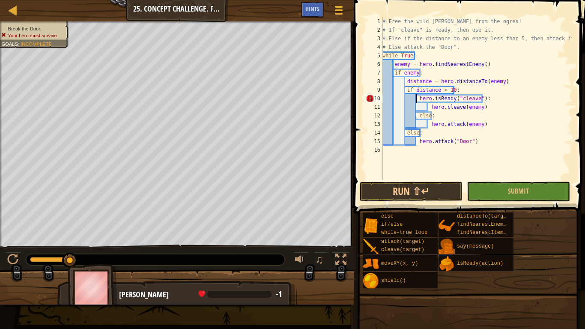
scroll to position [4, 3]
click at [507, 187] on button "Submit" at bounding box center [518, 192] width 103 height 20
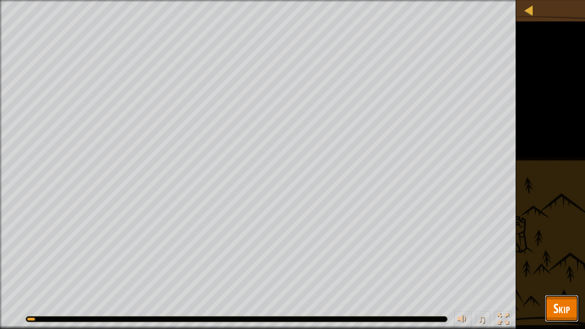
click at [551, 299] on button "Skip" at bounding box center [562, 308] width 34 height 27
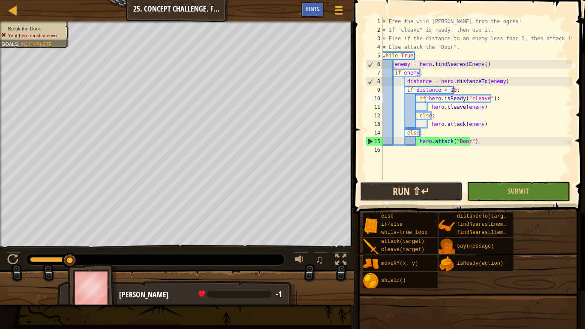
click at [431, 189] on button "Run ⇧↵" at bounding box center [411, 192] width 103 height 20
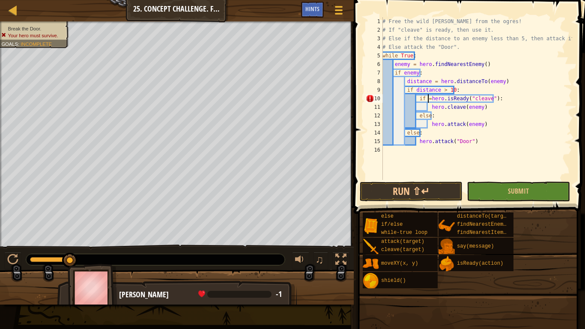
type textarea "if hero.isReady("cleave"):"
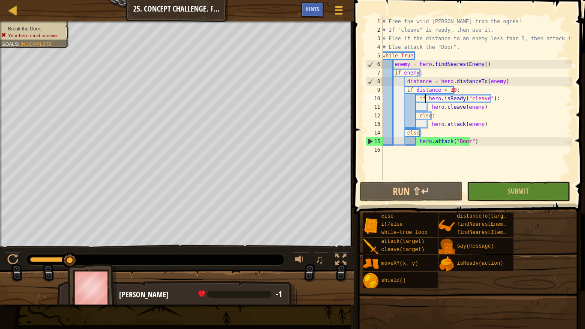
click at [426, 176] on div "# Free the wild burl from the ogres! # If "cleave" is ready, then use it. # Els…" at bounding box center [477, 107] width 192 height 180
click at [425, 185] on button "Run ⇧↵" at bounding box center [411, 192] width 103 height 20
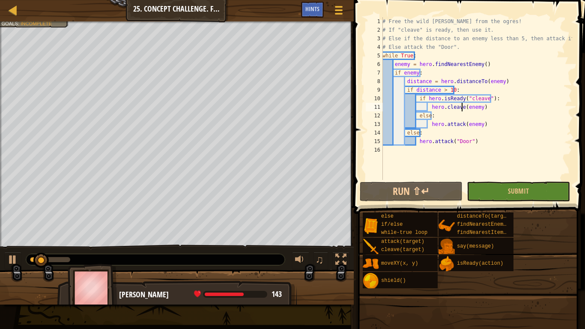
click at [463, 108] on div "# Free the wild burl from the ogres! # If "cleave" is ready, then use it. # Els…" at bounding box center [477, 107] width 192 height 180
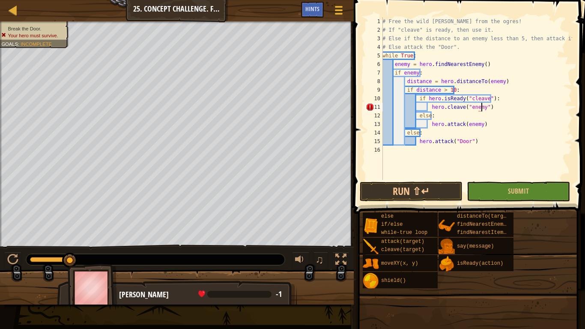
scroll to position [4, 8]
click at [440, 194] on button "Run ⇧↵" at bounding box center [411, 192] width 103 height 20
type textarea "hero.cleave(enemy)"
click at [504, 166] on div "# Free the wild burl from the ogres! # If "cleave" is ready, then use it. # Els…" at bounding box center [477, 107] width 192 height 180
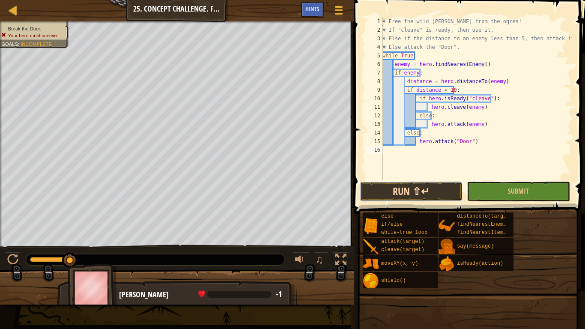
drag, startPoint x: 399, startPoint y: 197, endPoint x: 386, endPoint y: 198, distance: 12.9
click at [398, 198] on button "Run ⇧↵" at bounding box center [411, 192] width 103 height 20
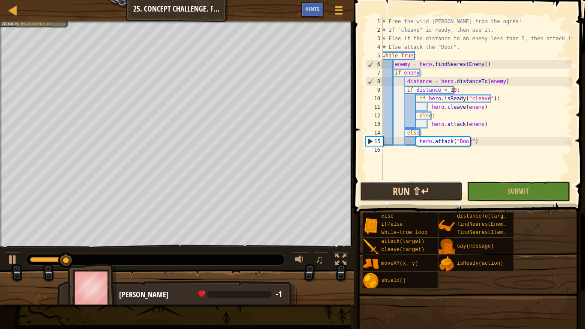
click at [397, 187] on button "Run ⇧↵" at bounding box center [411, 192] width 103 height 20
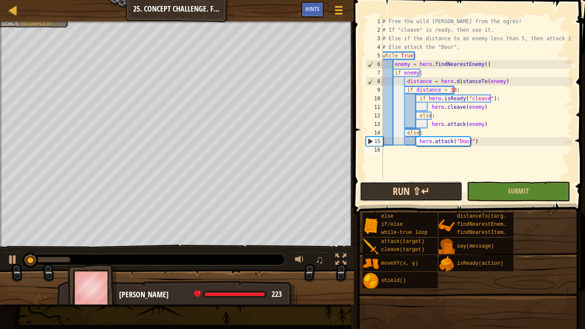
click at [397, 187] on button "Run ⇧↵" at bounding box center [411, 192] width 103 height 20
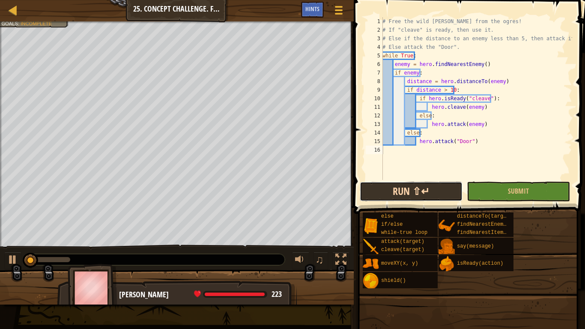
click at [397, 187] on button "Run ⇧↵" at bounding box center [411, 192] width 103 height 20
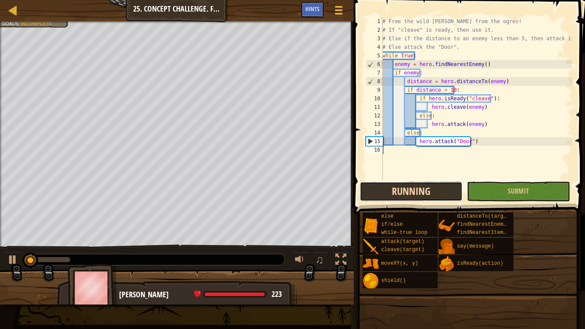
click at [397, 187] on button "Running" at bounding box center [411, 192] width 103 height 20
click at [395, 186] on button "Run ⇧↵" at bounding box center [411, 192] width 103 height 20
click at [396, 187] on button "Run ⇧↵" at bounding box center [411, 192] width 103 height 20
click at [396, 187] on button "Running" at bounding box center [411, 192] width 103 height 20
drag, startPoint x: 396, startPoint y: 187, endPoint x: 411, endPoint y: 197, distance: 18.2
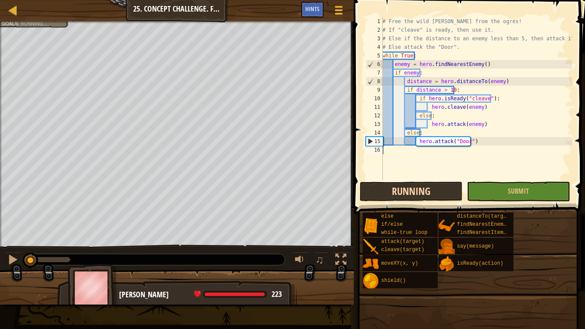
click at [406, 193] on button "Running" at bounding box center [411, 192] width 103 height 20
click at [410, 195] on button "Running" at bounding box center [411, 192] width 103 height 20
click at [411, 198] on button "Running" at bounding box center [411, 192] width 103 height 20
click at [413, 198] on button "Running" at bounding box center [411, 192] width 103 height 20
drag, startPoint x: 414, startPoint y: 200, endPoint x: 418, endPoint y: 203, distance: 5.2
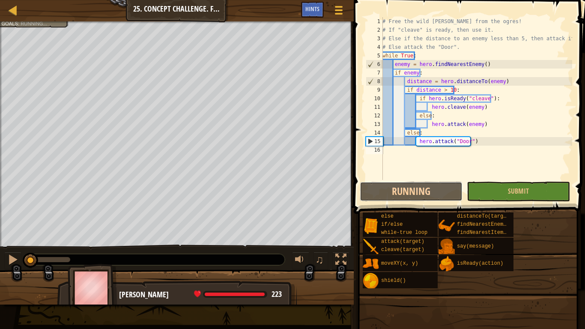
click at [416, 201] on button "Running" at bounding box center [411, 192] width 103 height 20
click at [418, 203] on span at bounding box center [470, 94] width 238 height 239
click at [423, 191] on button "Run ⇧↵" at bounding box center [411, 192] width 103 height 20
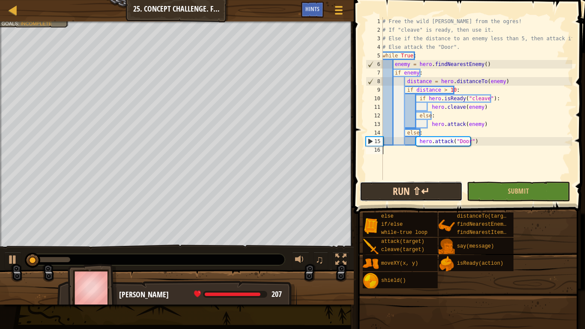
click at [423, 191] on button "Run ⇧↵" at bounding box center [411, 192] width 103 height 20
click at [425, 193] on button "Running" at bounding box center [411, 192] width 103 height 20
click at [425, 194] on button "Running" at bounding box center [411, 192] width 103 height 20
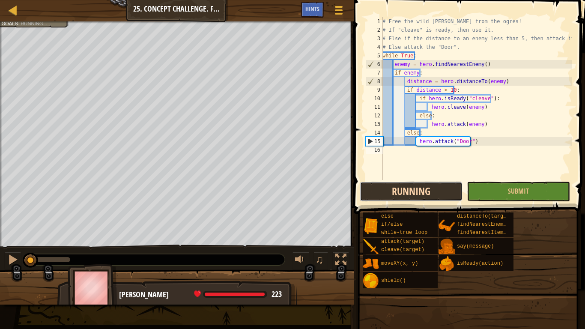
click at [425, 194] on button "Running" at bounding box center [411, 192] width 103 height 20
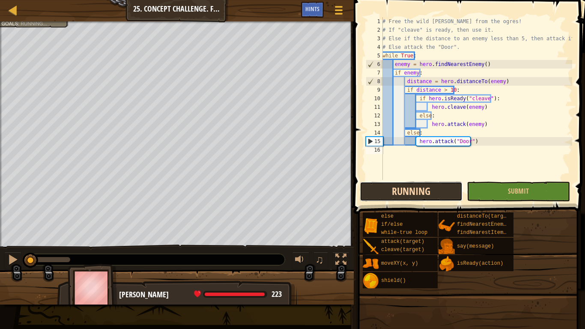
click at [425, 194] on button "Running" at bounding box center [411, 192] width 103 height 20
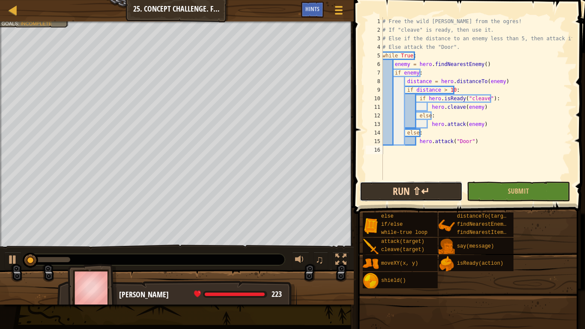
click at [427, 195] on button "Run ⇧↵" at bounding box center [411, 192] width 103 height 20
click at [442, 194] on button "Run ⇧↵" at bounding box center [411, 192] width 103 height 20
click at [443, 194] on button "Run ⇧↵" at bounding box center [411, 192] width 103 height 20
click at [444, 194] on button "Run ⇧↵" at bounding box center [411, 192] width 103 height 20
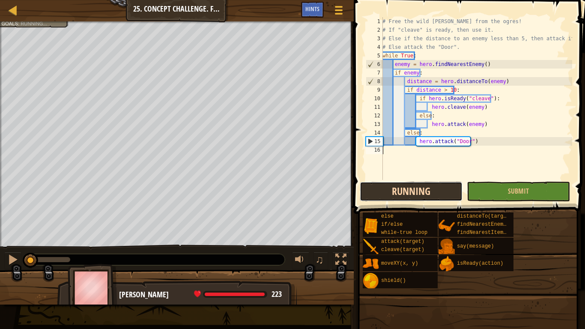
click at [451, 194] on button "Running" at bounding box center [411, 192] width 103 height 20
click at [447, 193] on button "Running" at bounding box center [411, 192] width 103 height 20
click at [449, 193] on button "Running" at bounding box center [411, 192] width 103 height 20
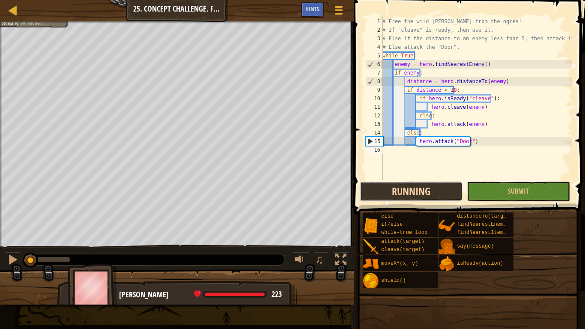
click at [449, 193] on button "Running" at bounding box center [411, 192] width 103 height 20
drag, startPoint x: 449, startPoint y: 193, endPoint x: 455, endPoint y: 193, distance: 5.6
click at [451, 193] on button "Running" at bounding box center [411, 192] width 103 height 20
click at [455, 193] on button "Running" at bounding box center [411, 192] width 103 height 20
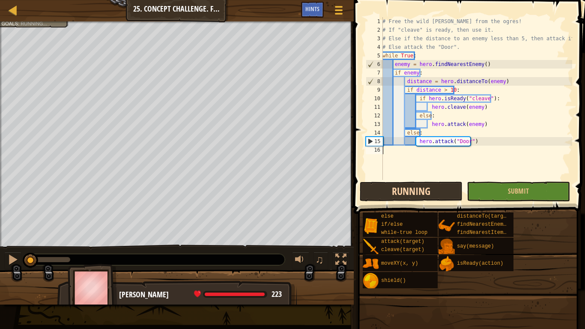
click at [455, 192] on button "Running" at bounding box center [411, 192] width 103 height 20
click at [415, 183] on button "Run ⇧↵" at bounding box center [411, 192] width 103 height 20
click at [395, 192] on button "Run ⇧↵" at bounding box center [411, 192] width 103 height 20
click at [376, 194] on button "Running" at bounding box center [411, 192] width 103 height 20
click at [366, 185] on button "Running" at bounding box center [411, 192] width 103 height 20
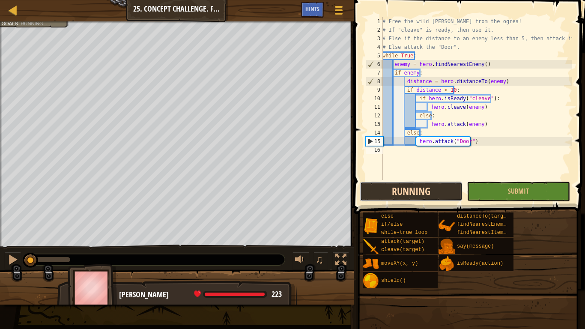
click at [366, 185] on button "Running" at bounding box center [411, 192] width 103 height 20
click at [365, 185] on button "Running" at bounding box center [411, 192] width 103 height 20
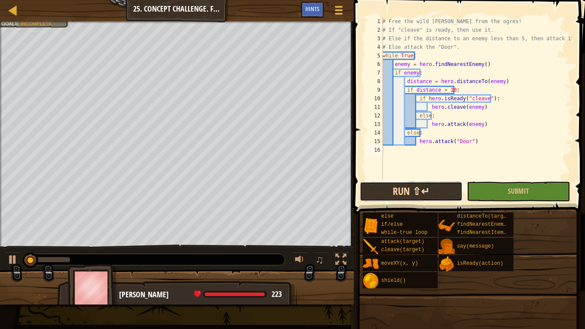
click at [369, 185] on button "Run ⇧↵" at bounding box center [411, 192] width 103 height 20
click at [368, 187] on button "Run ⇧↵" at bounding box center [411, 192] width 103 height 20
click at [364, 187] on button "Run ⇧↵" at bounding box center [411, 192] width 103 height 20
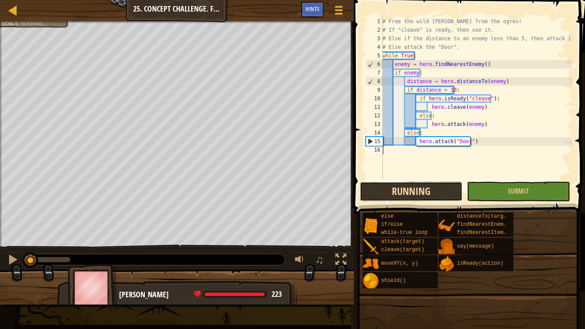
click at [362, 187] on button "Running" at bounding box center [411, 192] width 103 height 20
click at [363, 186] on button "Running" at bounding box center [411, 192] width 103 height 20
drag, startPoint x: 363, startPoint y: 186, endPoint x: 368, endPoint y: 185, distance: 5.3
click at [367, 185] on button "Running" at bounding box center [411, 192] width 103 height 20
click at [369, 185] on button "Running" at bounding box center [411, 192] width 103 height 20
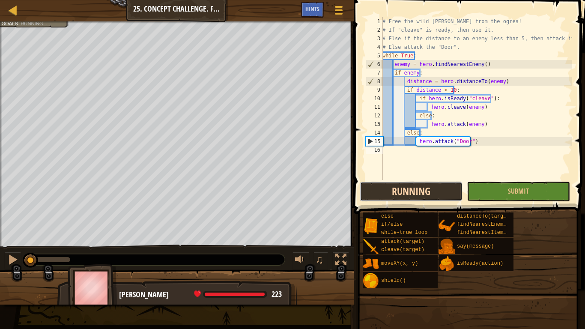
click at [369, 185] on button "Running" at bounding box center [411, 192] width 103 height 20
drag, startPoint x: 369, startPoint y: 185, endPoint x: 376, endPoint y: 185, distance: 6.4
click at [376, 185] on button "Running" at bounding box center [411, 192] width 103 height 20
click at [377, 185] on button "Running" at bounding box center [411, 192] width 103 height 20
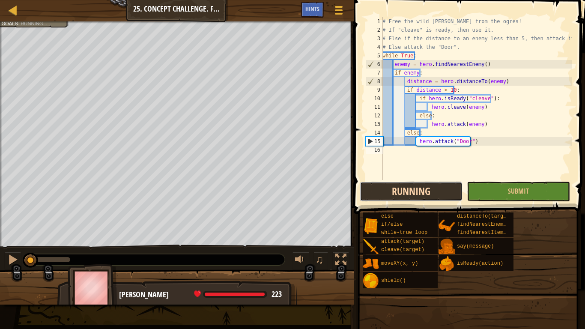
click at [377, 185] on button "Running" at bounding box center [411, 192] width 103 height 20
click at [380, 186] on button "Running" at bounding box center [411, 192] width 103 height 20
click at [381, 186] on button "Running" at bounding box center [411, 192] width 103 height 20
drag, startPoint x: 381, startPoint y: 186, endPoint x: 392, endPoint y: 189, distance: 10.7
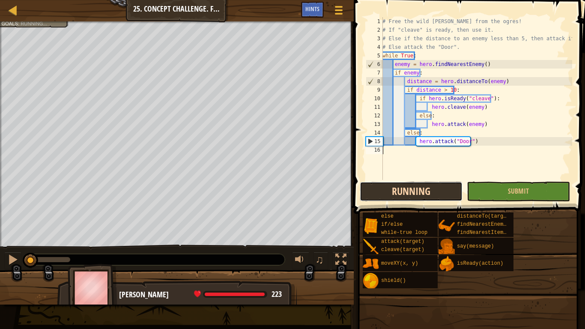
click at [384, 186] on button "Running" at bounding box center [411, 192] width 103 height 20
click at [392, 189] on button "Running" at bounding box center [411, 192] width 103 height 20
click at [393, 190] on button "Running" at bounding box center [411, 192] width 103 height 20
click at [393, 191] on button "Running" at bounding box center [411, 192] width 103 height 20
click at [397, 193] on button "Running" at bounding box center [411, 192] width 103 height 20
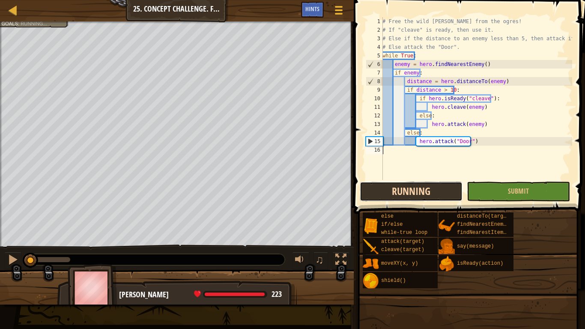
click at [397, 193] on button "Running" at bounding box center [411, 192] width 103 height 20
click at [404, 193] on button "Running" at bounding box center [411, 192] width 103 height 20
click at [405, 193] on button "Running" at bounding box center [411, 192] width 103 height 20
click at [409, 193] on button "Running" at bounding box center [411, 192] width 103 height 20
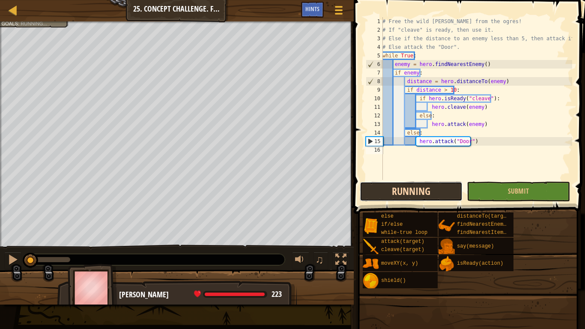
click at [411, 193] on button "Running" at bounding box center [411, 192] width 103 height 20
click at [416, 193] on button "Running" at bounding box center [411, 192] width 103 height 20
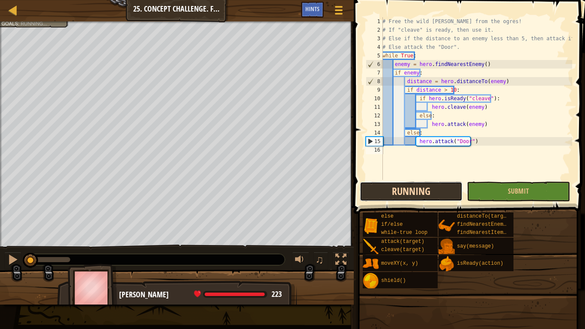
drag, startPoint x: 416, startPoint y: 193, endPoint x: 422, endPoint y: 192, distance: 5.6
click at [422, 193] on button "Running" at bounding box center [411, 192] width 103 height 20
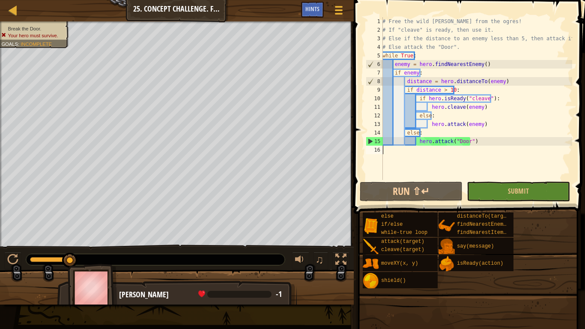
click at [211, 77] on div "Break the Door. Your hero must survive. Goals : Incomplete ♫ Gordon -1 x: 34 y:…" at bounding box center [292, 162] width 585 height 283
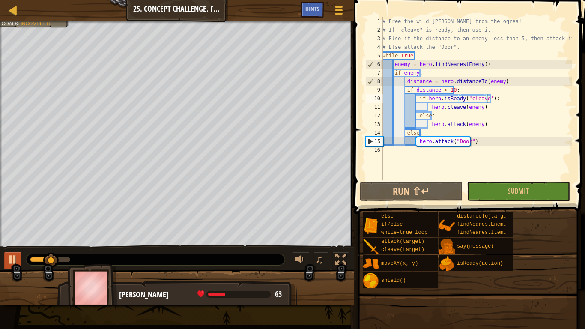
drag, startPoint x: 23, startPoint y: 260, endPoint x: 9, endPoint y: 257, distance: 13.6
click at [9, 257] on div "♫" at bounding box center [177, 258] width 354 height 26
click at [10, 258] on div at bounding box center [12, 259] width 11 height 11
click at [10, 260] on div at bounding box center [12, 259] width 11 height 11
click at [18, 257] on button at bounding box center [12, 261] width 17 height 18
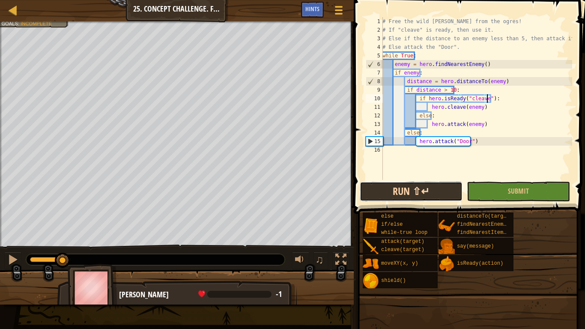
click at [414, 189] on button "Run ⇧↵" at bounding box center [411, 192] width 103 height 20
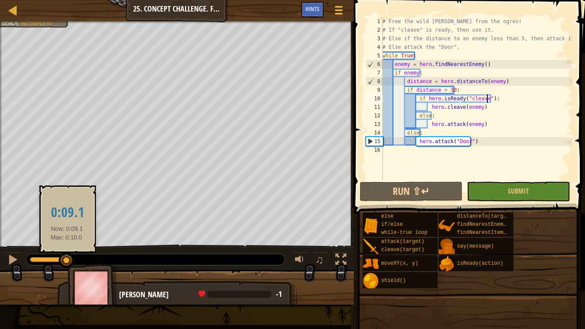
click at [66, 261] on div at bounding box center [66, 260] width 15 height 15
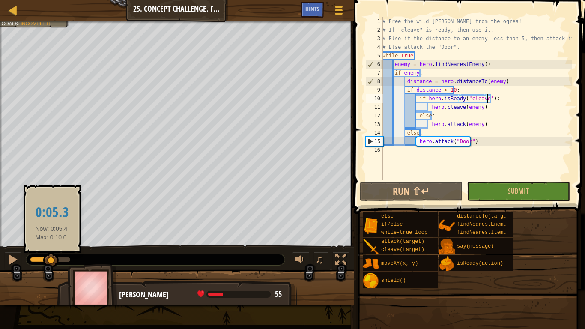
drag, startPoint x: 62, startPoint y: 257, endPoint x: 51, endPoint y: 257, distance: 10.3
click at [51, 257] on div at bounding box center [50, 260] width 15 height 15
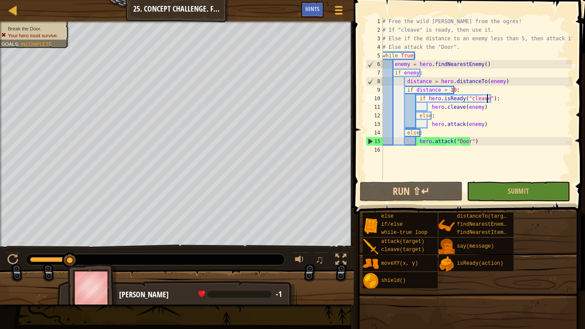
click at [347, 209] on div "Break the Door. Your hero must survive. Goals : Incomplete ♫ Gordon -1 x: 34 y:…" at bounding box center [292, 162] width 585 height 283
click at [421, 180] on span at bounding box center [470, 94] width 238 height 239
click at [422, 191] on button "Run ⇧↵" at bounding box center [411, 192] width 103 height 20
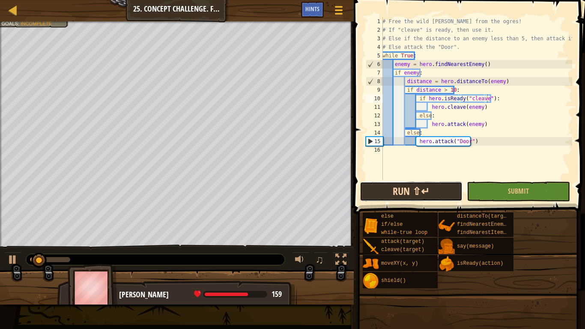
click at [423, 195] on button "Run ⇧↵" at bounding box center [411, 192] width 103 height 20
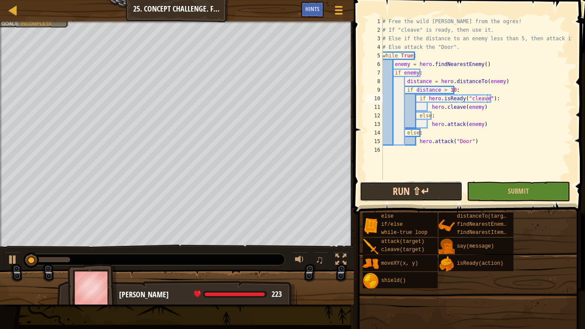
click at [423, 195] on button "Run ⇧↵" at bounding box center [411, 192] width 103 height 20
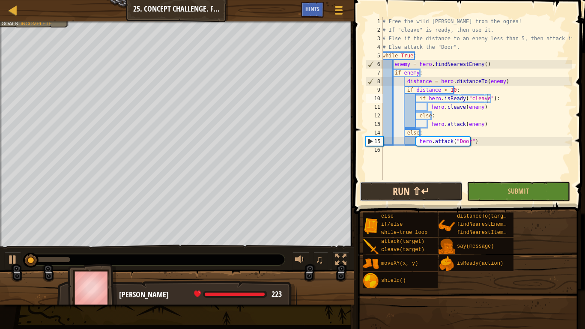
click at [424, 195] on button "Run ⇧↵" at bounding box center [411, 192] width 103 height 20
click at [422, 198] on button "Run ⇧↵" at bounding box center [411, 192] width 103 height 20
click at [422, 195] on button "Run ⇧↵" at bounding box center [411, 192] width 103 height 20
click at [422, 196] on button "Run ⇧↵" at bounding box center [411, 192] width 103 height 20
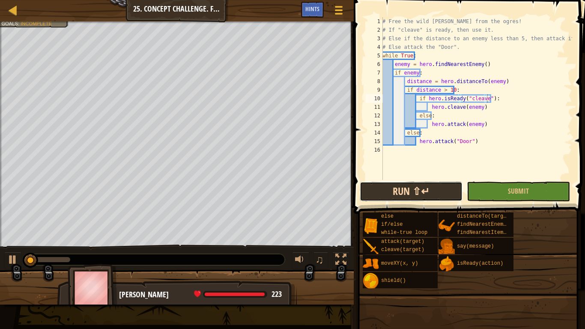
click at [422, 198] on button "Run ⇧↵" at bounding box center [411, 192] width 103 height 20
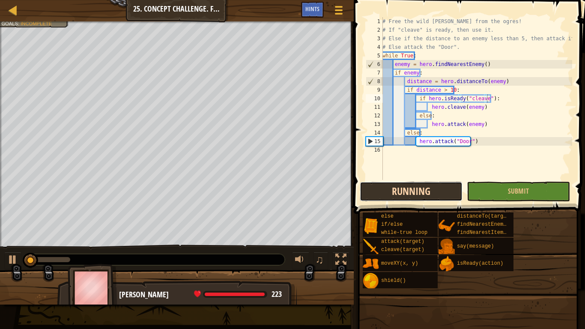
click at [422, 198] on button "Running" at bounding box center [411, 192] width 103 height 20
click at [422, 198] on button "Run ⇧↵" at bounding box center [411, 192] width 103 height 20
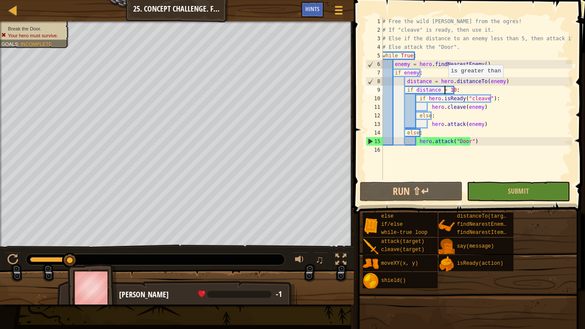
click at [444, 86] on div "# Free the wild burl from the ogres! # If "cleave" is ready, then use it. # Els…" at bounding box center [477, 107] width 192 height 180
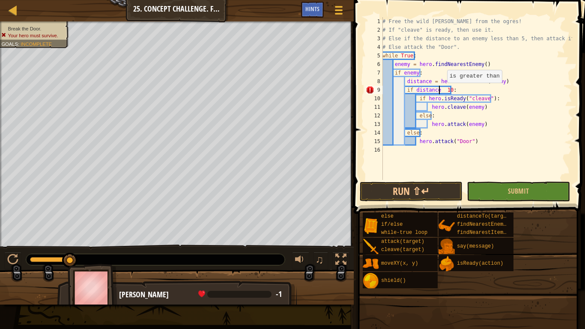
type textarea "if distance < 10:"
click at [527, 164] on div "# Free the wild burl from the ogres! # If "cleave" is ready, then use it. # Els…" at bounding box center [477, 107] width 192 height 180
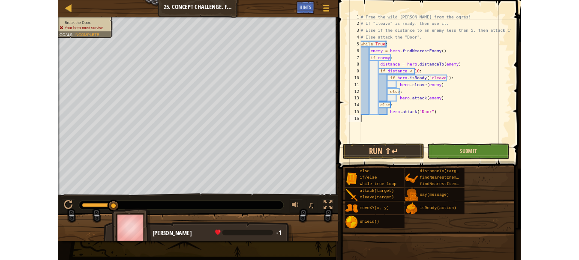
scroll to position [4, 0]
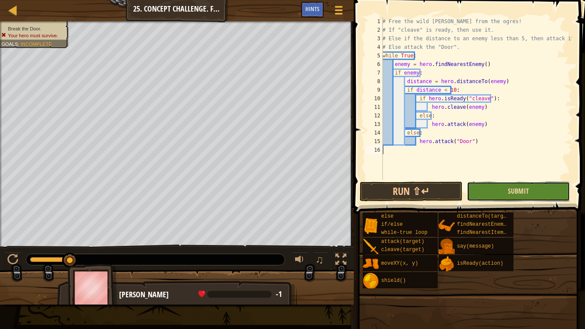
click at [513, 192] on span "Submit" at bounding box center [518, 190] width 21 height 9
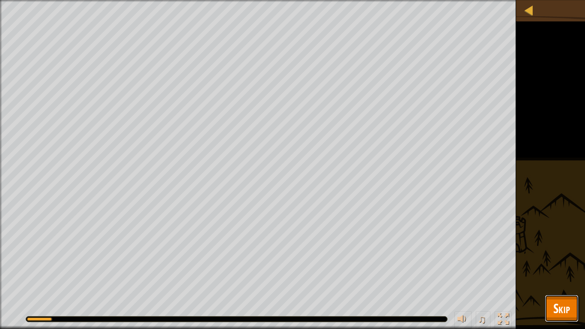
click at [560, 306] on span "Skip" at bounding box center [562, 309] width 17 height 18
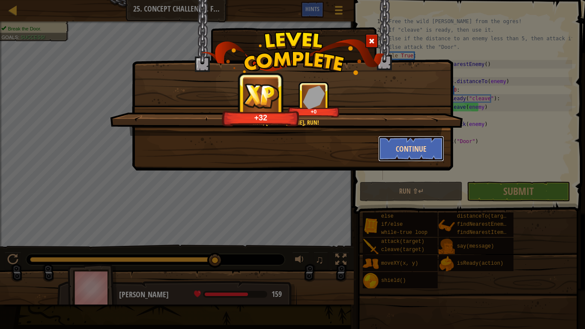
click at [406, 144] on button "Continue" at bounding box center [411, 149] width 66 height 26
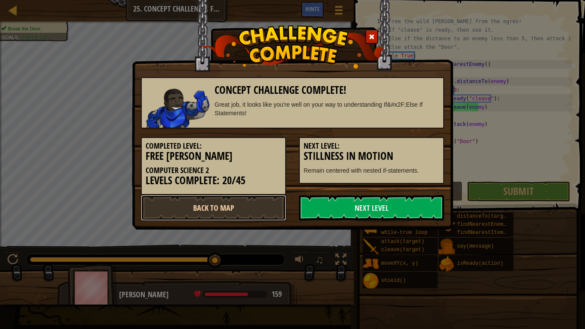
click at [245, 206] on link "Back to Map" at bounding box center [213, 208] width 145 height 26
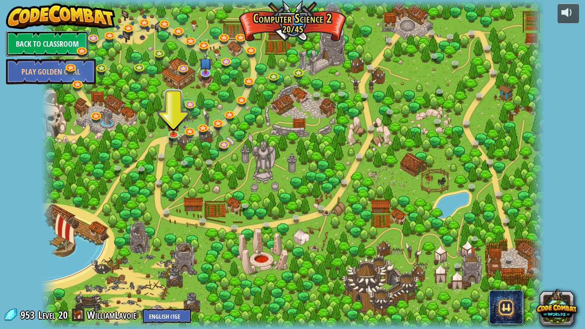
click at [43, 40] on link "Back to Classroom" at bounding box center [47, 44] width 83 height 26
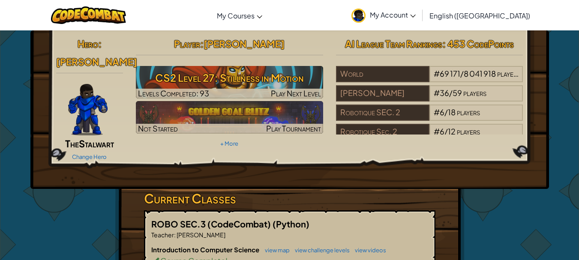
click at [416, 17] on span "My Account" at bounding box center [393, 14] width 46 height 9
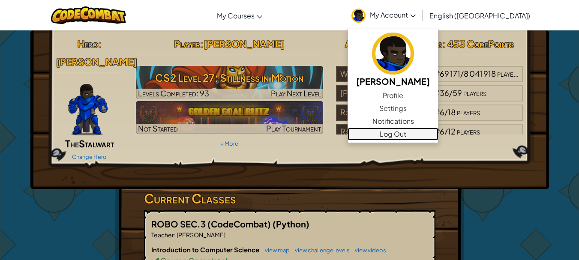
click at [438, 136] on link "Log Out" at bounding box center [392, 134] width 91 height 13
